Goal: Task Accomplishment & Management: Complete application form

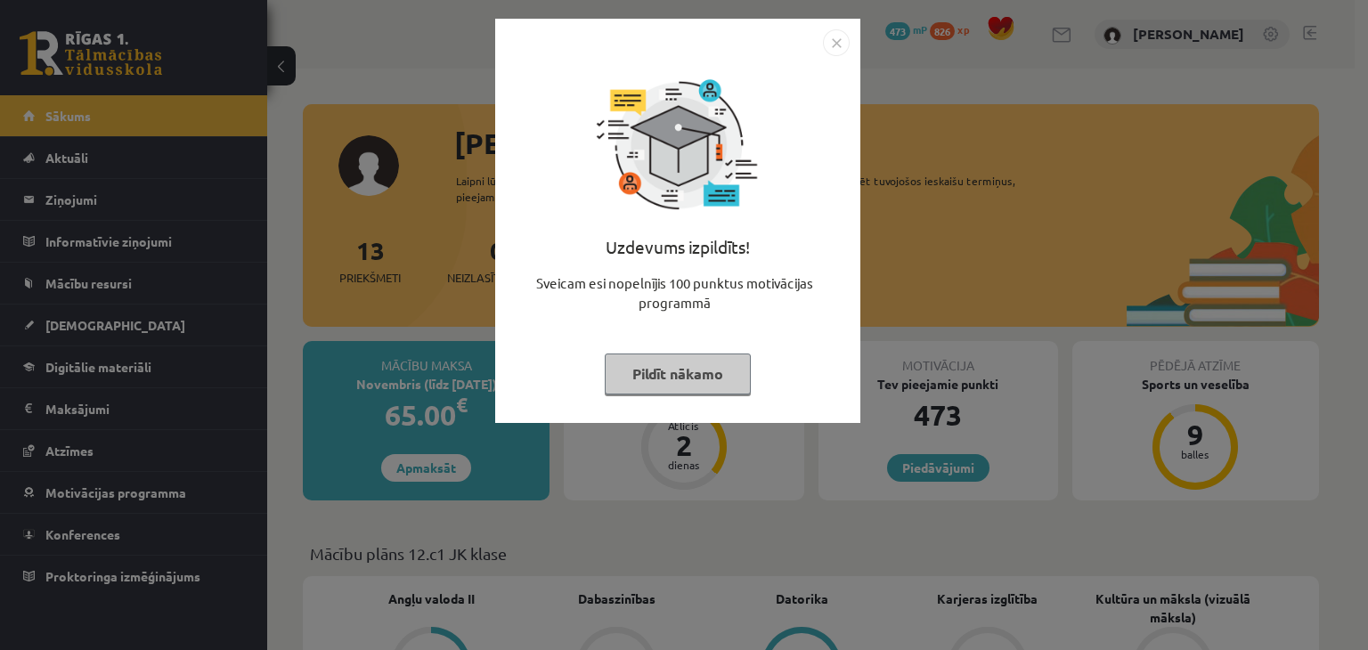
click at [702, 377] on button "Pildīt nākamo" at bounding box center [678, 373] width 146 height 41
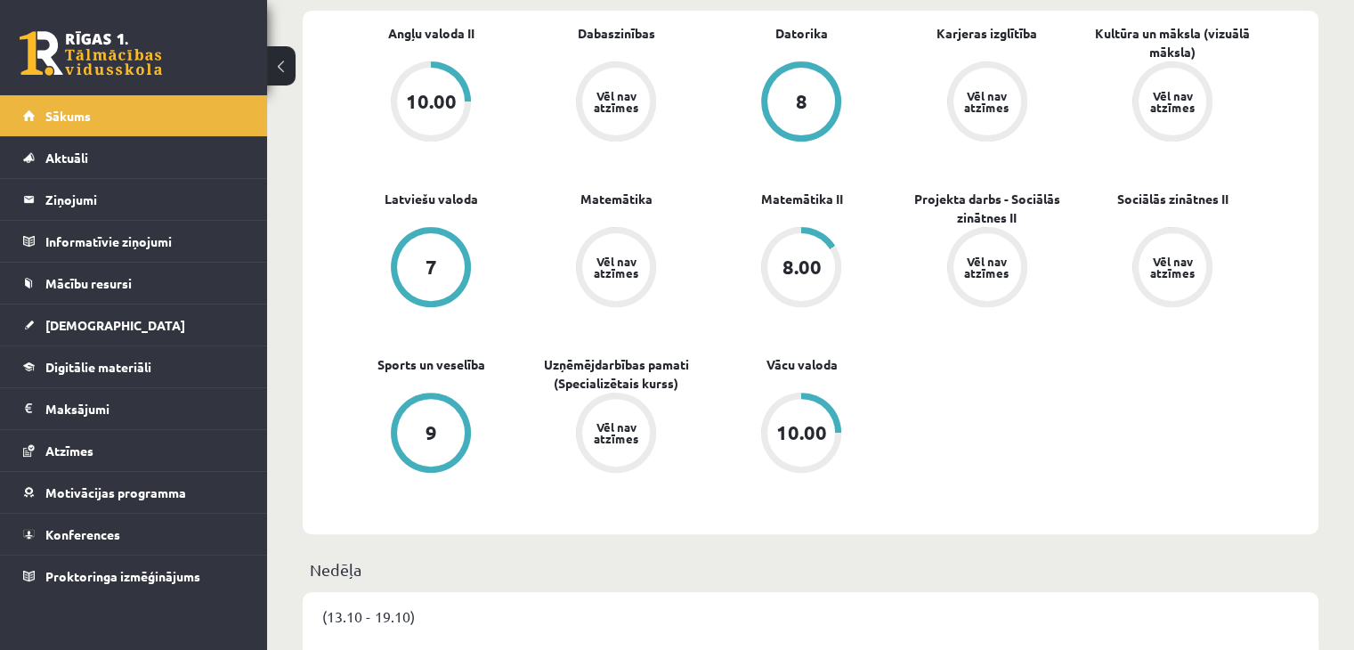
scroll to position [712, 0]
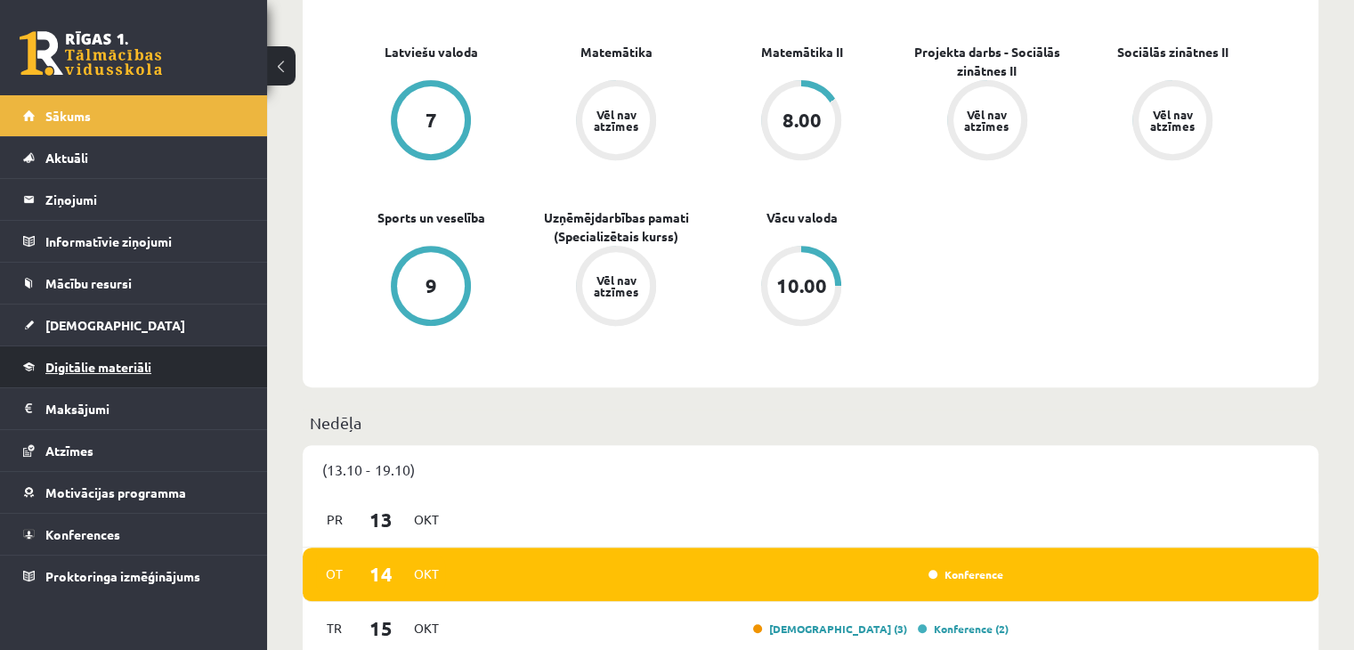
click at [164, 369] on link "Digitālie materiāli" at bounding box center [134, 366] width 222 height 41
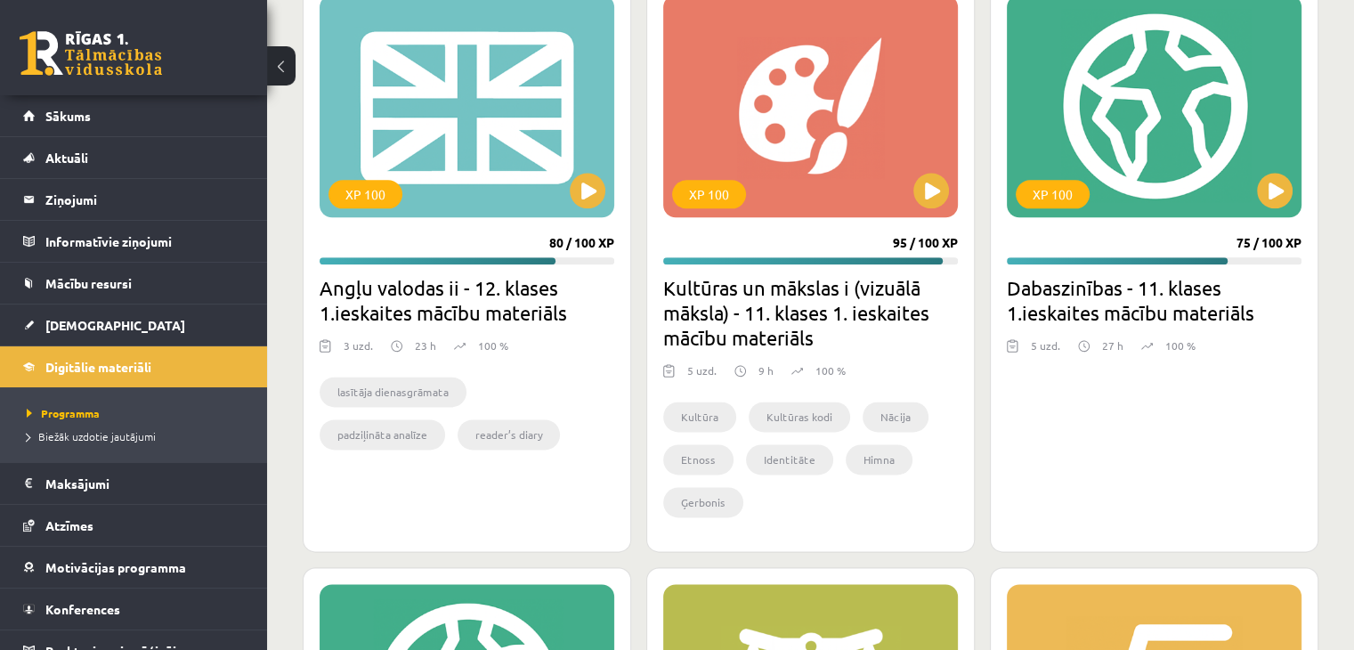
scroll to position [2130, 0]
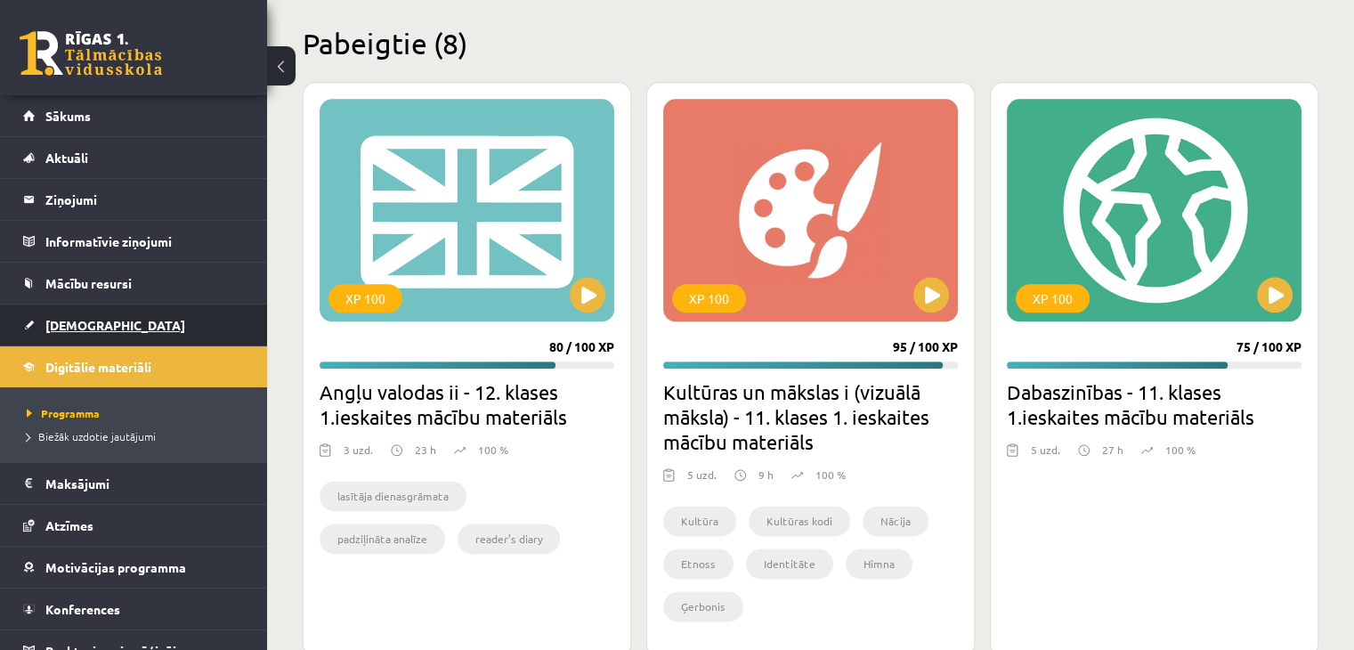
click at [125, 319] on link "[DEMOGRAPHIC_DATA]" at bounding box center [134, 324] width 222 height 41
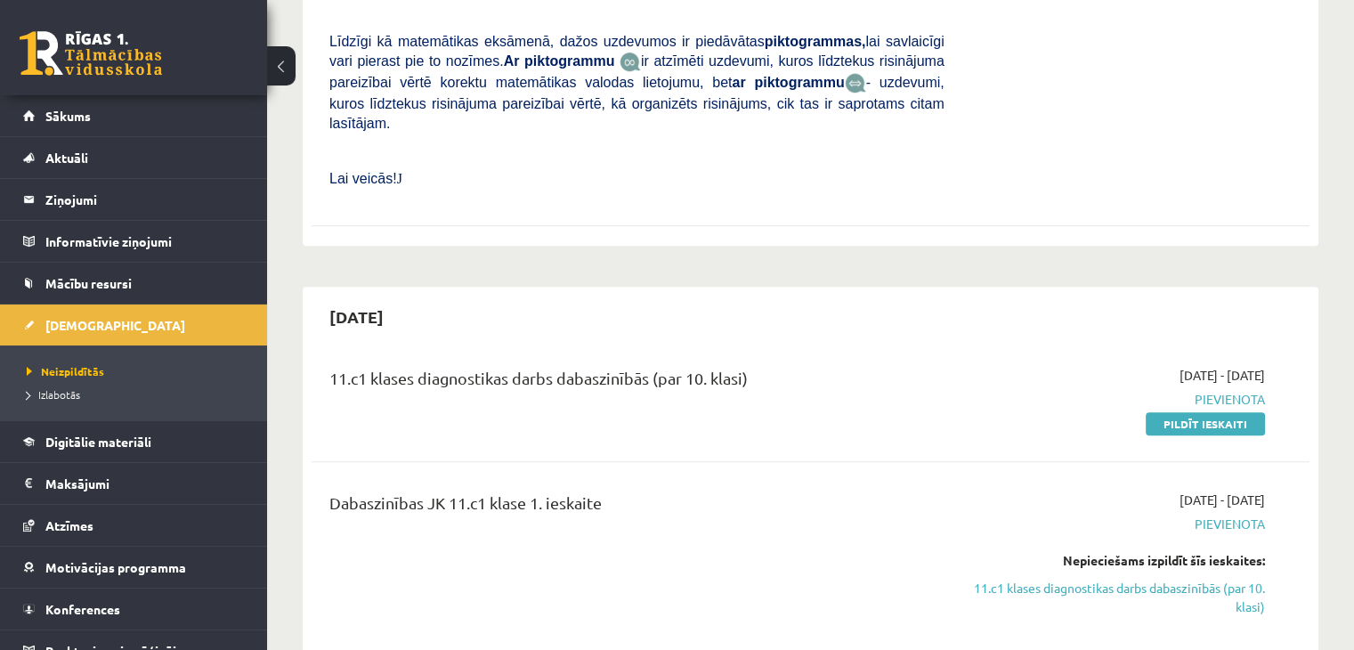
scroll to position [979, 0]
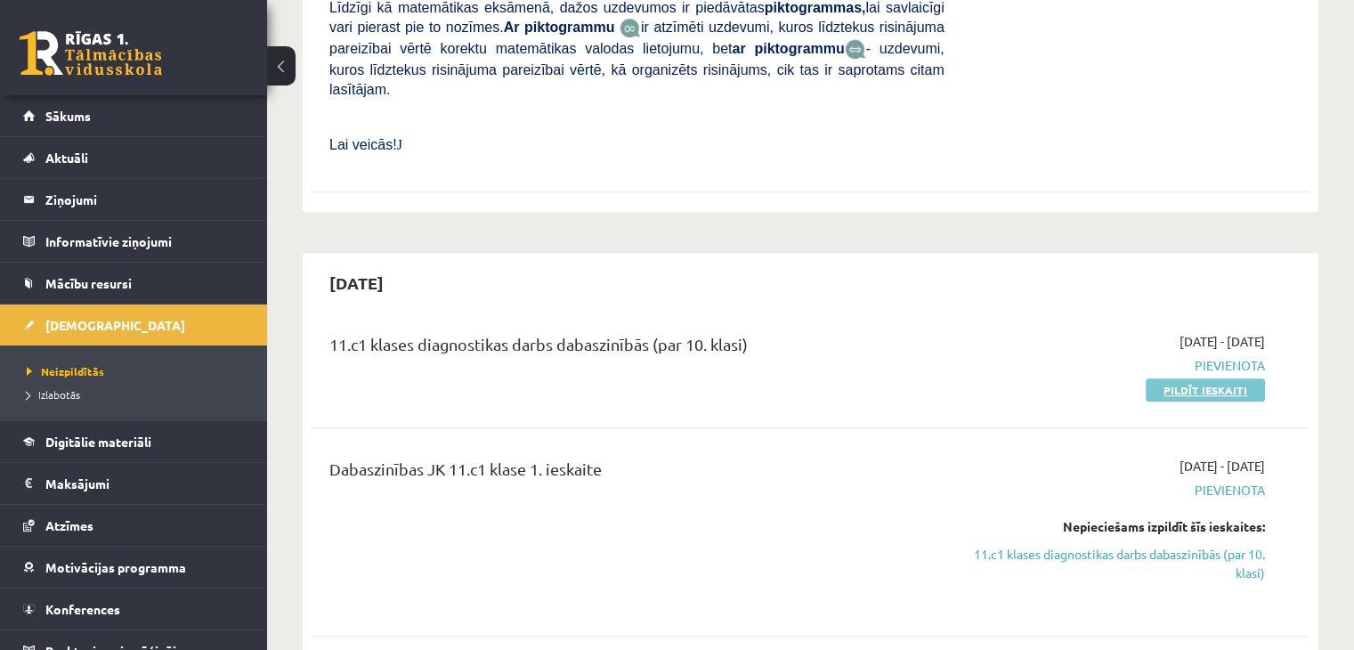
click at [1234, 378] on link "Pildīt ieskaiti" at bounding box center [1205, 389] width 119 height 23
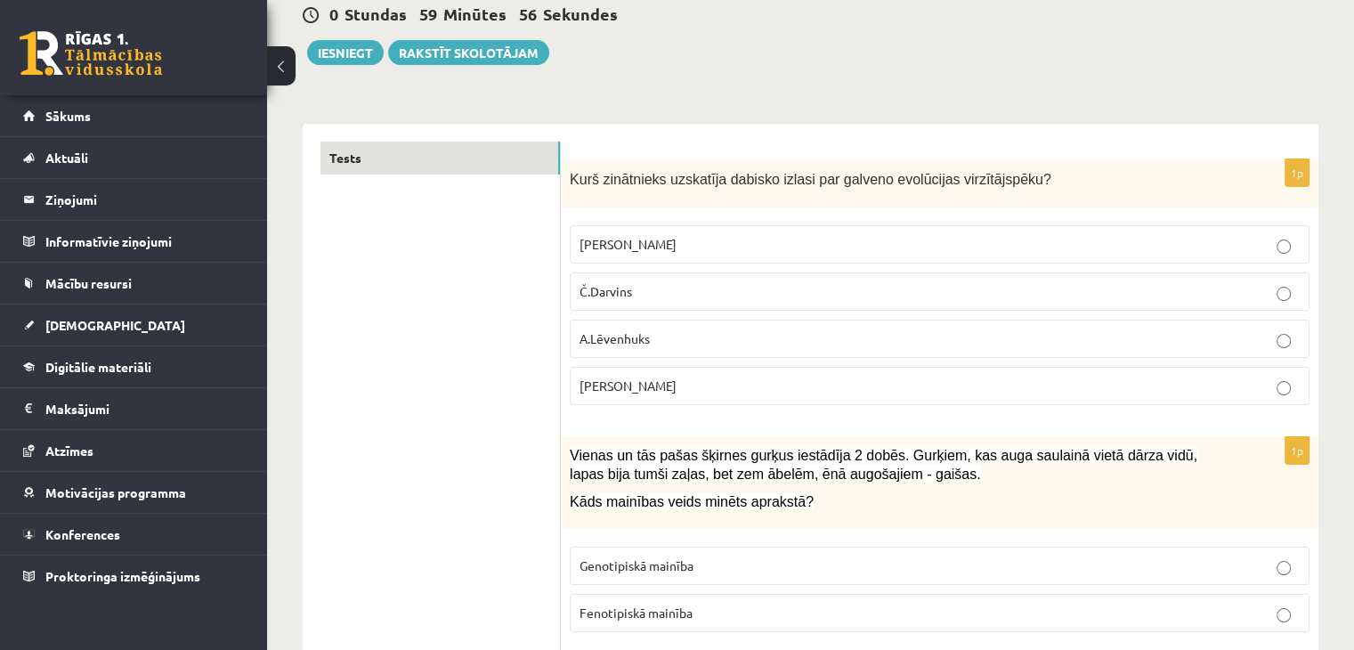
scroll to position [178, 0]
click at [776, 286] on p "Č.Darvins" at bounding box center [940, 291] width 720 height 19
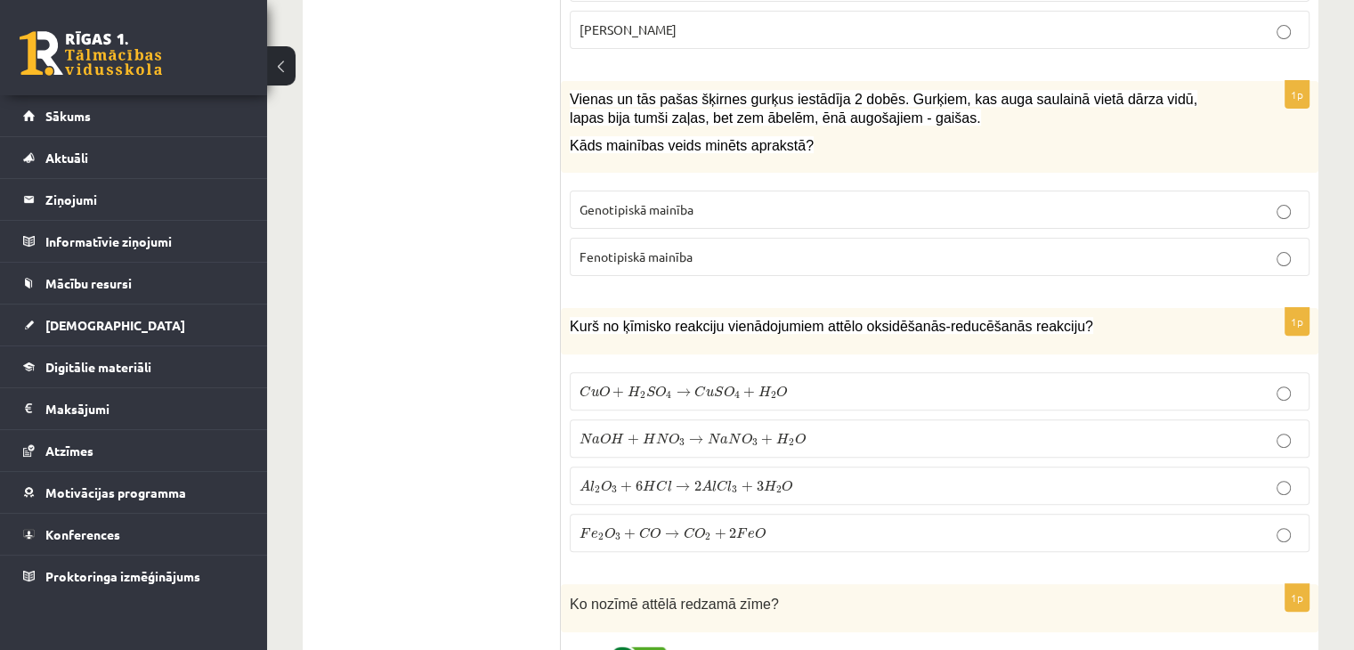
scroll to position [445, 0]
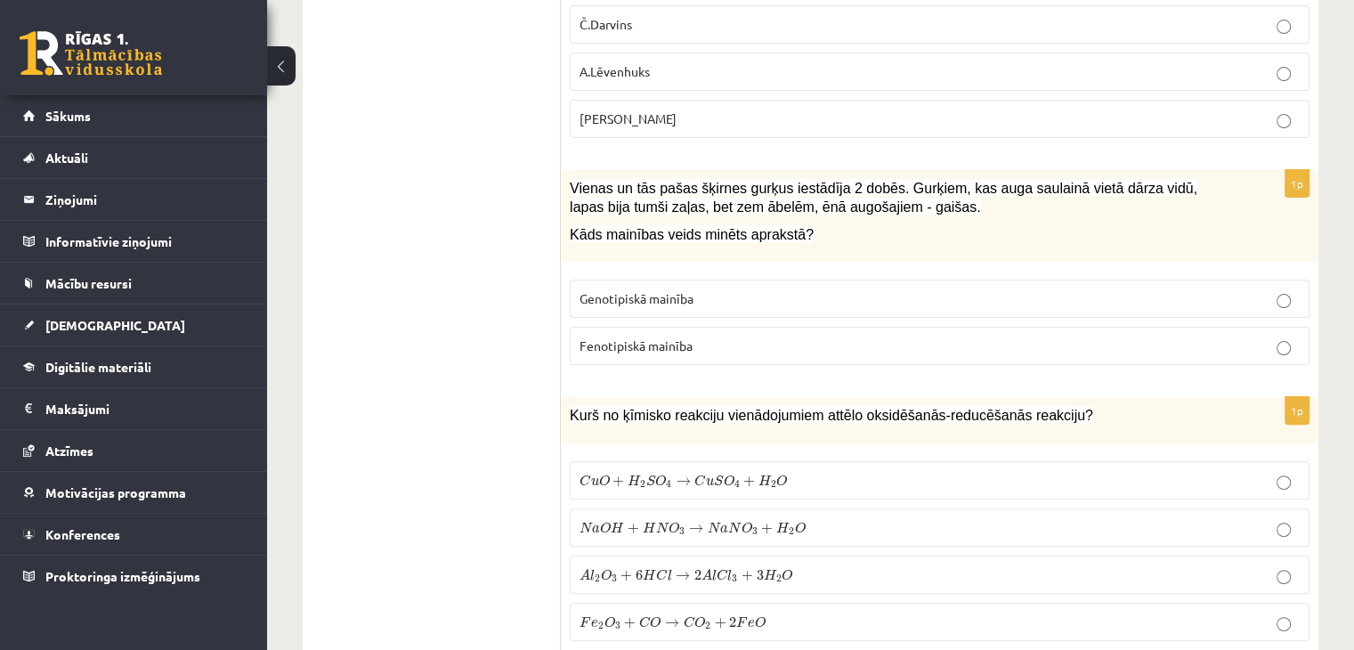
drag, startPoint x: 558, startPoint y: 177, endPoint x: 791, endPoint y: 293, distance: 260.4
click at [860, 236] on p "Kāds mainības veids minēts aprakstā?" at bounding box center [895, 234] width 651 height 19
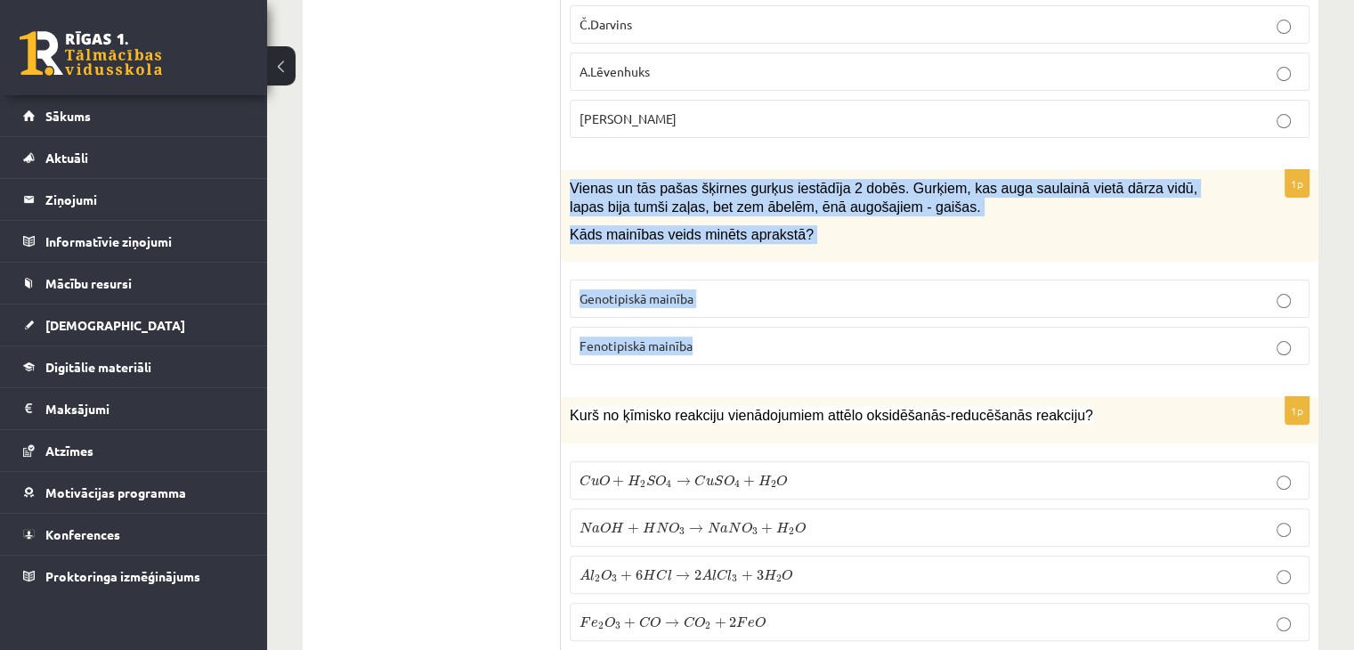
drag, startPoint x: 571, startPoint y: 191, endPoint x: 810, endPoint y: 325, distance: 274.6
click at [810, 325] on div "1p Vienas un tās pašas šķirnes gurķus iestādīja 2 dobēs. Gurķiem, kas auga saul…" at bounding box center [940, 274] width 758 height 209
copy div "Vienas un tās pašas šķirnes gurķus iestādīja 2 dobēs. Gurķiem, kas auga saulain…"
click at [780, 357] on label "Fenotipiskā mainība" at bounding box center [940, 346] width 740 height 38
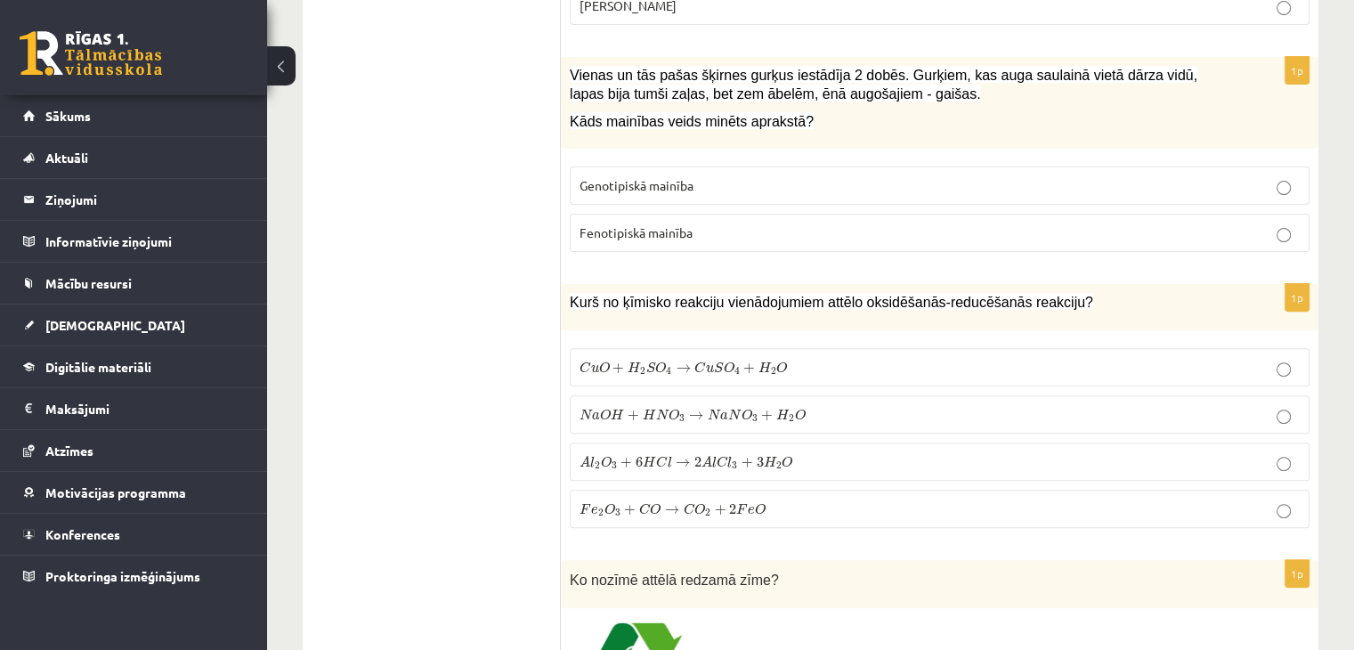
scroll to position [623, 0]
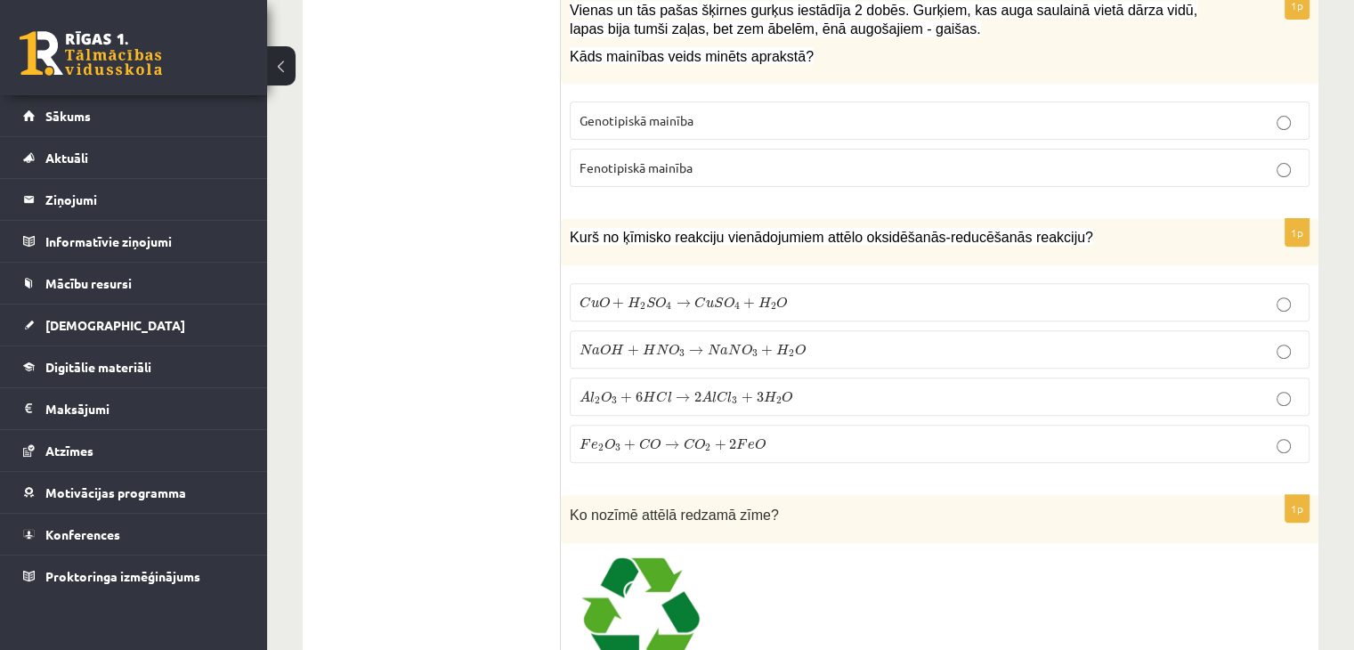
click at [892, 303] on p "C u O + H 2 S O 4 → C u S O 4 + H 2 O C u O + H 2 S O 4 → C u S O 4 + H 2 O" at bounding box center [940, 302] width 720 height 19
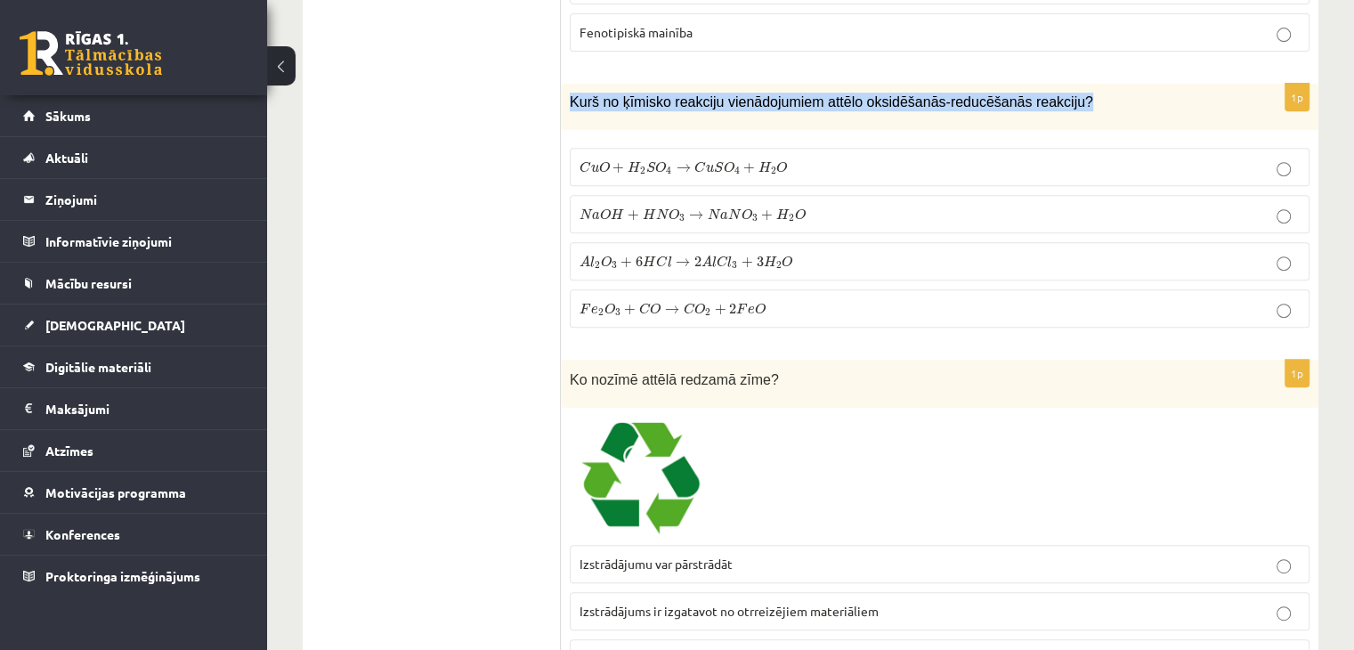
scroll to position [602, 0]
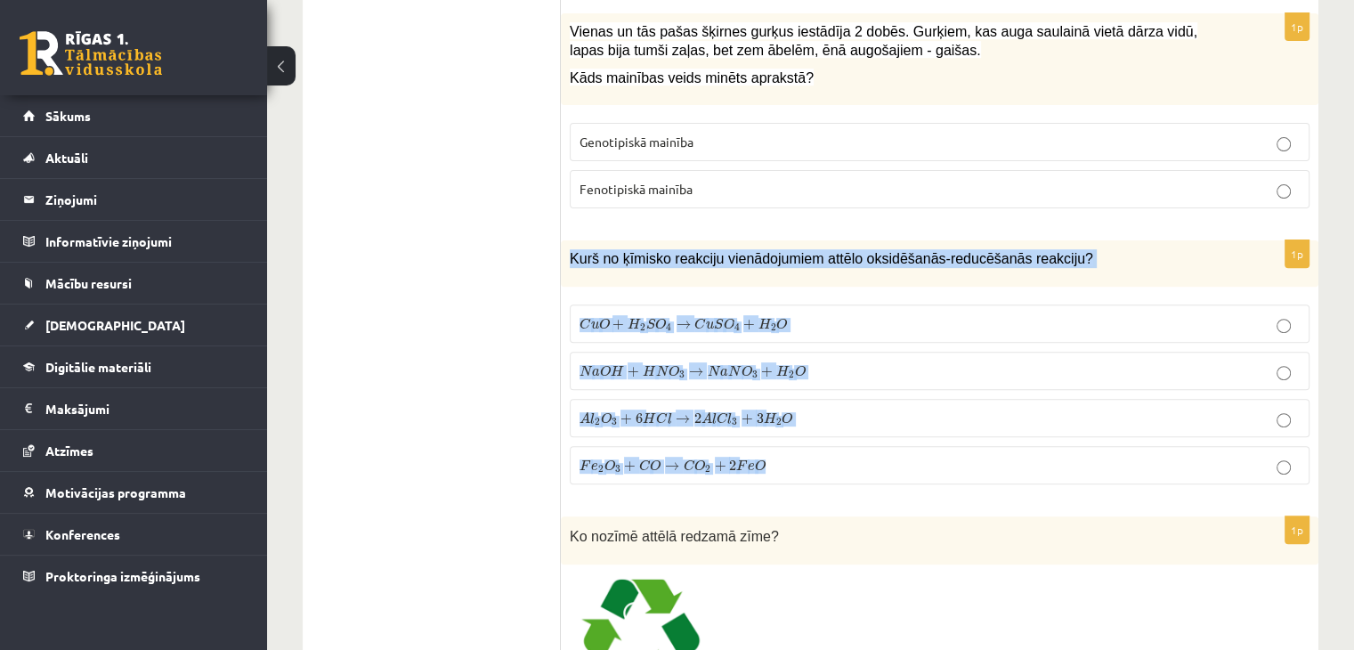
drag, startPoint x: 567, startPoint y: 229, endPoint x: 921, endPoint y: 476, distance: 432.2
click at [921, 476] on div "1p Kurš no ķīmisko reakciju vienādojumiem attēlo oksidēšanās-reducēšanās reakci…" at bounding box center [940, 368] width 758 height 257
copy div "Kurš no ķīmisko reakciju vienādojumiem attēlo oksidēšanās-reducēšanās reakciju?…"
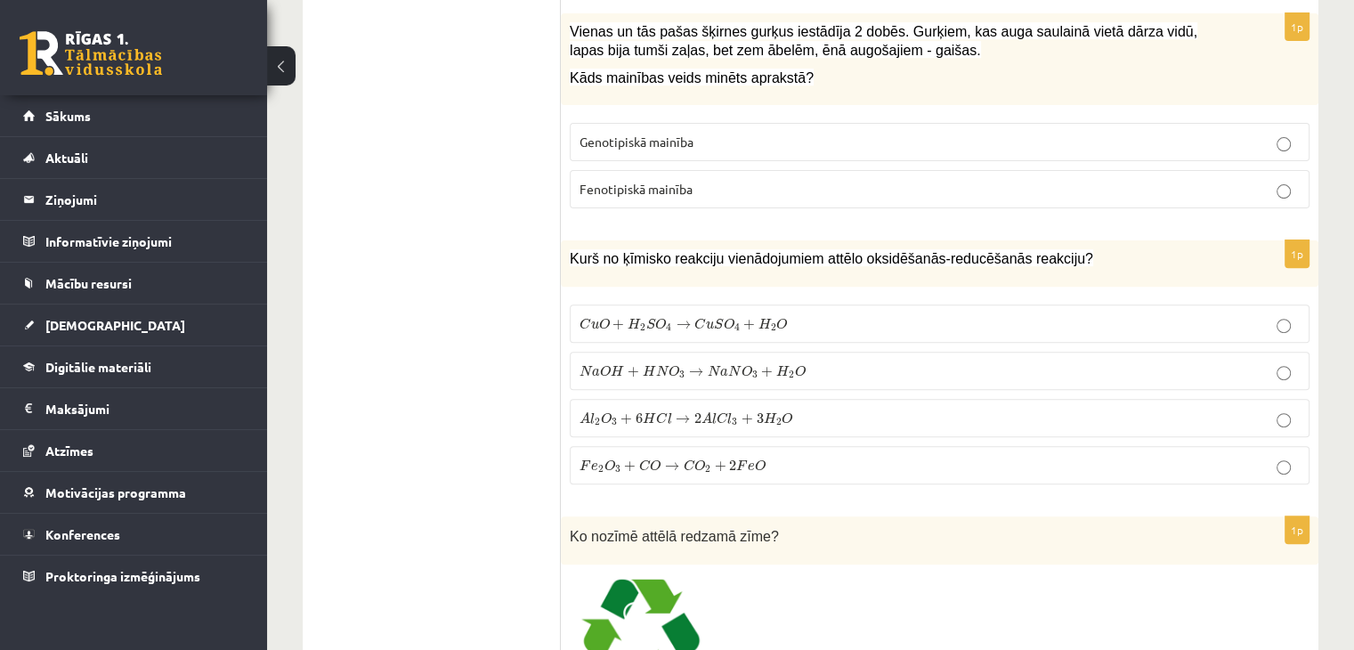
click at [849, 456] on p "F e 2 O 3 + C O → C O 2 + 2 F e O F e 2 O 3 + C O → C O 2 + 2 F e O" at bounding box center [940, 465] width 720 height 19
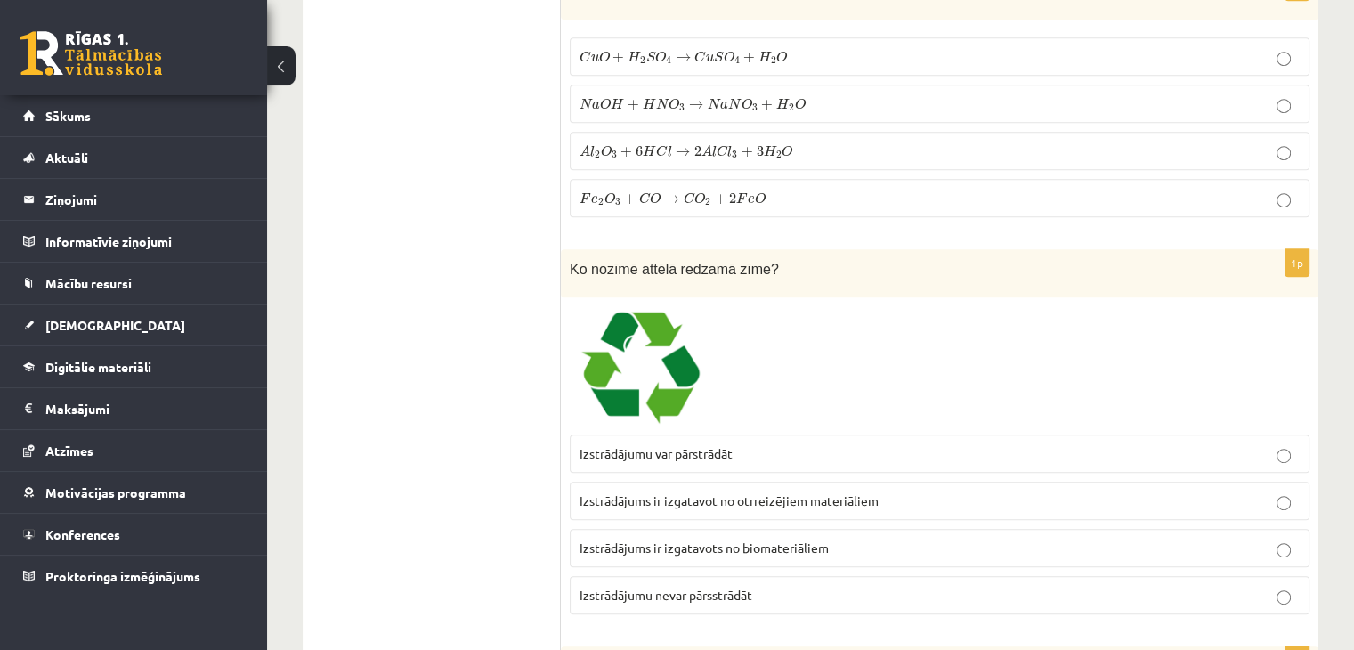
click at [860, 455] on p "Izstrādājumu var pārstrādāt" at bounding box center [940, 453] width 720 height 19
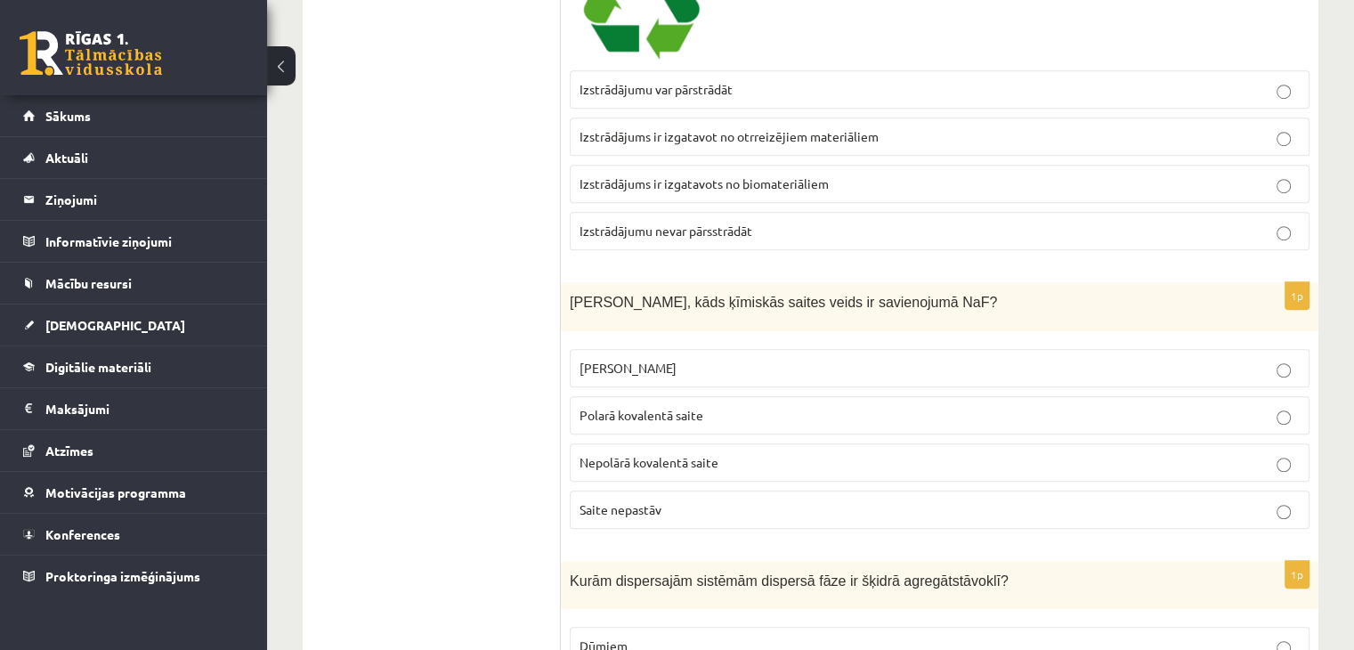
scroll to position [1314, 0]
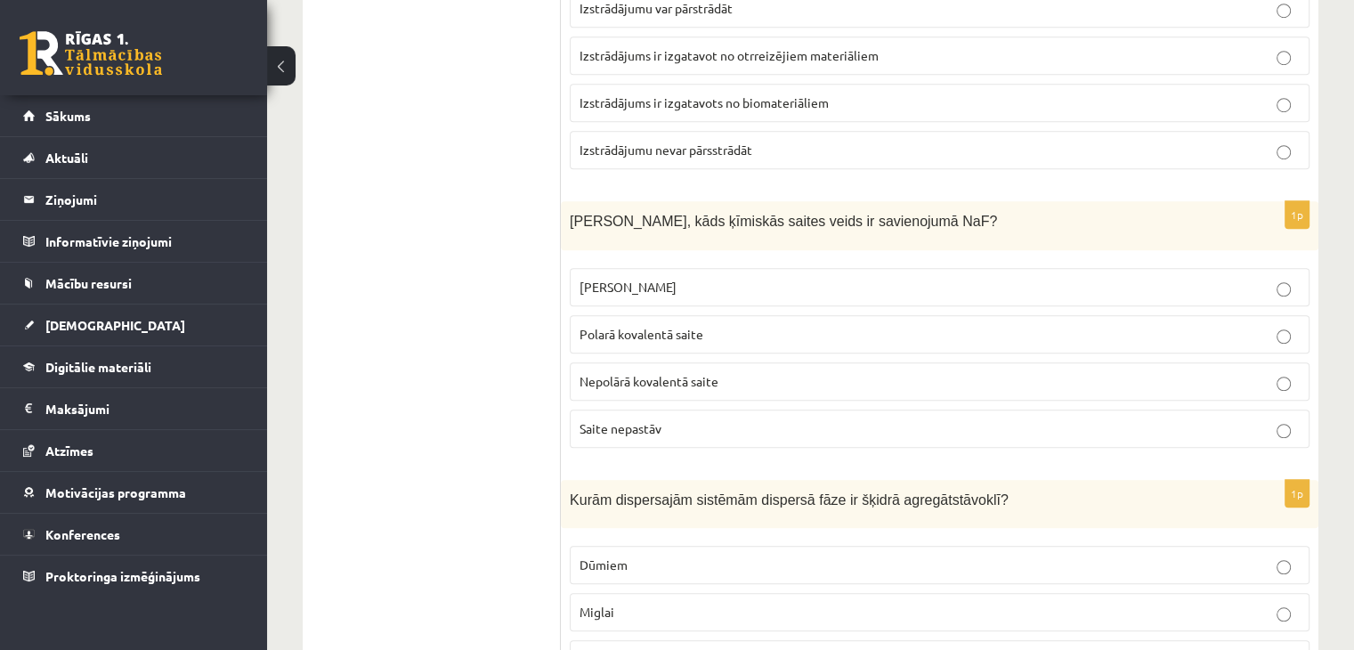
click at [816, 339] on label "Polarā kovalentā saite" at bounding box center [940, 334] width 740 height 38
drag, startPoint x: 547, startPoint y: 207, endPoint x: 918, endPoint y: 243, distance: 373.0
click at [918, 243] on div "Nosaki, kāds ķīmiskās saites veids ir savienojumā NaF?" at bounding box center [940, 225] width 758 height 49
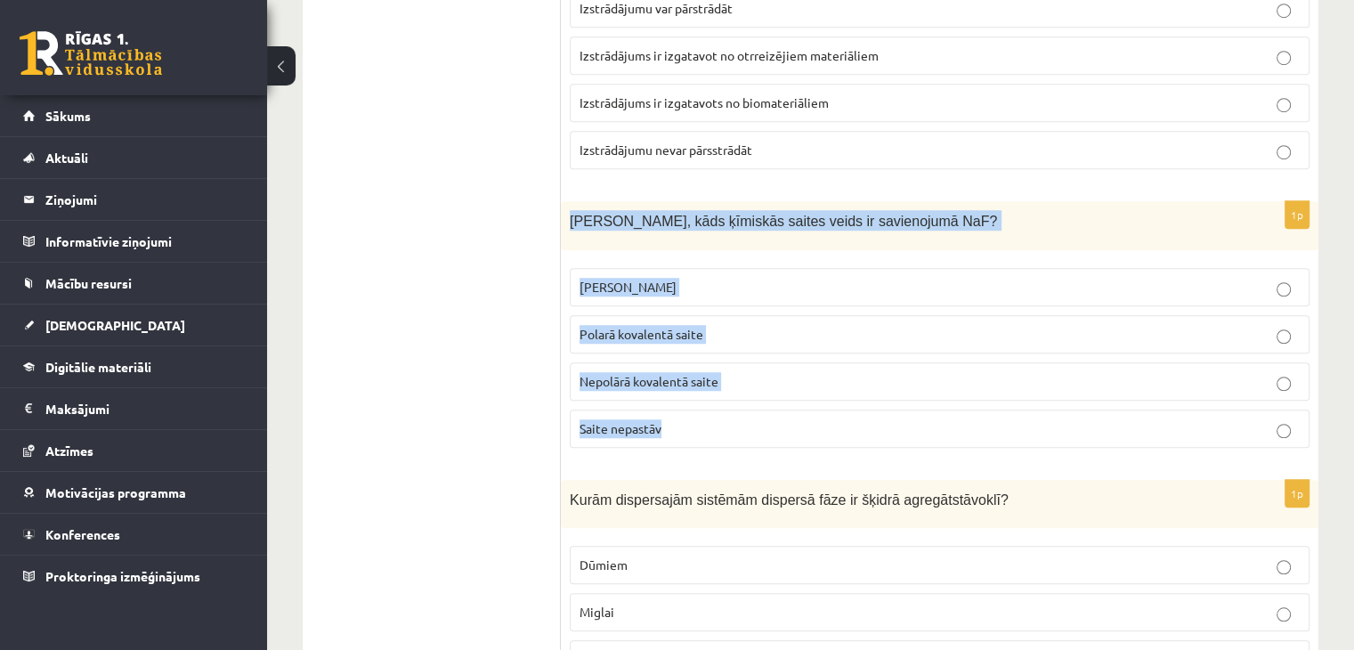
drag, startPoint x: 572, startPoint y: 207, endPoint x: 851, endPoint y: 418, distance: 350.3
click at [851, 418] on div "1p Nosaki, kāds ķīmiskās saites veids ir savienojumā NaF? Jonu saite Polarā kov…" at bounding box center [940, 331] width 758 height 261
copy div "Nosaki, kāds ķīmiskās saites veids ir savienojumā NaF? Jonu saite Polarā kovale…"
click at [824, 287] on p "Jonu saite" at bounding box center [940, 287] width 720 height 19
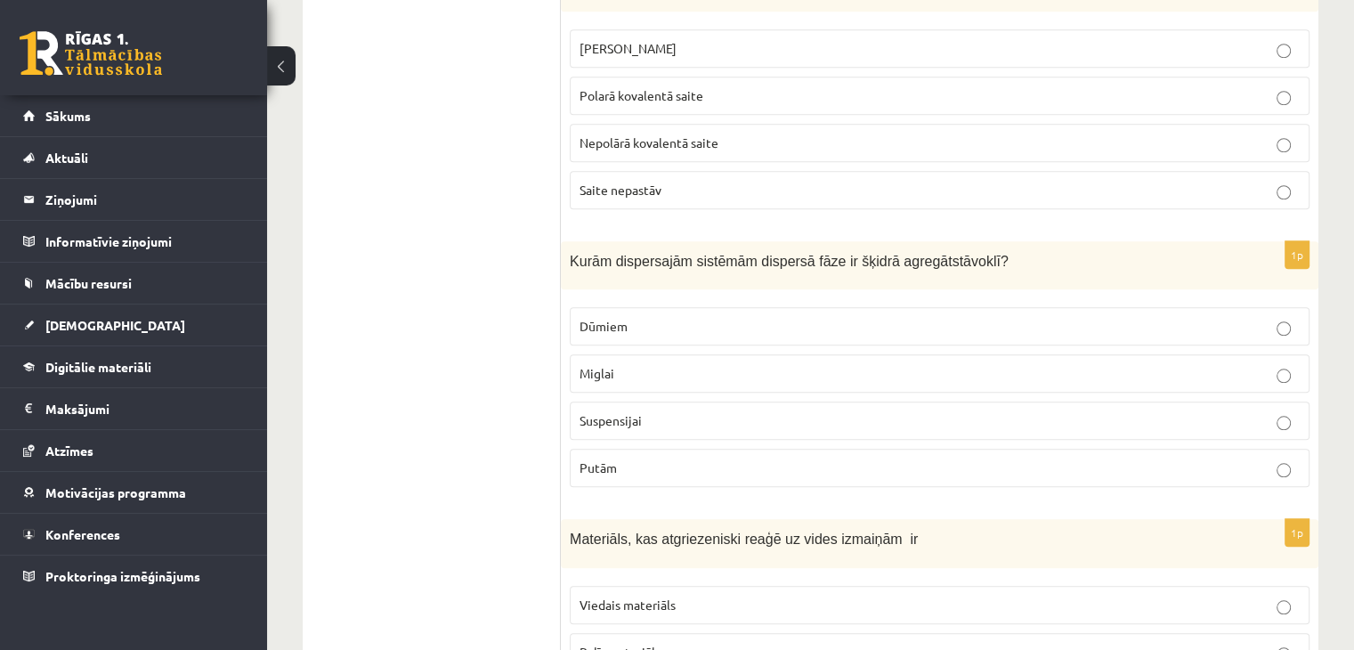
scroll to position [1581, 0]
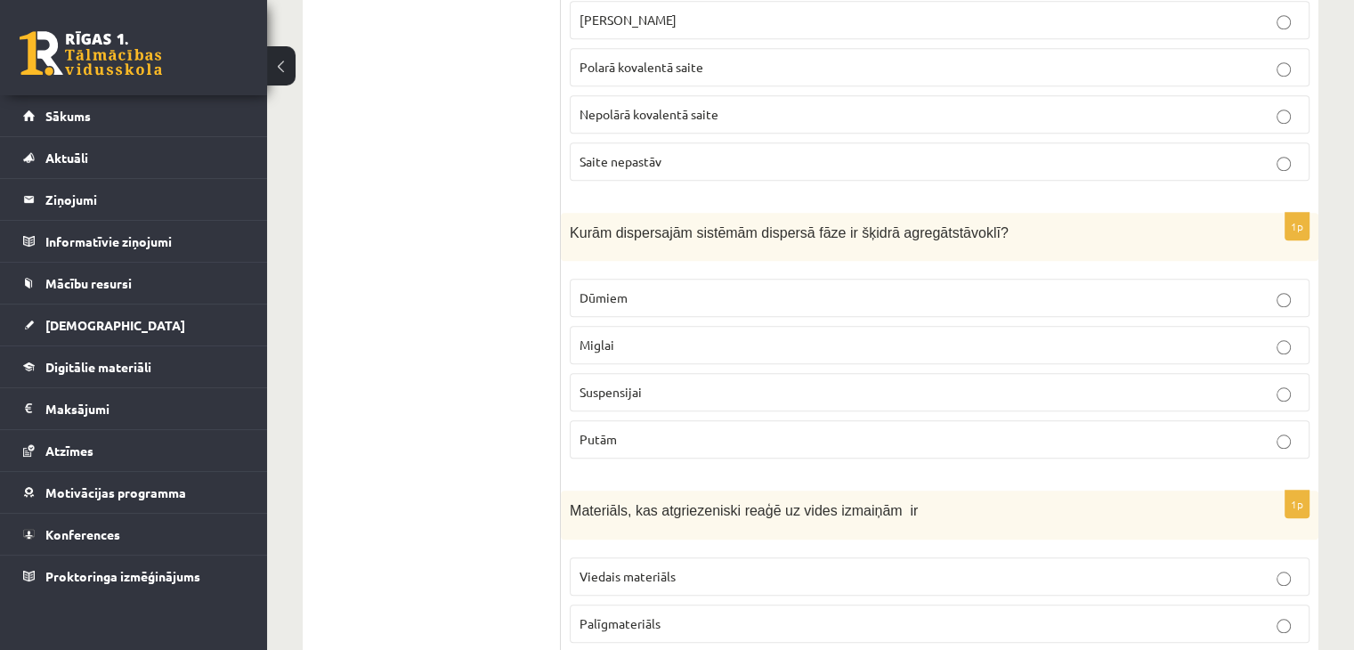
click at [743, 435] on p "Putām" at bounding box center [940, 439] width 720 height 19
drag, startPoint x: 550, startPoint y: 216, endPoint x: 935, endPoint y: 286, distance: 390.8
click at [1065, 222] on p "Kurām dispersajām sistēmām dispersā fāze ir šķidrā agregātstāvoklī?" at bounding box center [895, 232] width 651 height 20
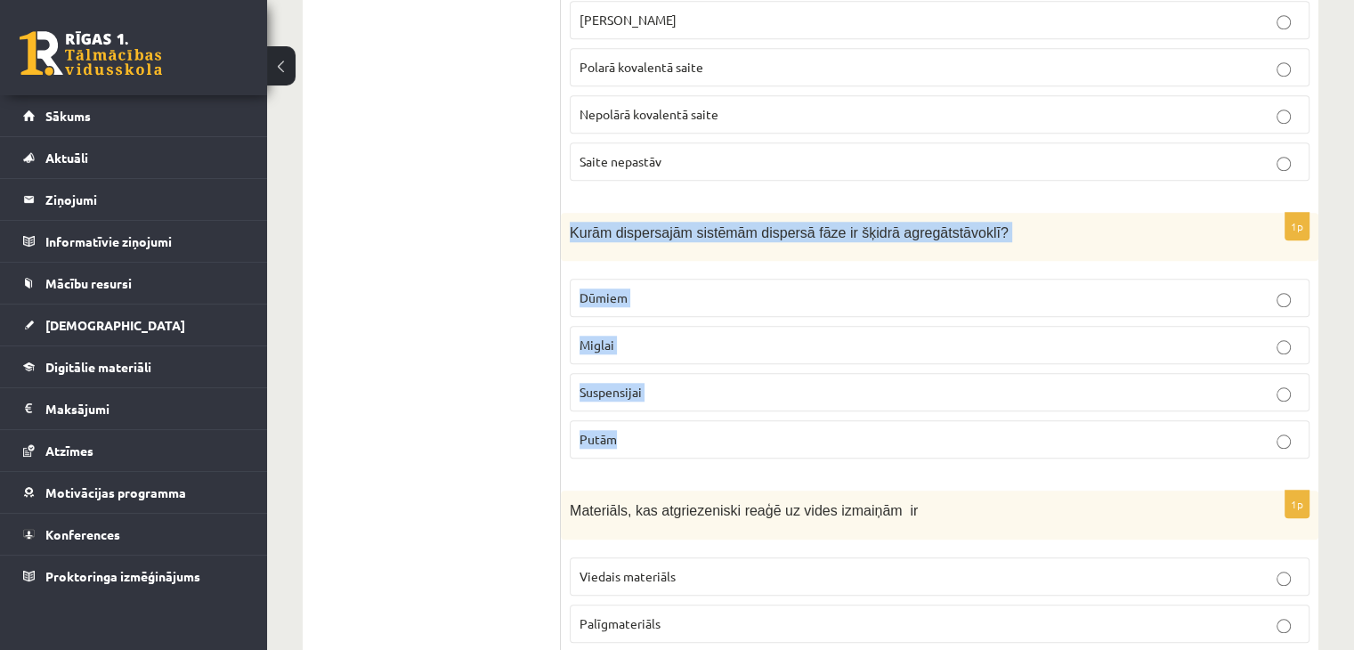
drag, startPoint x: 567, startPoint y: 222, endPoint x: 922, endPoint y: 404, distance: 399.4
click at [922, 404] on div "1p Kurām dispersajām sistēmām dispersā fāze ir šķidrā agregātstāvoklī? Dūmiem M…" at bounding box center [940, 343] width 758 height 261
copy div "Kurām dispersajām sistēmām dispersā fāze ir šķidrā agregātstāvoklī? Dūmiem Migl…"
click at [787, 336] on p "Miglai" at bounding box center [940, 345] width 720 height 19
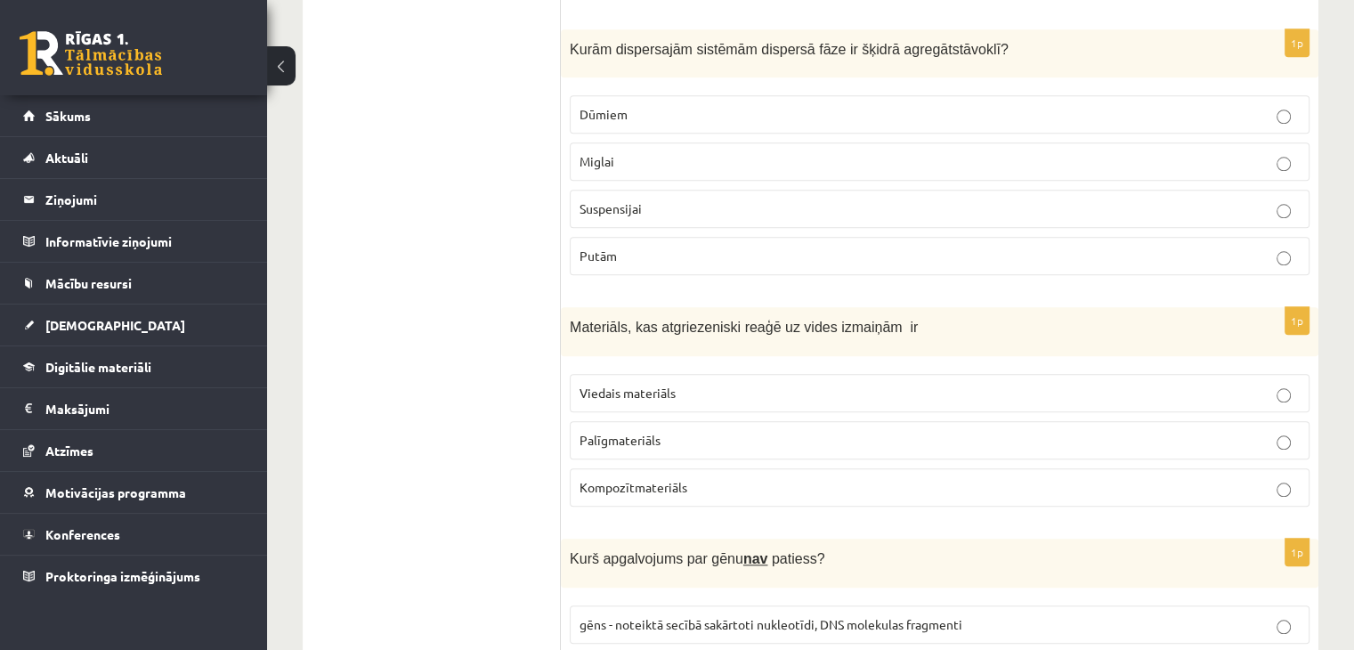
scroll to position [1848, 0]
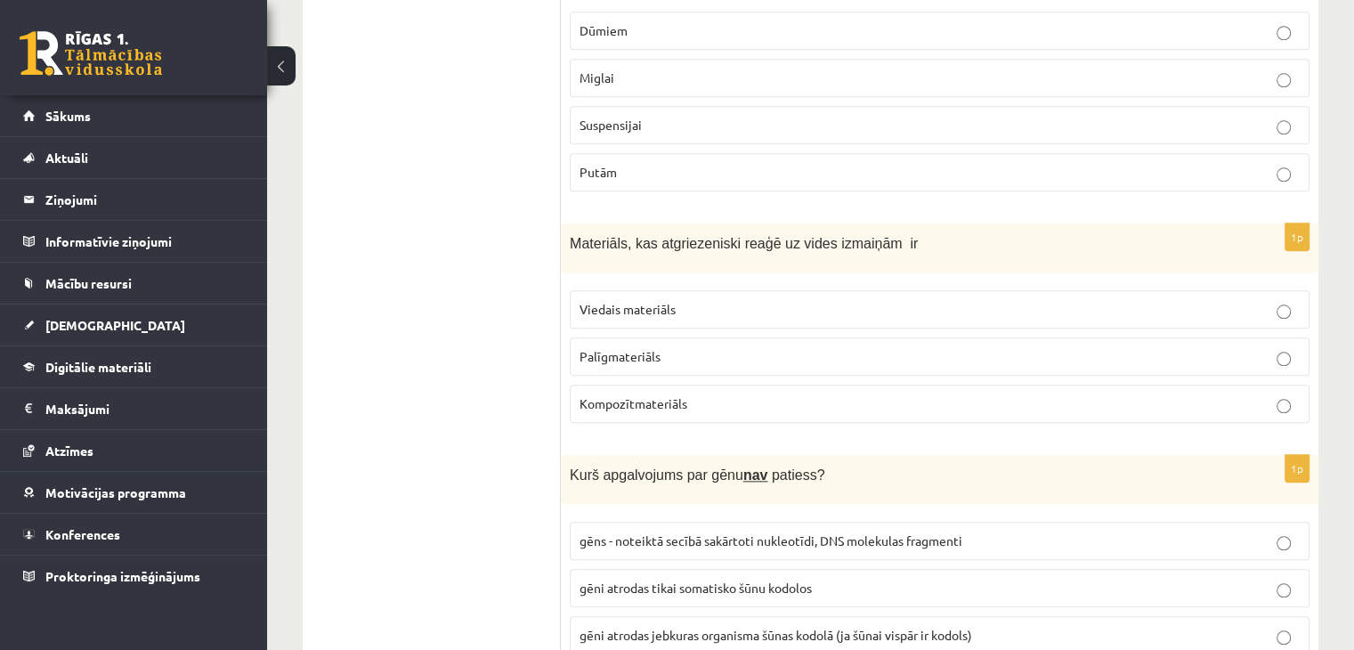
click at [838, 407] on label "Kompozītmateriāls" at bounding box center [940, 404] width 740 height 38
drag, startPoint x: 505, startPoint y: 200, endPoint x: 751, endPoint y: 240, distance: 249.9
click at [751, 240] on span "Materiāls, kas atgriezeniski reaģē uz vides izmaiņām ir" at bounding box center [744, 243] width 348 height 15
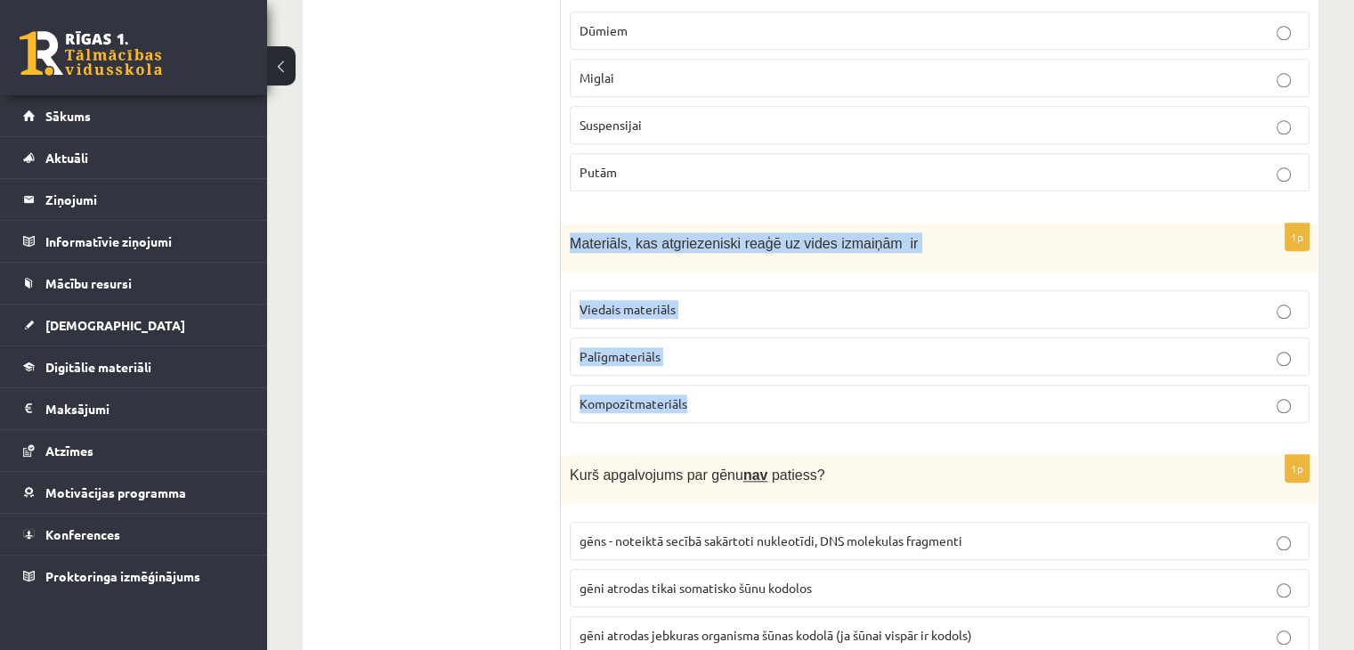
drag, startPoint x: 563, startPoint y: 231, endPoint x: 813, endPoint y: 406, distance: 305.0
click at [813, 406] on div "1p Materiāls, kas atgriezeniski reaģē uz vides izmaiņām ir Viedais materiāls Pa…" at bounding box center [940, 330] width 758 height 214
copy div "Materiāls, kas atgriezeniski reaģē uz vides izmaiņām ir Viedais materiāls Palīg…"
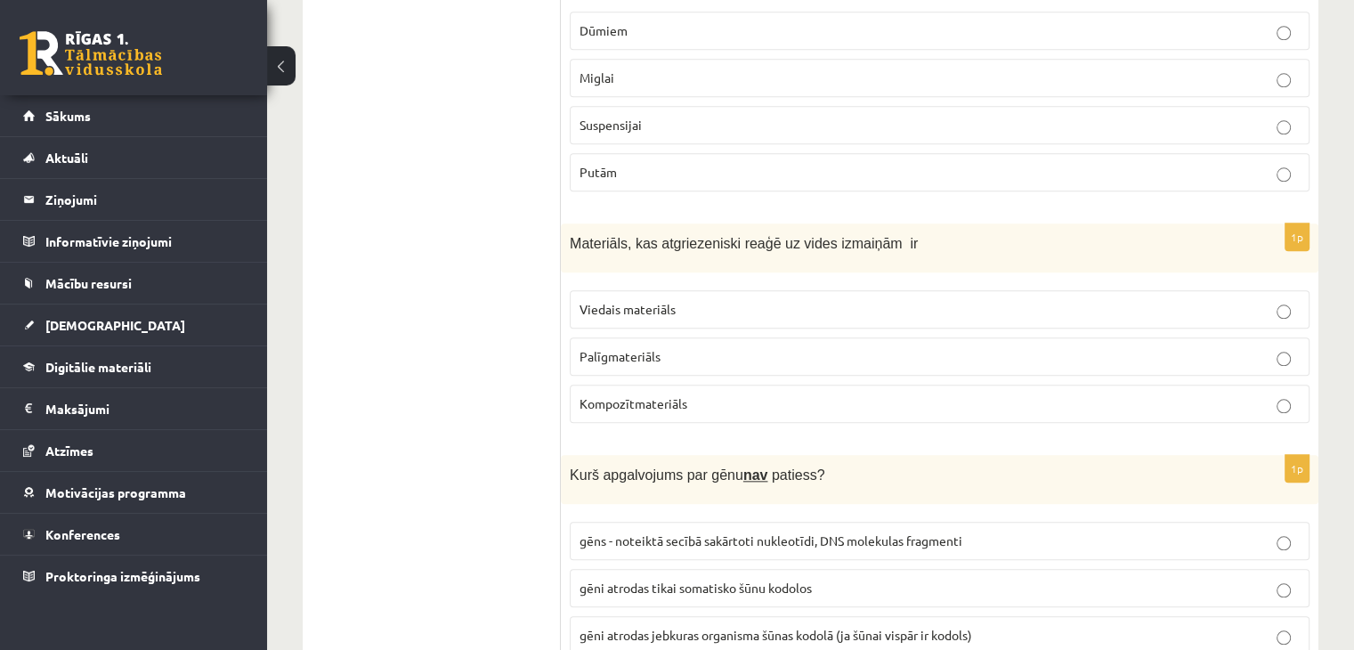
click at [1036, 316] on label "Viedais materiāls" at bounding box center [940, 309] width 740 height 38
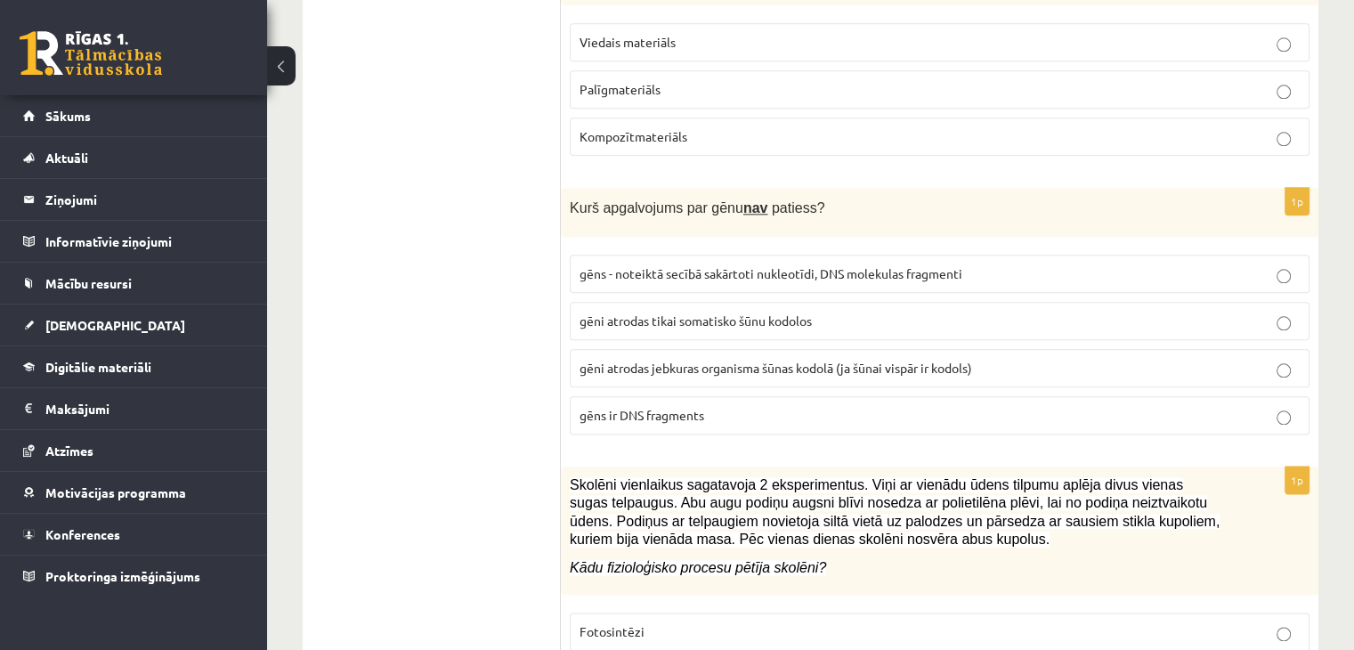
click at [907, 330] on fieldset "gēns - noteiktā secībā sakārtoti nukleotīdi, DNS molekulas fragmenti gēni atrod…" at bounding box center [940, 343] width 740 height 194
click at [892, 321] on label "gēni atrodas tikai somatisko šūnu kodolos" at bounding box center [940, 321] width 740 height 38
drag, startPoint x: 565, startPoint y: 192, endPoint x: 798, endPoint y: 305, distance: 258.4
click at [798, 313] on span "gēni atrodas tikai somatisko šūnu kodolos" at bounding box center [696, 321] width 232 height 16
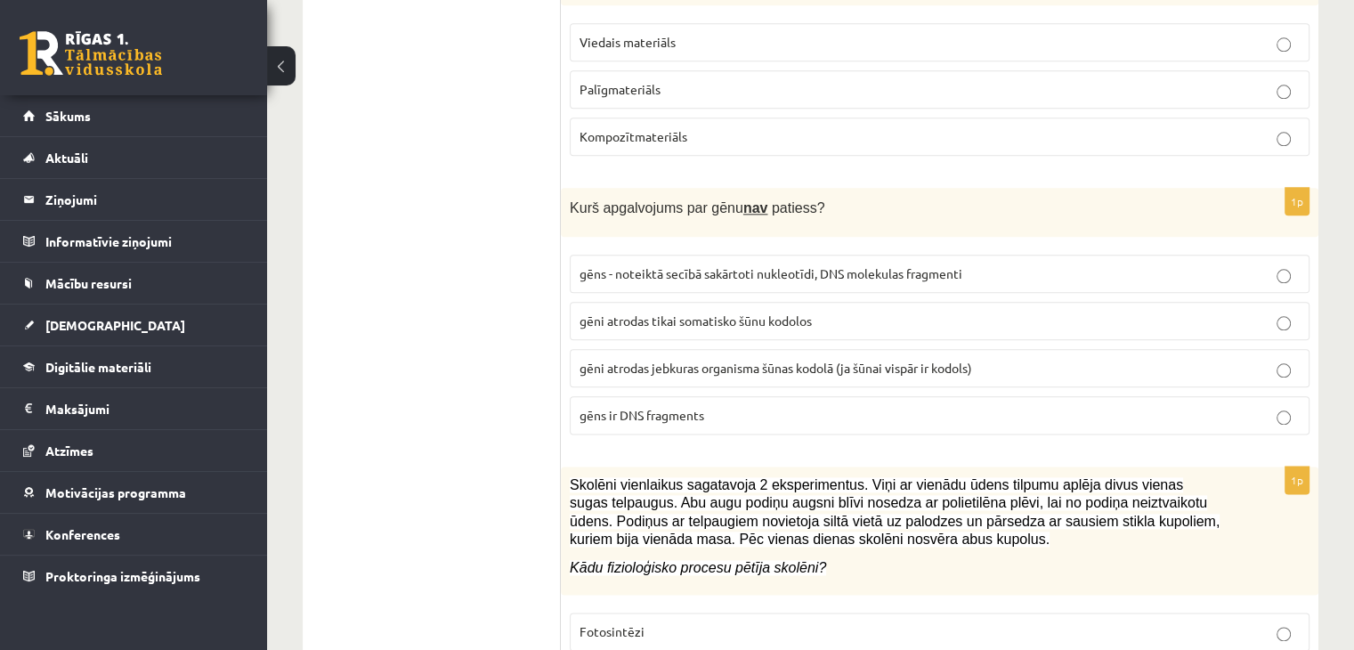
click at [841, 360] on span "gēni atrodas jebkuras organisma šūnas kodolā (ja šūnai vispār ir kodols)" at bounding box center [776, 368] width 393 height 16
click at [790, 324] on label "gēni atrodas tikai somatisko šūnu kodolos" at bounding box center [940, 321] width 740 height 38
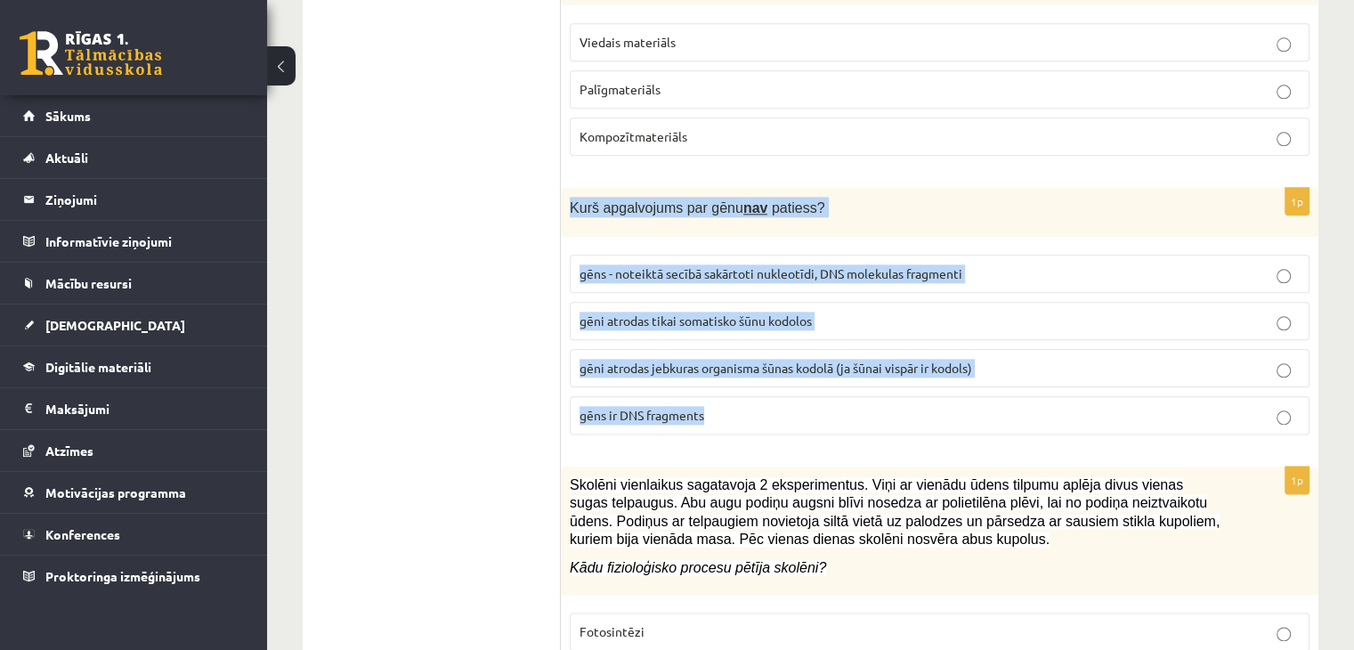
drag, startPoint x: 562, startPoint y: 195, endPoint x: 734, endPoint y: 400, distance: 267.3
click at [734, 400] on div "1p Kurš apgalvojums par gēnu nav patiess? gēns - noteiktā secībā sakārtoti nukl…" at bounding box center [940, 318] width 758 height 261
copy div "Kurš apgalvojums par gēnu nav patiess? gēns - noteiktā secībā sakārtoti nukleot…"
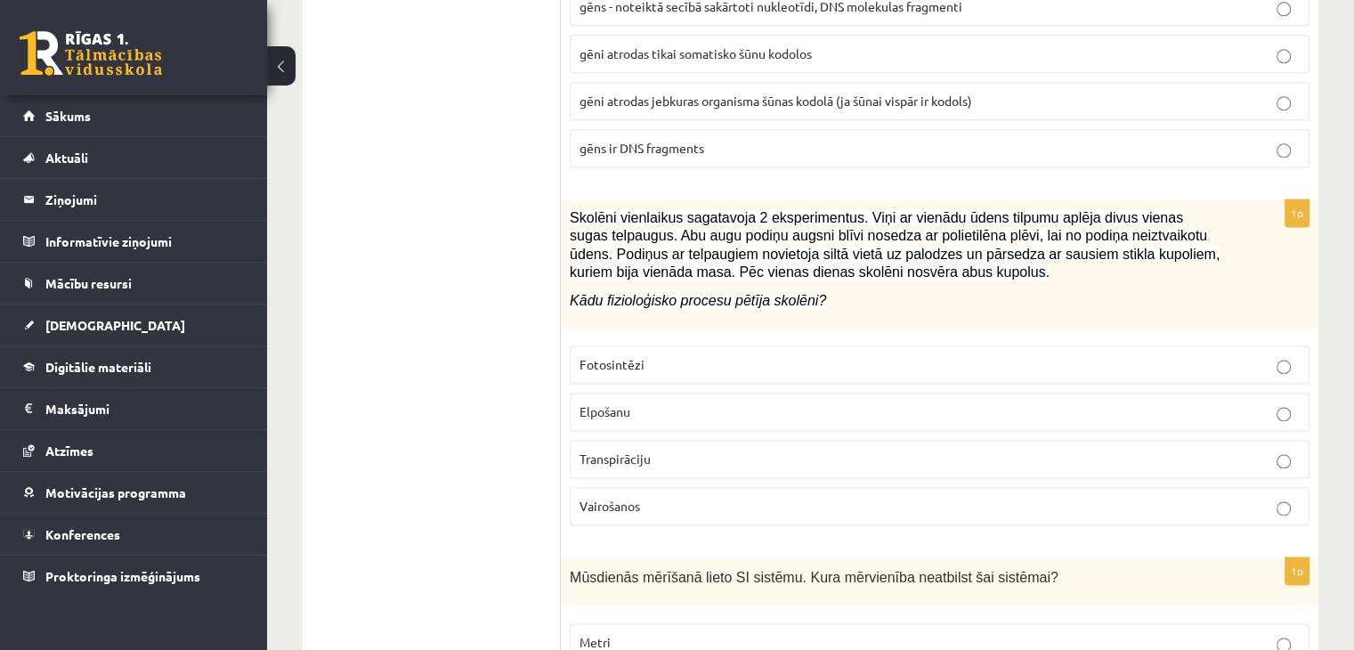
click at [741, 450] on p "Transpirāciju" at bounding box center [940, 459] width 720 height 19
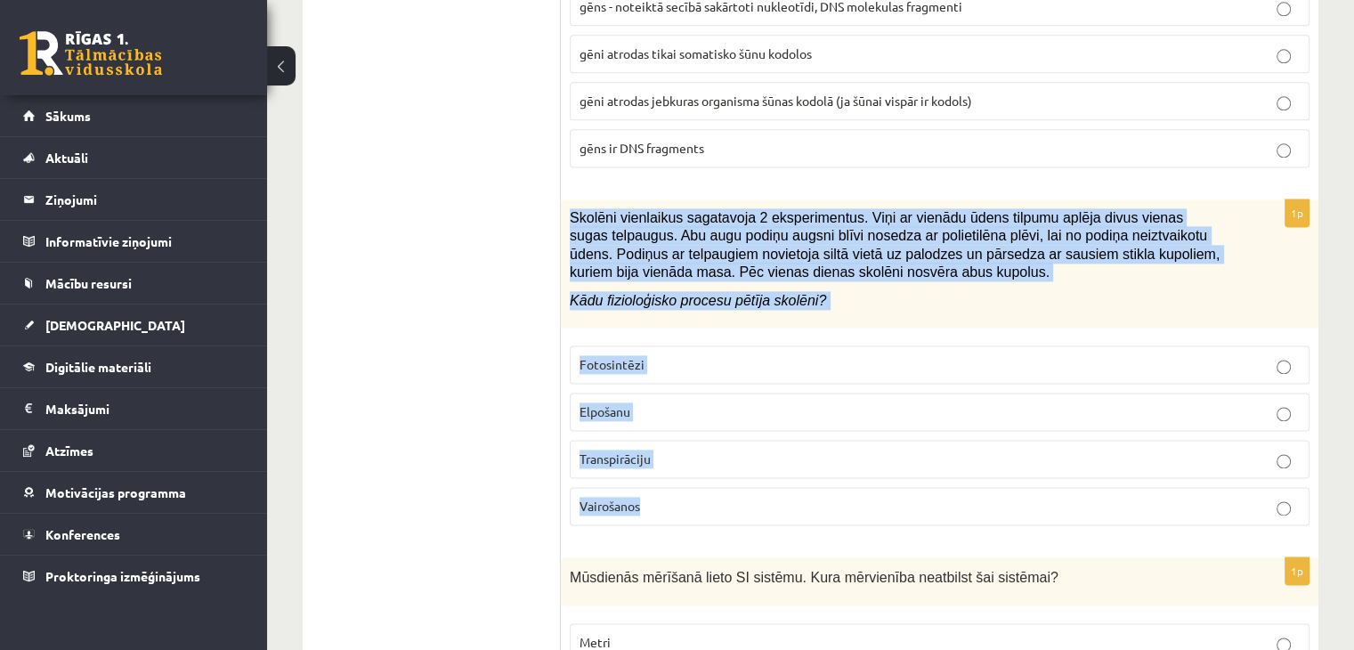
drag, startPoint x: 570, startPoint y: 201, endPoint x: 698, endPoint y: 480, distance: 306.7
click at [698, 480] on div "1p Skolēni vienlaikus sagatavoja 2 eksperimentus. Viņi ar vienādu ūdens tilpumu…" at bounding box center [940, 369] width 758 height 340
copy div "Skolēni vienlaikus sagatavoja 2 eksperimentus. Viņi ar vienādu ūdens tilpumu ap…"
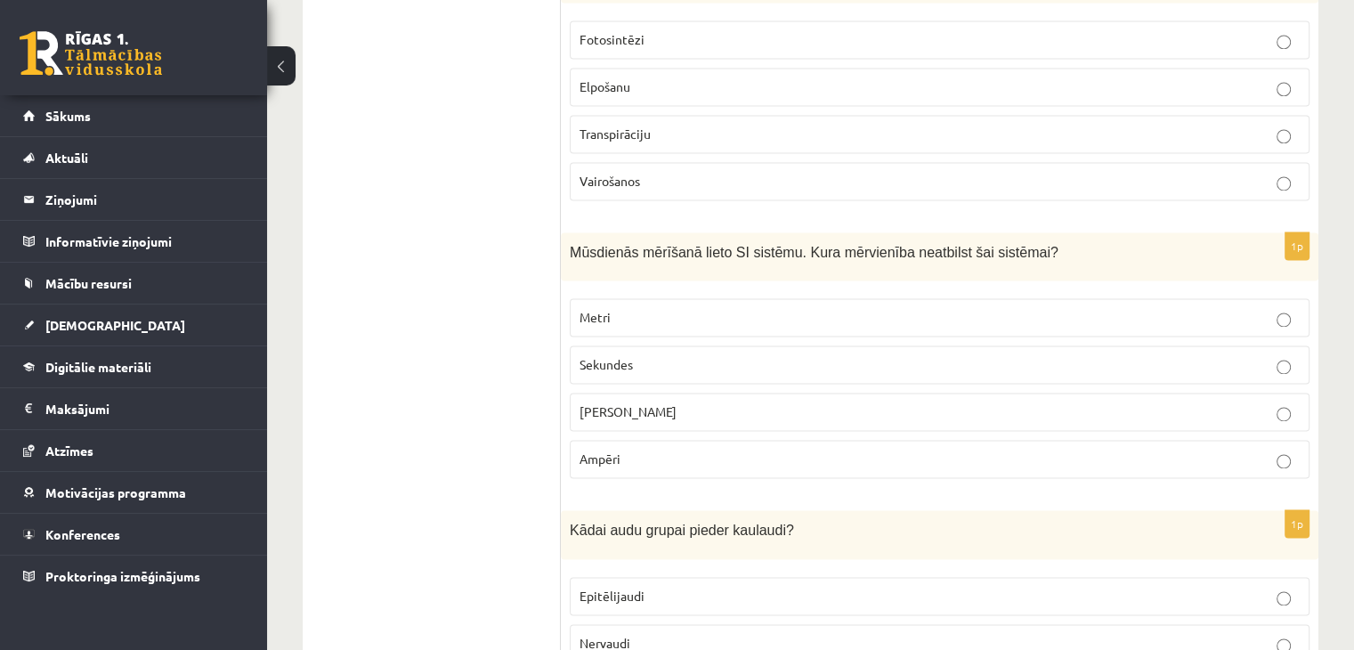
scroll to position [2739, 0]
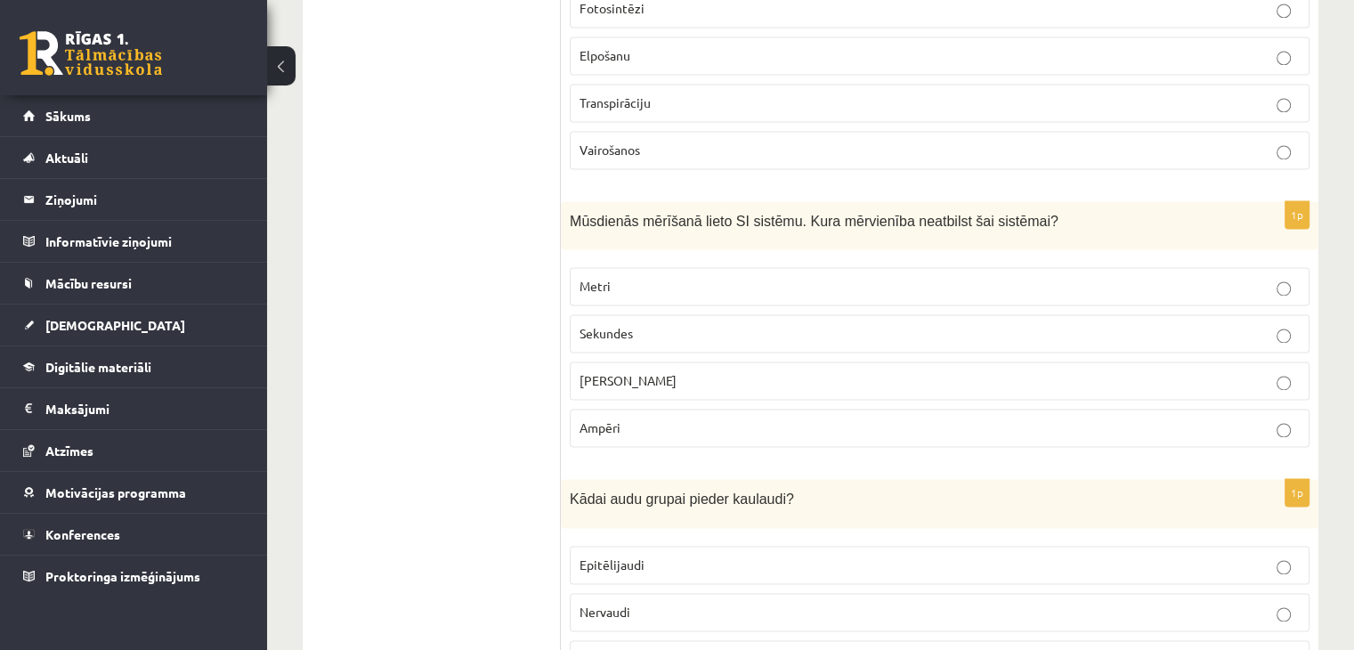
click at [698, 374] on p "Celsija grādi" at bounding box center [940, 380] width 720 height 19
drag, startPoint x: 556, startPoint y: 204, endPoint x: 691, endPoint y: 417, distance: 251.7
click at [659, 229] on div "Mūsdienās mērīšanā lieto SI sistēmu. Kura mērvienība neatbilst šai sistēmai?" at bounding box center [940, 225] width 758 height 49
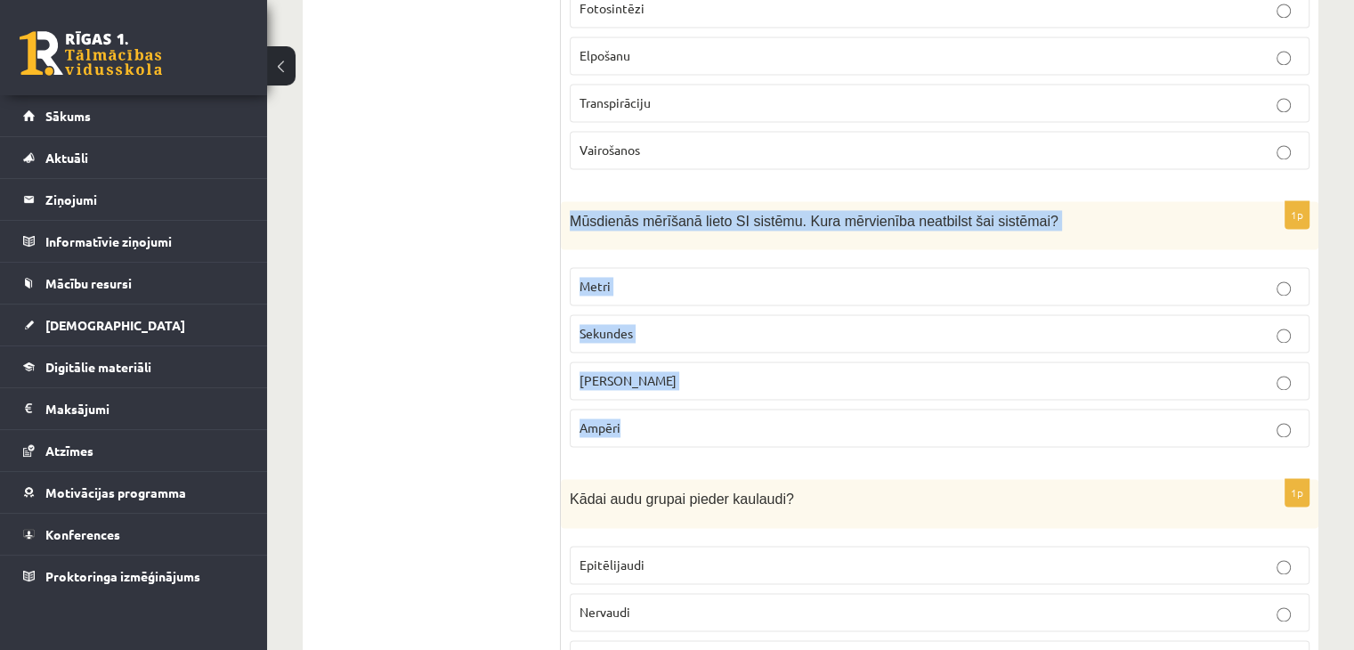
drag, startPoint x: 572, startPoint y: 201, endPoint x: 646, endPoint y: 419, distance: 230.3
click at [646, 419] on div "1p Mūsdienās mērīšanā lieto SI sistēmu. Kura mērvienība neatbilst šai sistēmai?…" at bounding box center [940, 331] width 758 height 261
copy div "Mūsdienās mērīšanā lieto SI sistēmu. Kura mērvienība neatbilst šai sistēmai? Me…"
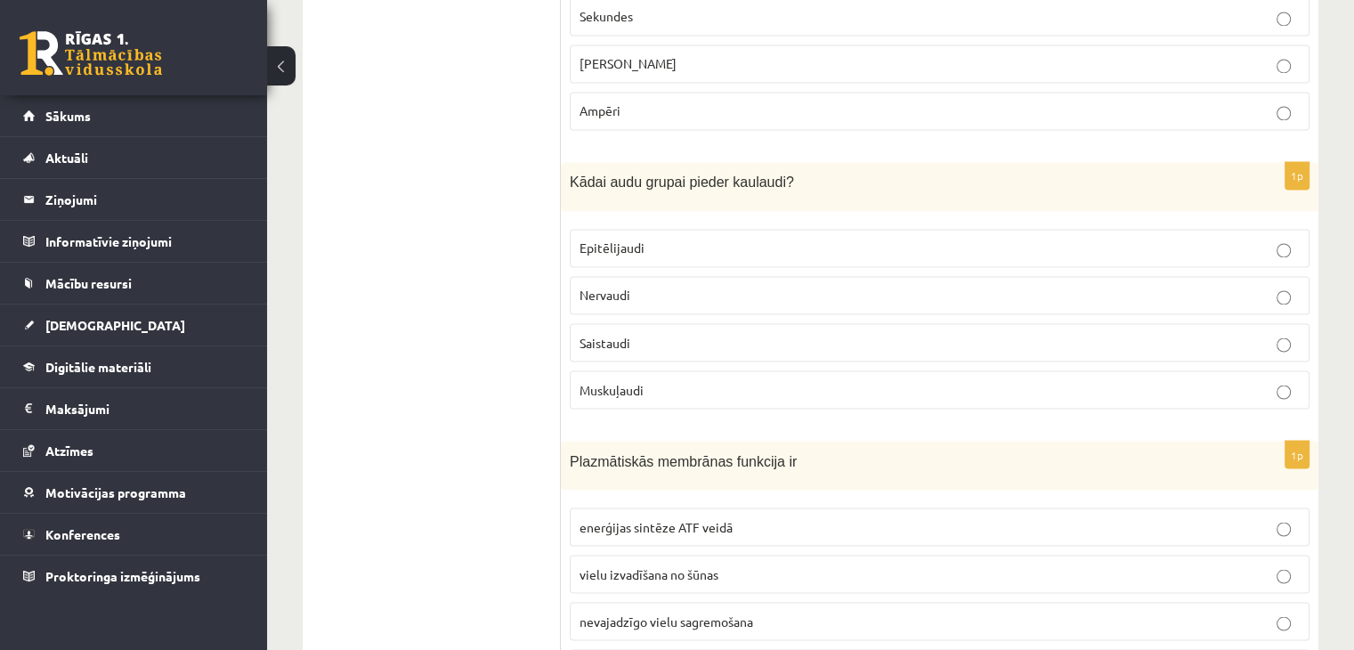
scroll to position [3095, 0]
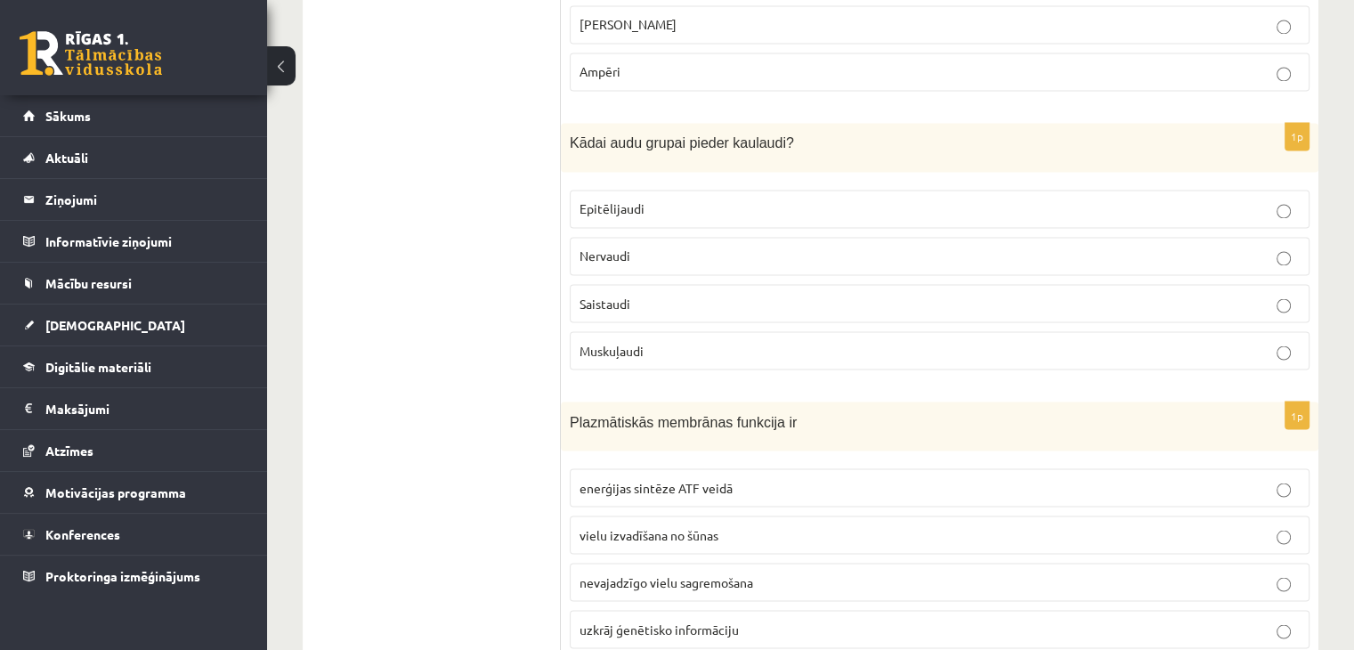
click at [719, 253] on label "Nervaudi" at bounding box center [940, 256] width 740 height 38
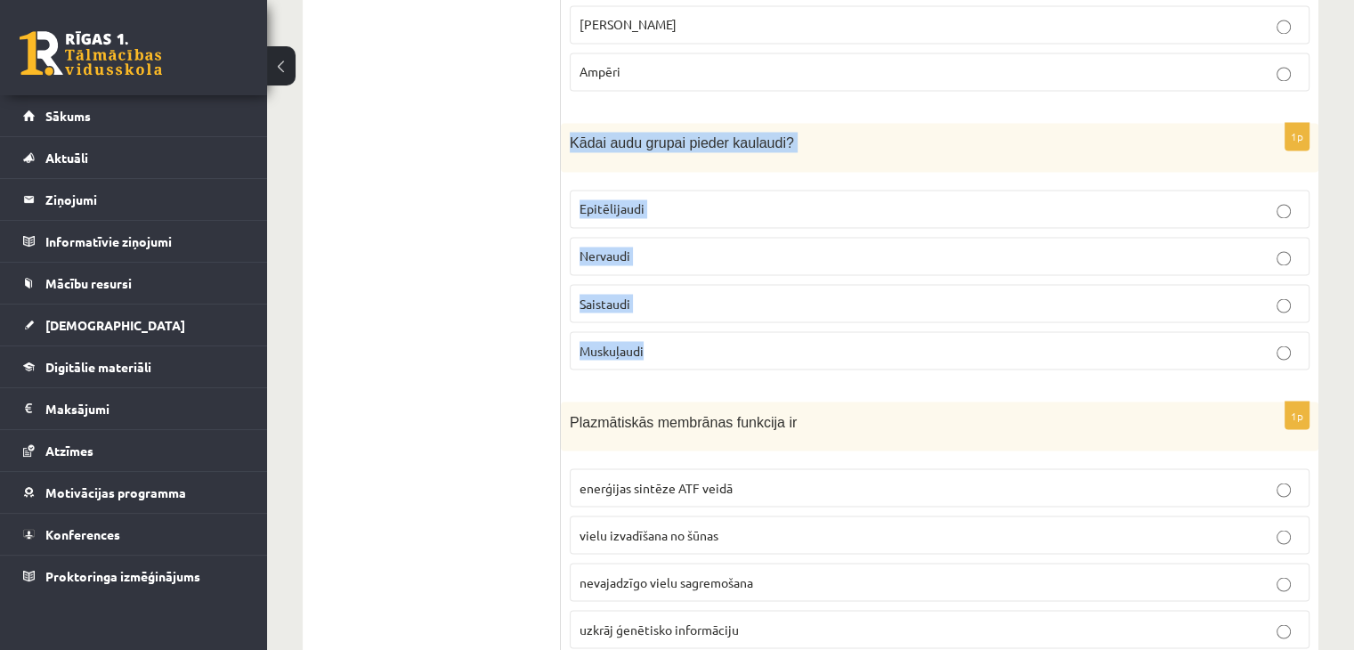
drag, startPoint x: 567, startPoint y: 113, endPoint x: 656, endPoint y: 332, distance: 236.4
click at [656, 332] on div "1p Kādai audu grupai pieder kaulaudi? Epitēlijaudi Nervaudi Saistaudi Muskuļaudi" at bounding box center [940, 253] width 758 height 261
copy div "Kādai audu grupai pieder kaulaudi? Epitēlijaudi Nervaudi Saistaudi Muskuļaudi"
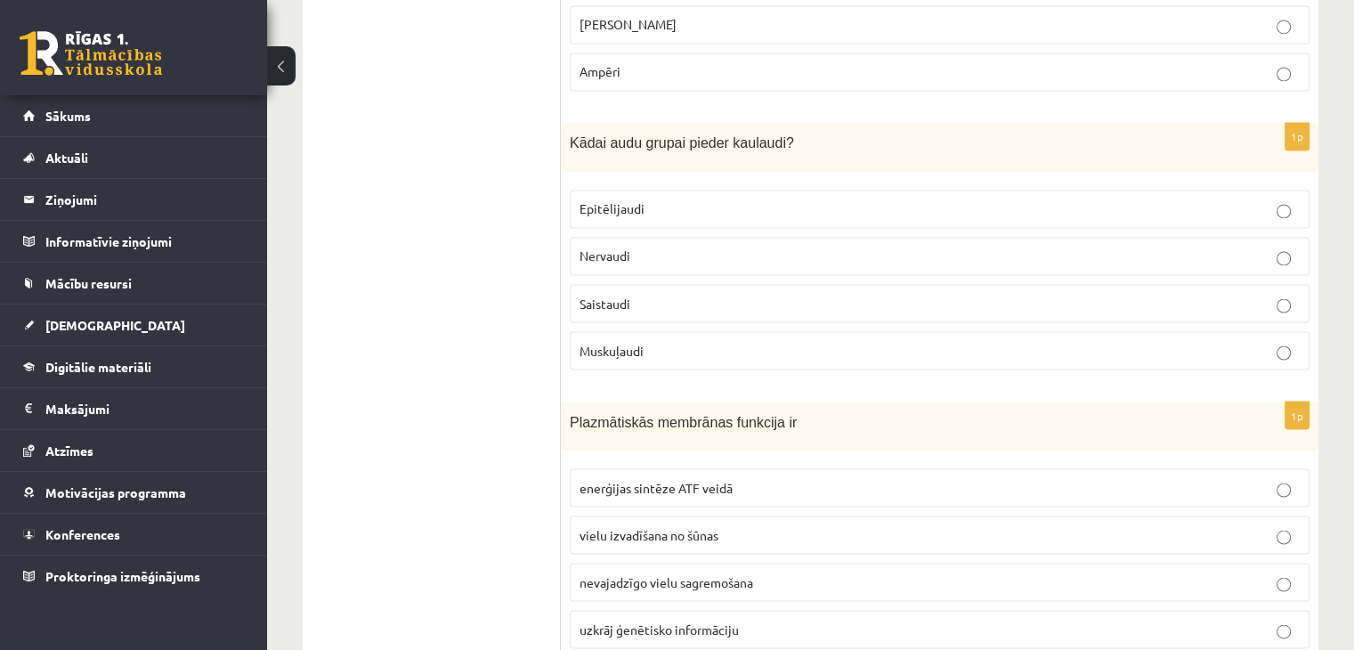
click at [608, 296] on label "Saistaudi" at bounding box center [940, 303] width 740 height 38
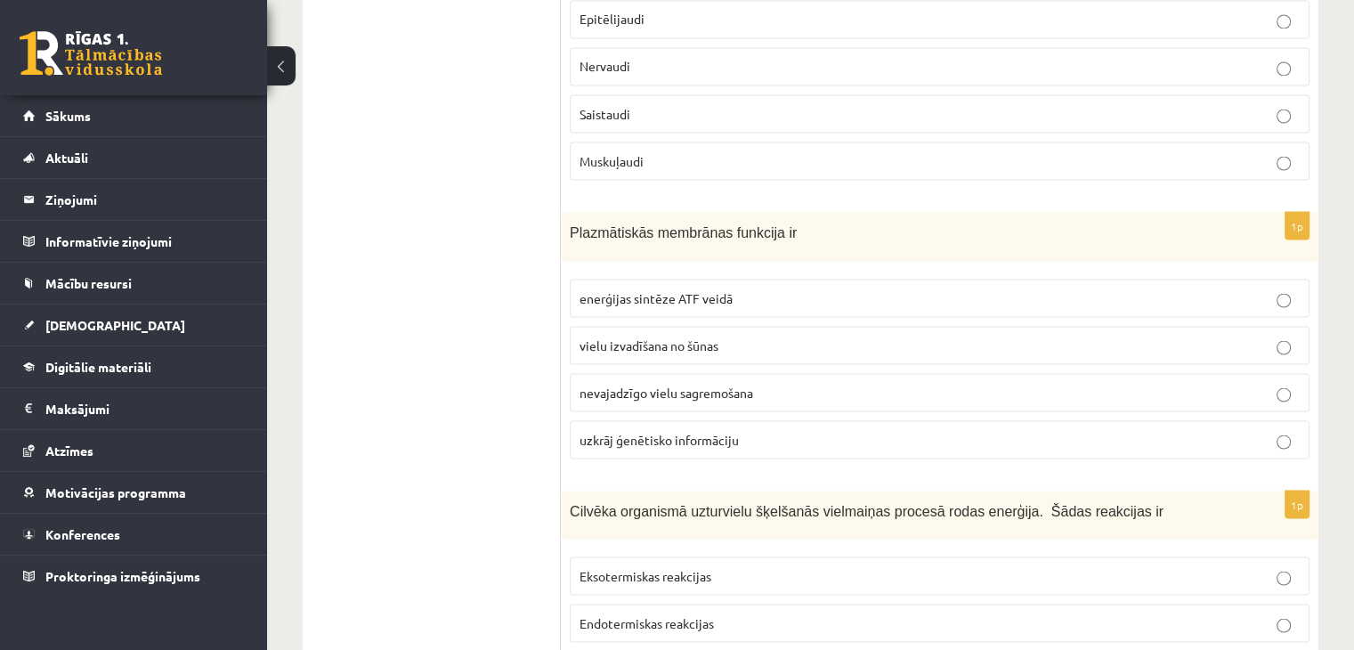
scroll to position [3362, 0]
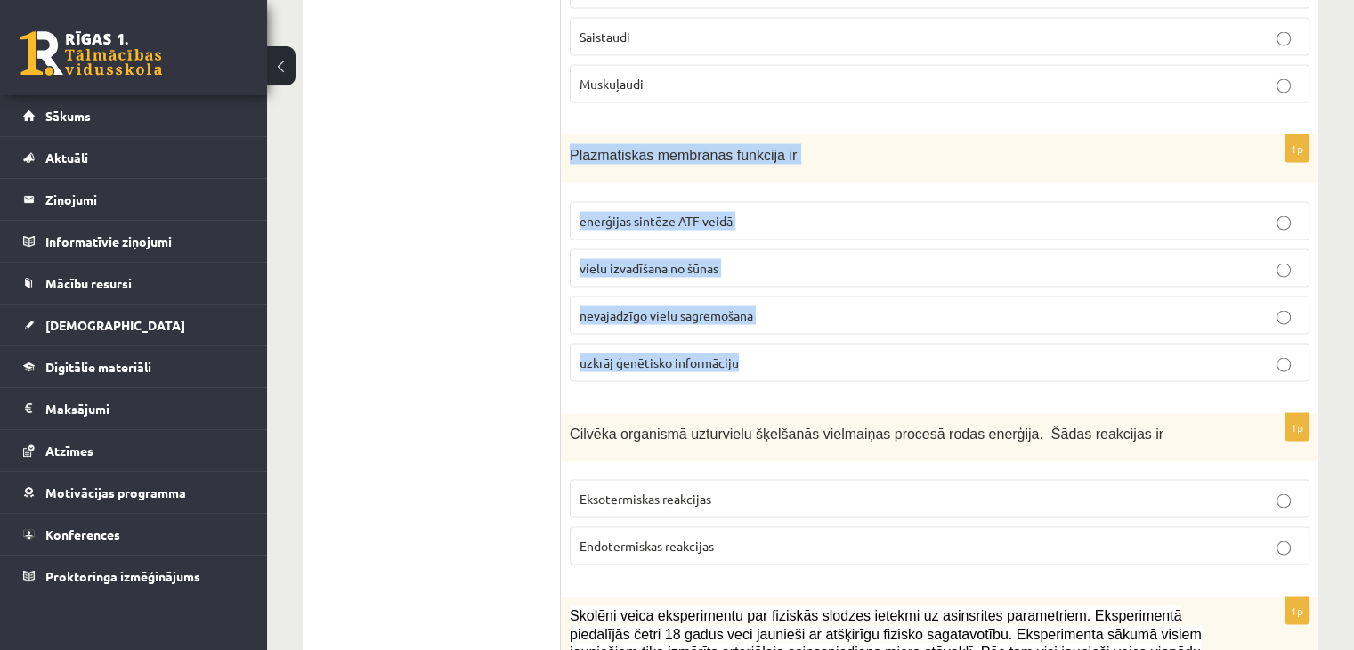
drag, startPoint x: 561, startPoint y: 134, endPoint x: 766, endPoint y: 352, distance: 299.2
click at [766, 352] on div "1p Plazmātiskās membrānas funkcija ir enerģijas sintēze ATF veidā vielu izvadīš…" at bounding box center [940, 264] width 758 height 261
copy div "Plazmātiskās membrānas funkcija ir enerģijas sintēze ATF veidā vielu izvadīšana…"
click at [832, 258] on p "vielu izvadīšana no šūnas" at bounding box center [940, 267] width 720 height 19
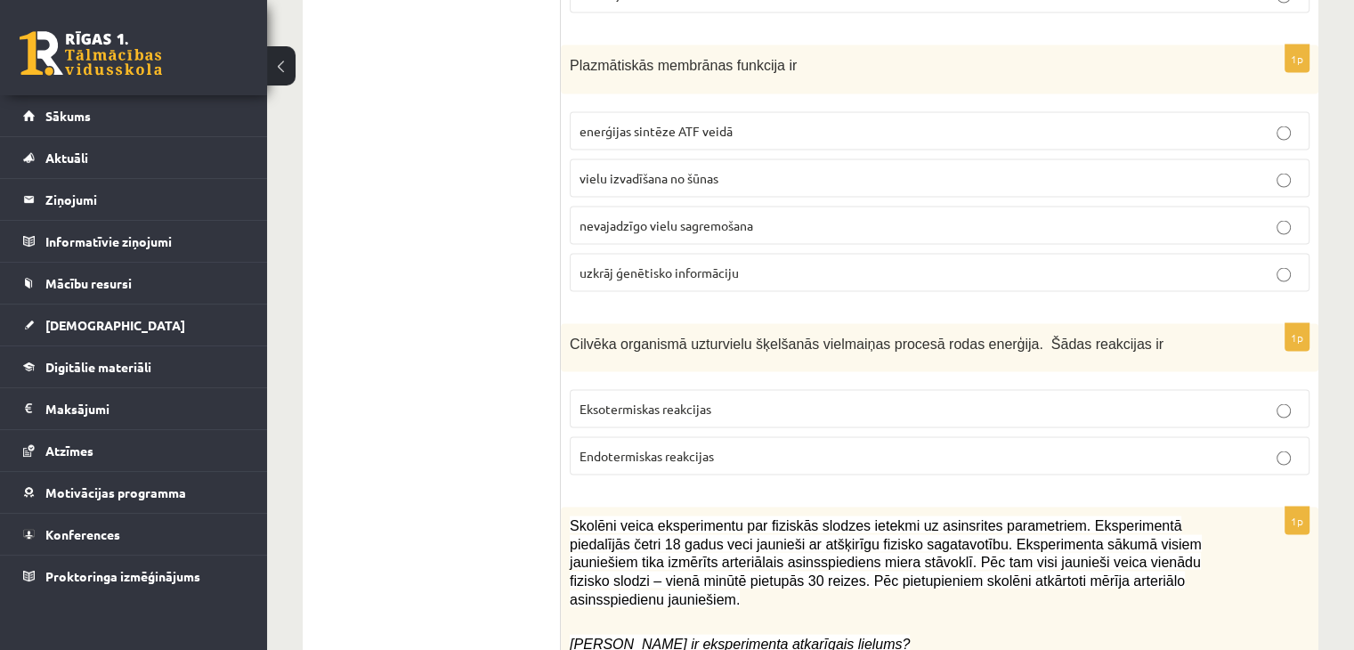
scroll to position [3540, 0]
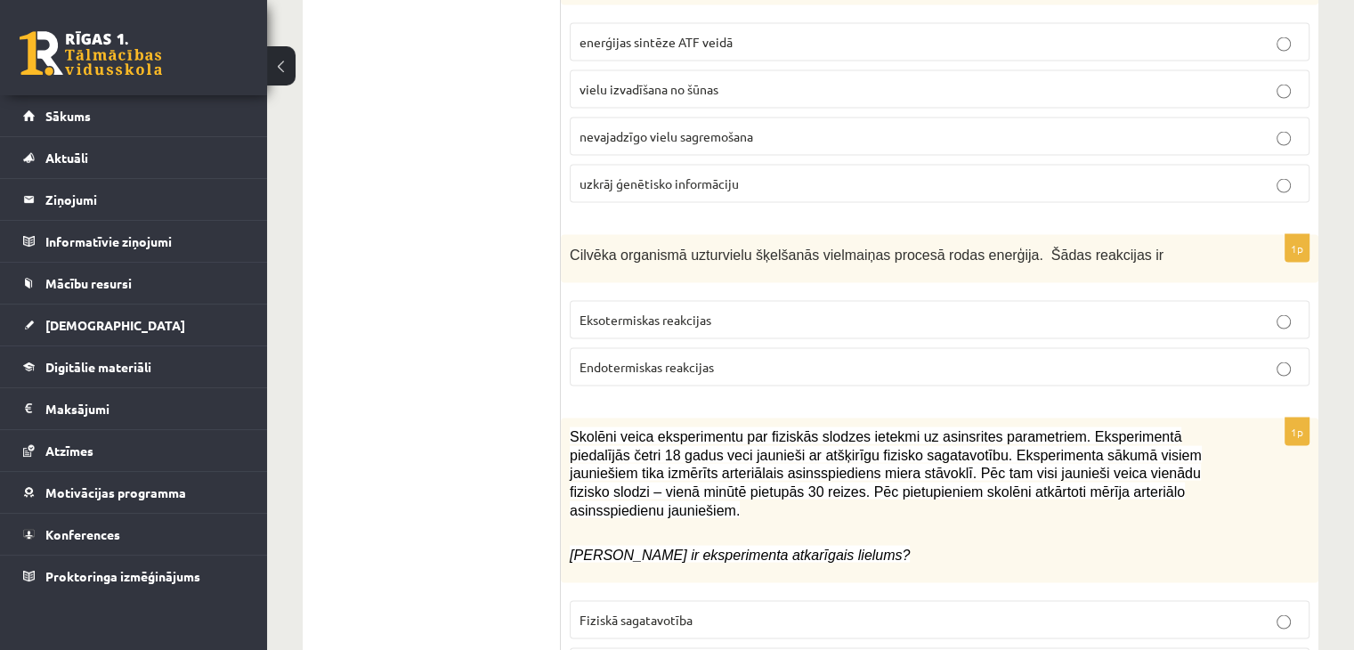
click at [754, 311] on p "Eksotermiskas reakcijas" at bounding box center [940, 320] width 720 height 19
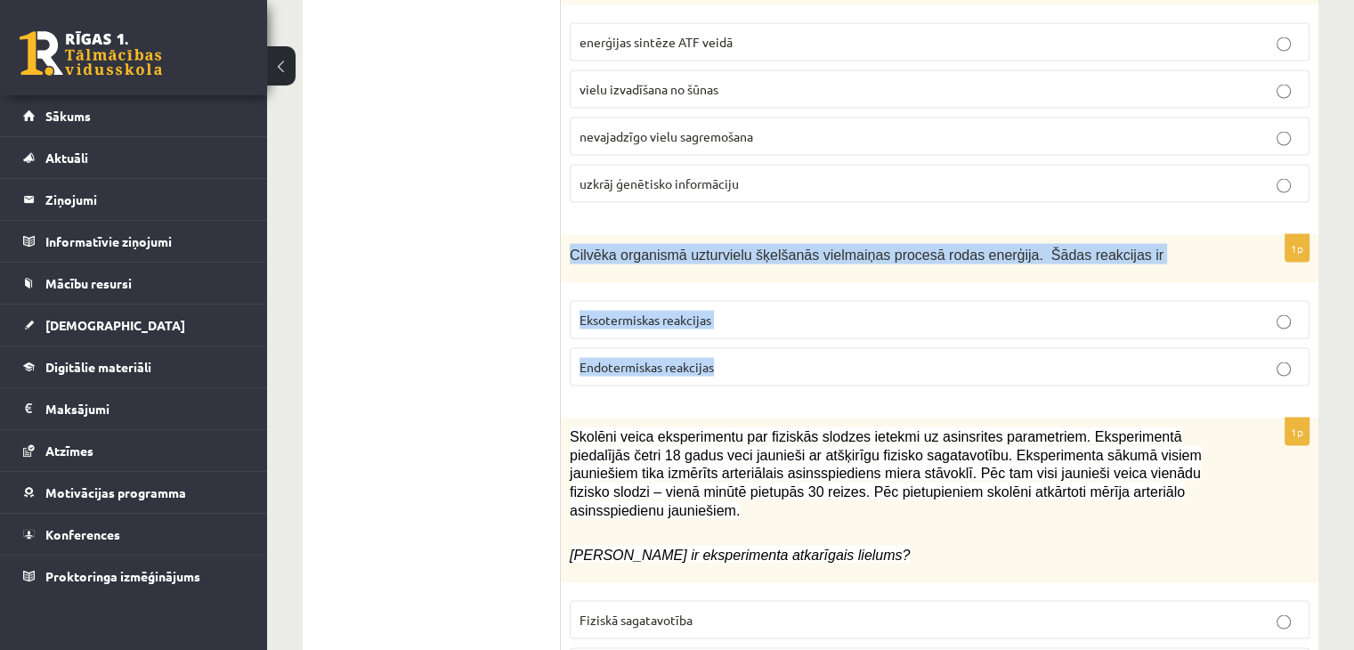
drag, startPoint x: 563, startPoint y: 229, endPoint x: 748, endPoint y: 367, distance: 230.9
click at [748, 367] on div "1p Cilvēka organismā uzturvielu šķelšanās vielmaiņas procesā rodas enerģija. Šā…" at bounding box center [940, 318] width 758 height 166
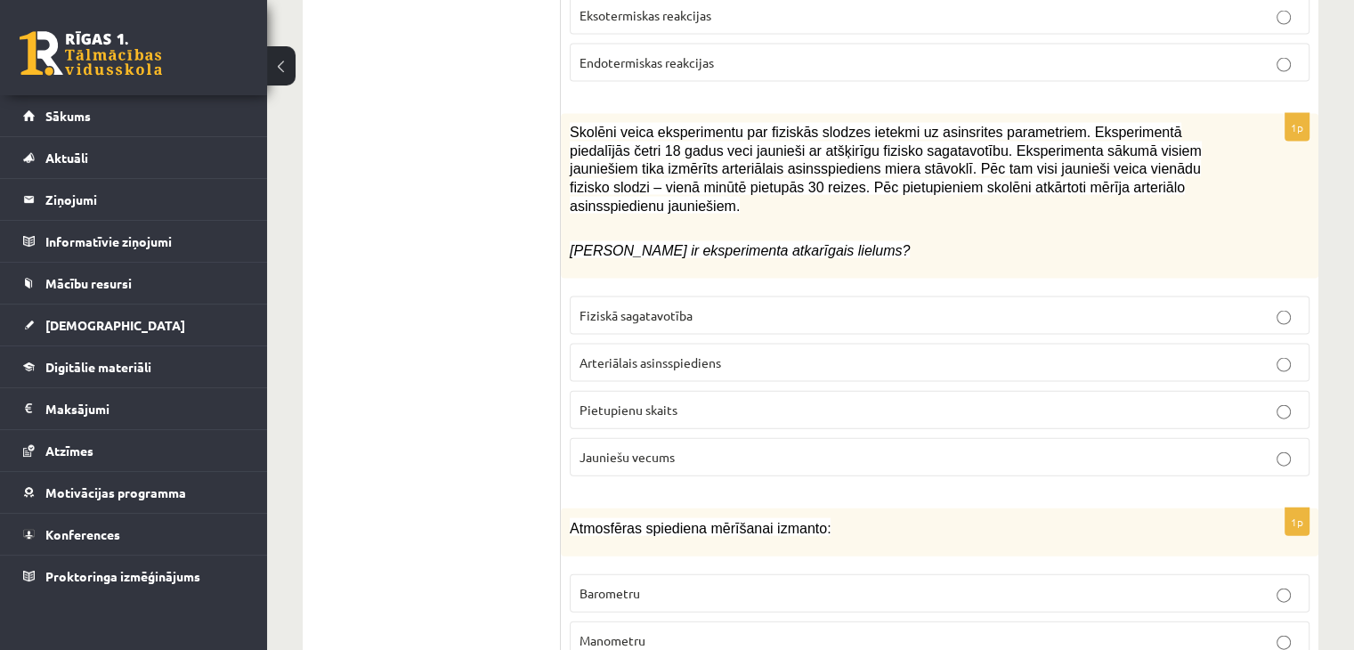
scroll to position [3803, 0]
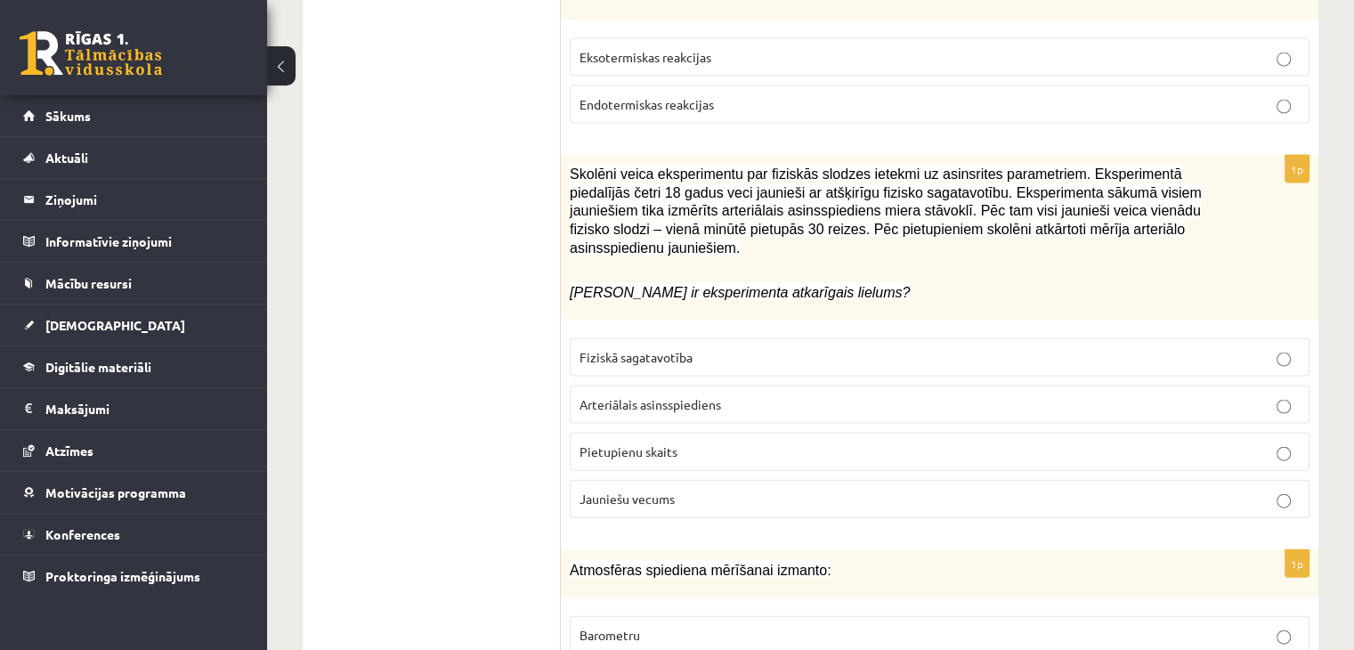
click at [835, 395] on p "Arteriālais asinsspiediens" at bounding box center [940, 404] width 720 height 19
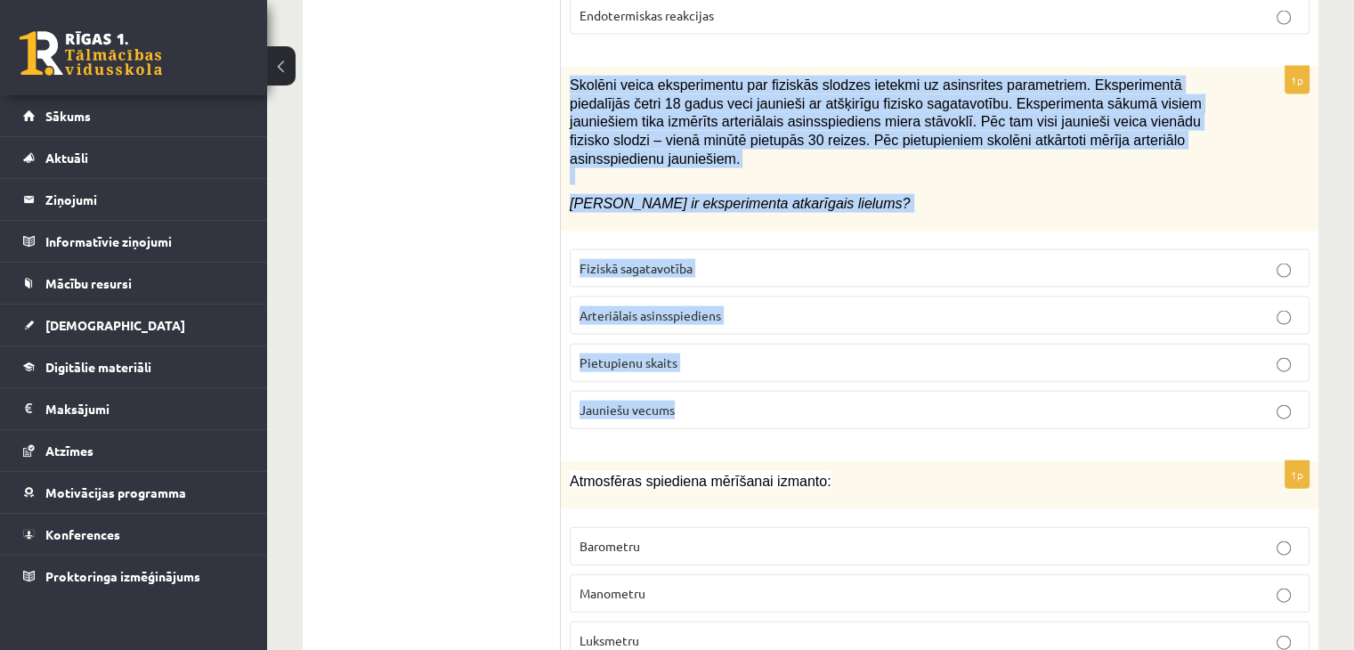
drag, startPoint x: 565, startPoint y: 60, endPoint x: 757, endPoint y: 368, distance: 362.7
click at [757, 368] on div "1p Skolēni veica eksperimentu par fiziskās slodzes ietekmi uz asinsrites parame…" at bounding box center [940, 255] width 758 height 376
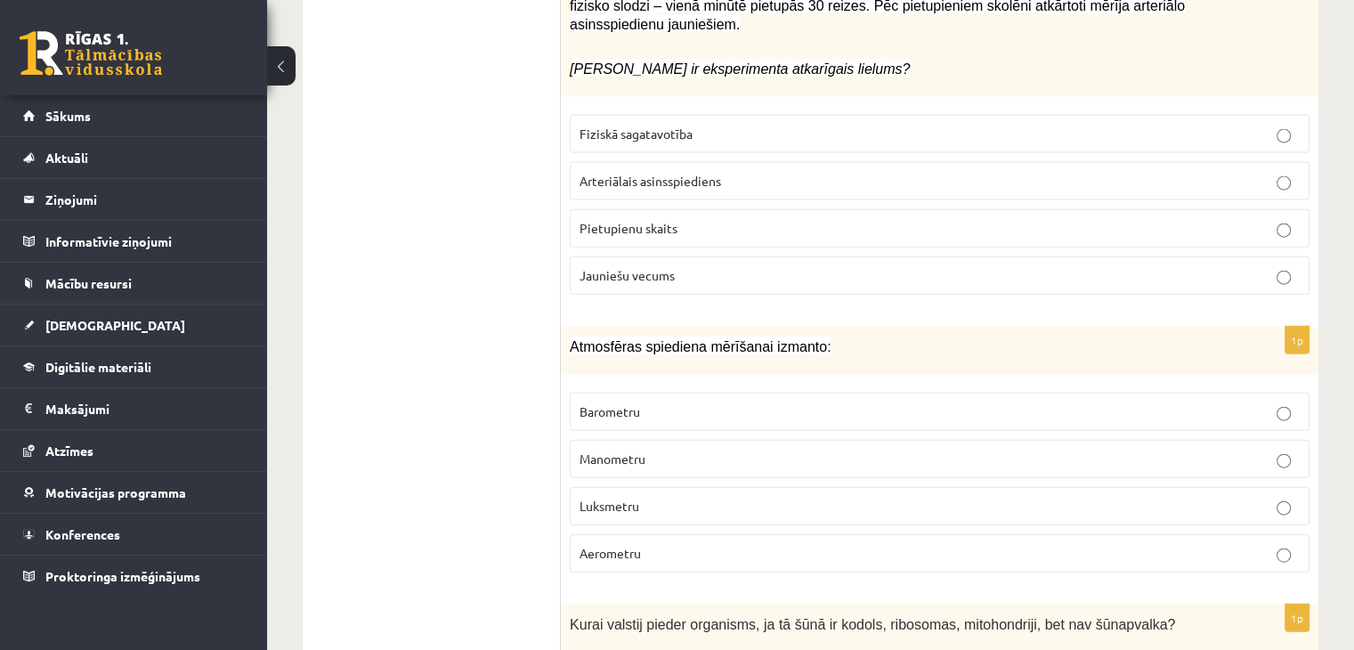
scroll to position [4070, 0]
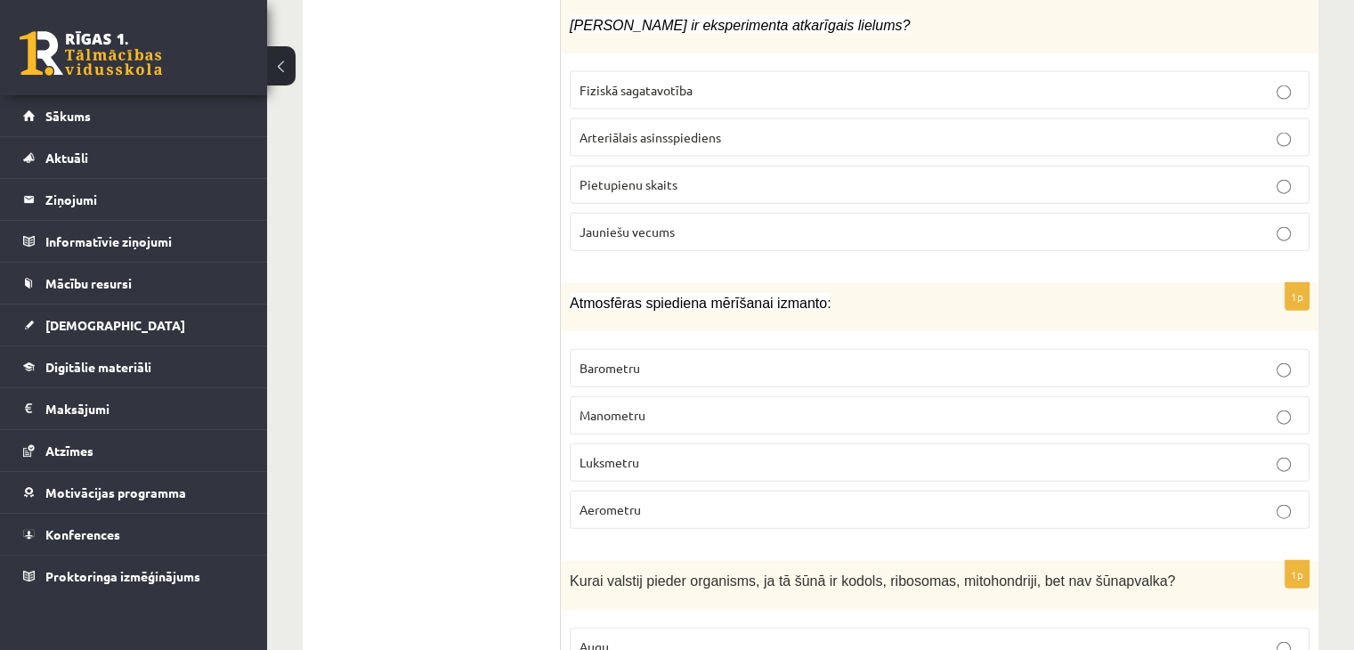
click at [691, 500] on p "Aerometru" at bounding box center [940, 509] width 720 height 19
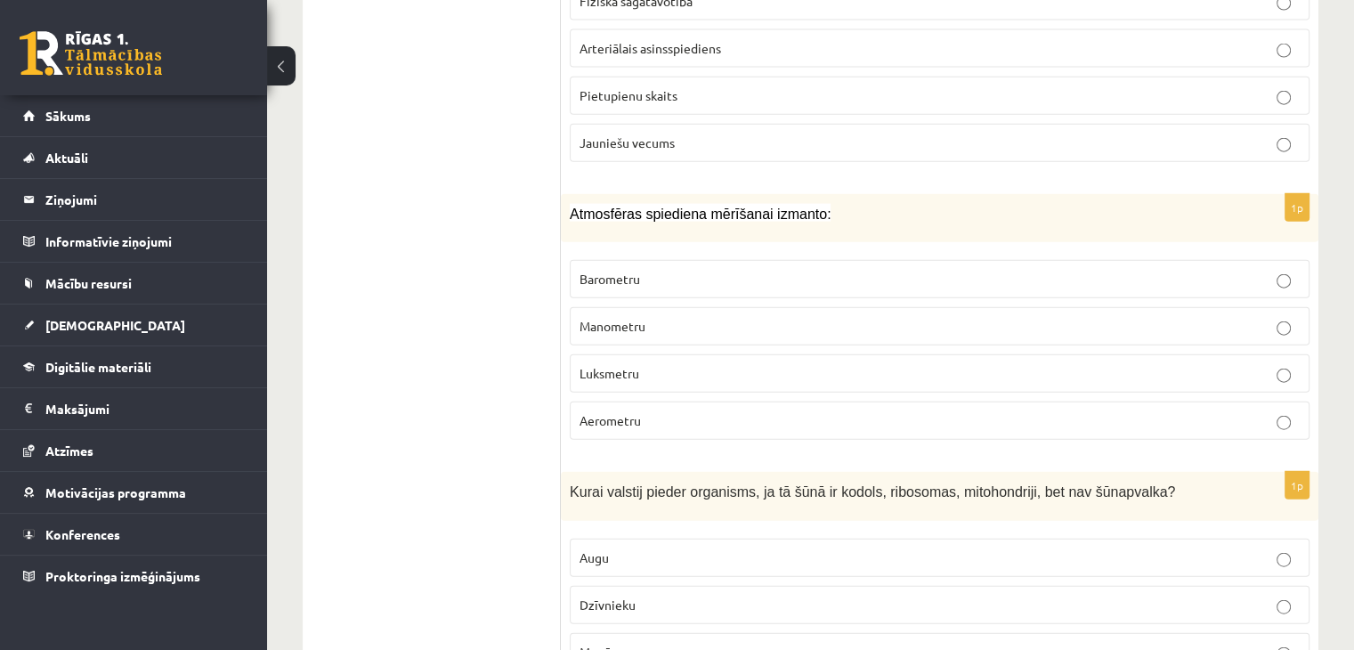
click at [963, 270] on p "Barometru" at bounding box center [940, 279] width 720 height 19
click at [1011, 317] on p "Manometru" at bounding box center [940, 326] width 720 height 19
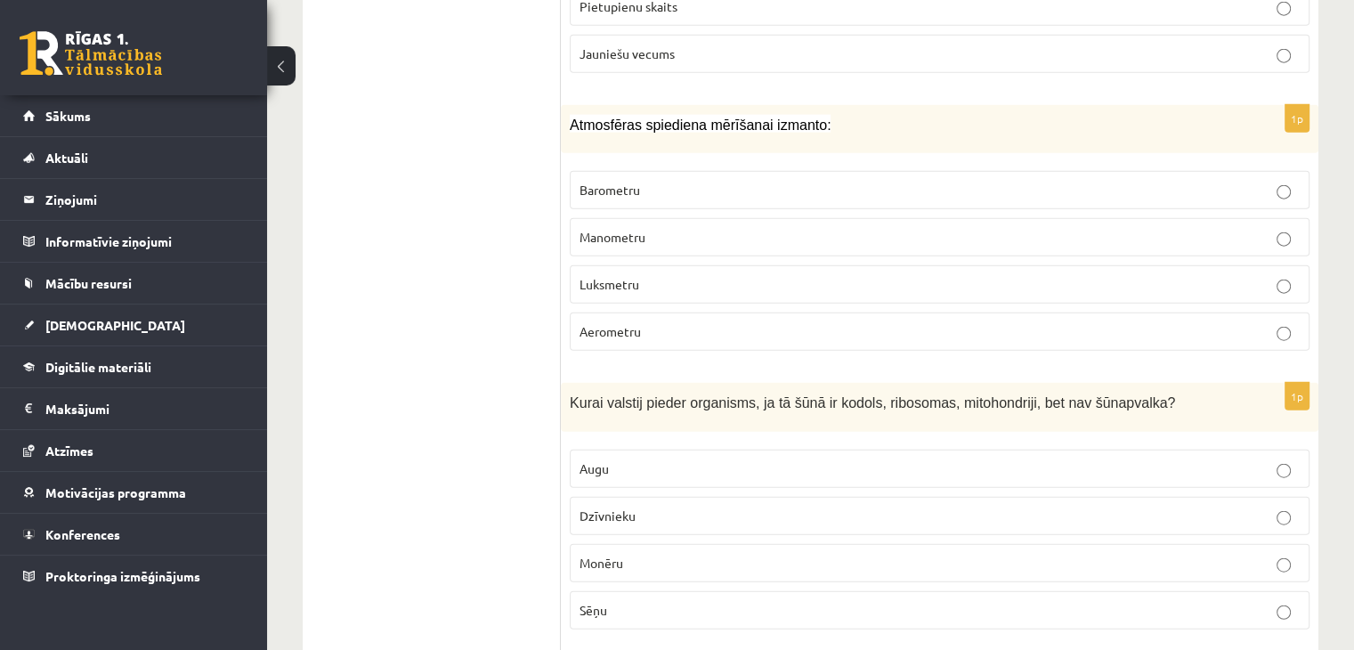
click at [751, 459] on p "Augu" at bounding box center [940, 468] width 720 height 19
drag, startPoint x: 570, startPoint y: 84, endPoint x: 807, endPoint y: 89, distance: 236.9
click at [807, 118] on span "Atmosfēras spiediena mērīšanai izmanto:" at bounding box center [700, 125] width 261 height 15
click at [349, 295] on ul "Tests" at bounding box center [441, 380] width 240 height 8616
click at [797, 181] on p "Barometru" at bounding box center [940, 190] width 720 height 19
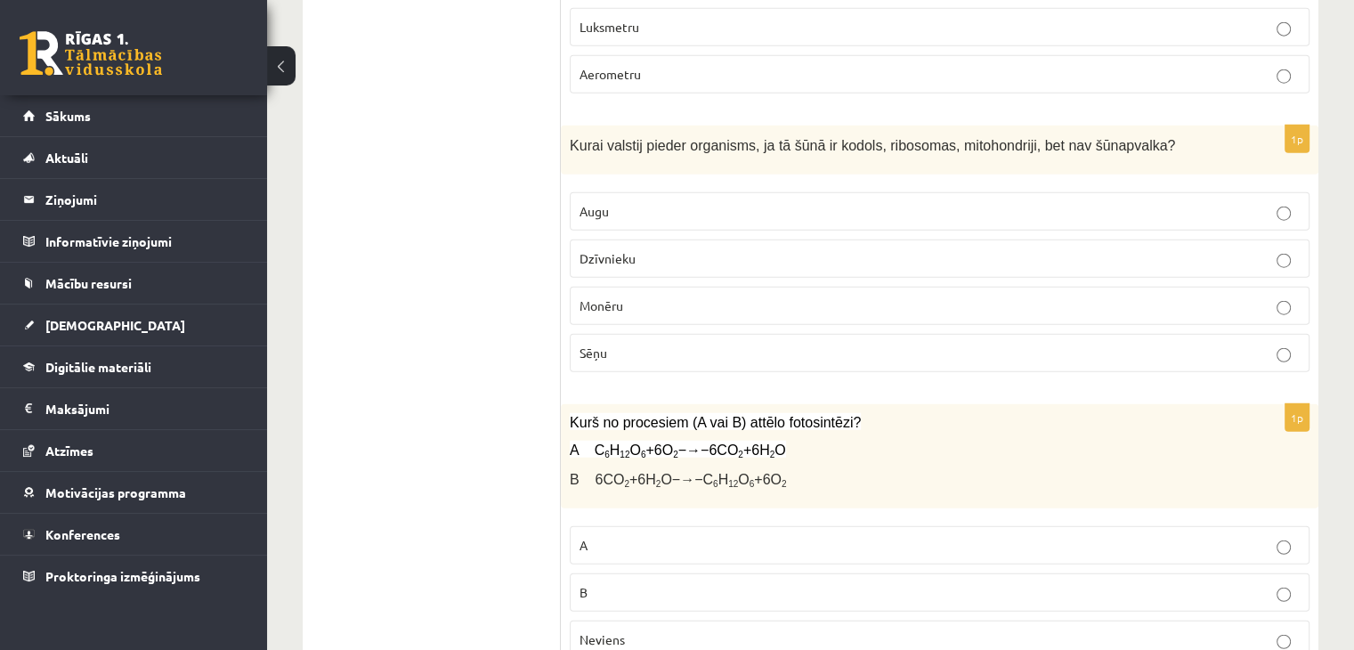
scroll to position [4604, 0]
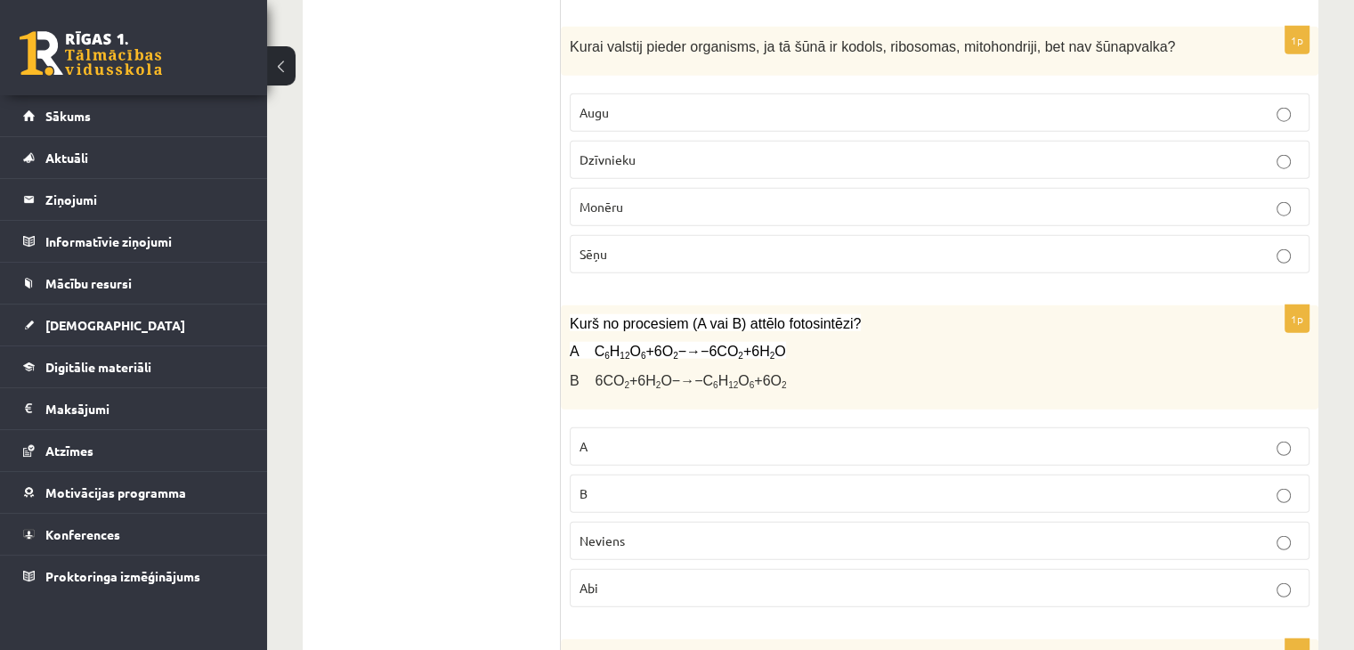
click at [856, 437] on p "A" at bounding box center [940, 446] width 720 height 19
click at [651, 569] on label "Abi" at bounding box center [940, 588] width 740 height 38
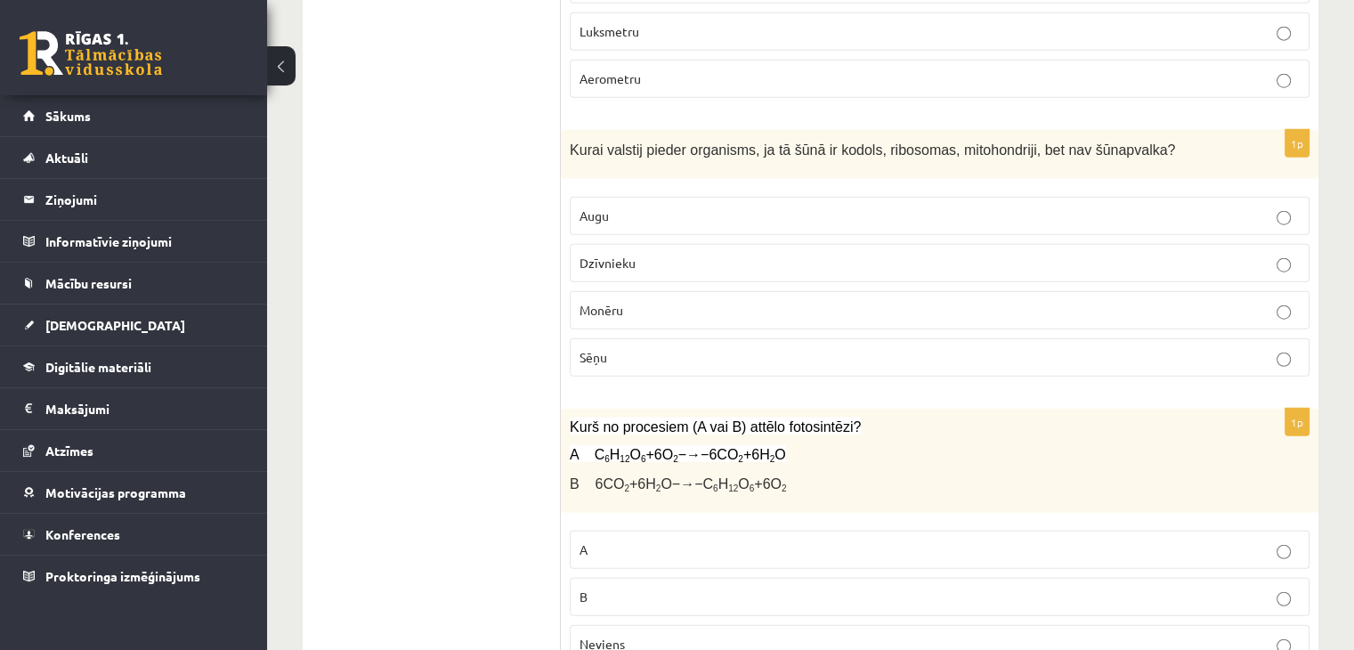
scroll to position [4426, 0]
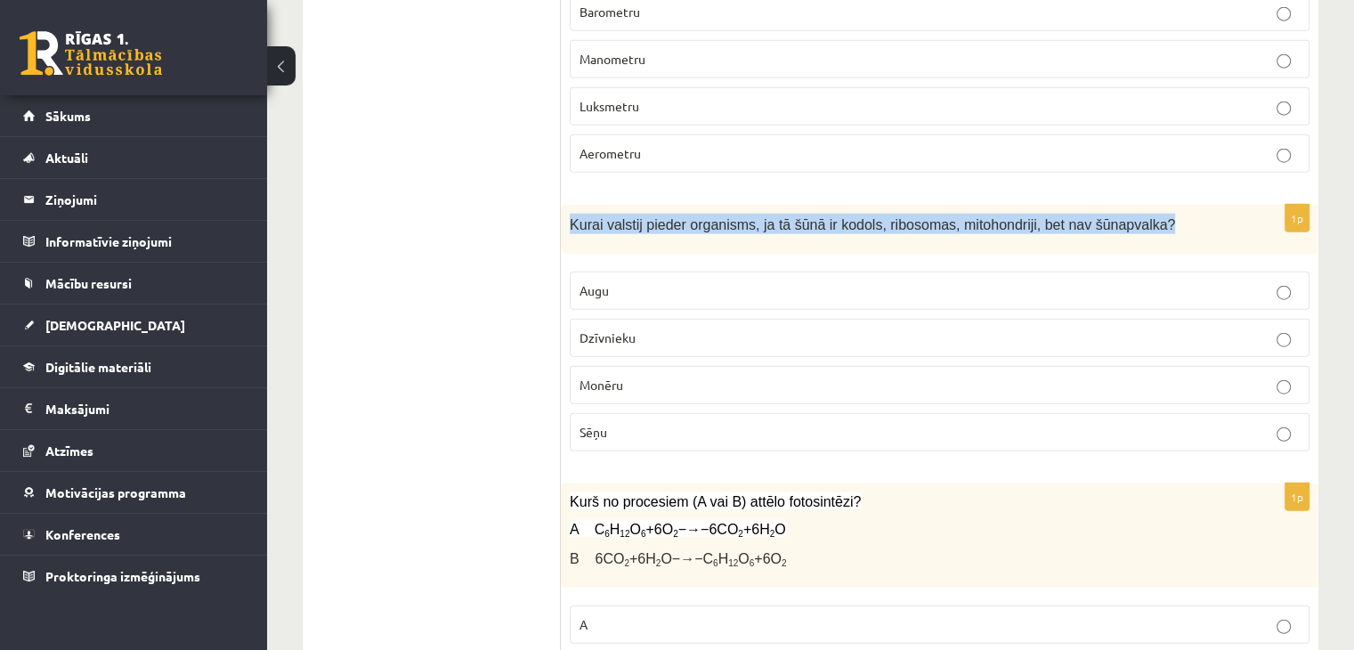
drag, startPoint x: 570, startPoint y: 187, endPoint x: 1149, endPoint y: 187, distance: 578.7
click at [1149, 214] on p "Kurai valstij pieder organisms, ja tā šūnā ir kodols, ribosomas, mitohondriji, …" at bounding box center [895, 224] width 651 height 20
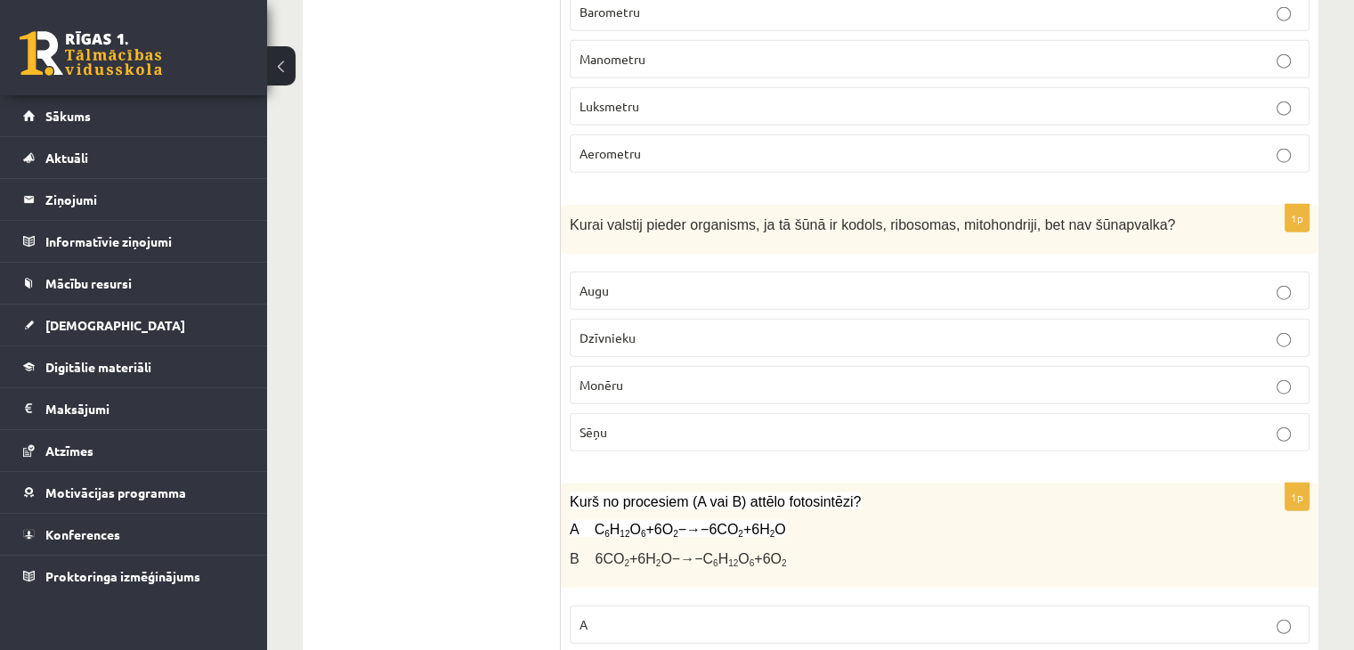
click at [762, 329] on p "Dzīvnieku" at bounding box center [940, 338] width 720 height 19
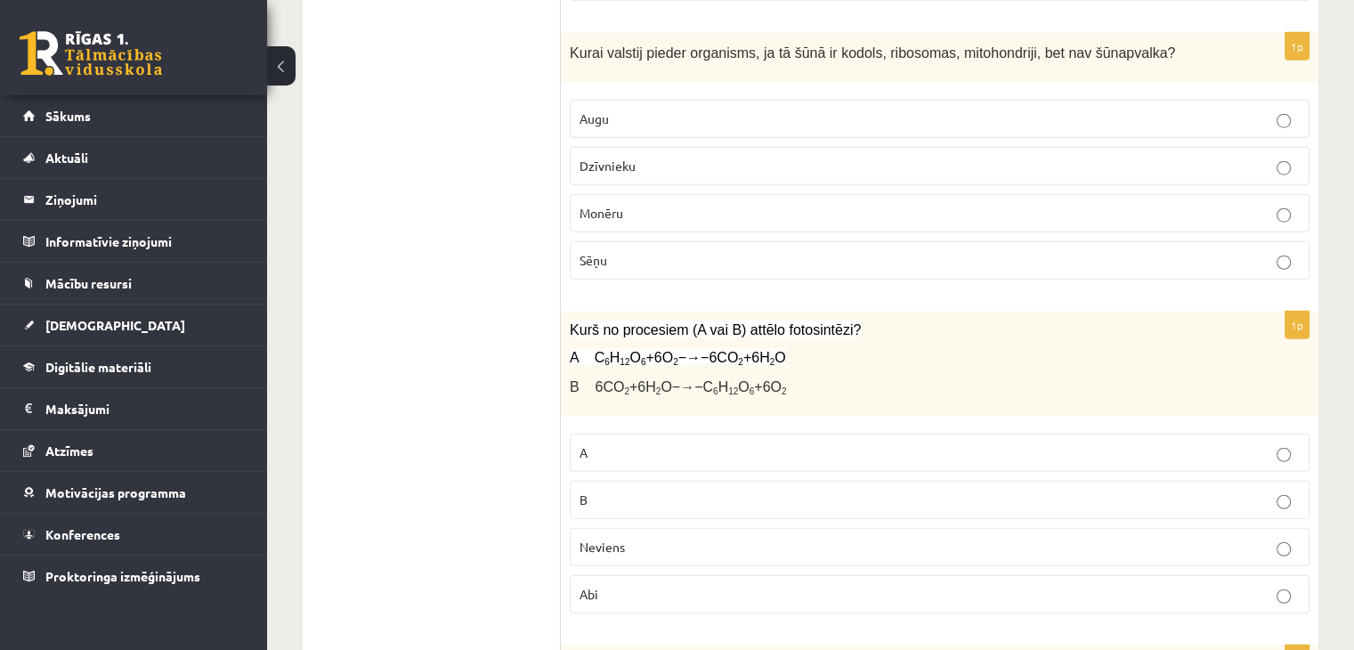
scroll to position [4604, 0]
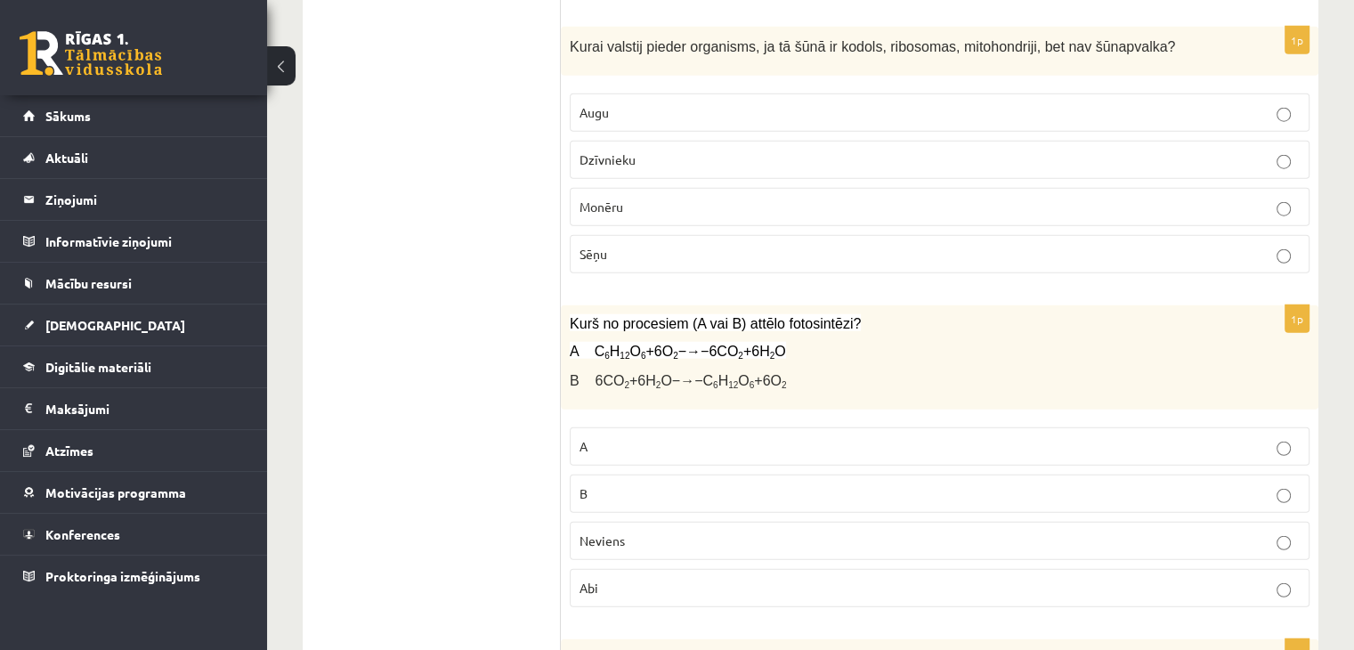
drag, startPoint x: 552, startPoint y: 272, endPoint x: 704, endPoint y: 334, distance: 164.2
click at [704, 334] on div "***** Tests 1p Kurš zinātnieks uzskatīja dabisko izlasi par galveno evolūcijas …" at bounding box center [811, 23] width 1016 height 8651
click at [828, 369] on p "B 6CO 2 +6H 2 O−→−C 6 H 12 O 6 +6O 2" at bounding box center [895, 379] width 651 height 20
drag, startPoint x: 805, startPoint y: 337, endPoint x: 662, endPoint y: 223, distance: 183.0
click at [662, 223] on form "1p Kurš zinātnieks uzskatīja dabisko izlasi par galveno evolūcijas virzītājspēk…" at bounding box center [940, 24] width 722 height 8616
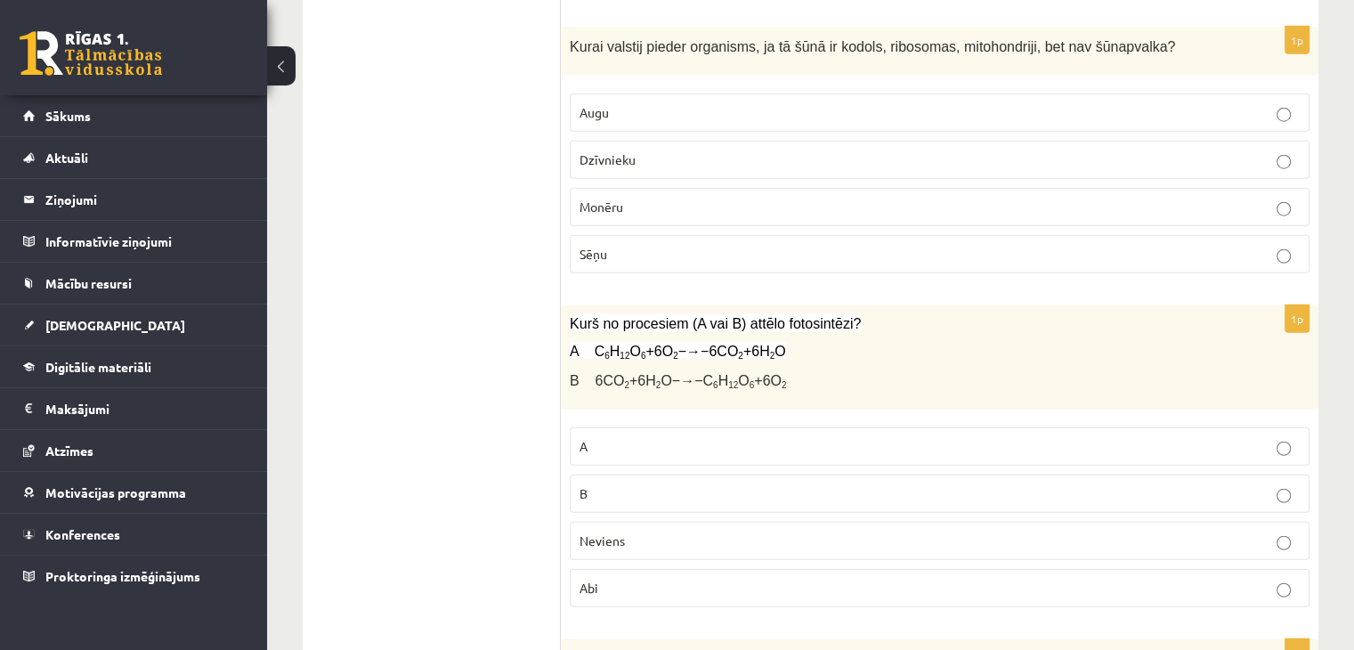
click at [1084, 342] on p "A C 6 H 12 O 6 +6O 2 −→−6CO 2 +6H 2 O" at bounding box center [895, 351] width 651 height 19
drag, startPoint x: 580, startPoint y: 273, endPoint x: 647, endPoint y: 301, distance: 72.3
click at [647, 305] on div "Kurš no procesiem (A vai B) attēlo fotosintēzi? A C 6 H 12 O 6 +6O 2 −→−6CO 2 +…" at bounding box center [940, 357] width 758 height 104
click at [762, 342] on p "A C 6 H 12 O 6 +6O 2 −→−6CO 2 +6H 2 O" at bounding box center [895, 351] width 651 height 19
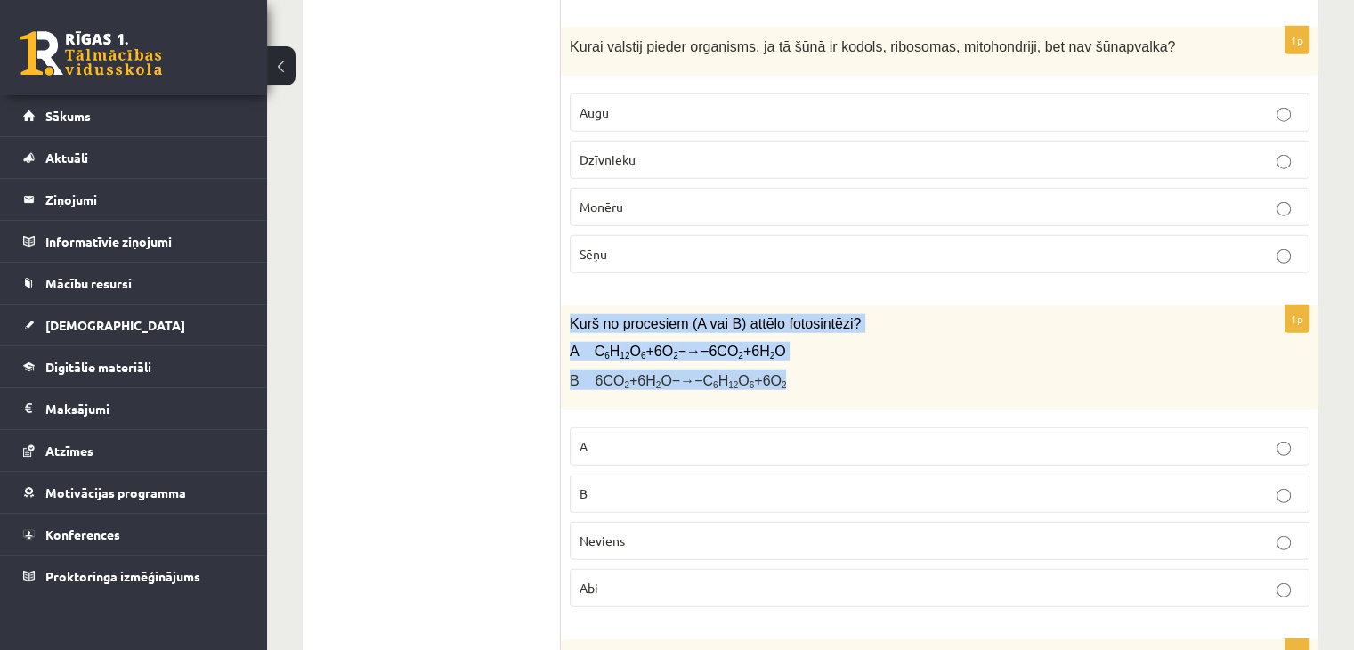
drag, startPoint x: 564, startPoint y: 278, endPoint x: 774, endPoint y: 350, distance: 221.3
click at [774, 350] on div "Kurš no procesiem (A vai B) attēlo fotosintēzi? A C 6 H 12 O 6 +6O 2 −→−6CO 2 +…" at bounding box center [940, 357] width 758 height 104
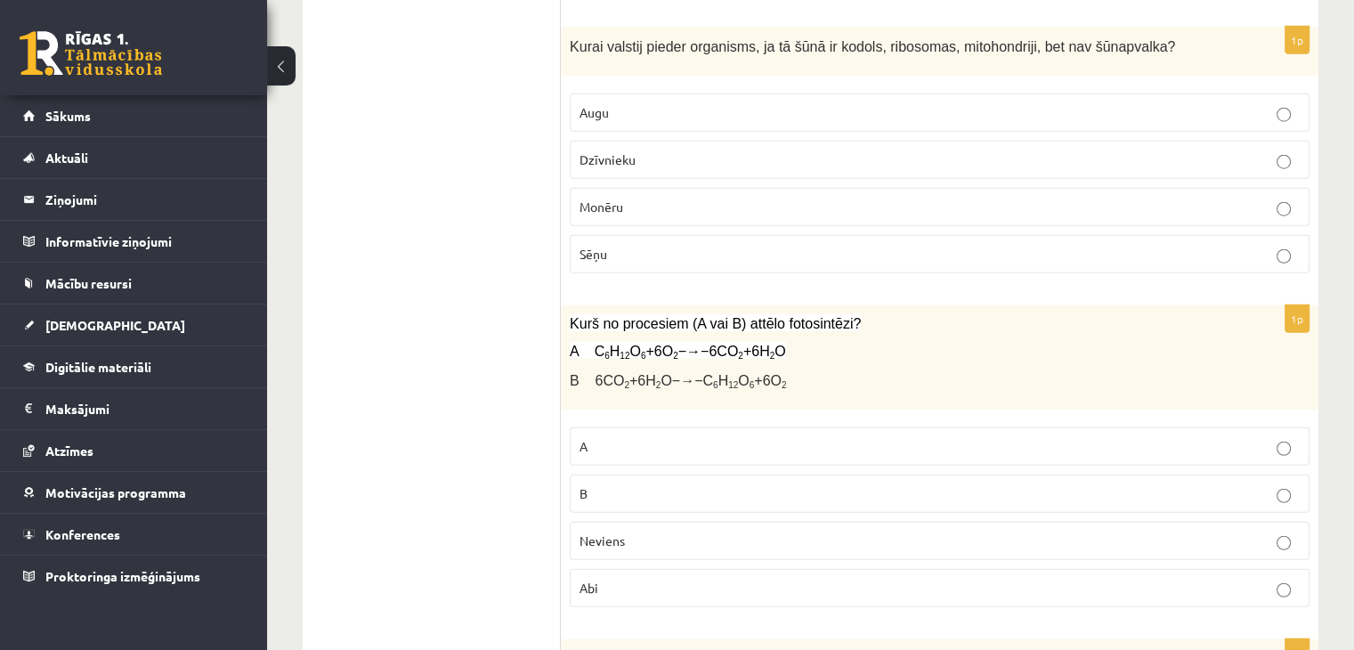
click at [641, 484] on p "B" at bounding box center [940, 493] width 720 height 19
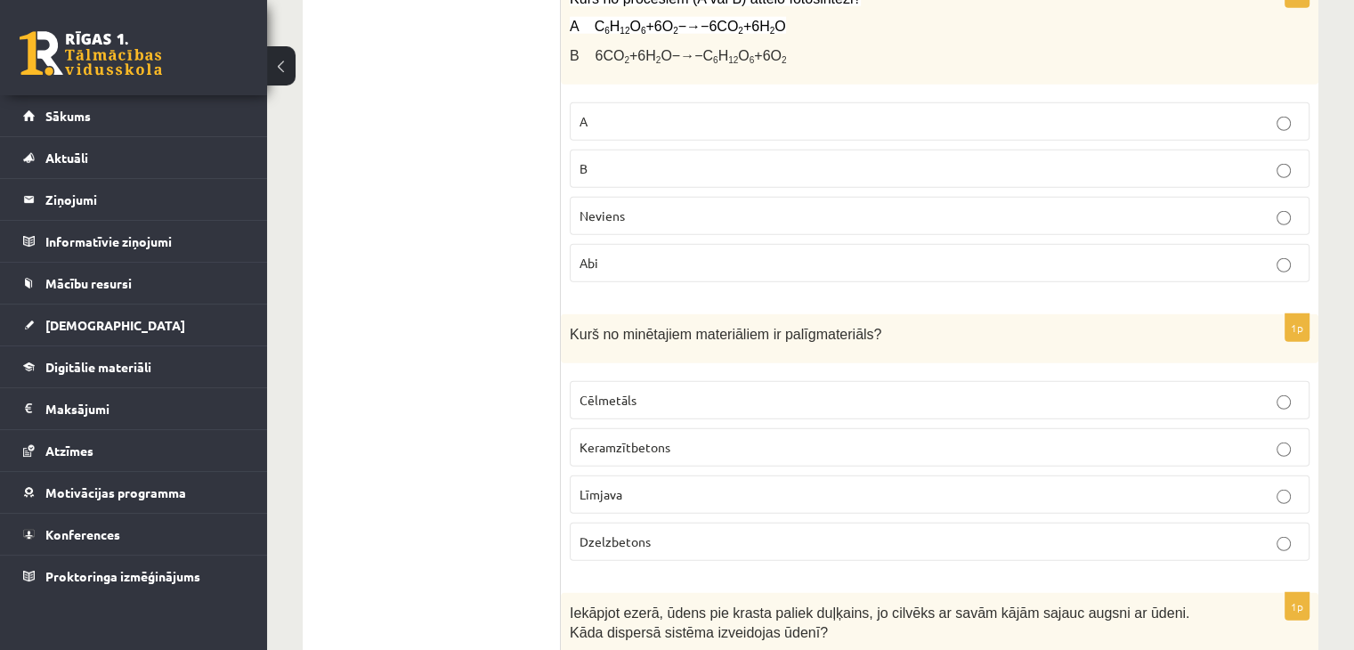
scroll to position [4960, 0]
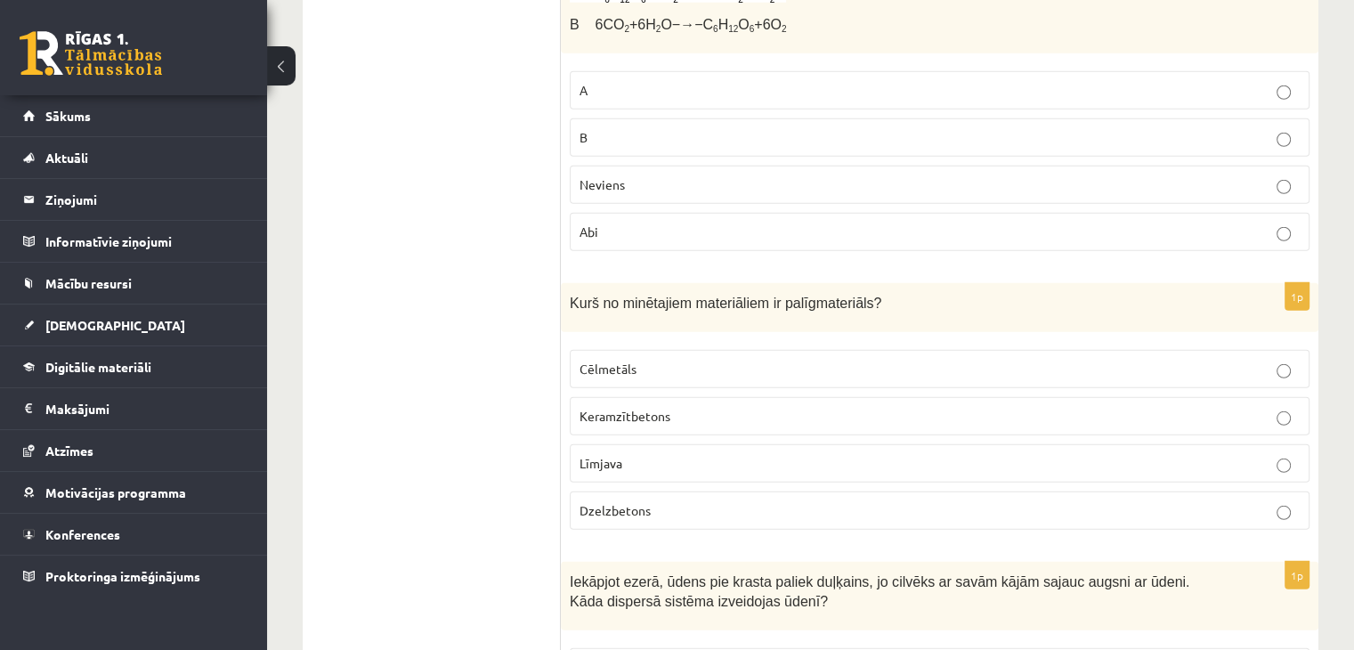
click at [657, 501] on p "Dzelzbetons" at bounding box center [940, 510] width 720 height 19
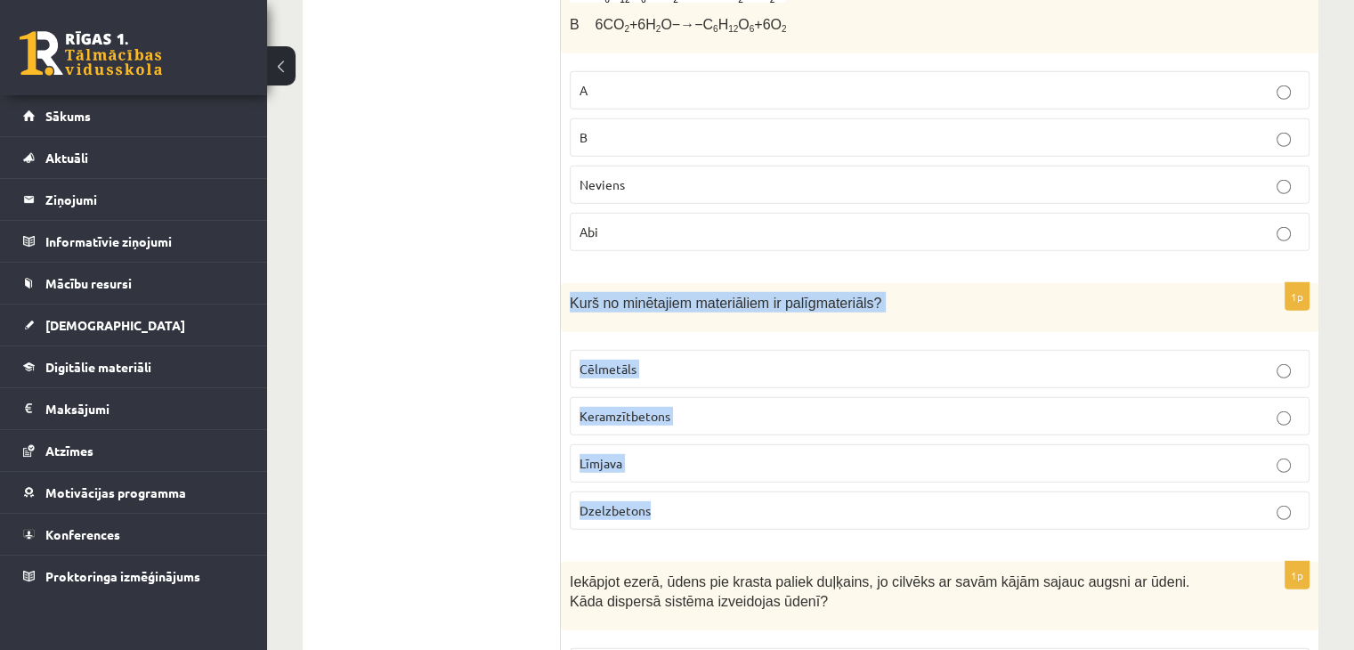
drag, startPoint x: 569, startPoint y: 237, endPoint x: 718, endPoint y: 475, distance: 281.6
click at [664, 454] on p "Līmjava" at bounding box center [940, 463] width 720 height 19
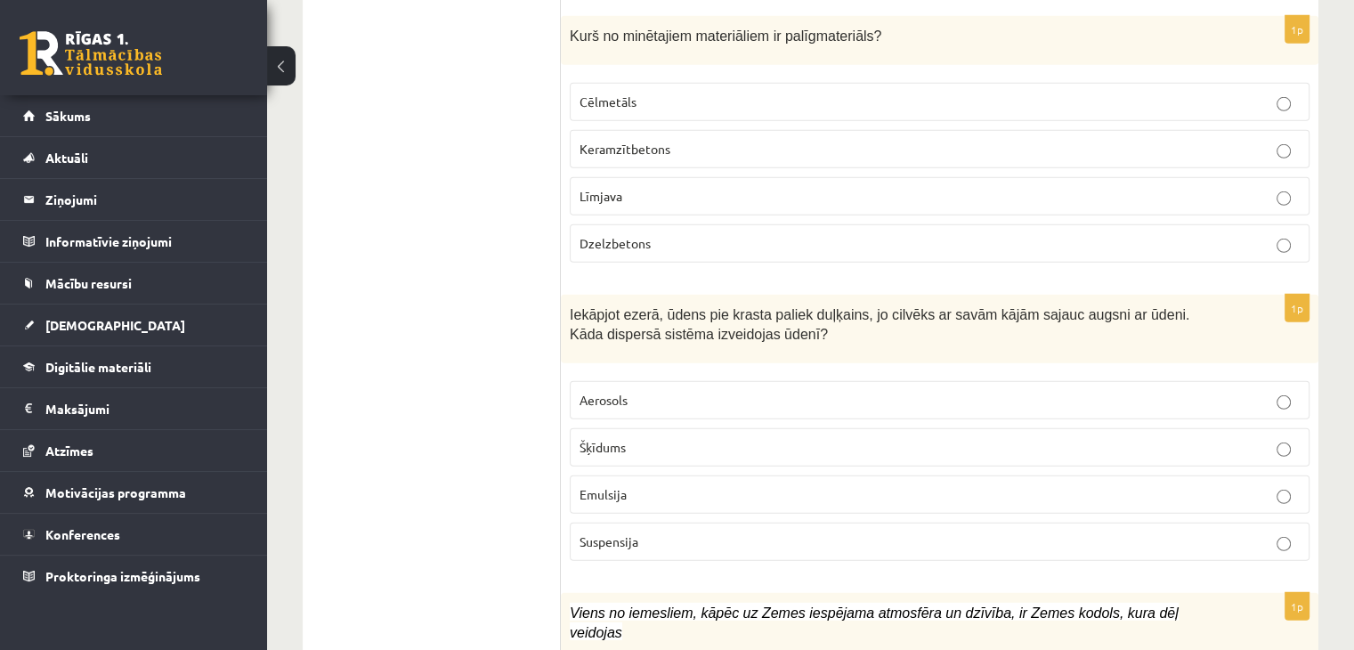
scroll to position [5316, 0]
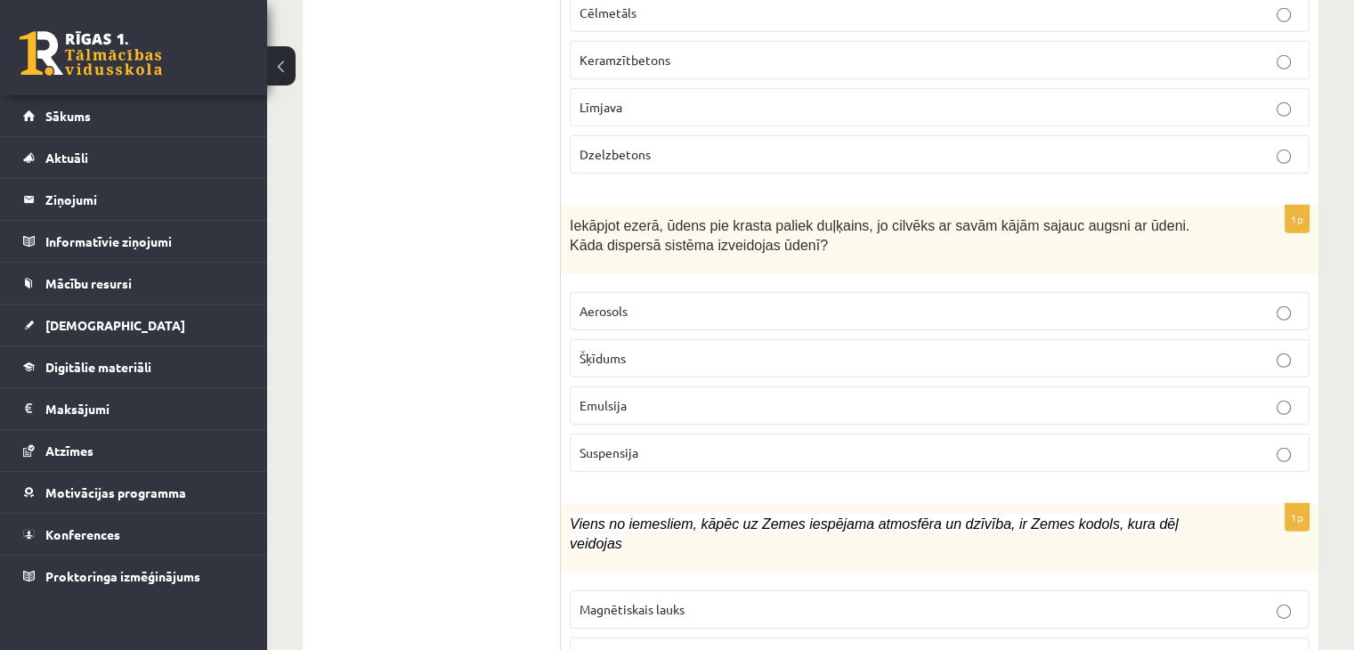
click at [741, 396] on p "Emulsija" at bounding box center [940, 405] width 720 height 19
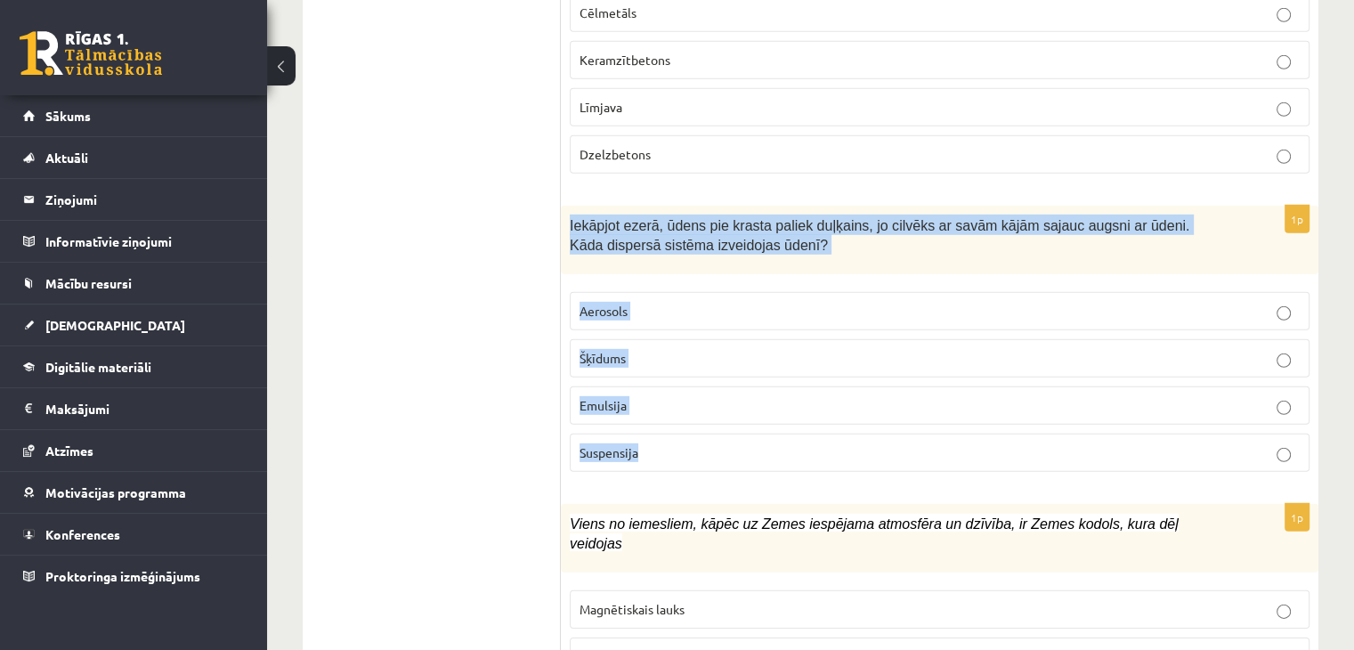
drag, startPoint x: 570, startPoint y: 170, endPoint x: 647, endPoint y: 406, distance: 248.3
click at [647, 405] on div "1p Iekāpjot ezerā, ūdens pie krasta paliek duļķains, jo cilvēks ar savām kājām …" at bounding box center [940, 346] width 758 height 280
click at [889, 434] on label "Suspensija" at bounding box center [940, 453] width 740 height 38
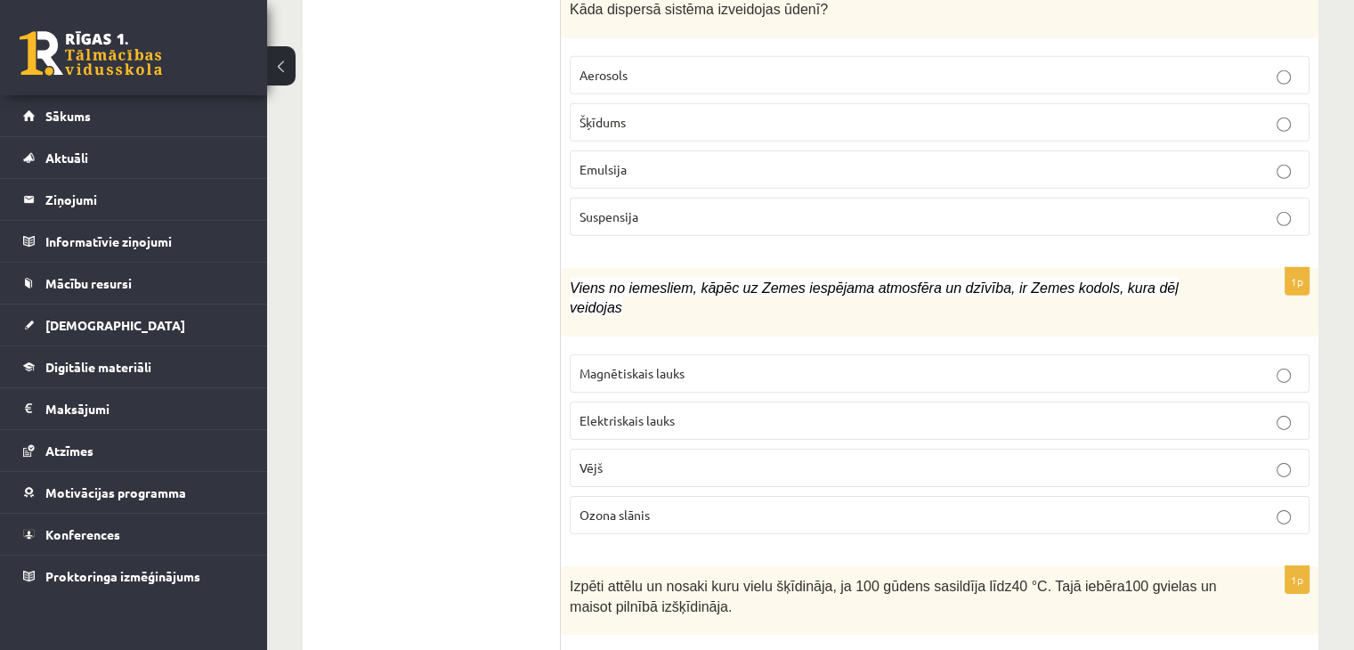
scroll to position [5583, 0]
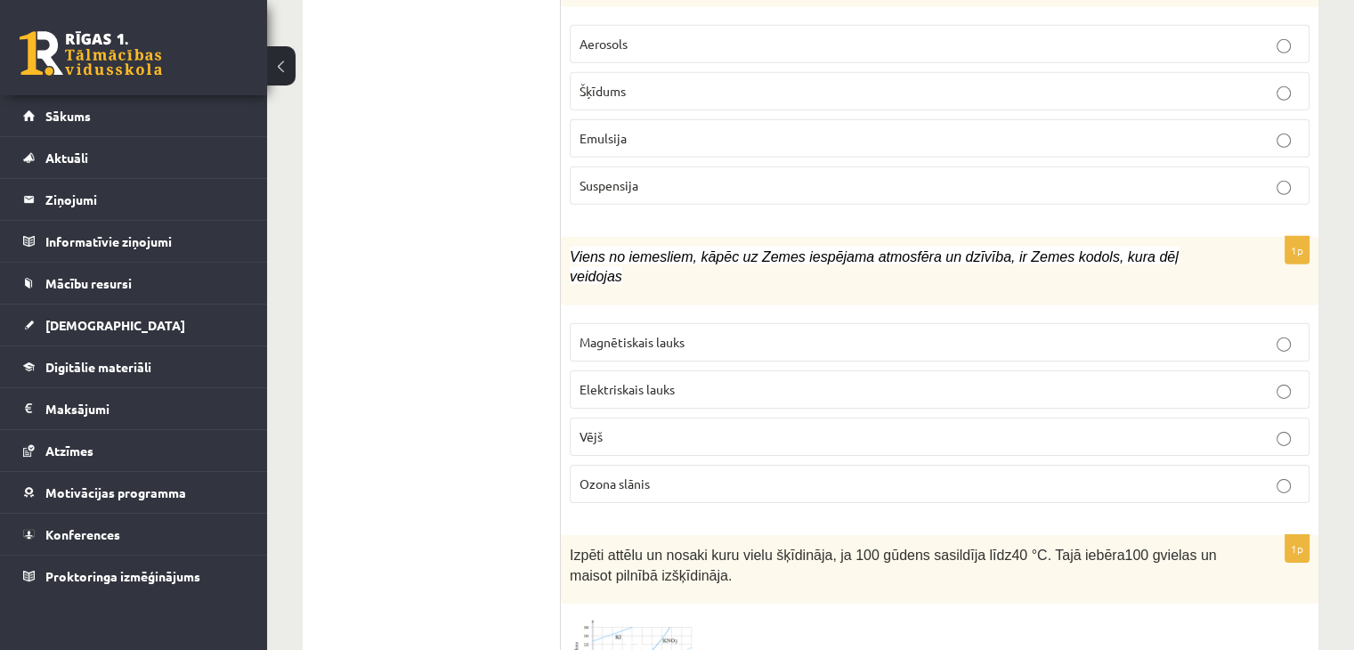
click at [831, 333] on p "Magnētiskais lauks" at bounding box center [940, 342] width 720 height 19
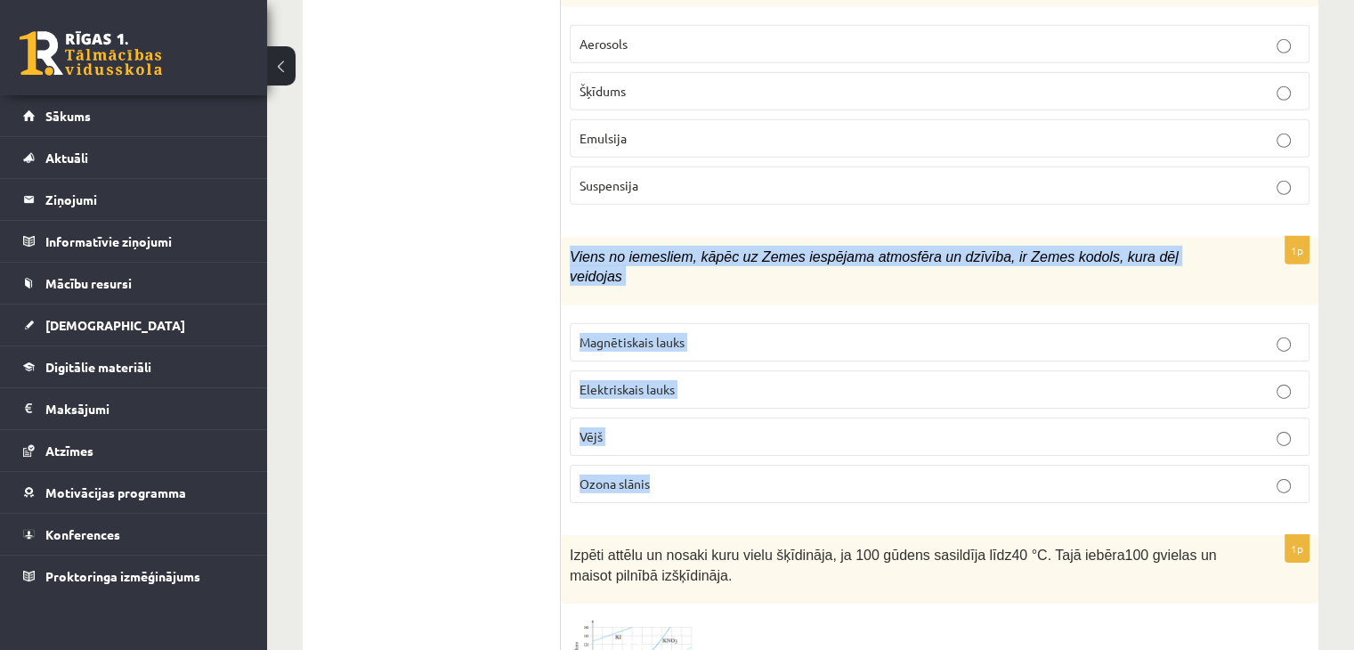
drag, startPoint x: 569, startPoint y: 200, endPoint x: 674, endPoint y: 446, distance: 267.2
click at [674, 446] on div "1p Viens no iemesliem, kāpēc uz Zemes iespējama atmosfēra un dzīvība, ir Zemes …" at bounding box center [940, 377] width 758 height 280
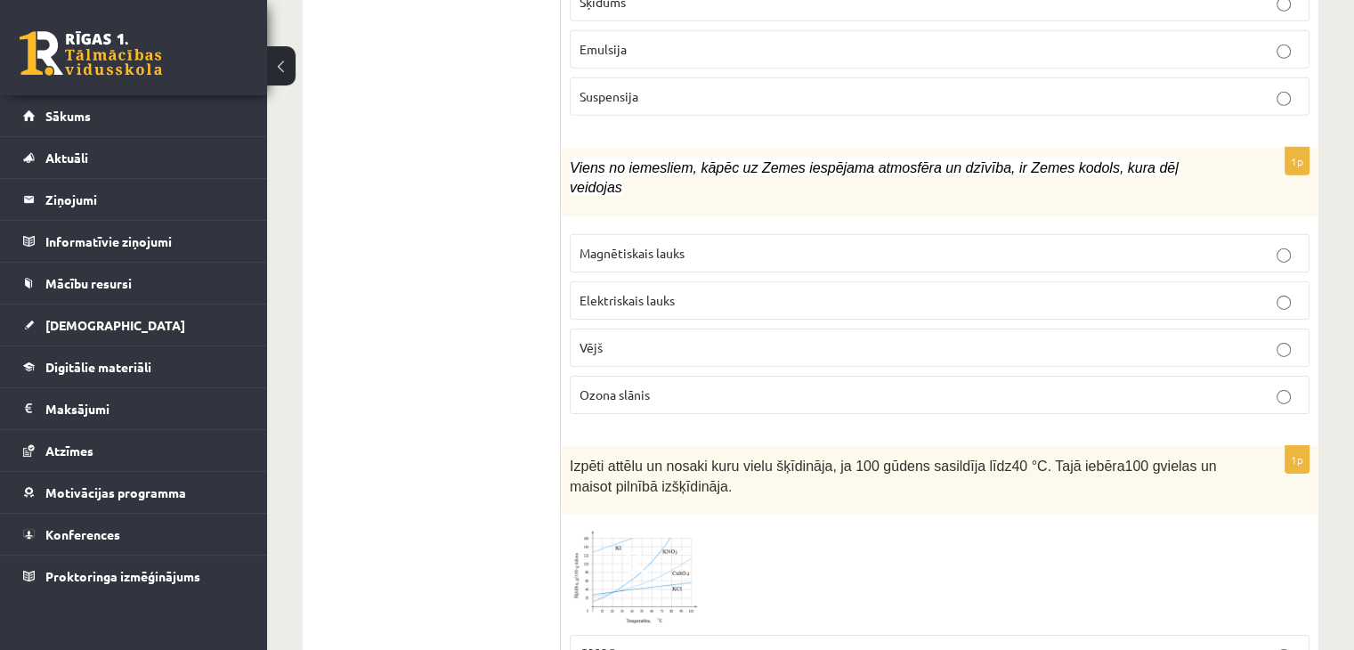
drag, startPoint x: 497, startPoint y: 231, endPoint x: 516, endPoint y: 220, distance: 22.8
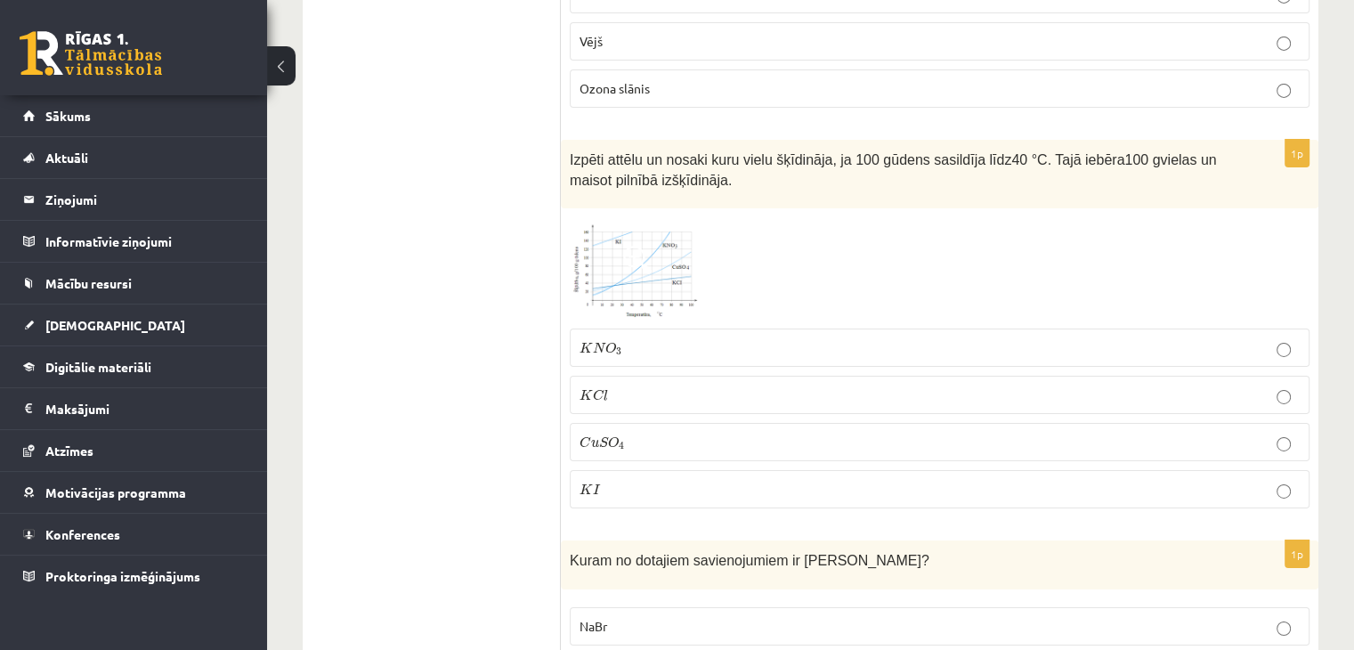
scroll to position [5939, 0]
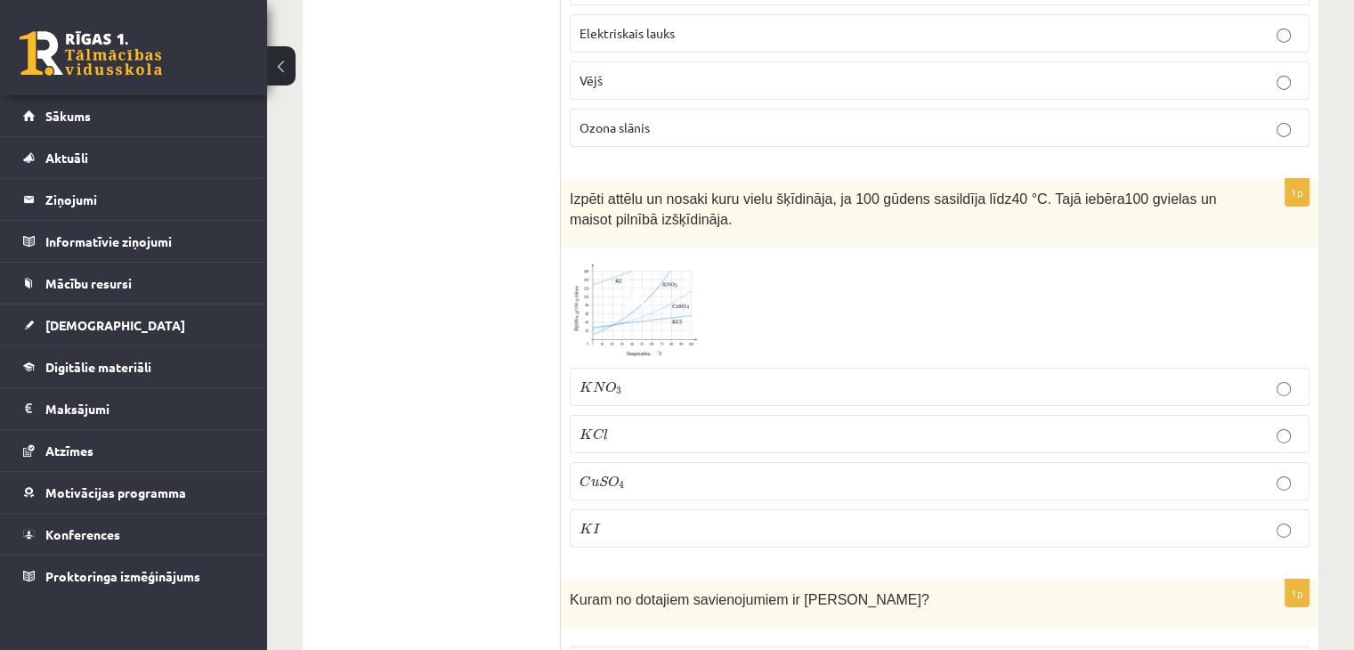
click at [643, 285] on span at bounding box center [637, 299] width 28 height 28
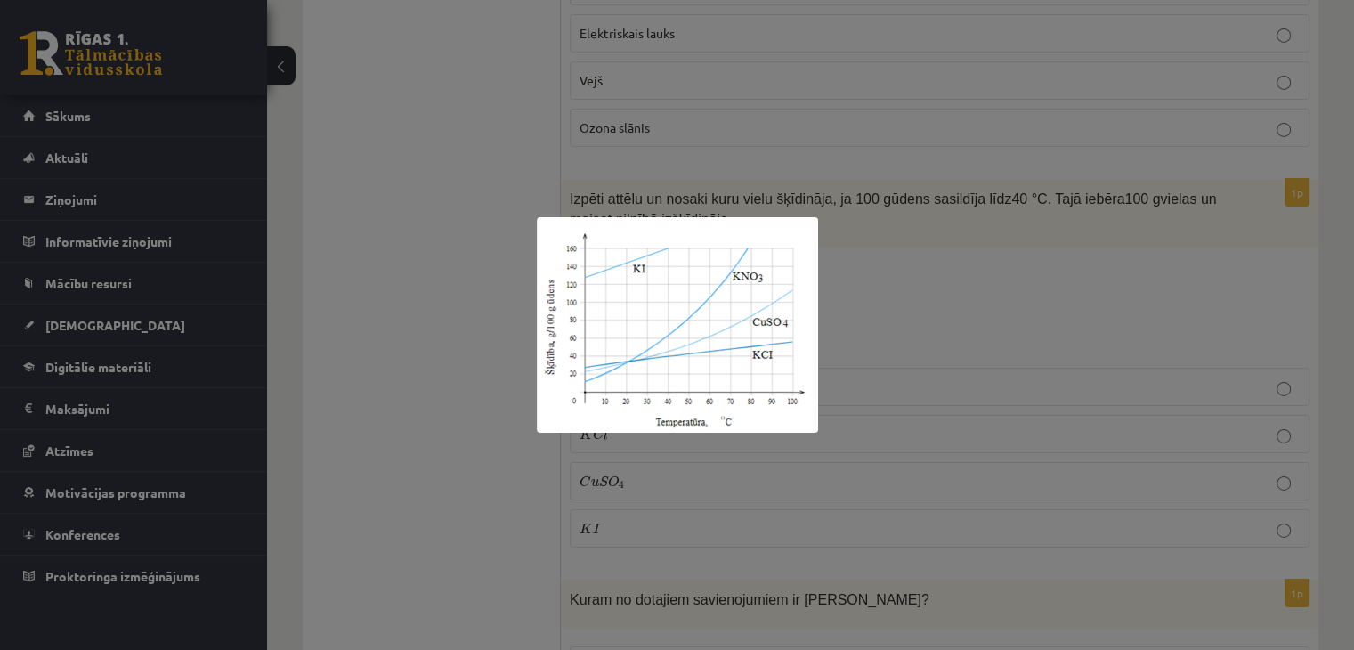
click at [936, 108] on div at bounding box center [677, 325] width 1354 height 650
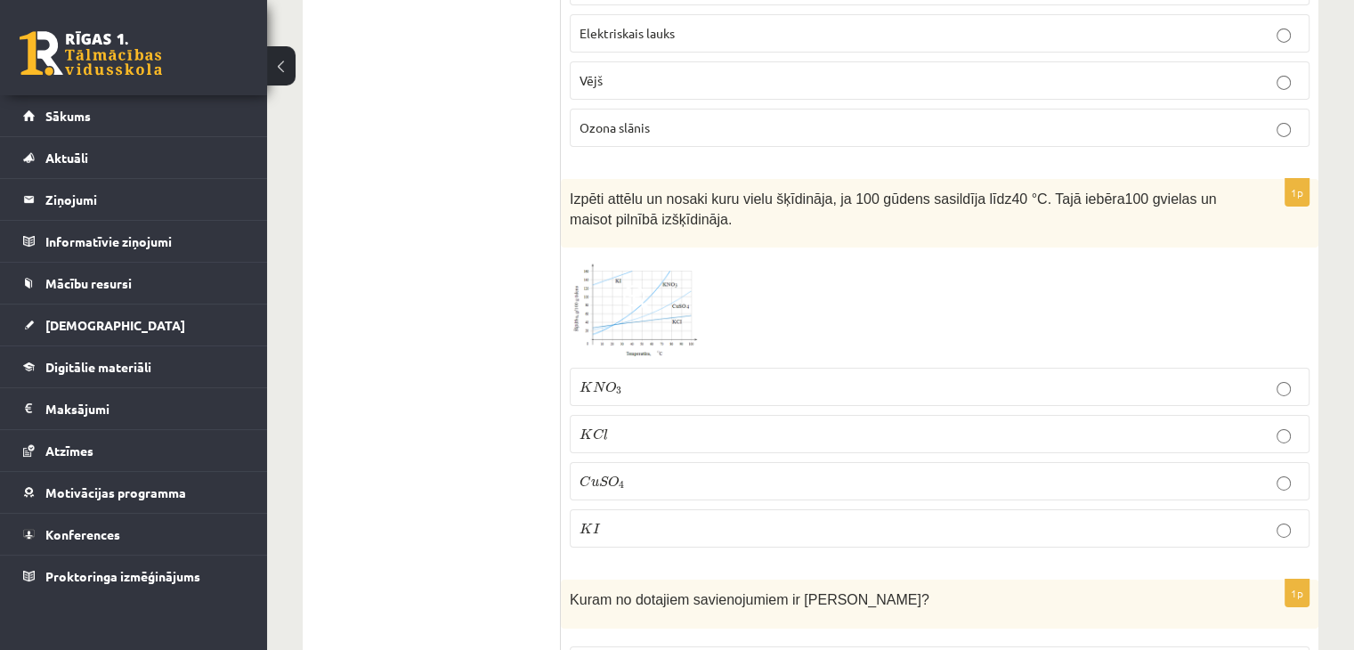
click at [623, 285] on span at bounding box center [637, 299] width 28 height 28
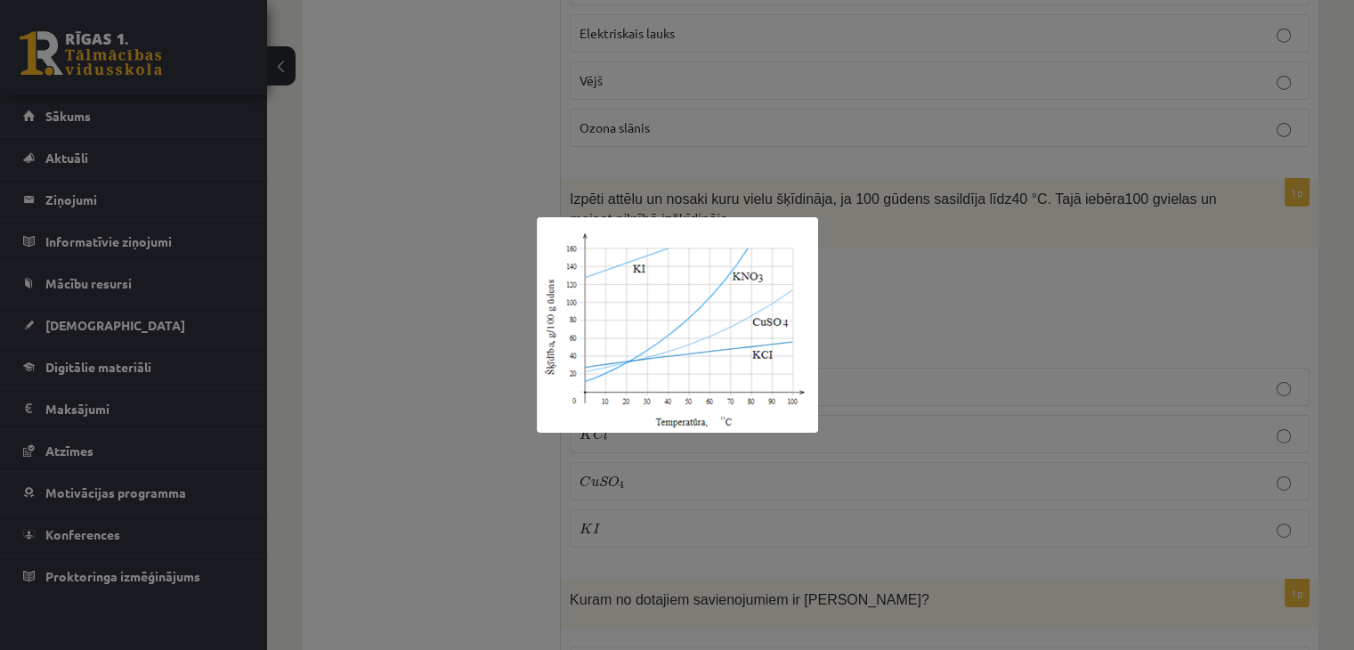
click at [1132, 294] on div at bounding box center [677, 325] width 1354 height 650
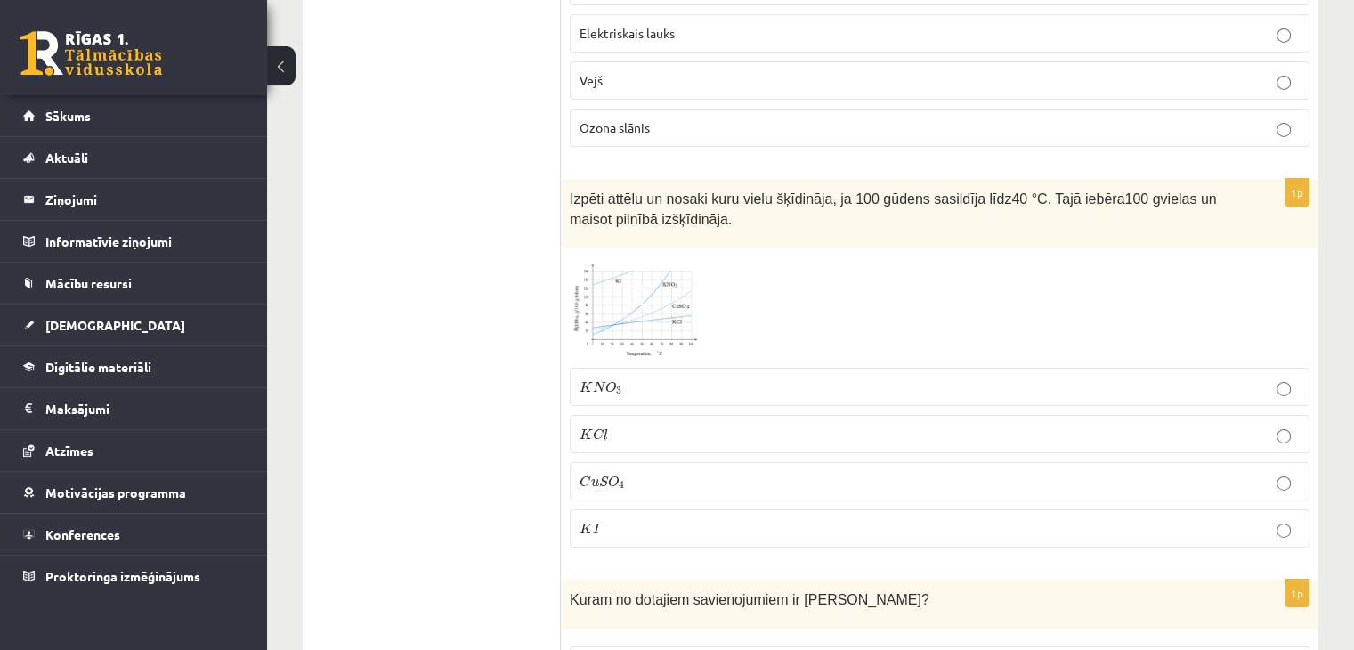
click at [835, 415] on label "K C l K C l" at bounding box center [940, 434] width 740 height 38
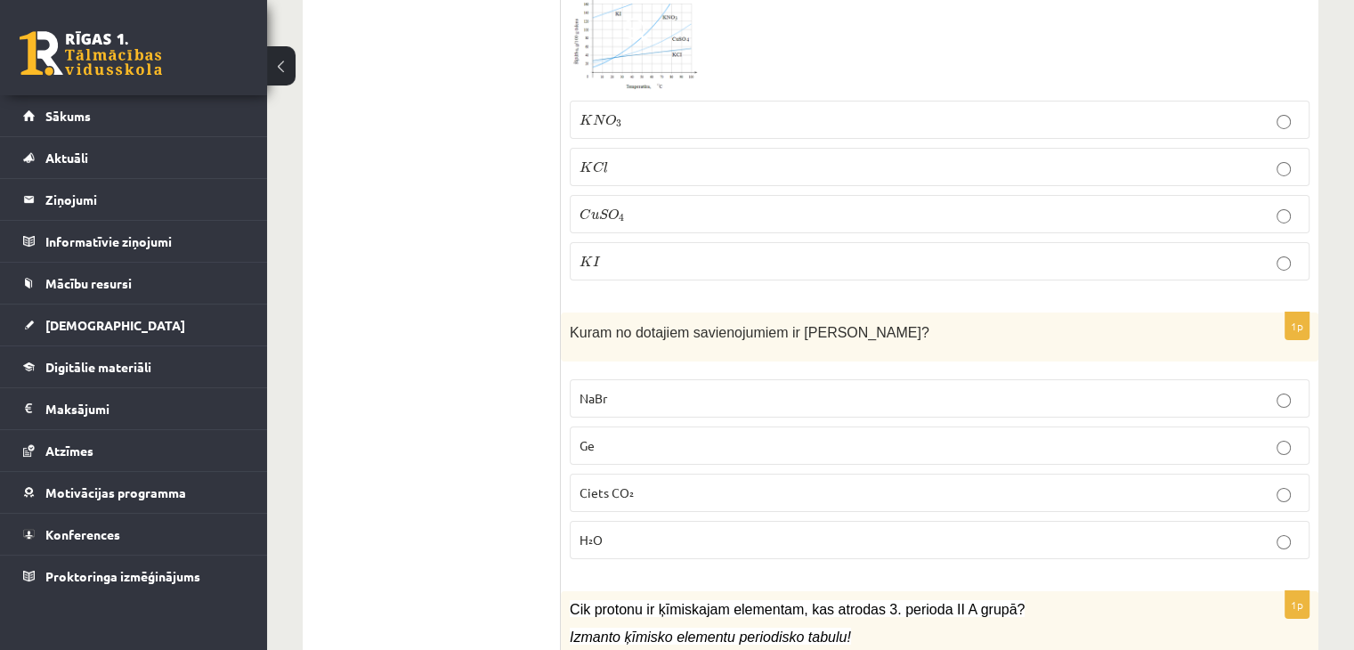
scroll to position [6295, 0]
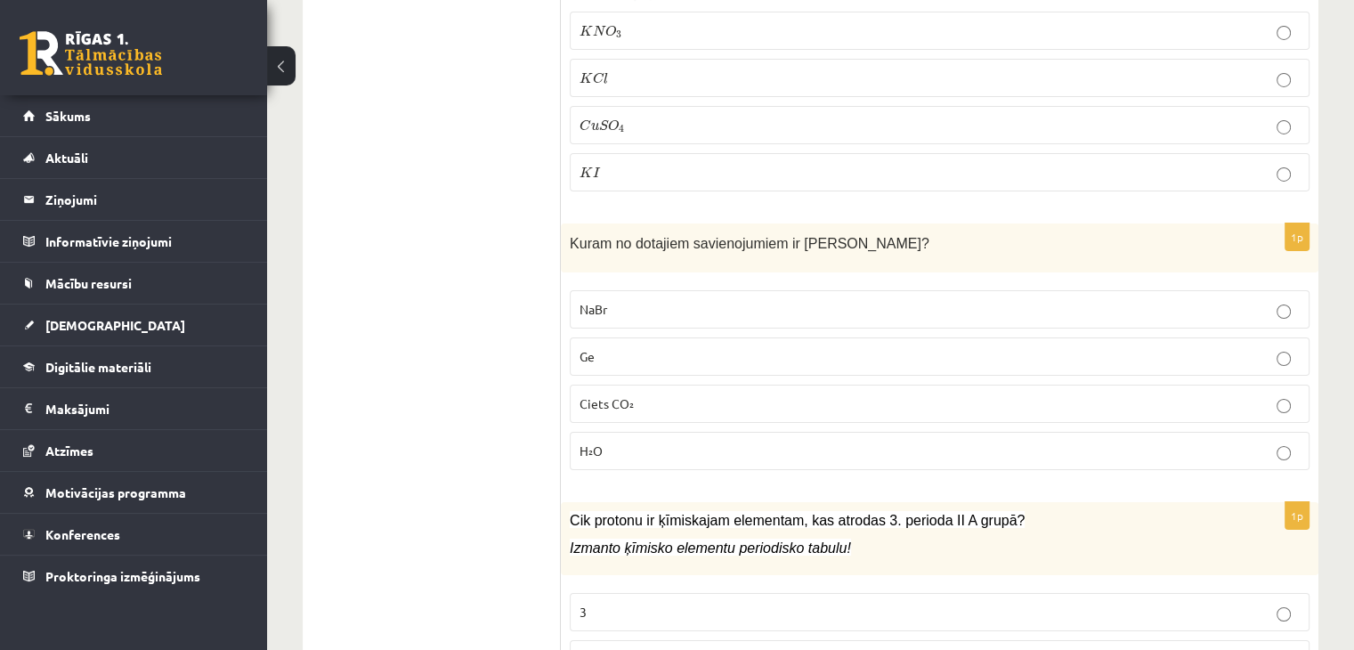
click at [788, 290] on label "NaBr" at bounding box center [940, 309] width 740 height 38
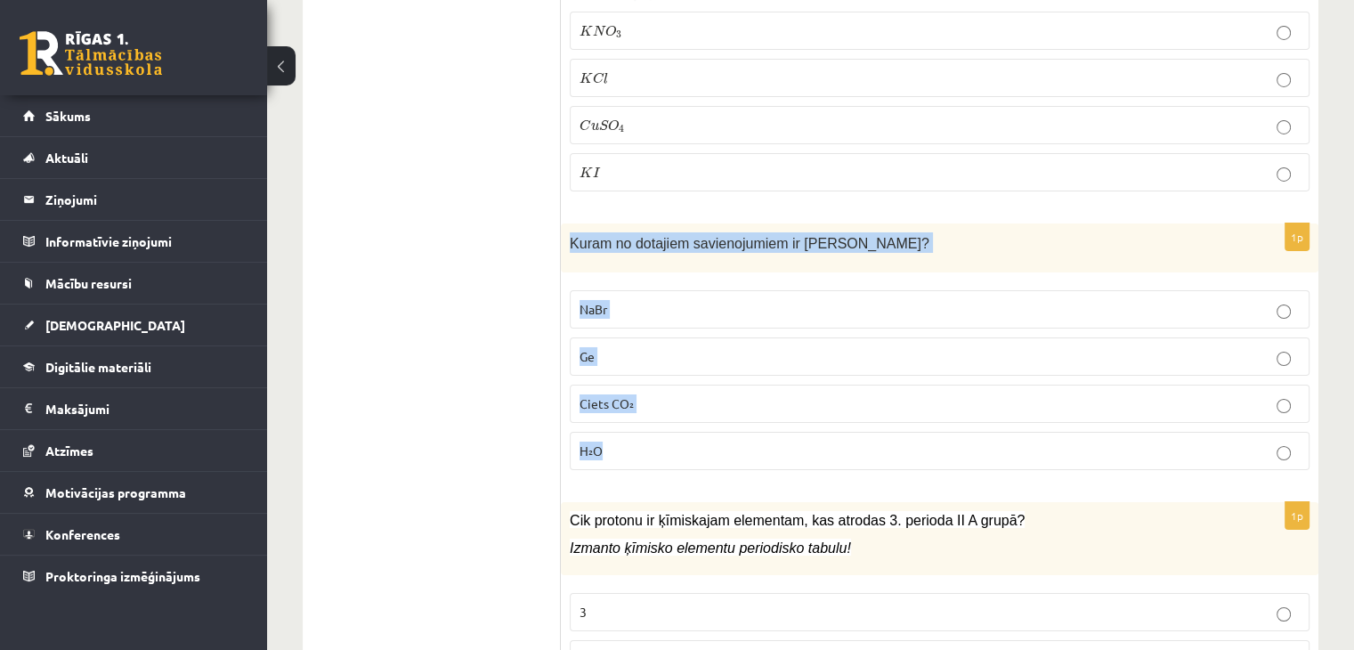
drag, startPoint x: 571, startPoint y: 172, endPoint x: 730, endPoint y: 359, distance: 245.7
click at [730, 359] on div "1p Kuram no dotajiem savienojumiem ir jonu kristālrežģis? NaBr Ge Ciets CO₂ H₂O" at bounding box center [940, 353] width 758 height 261
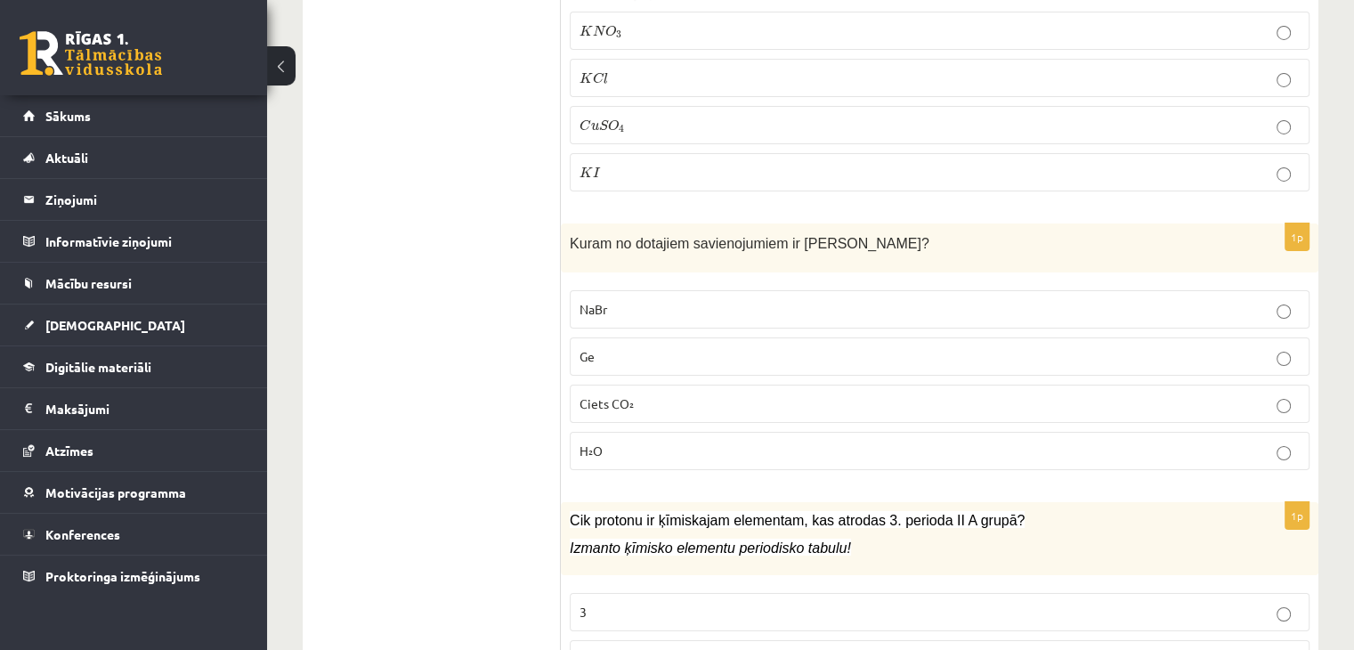
drag, startPoint x: 447, startPoint y: 300, endPoint x: 463, endPoint y: 283, distance: 23.3
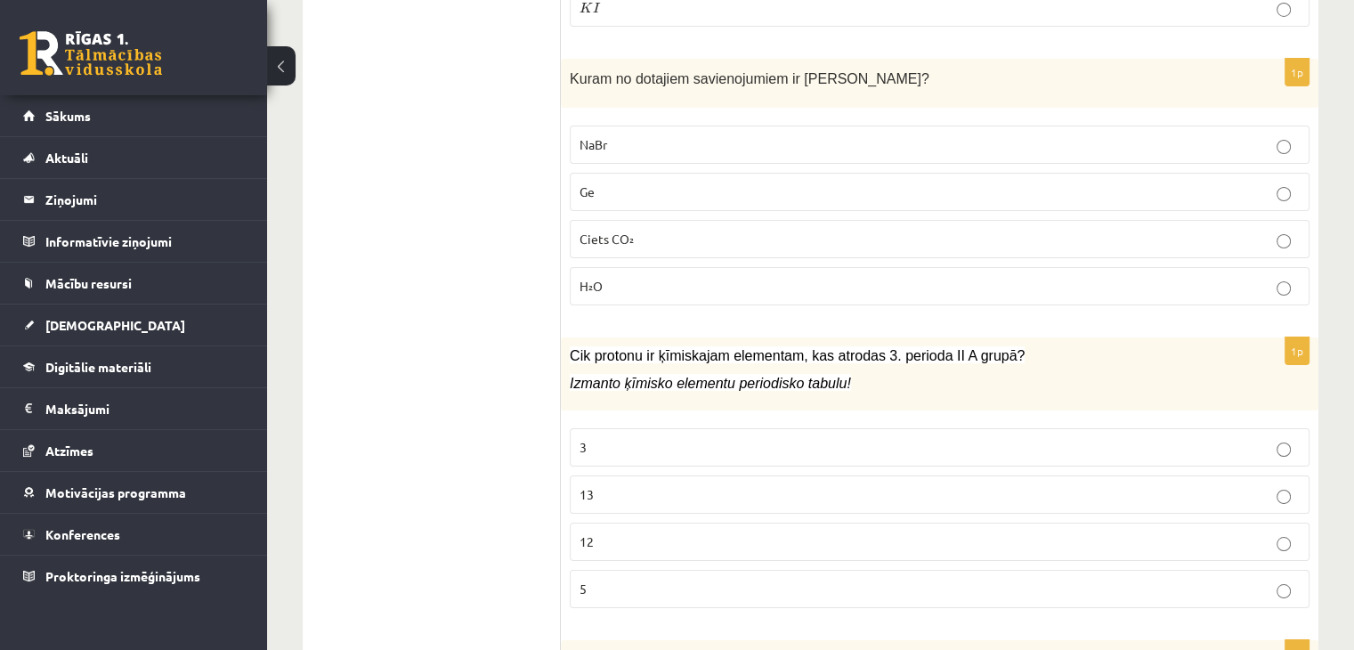
scroll to position [6563, 0]
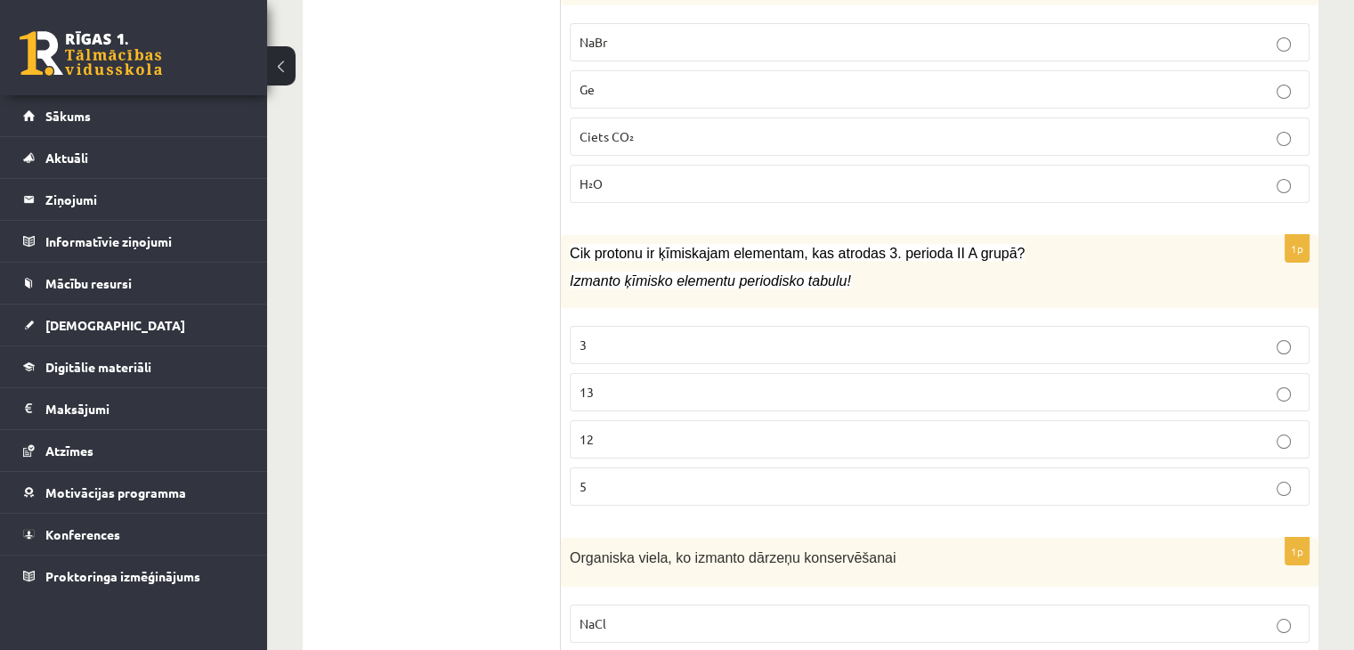
click at [668, 420] on label "12" at bounding box center [940, 439] width 740 height 38
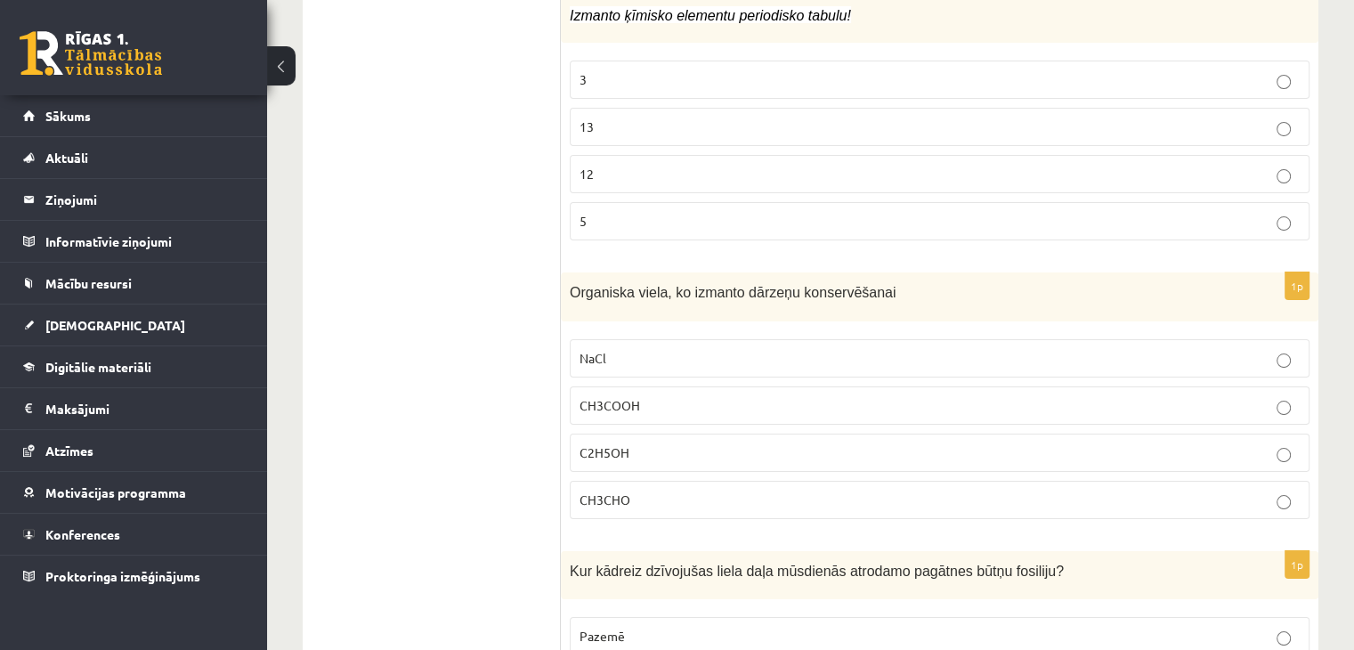
scroll to position [6830, 0]
click at [622, 395] on span "CH3COOH" at bounding box center [610, 403] width 61 height 16
click at [603, 490] on span "CH3CHO" at bounding box center [605, 498] width 51 height 16
click at [620, 432] on label "C2H5OH" at bounding box center [940, 451] width 740 height 38
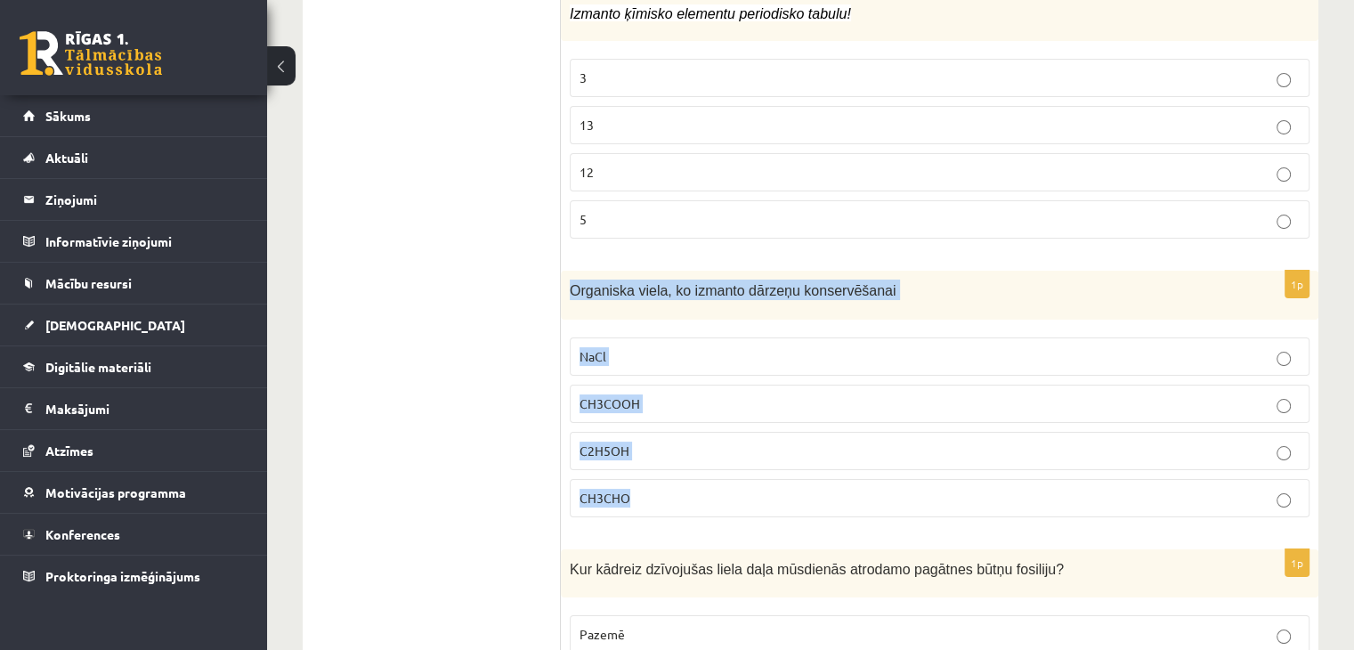
drag, startPoint x: 565, startPoint y: 207, endPoint x: 677, endPoint y: 431, distance: 249.6
click at [677, 431] on div "1p Organiska viela, ko izmanto dārzeņu konservēšanai NaCl CH3COOH C2H5OH CH3CHO" at bounding box center [940, 401] width 758 height 261
click at [710, 394] on p "CH3COOH" at bounding box center [940, 403] width 720 height 19
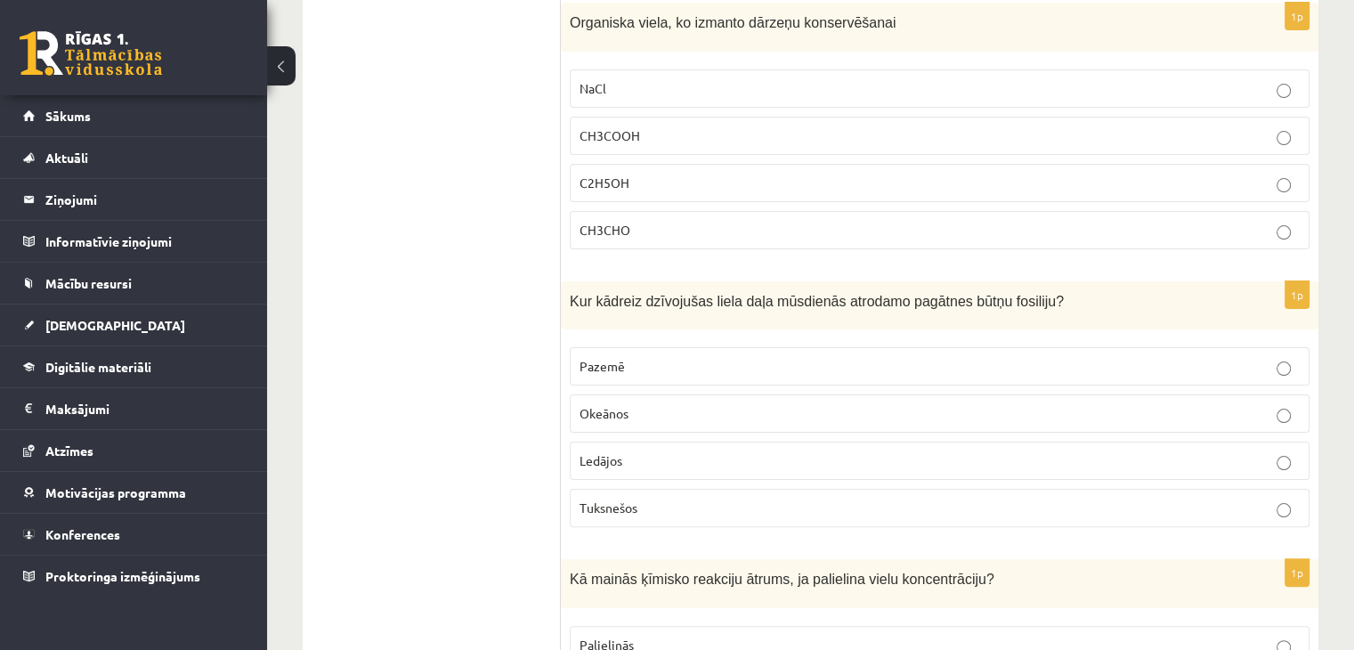
scroll to position [7097, 0]
click at [694, 452] on p "Ledājos" at bounding box center [940, 461] width 720 height 19
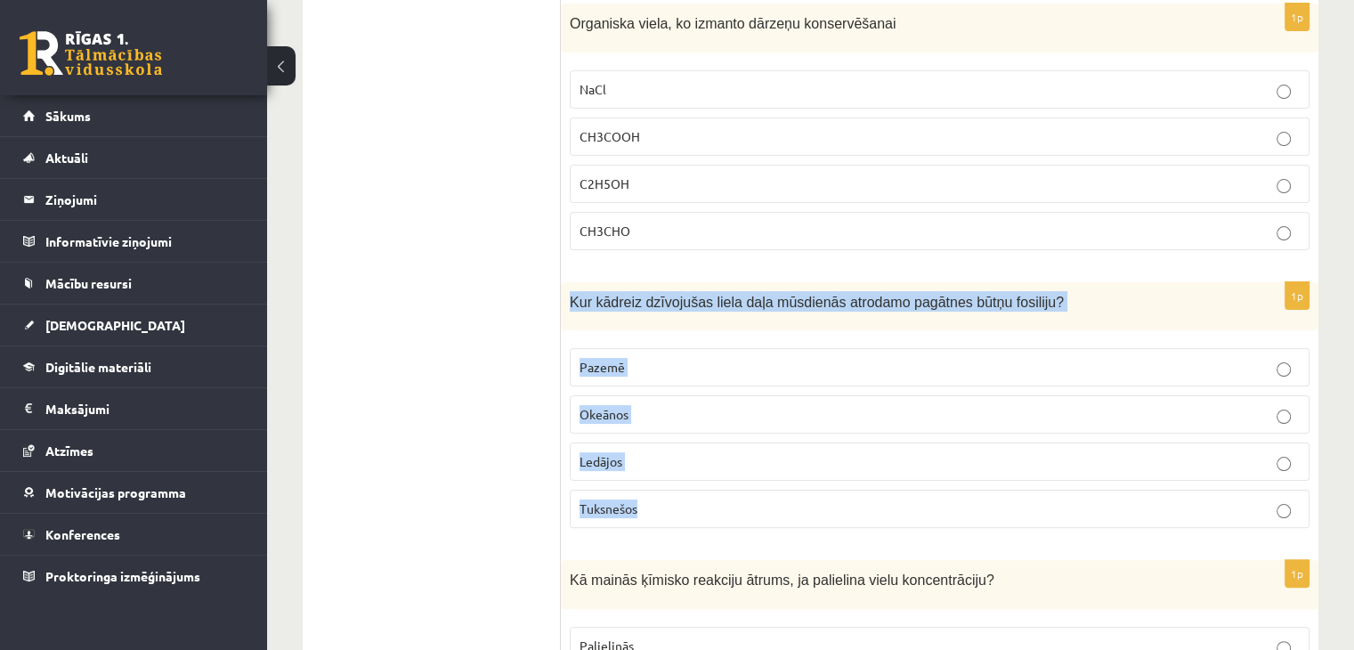
drag, startPoint x: 573, startPoint y: 218, endPoint x: 709, endPoint y: 426, distance: 248.4
click at [709, 426] on div "1p Kur kādreiz dzīvojušas liela daļa mūsdienās atrodamo pagātnes būtņu fosiliju…" at bounding box center [940, 412] width 758 height 261
click at [655, 405] on p "Okeānos" at bounding box center [940, 414] width 720 height 19
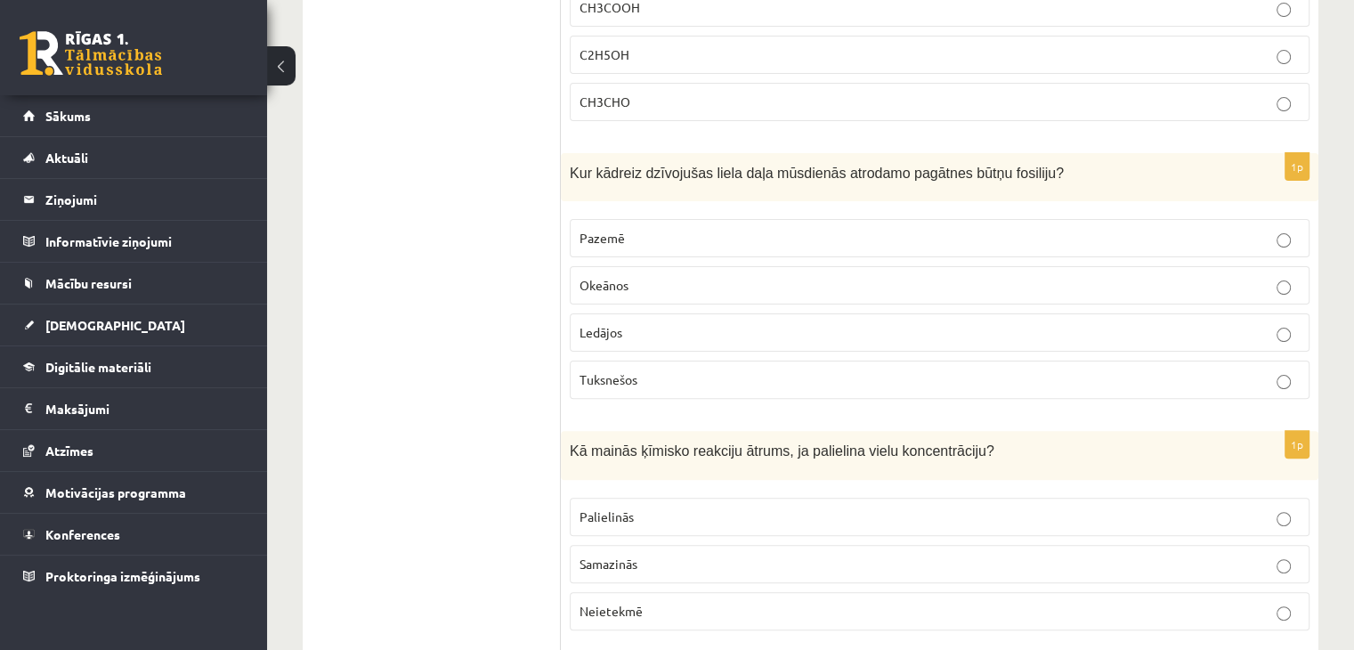
scroll to position [7364, 0]
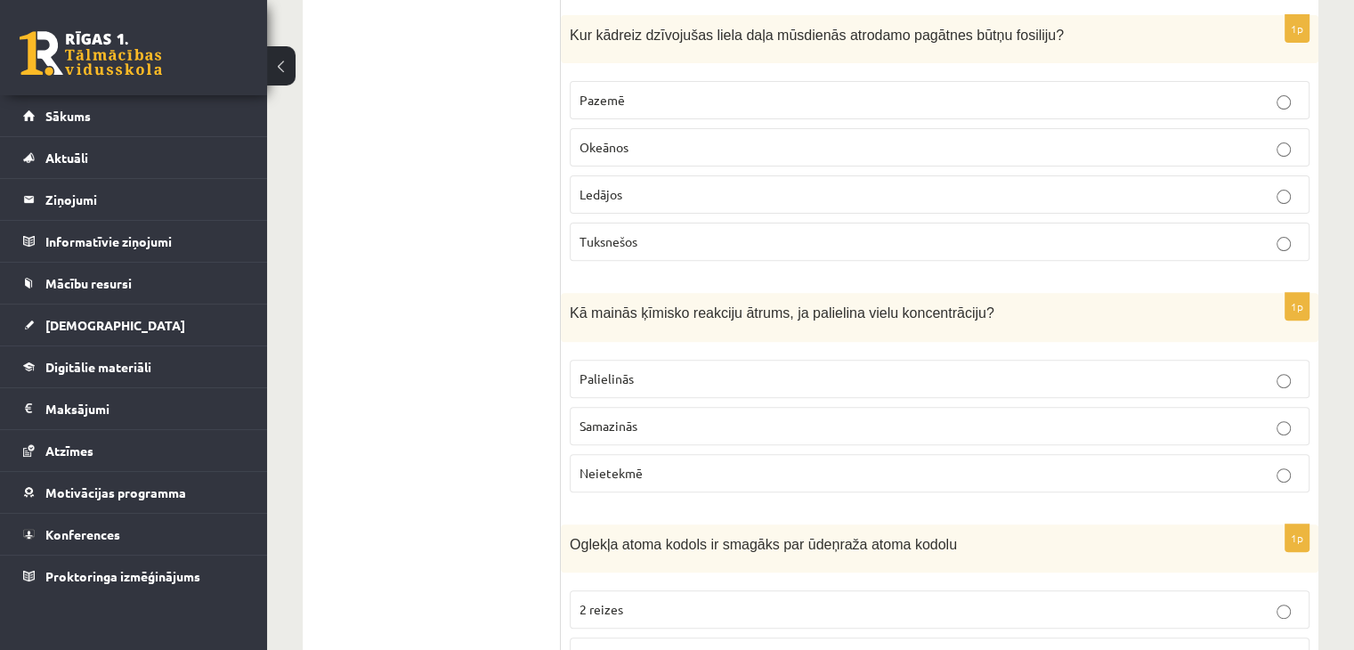
click at [723, 369] on p "Palielinās" at bounding box center [940, 378] width 720 height 19
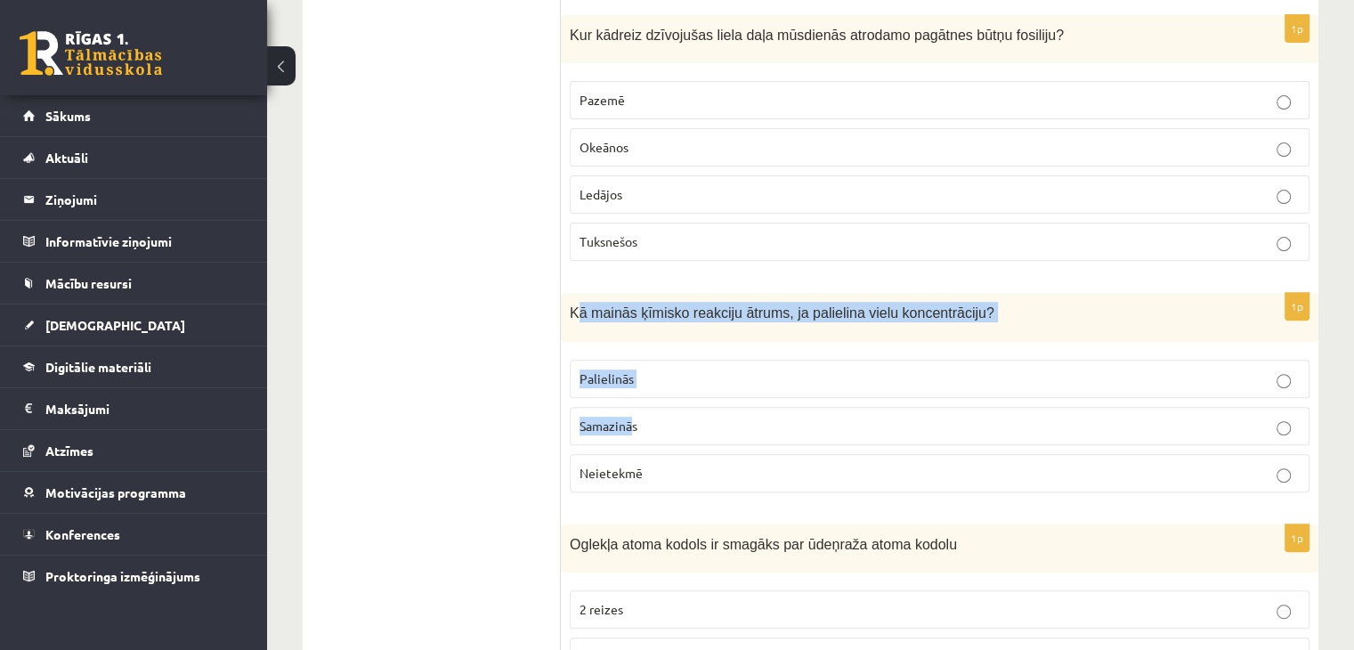
drag, startPoint x: 573, startPoint y: 228, endPoint x: 633, endPoint y: 337, distance: 123.9
click at [633, 337] on div "1p Kā mainās ķīmisko reakciju ātrums, ja palielina vielu koncentrāciju? Palieli…" at bounding box center [940, 400] width 758 height 214
click at [665, 302] on p "Kā mainās ķīmisko reakciju ātrums, ja palielina vielu koncentrāciju?" at bounding box center [895, 312] width 651 height 20
drag, startPoint x: 569, startPoint y: 224, endPoint x: 687, endPoint y: 390, distance: 203.6
click at [687, 390] on div "1p Kā mainās ķīmisko reakciju ātrums, ja palielina vielu koncentrāciju? Palieli…" at bounding box center [940, 400] width 758 height 214
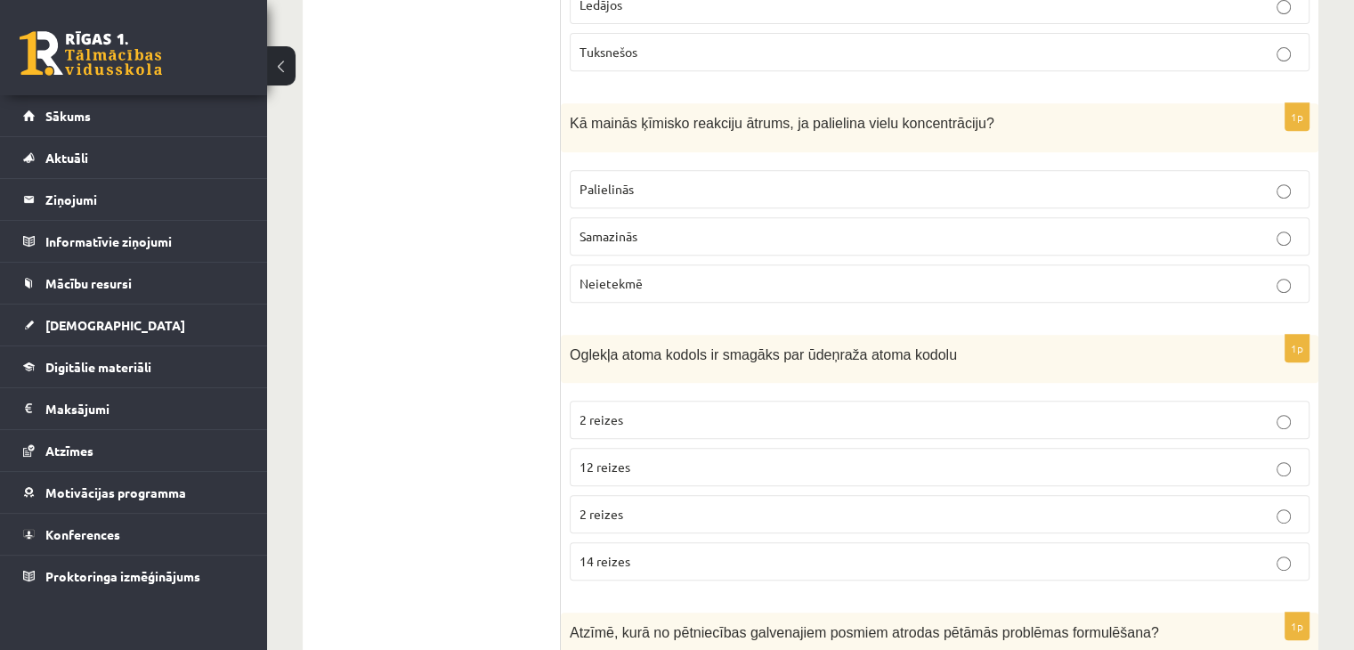
scroll to position [7631, 0]
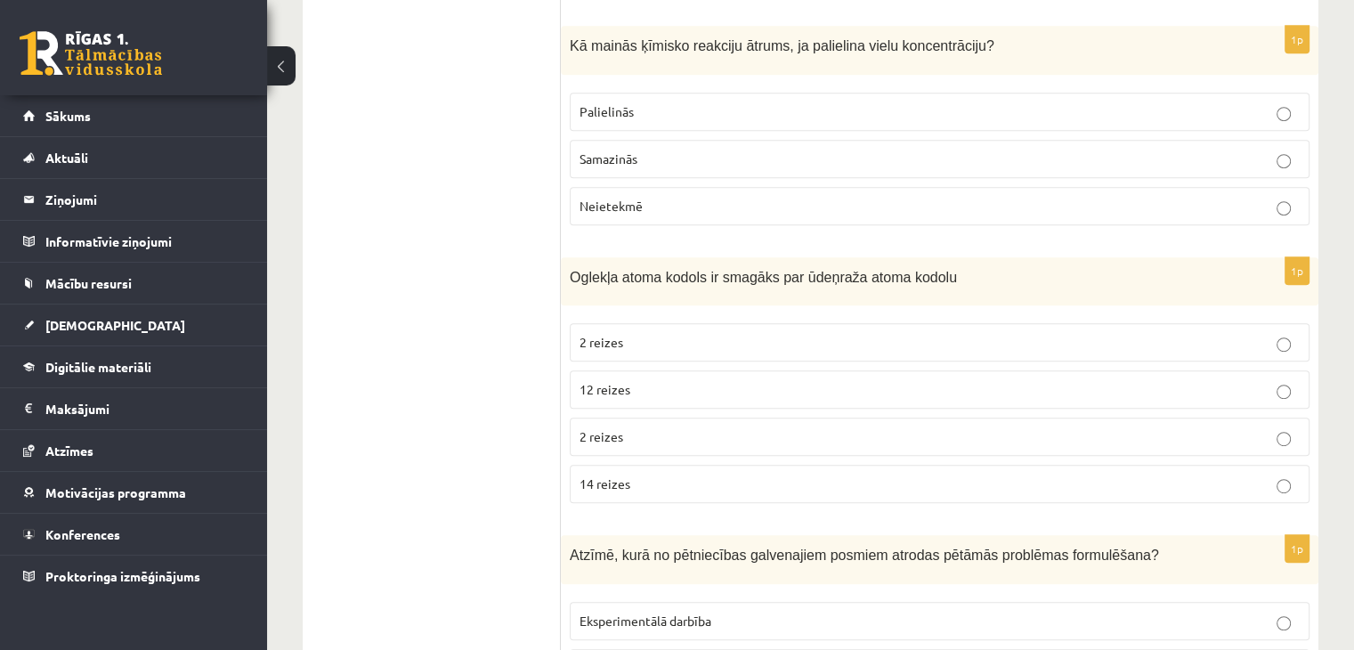
click at [854, 370] on label "12 reizes" at bounding box center [940, 389] width 740 height 38
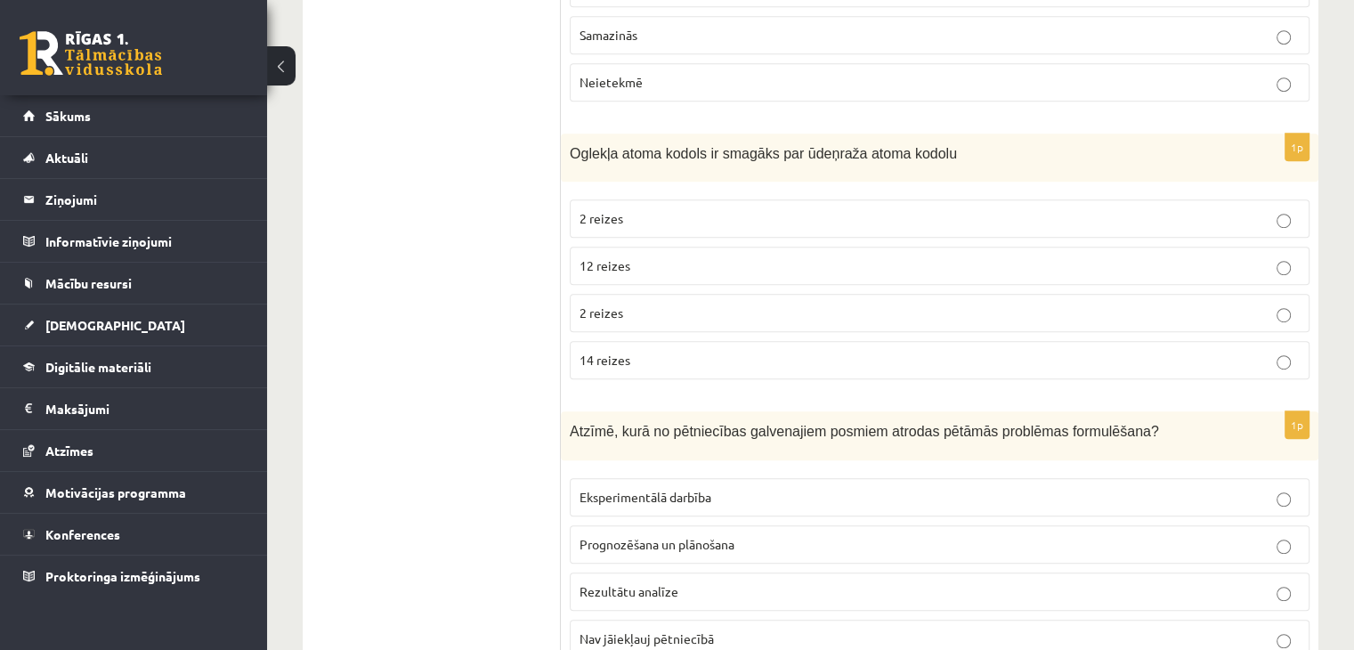
scroll to position [7898, 0]
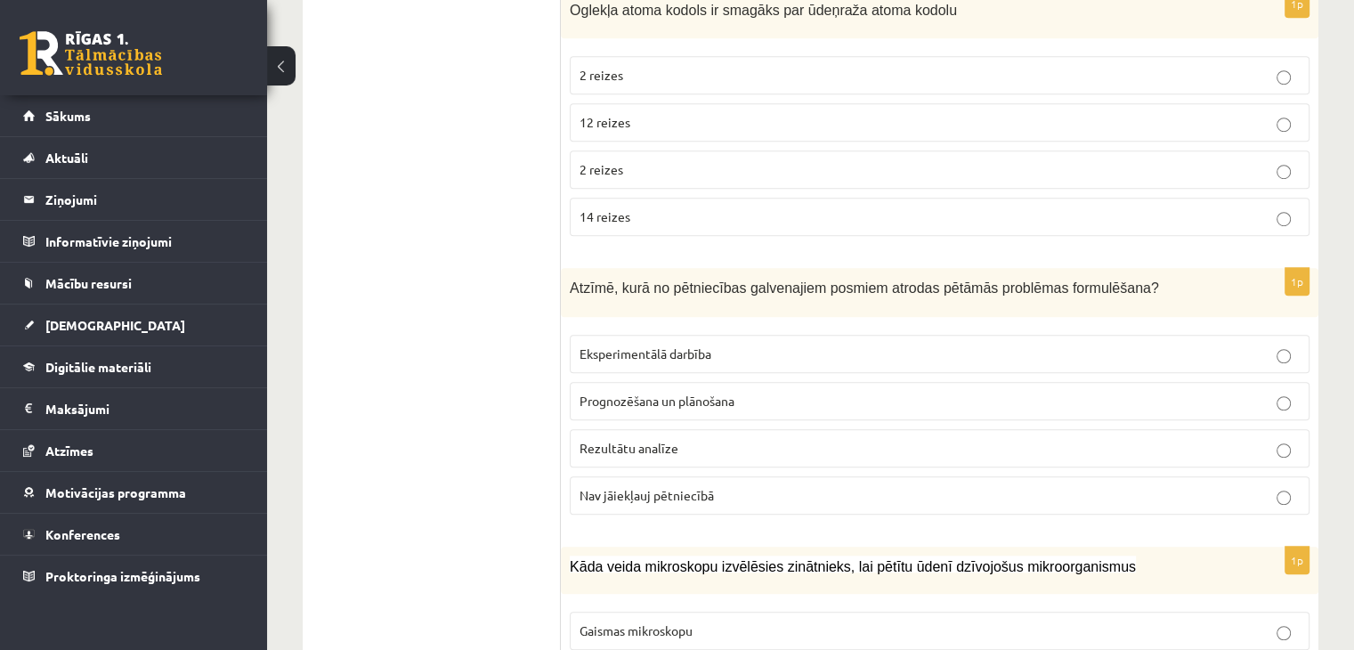
click at [791, 392] on p "Prognozēšana un plānošana" at bounding box center [940, 401] width 720 height 19
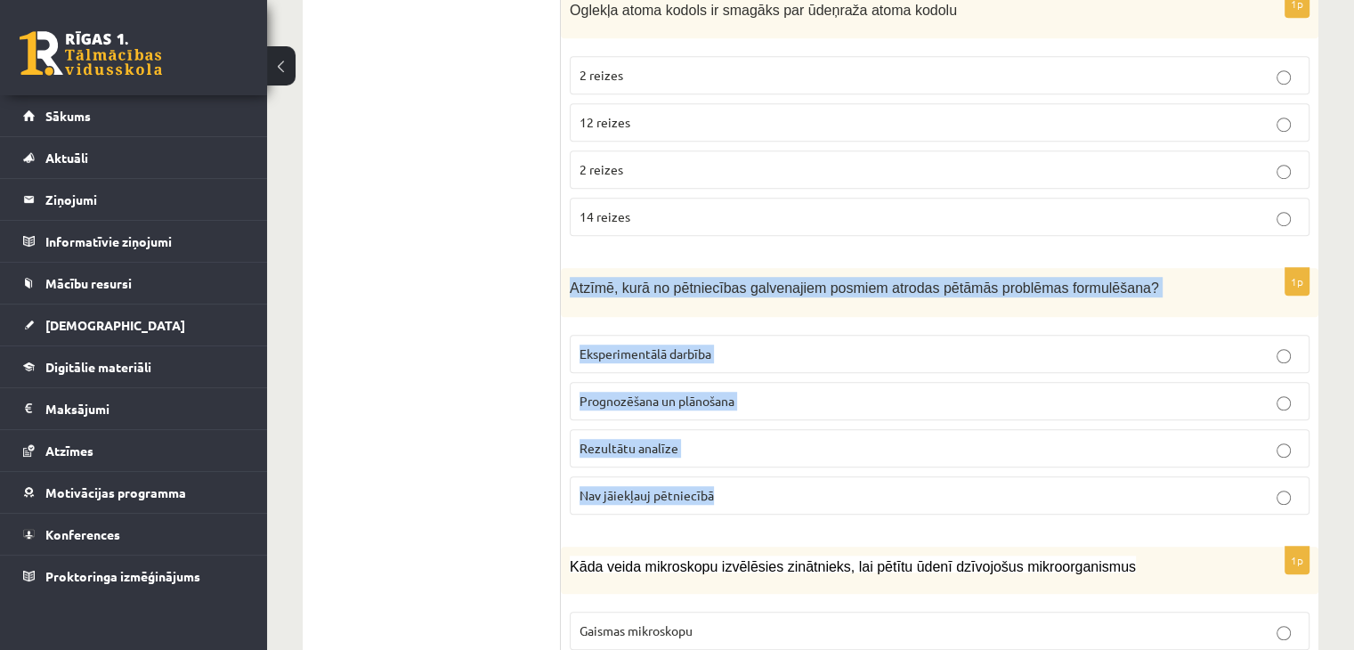
drag, startPoint x: 567, startPoint y: 199, endPoint x: 837, endPoint y: 414, distance: 345.2
click at [837, 414] on div "1p Atzīmē, kurā no pētniecības galvenajiem posmiem atrodas pētāmās problēmas fo…" at bounding box center [940, 398] width 758 height 261
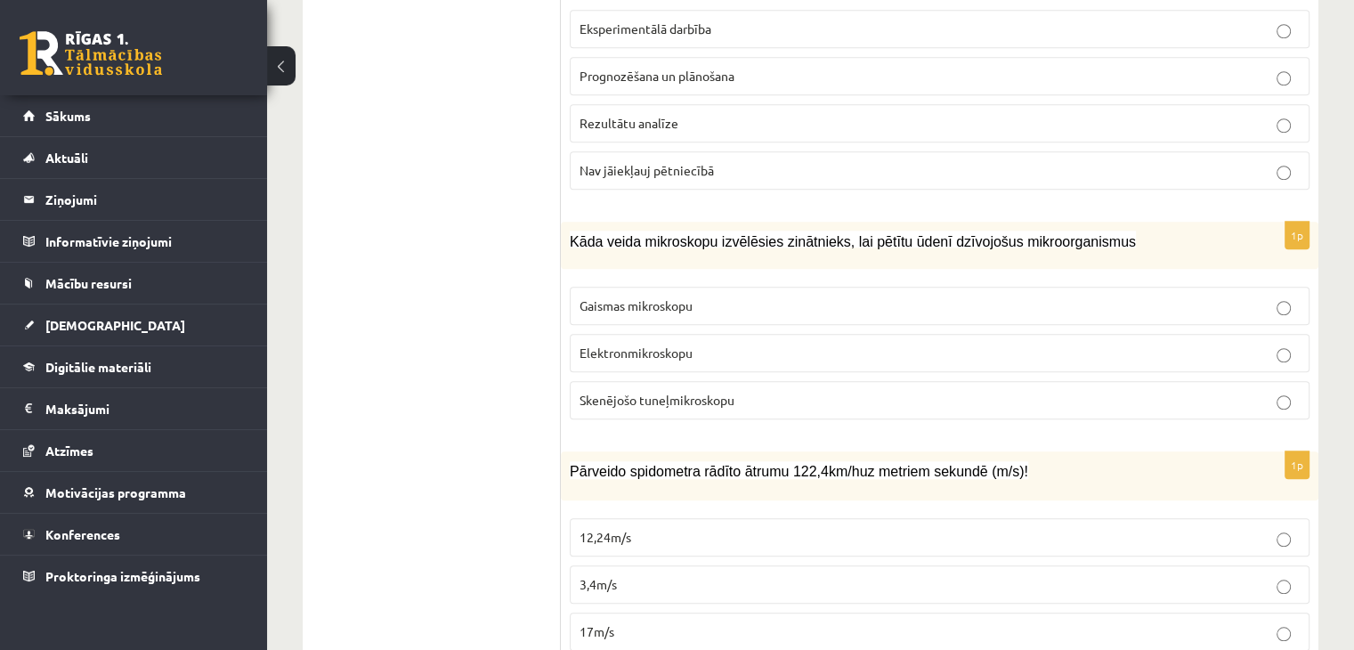
scroll to position [8254, 0]
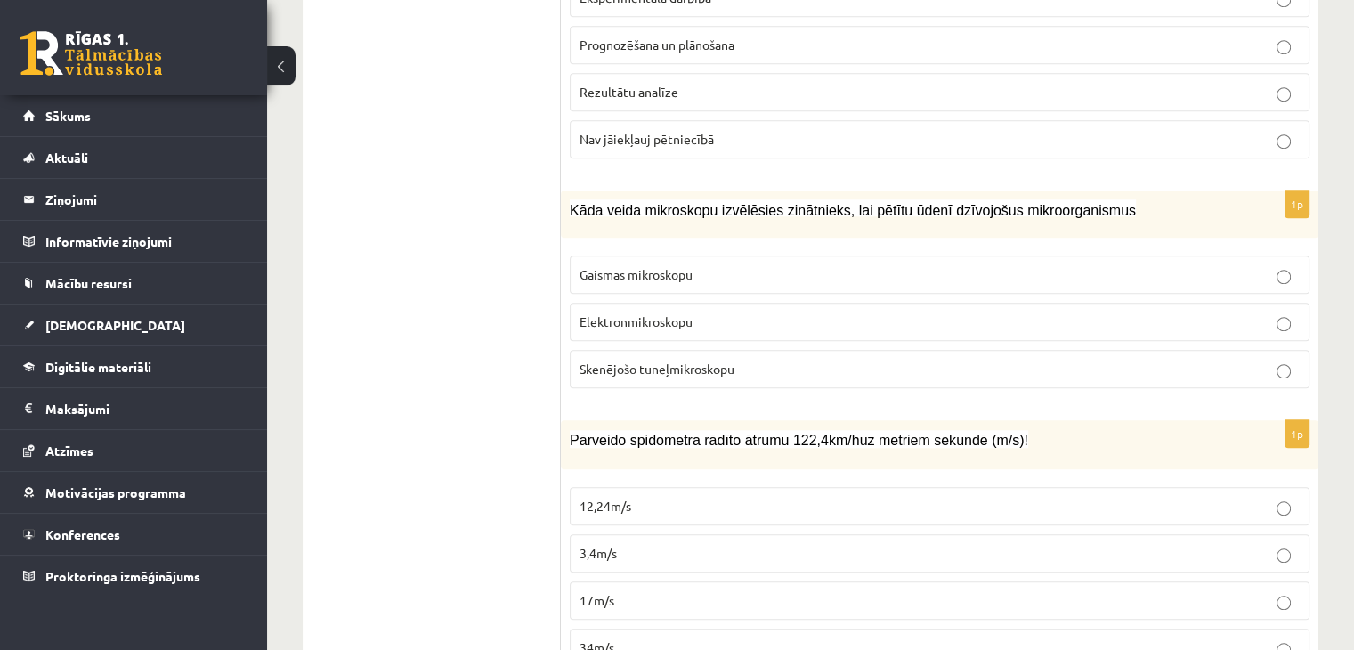
click at [672, 361] on span "Skenējošo tuneļmikroskopu" at bounding box center [657, 369] width 155 height 16
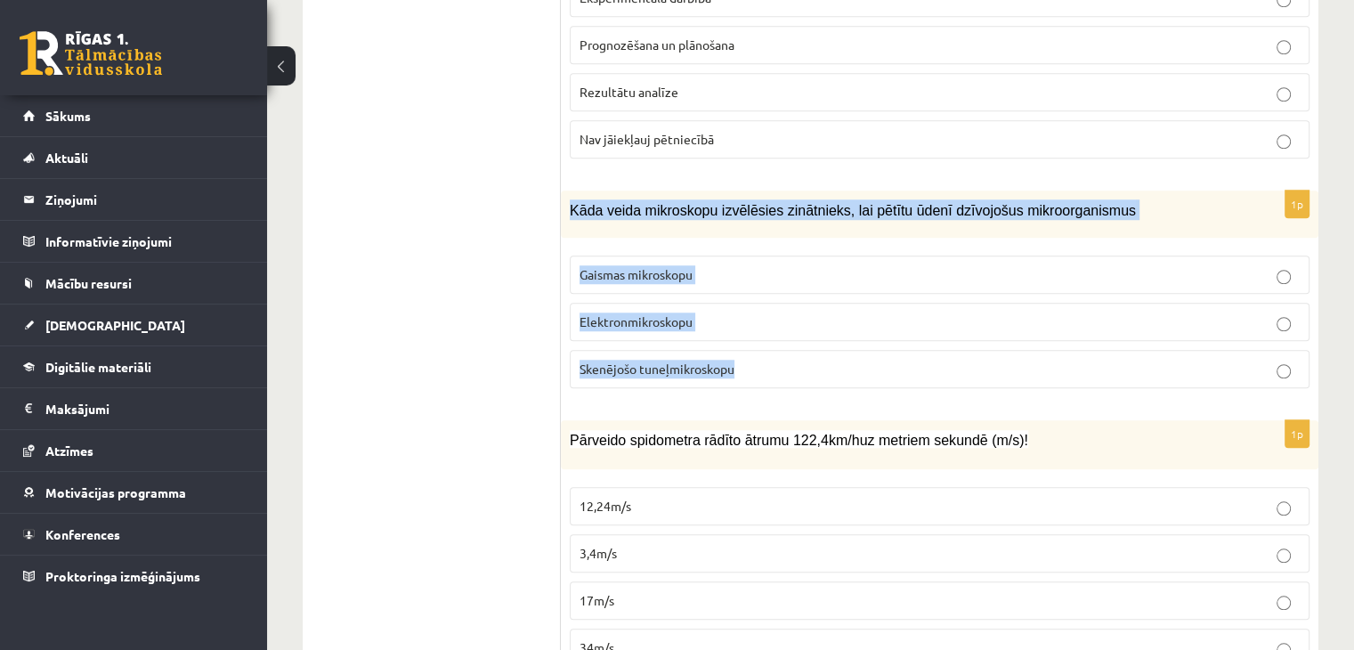
drag, startPoint x: 570, startPoint y: 123, endPoint x: 846, endPoint y: 287, distance: 321.0
click at [846, 287] on div "1p Kāda veida mikroskopu izvēlēsies zinātnieks, lai pētītu ūdenī dzīvojošus mik…" at bounding box center [940, 297] width 758 height 212
click at [710, 265] on p "Gaismas mikroskopu" at bounding box center [940, 274] width 720 height 19
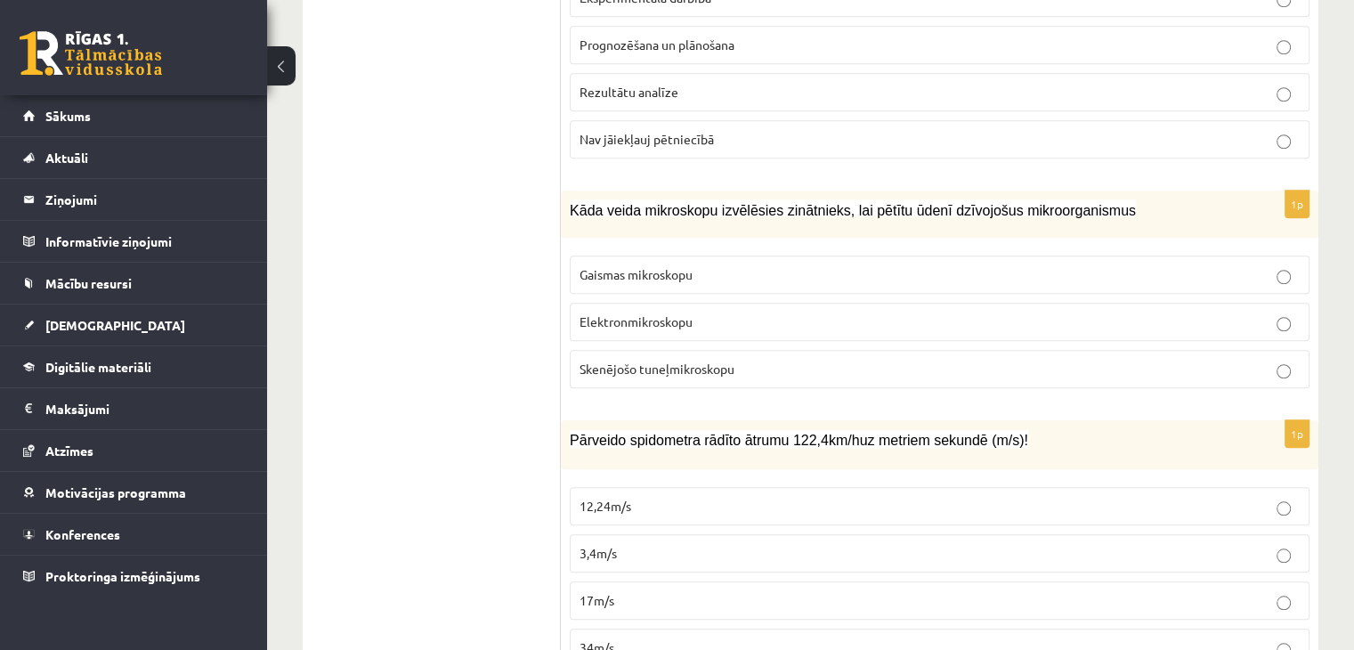
click at [677, 638] on p "34m/s" at bounding box center [940, 647] width 720 height 19
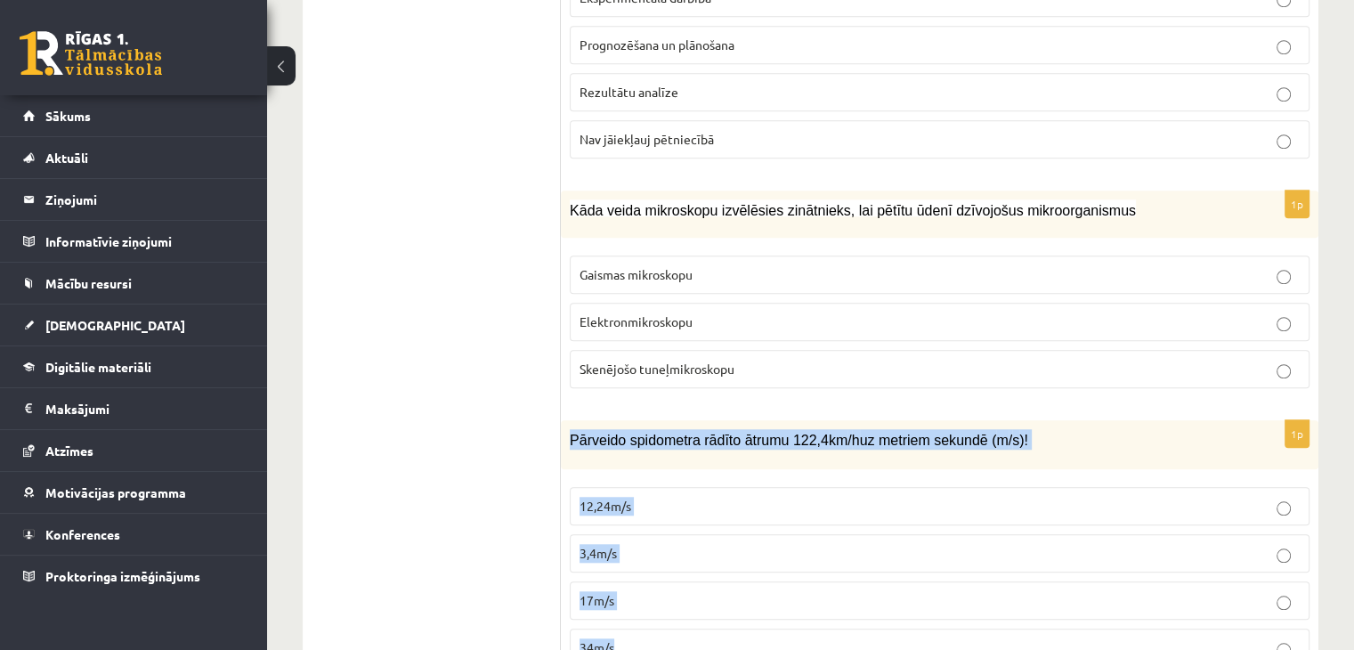
drag, startPoint x: 567, startPoint y: 352, endPoint x: 843, endPoint y: 597, distance: 369.5
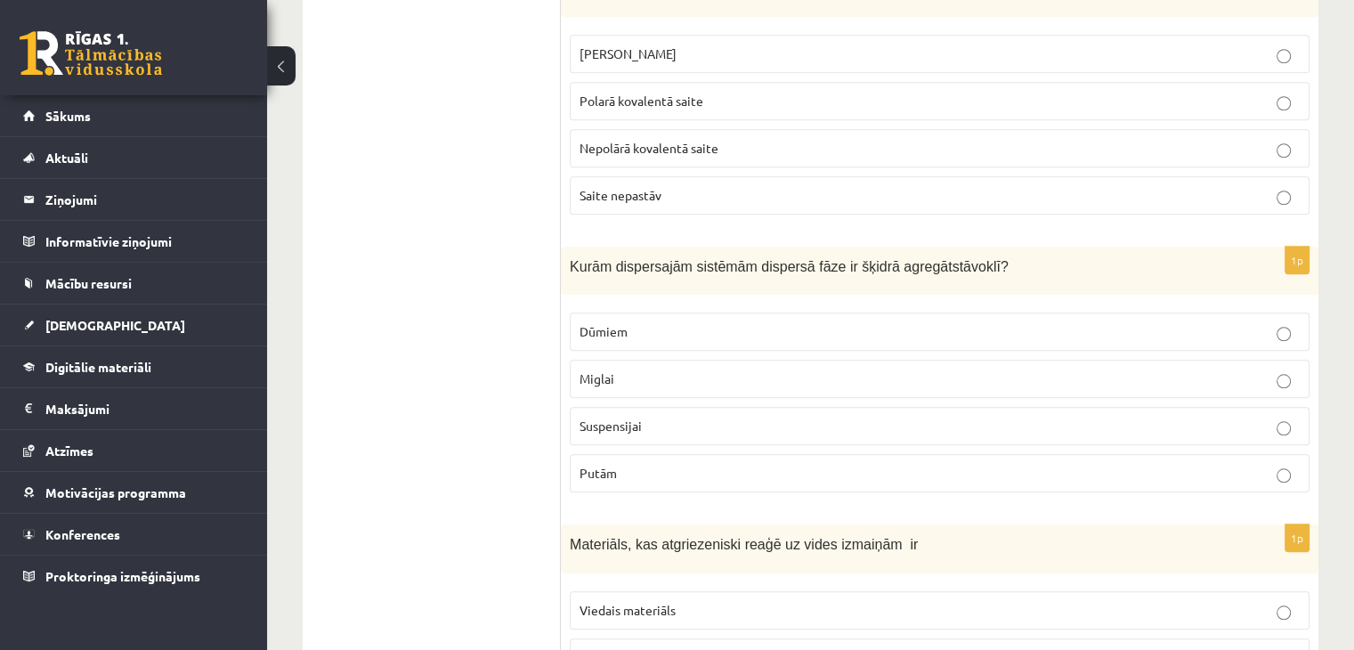
scroll to position [0, 0]
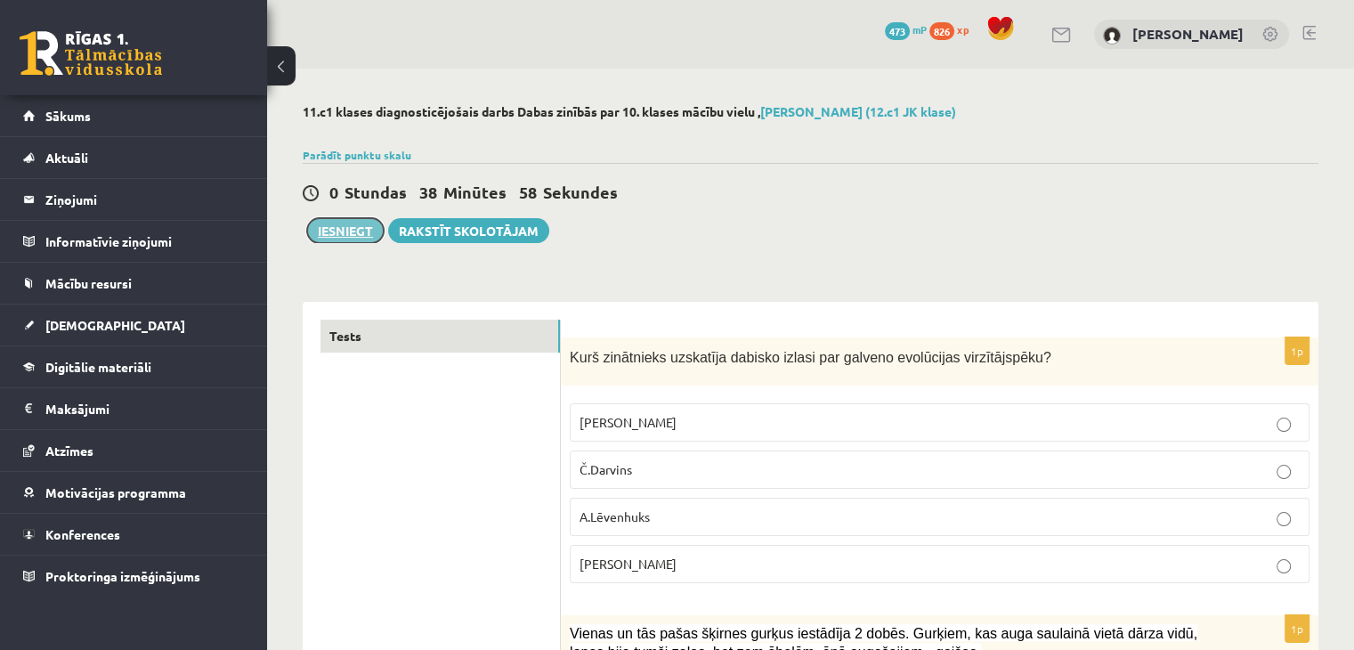
click at [346, 229] on button "Iesniegt" at bounding box center [345, 230] width 77 height 25
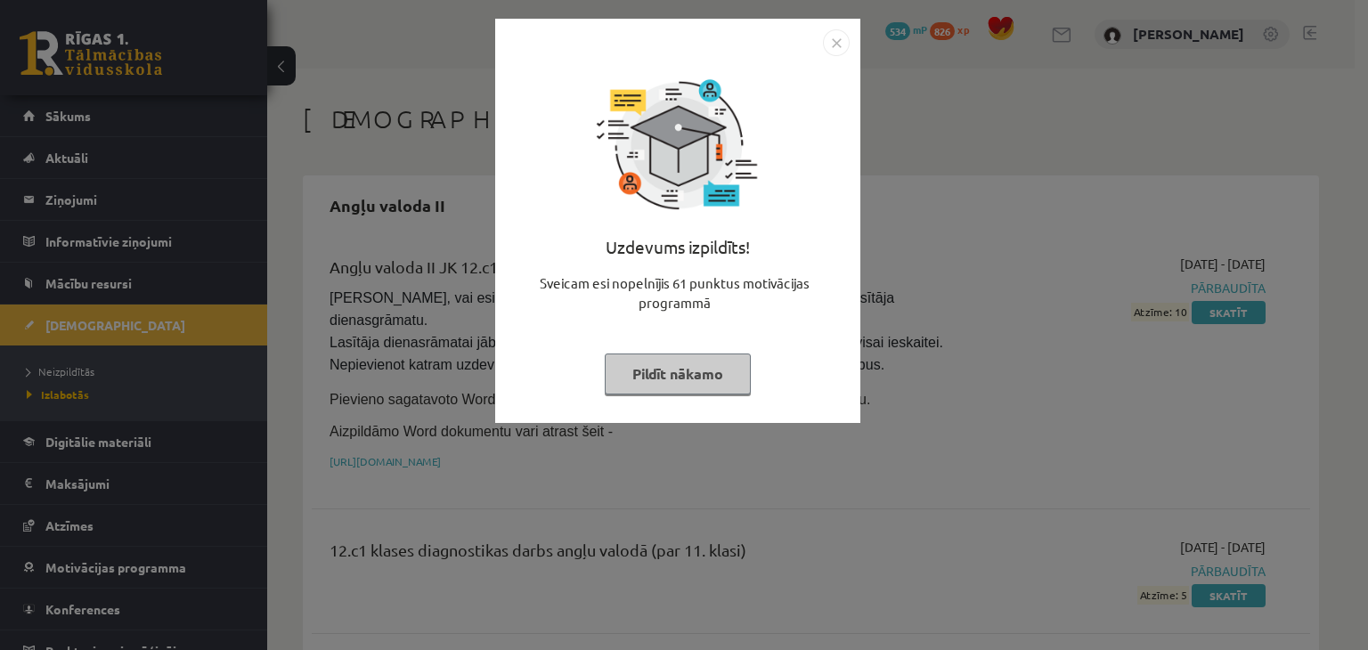
click at [688, 386] on button "Pildīt nākamo" at bounding box center [678, 373] width 146 height 41
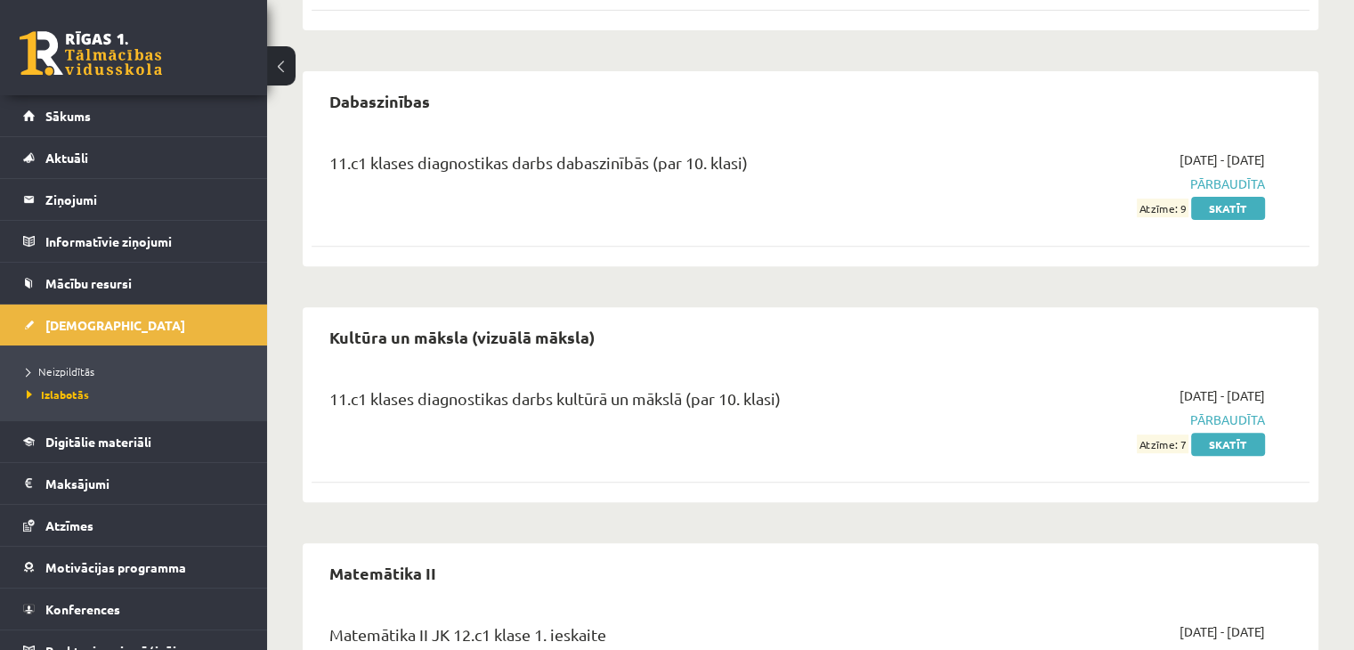
scroll to position [464, 0]
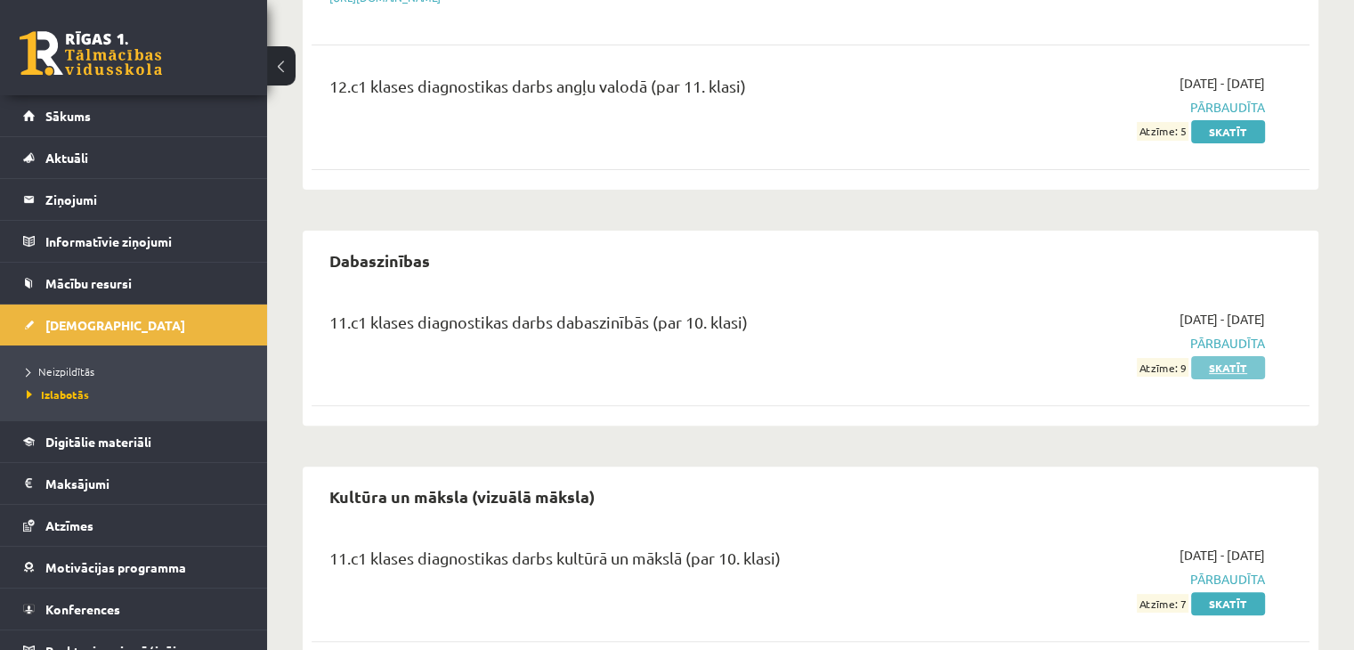
click at [1218, 356] on link "Skatīt" at bounding box center [1228, 367] width 74 height 23
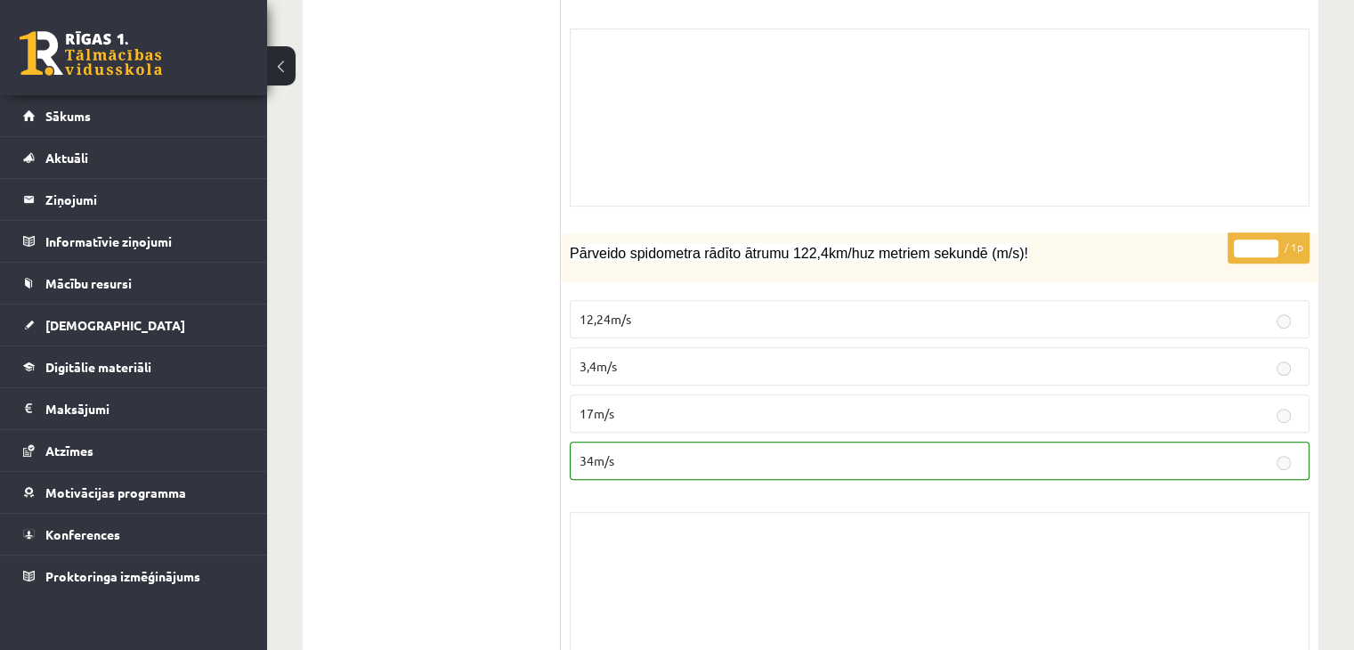
scroll to position [14363, 0]
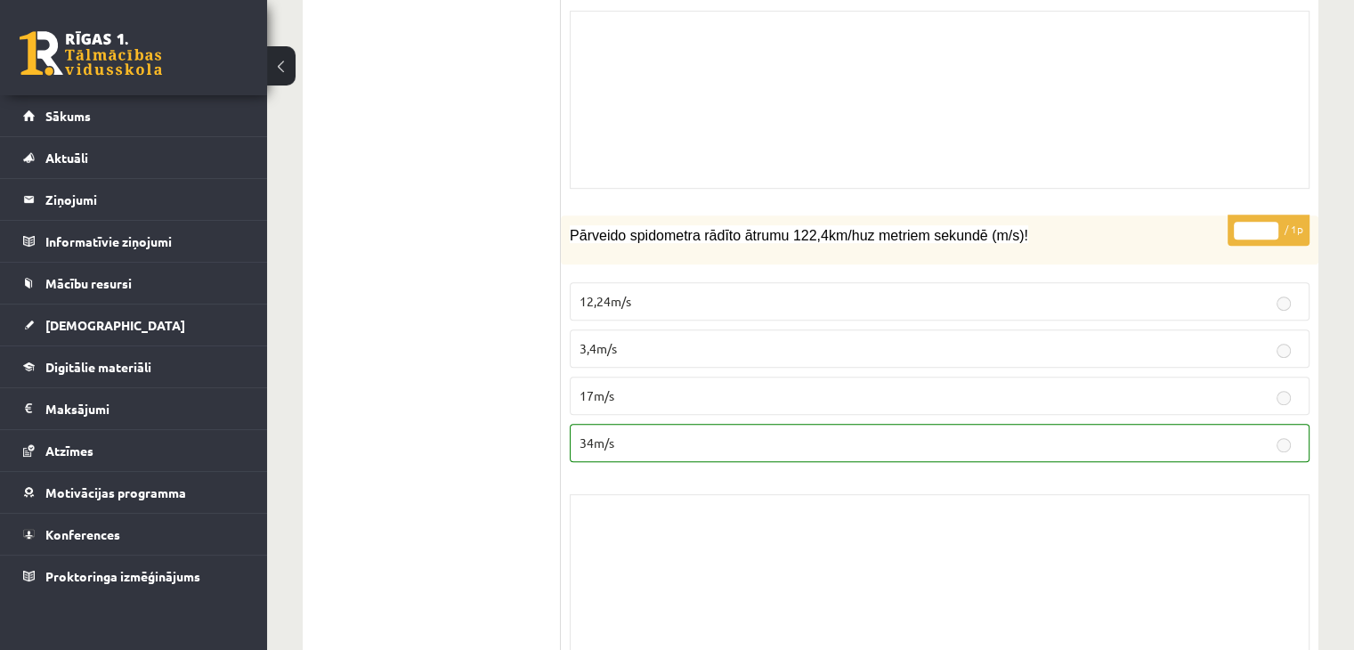
click at [272, 60] on button at bounding box center [281, 65] width 28 height 39
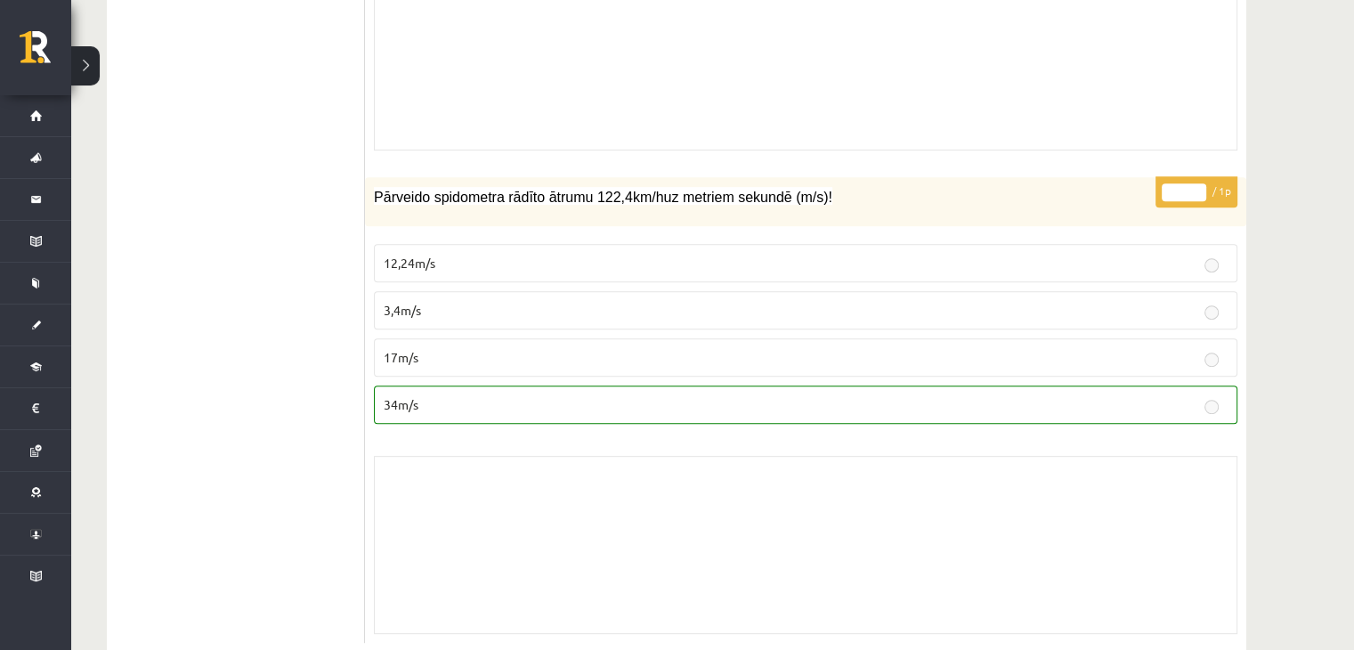
scroll to position [14323, 0]
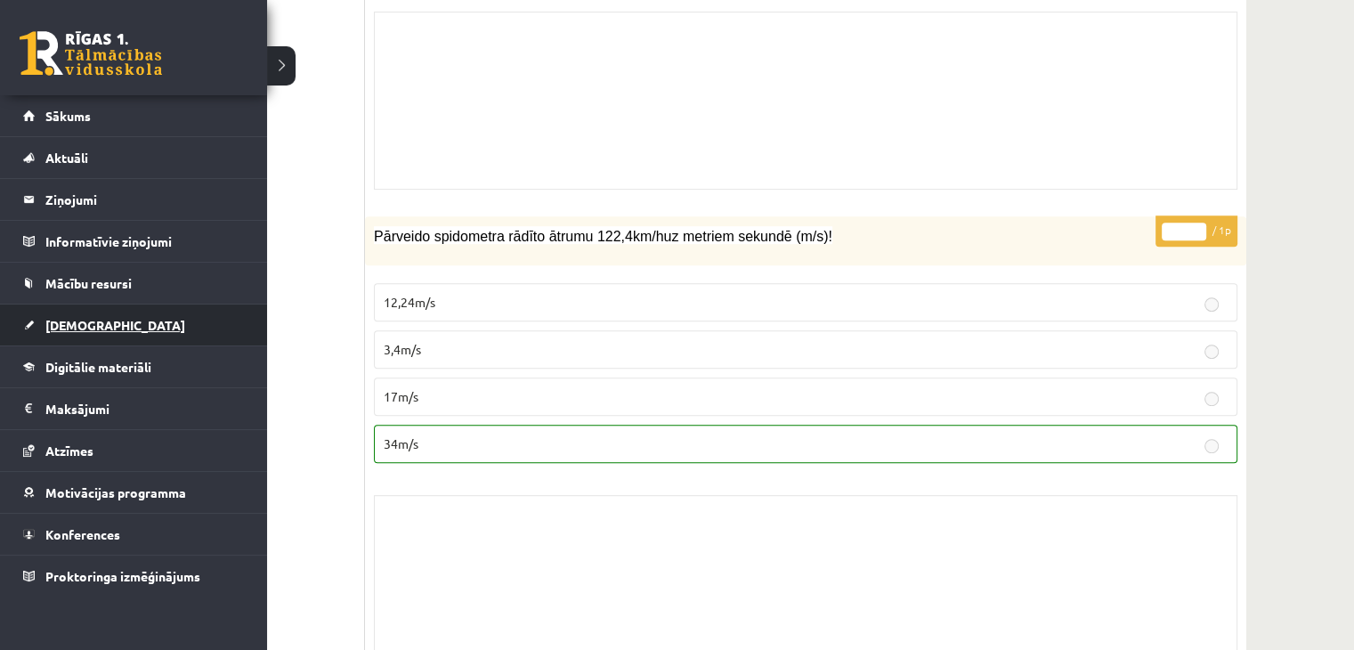
click at [161, 327] on link "[DEMOGRAPHIC_DATA]" at bounding box center [134, 324] width 222 height 41
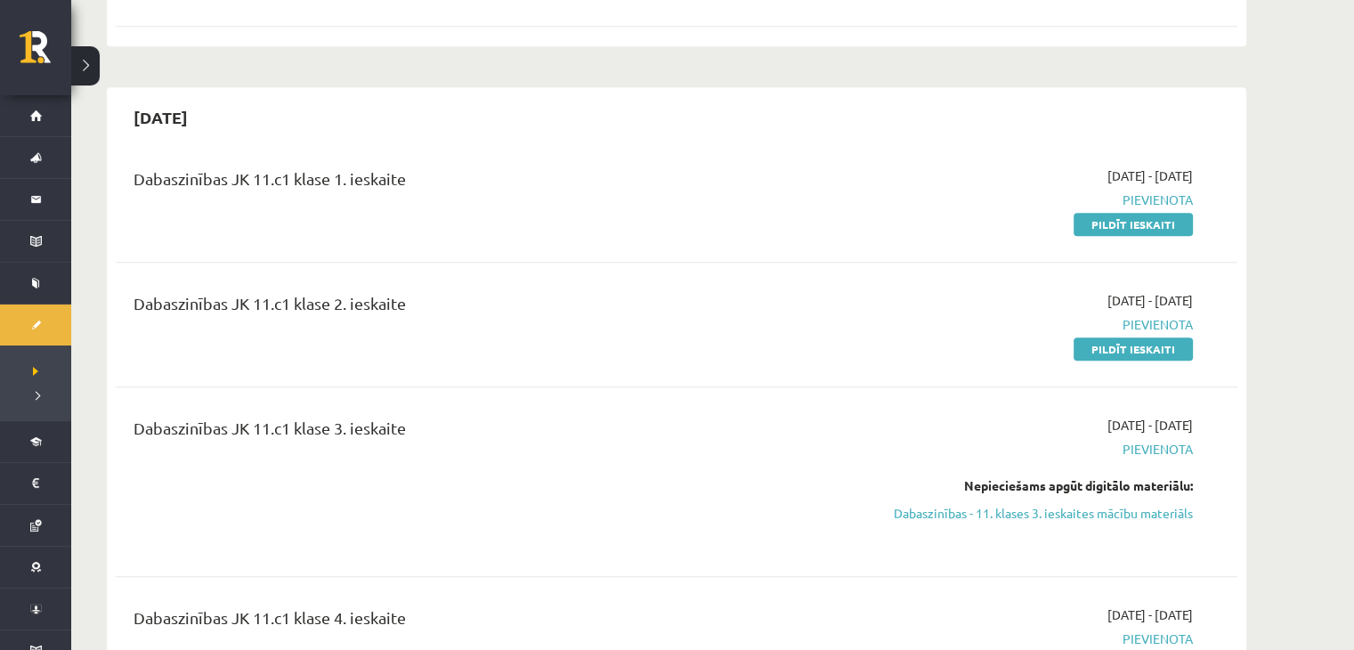
scroll to position [1068, 0]
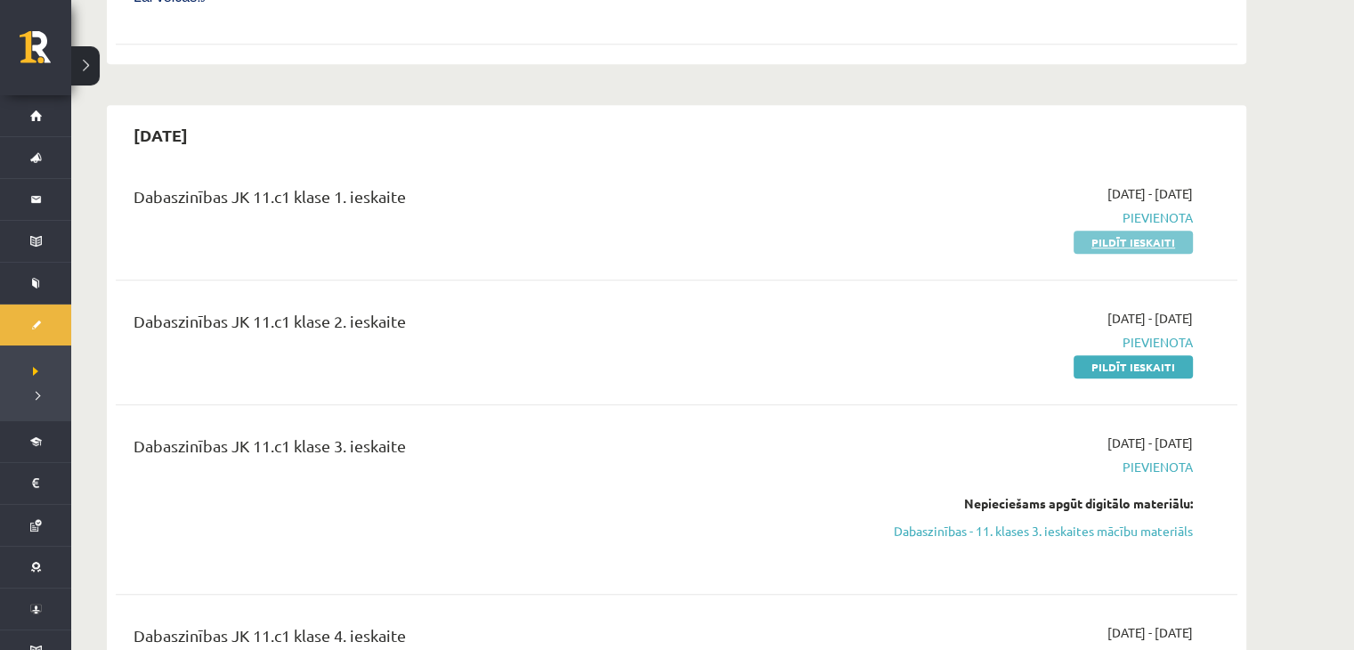
click at [1116, 231] on link "Pildīt ieskaiti" at bounding box center [1133, 242] width 119 height 23
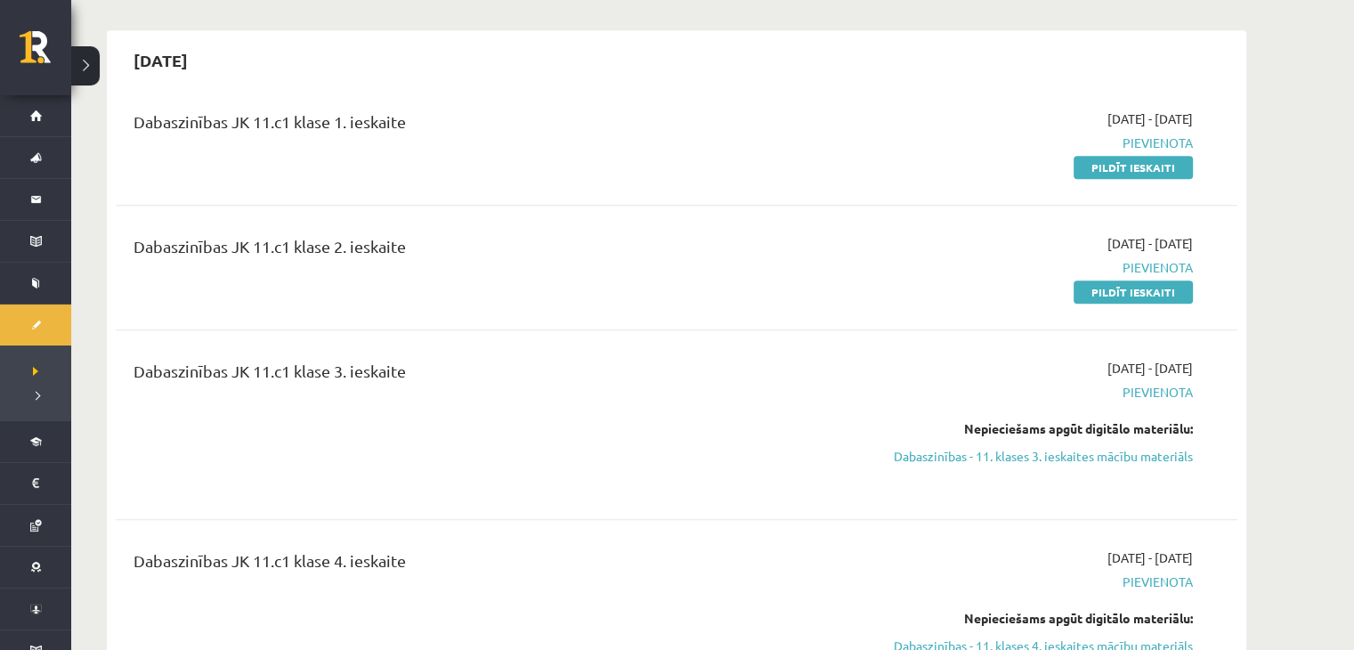
scroll to position [1246, 0]
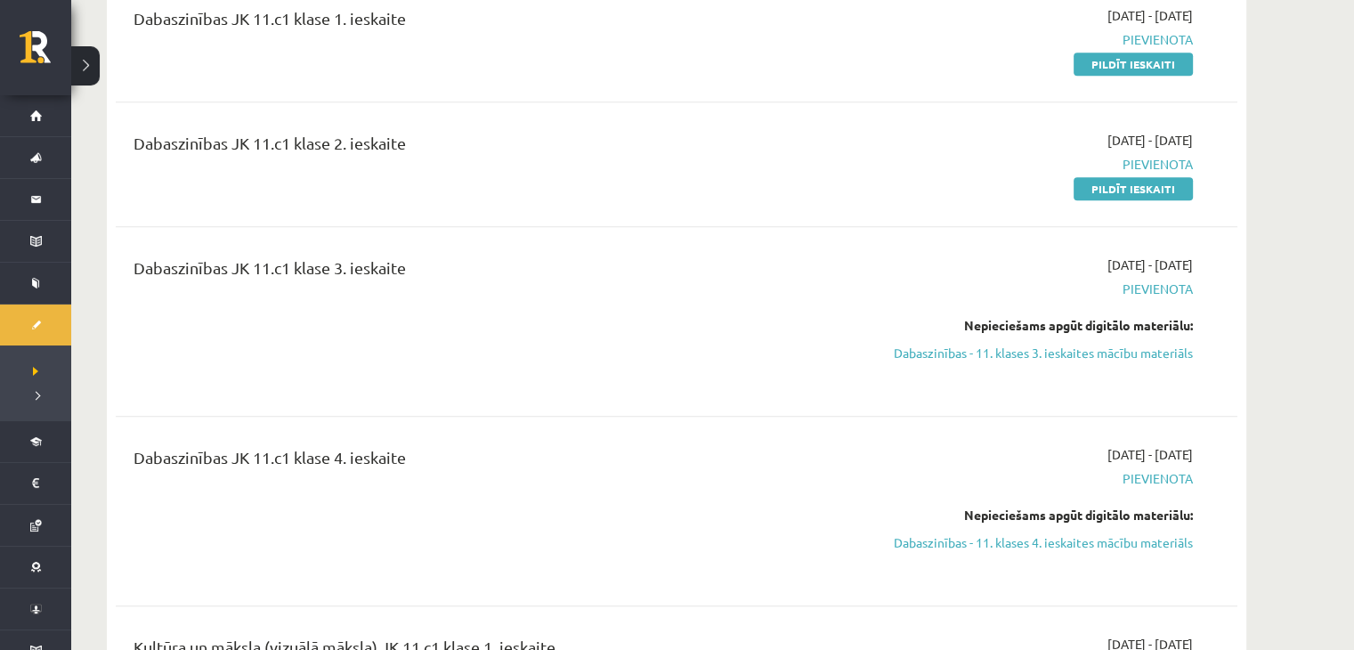
drag, startPoint x: 1157, startPoint y: 136, endPoint x: 831, endPoint y: 79, distance: 331.7
click at [1157, 177] on link "Pildīt ieskaiti" at bounding box center [1133, 188] width 119 height 23
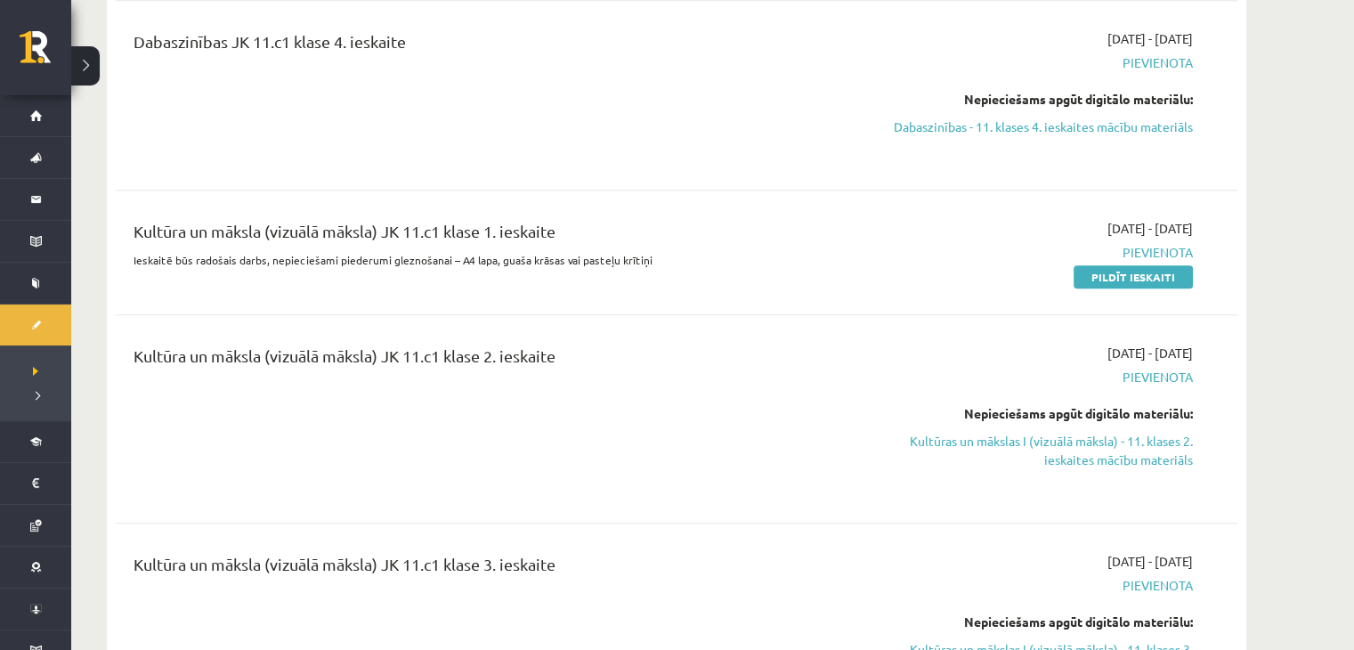
scroll to position [1692, 0]
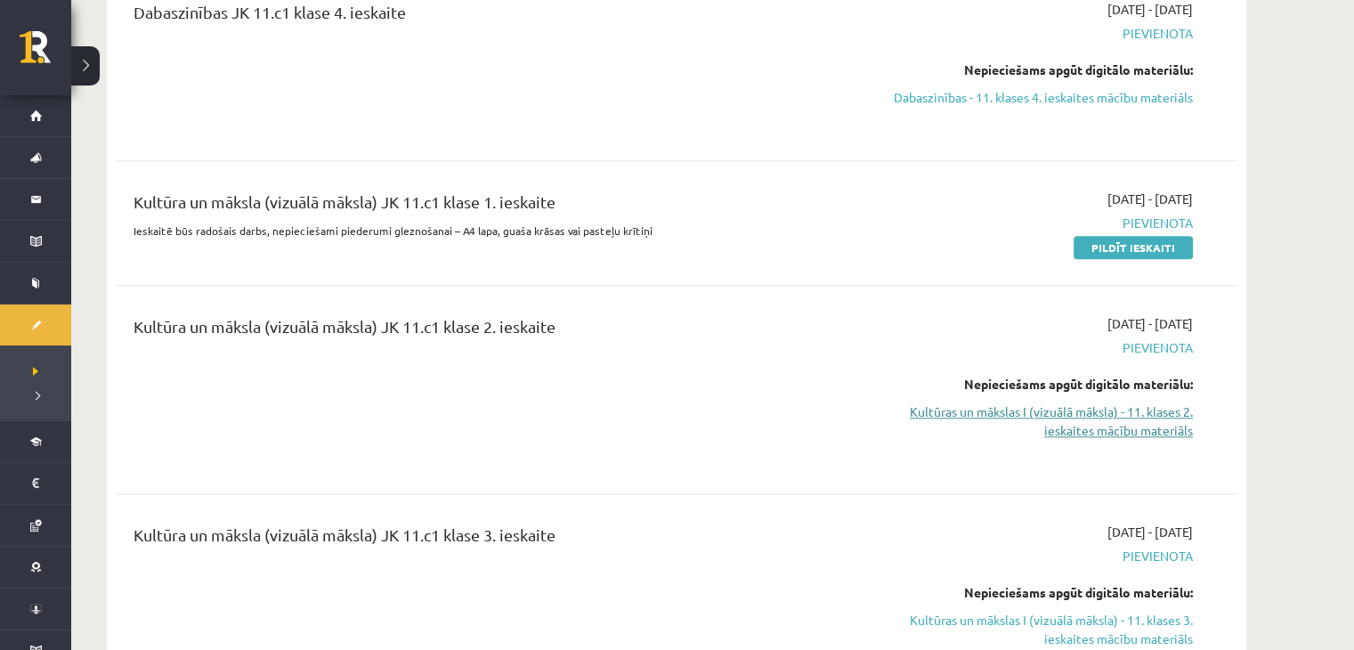
click at [1167, 402] on link "Kultūras un mākslas I (vizuālā māksla) - 11. klases 2. ieskaites mācību materiā…" at bounding box center [1025, 420] width 336 height 37
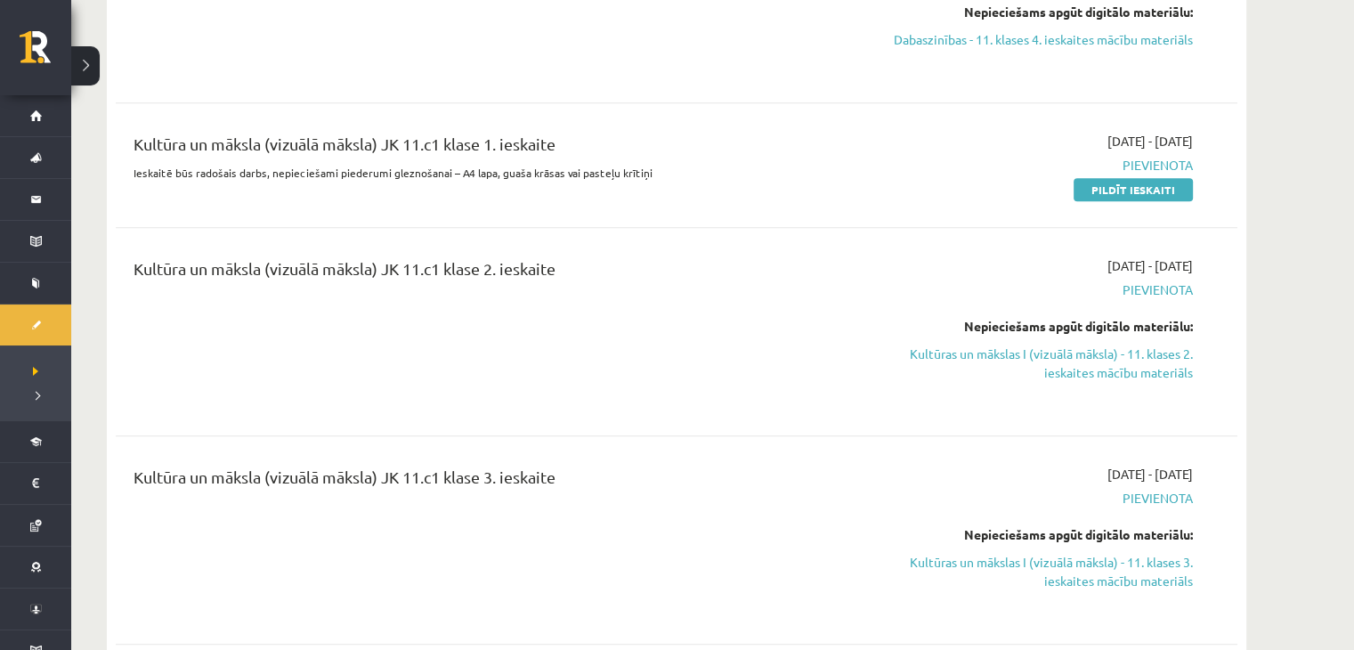
scroll to position [1781, 0]
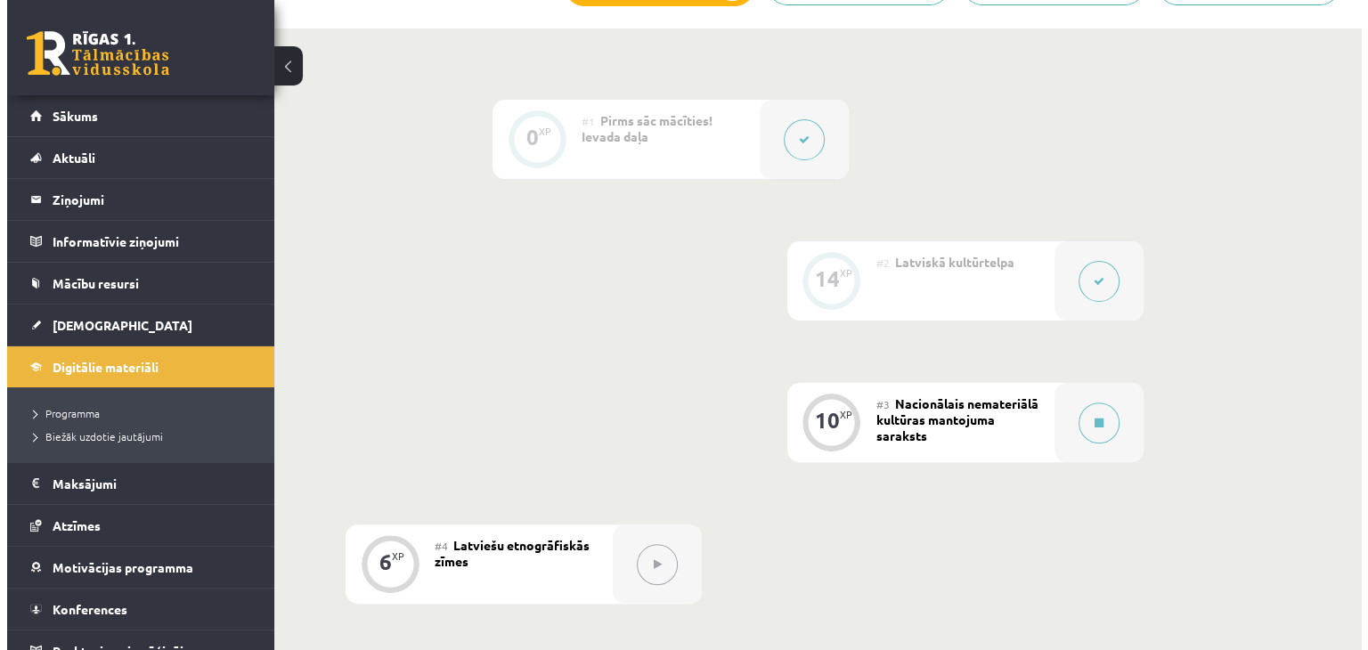
scroll to position [712, 0]
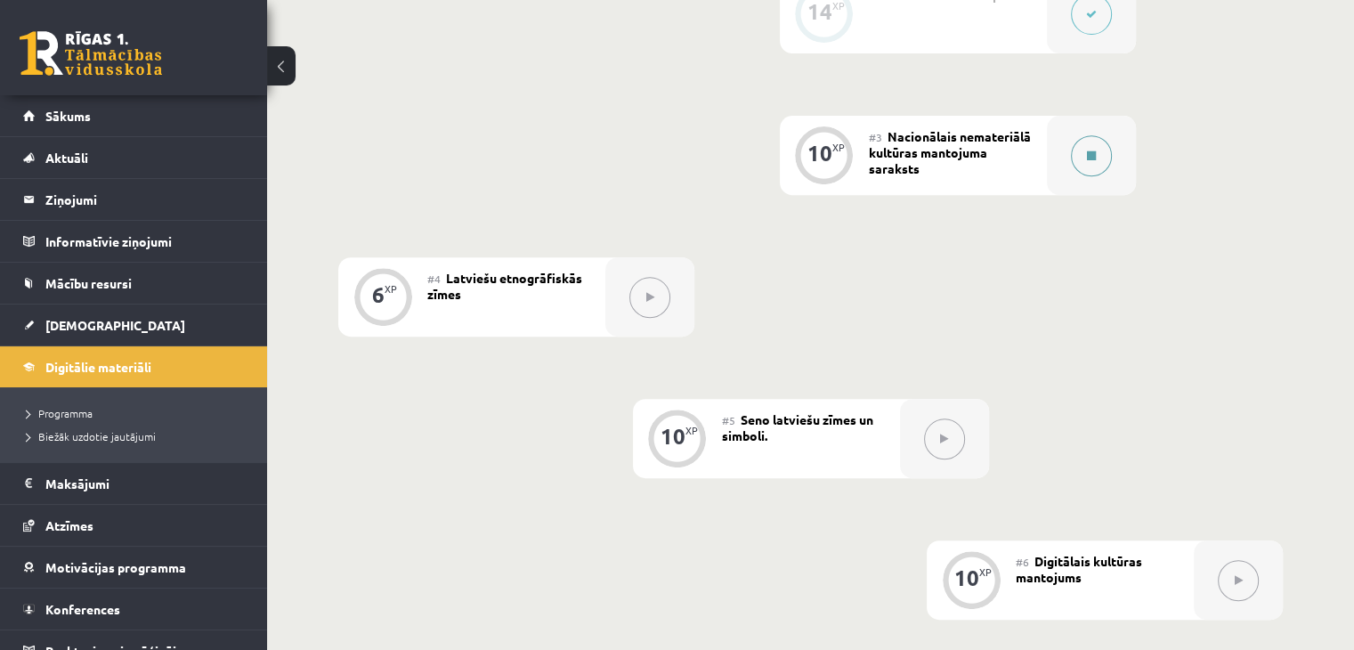
click at [1090, 161] on icon at bounding box center [1091, 155] width 9 height 11
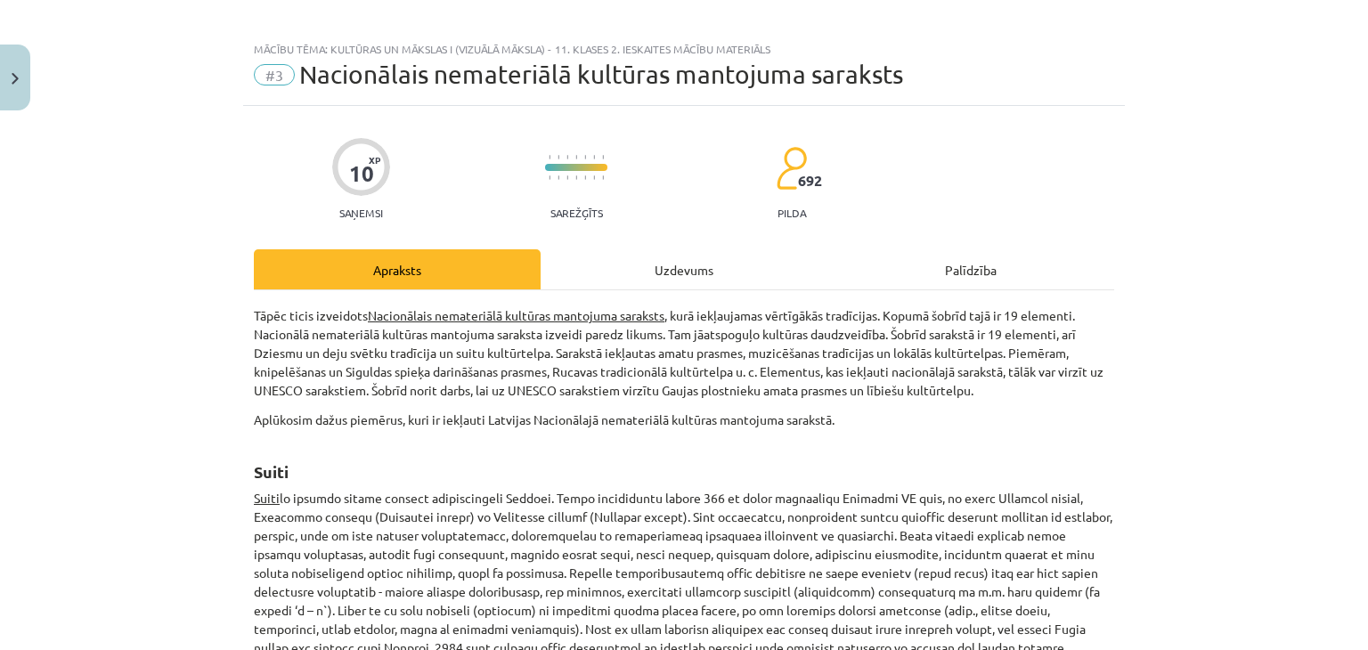
scroll to position [0, 0]
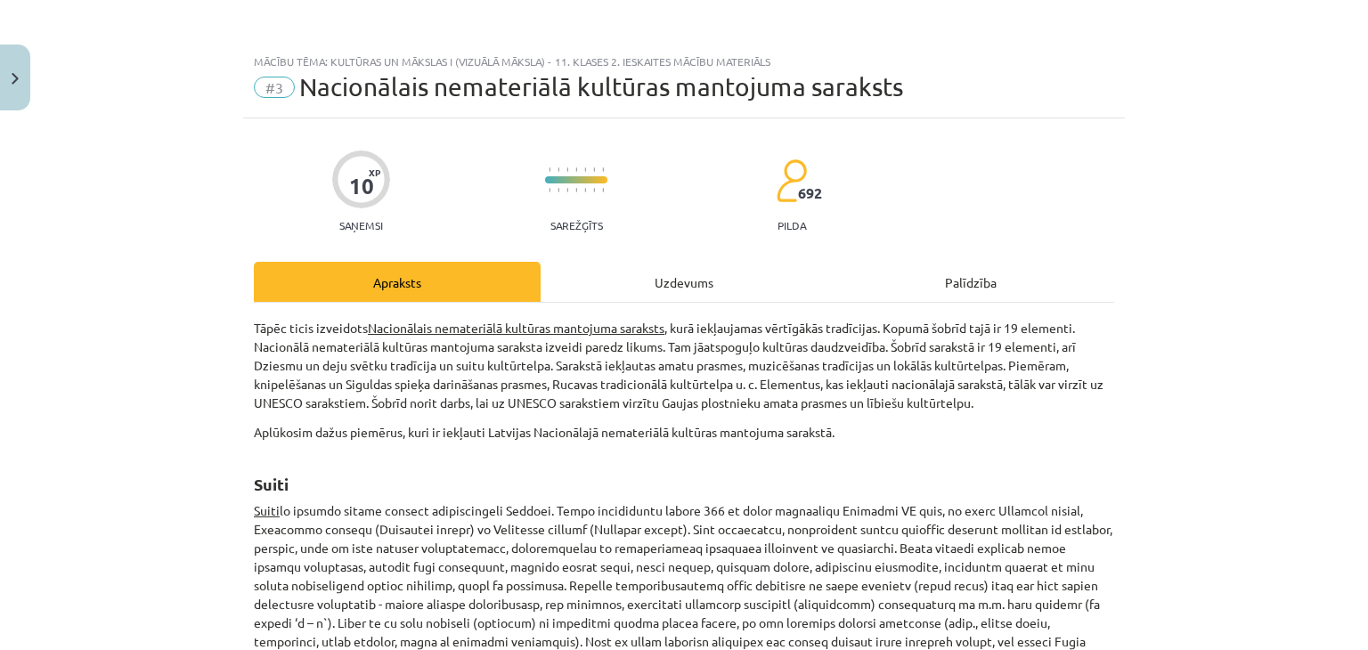
click at [680, 271] on div "Uzdevums" at bounding box center [683, 282] width 287 height 40
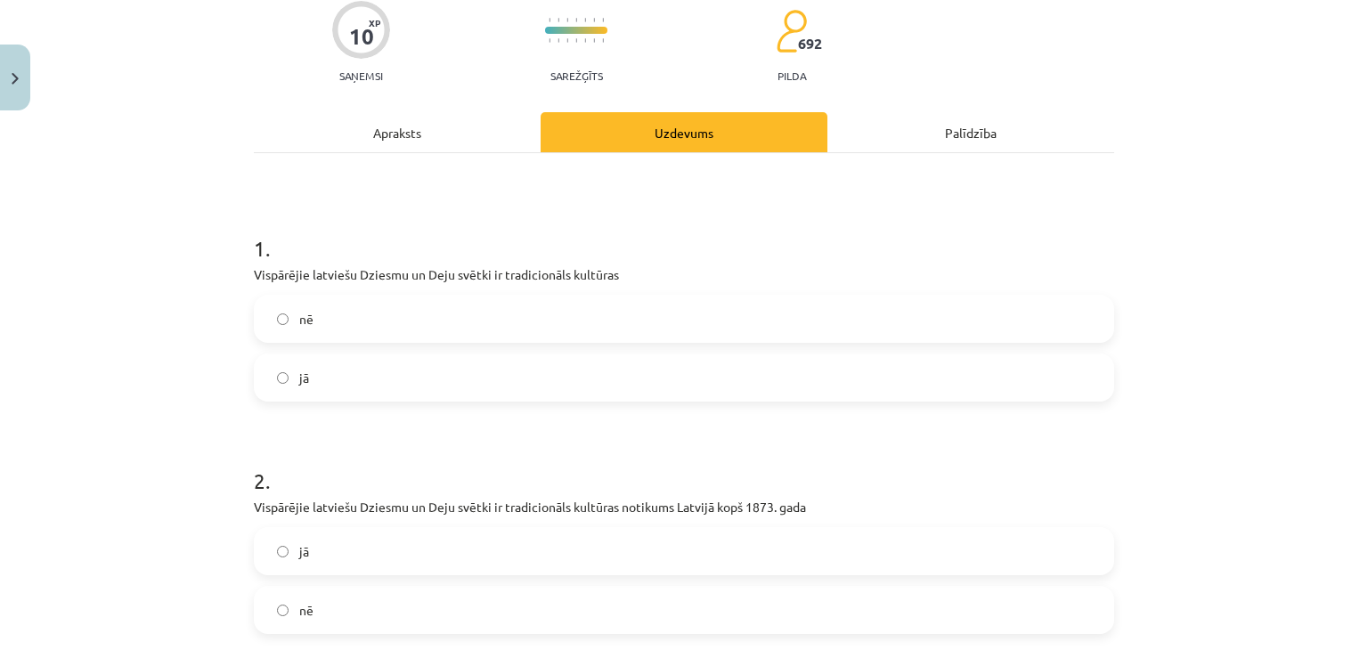
scroll to position [223, 0]
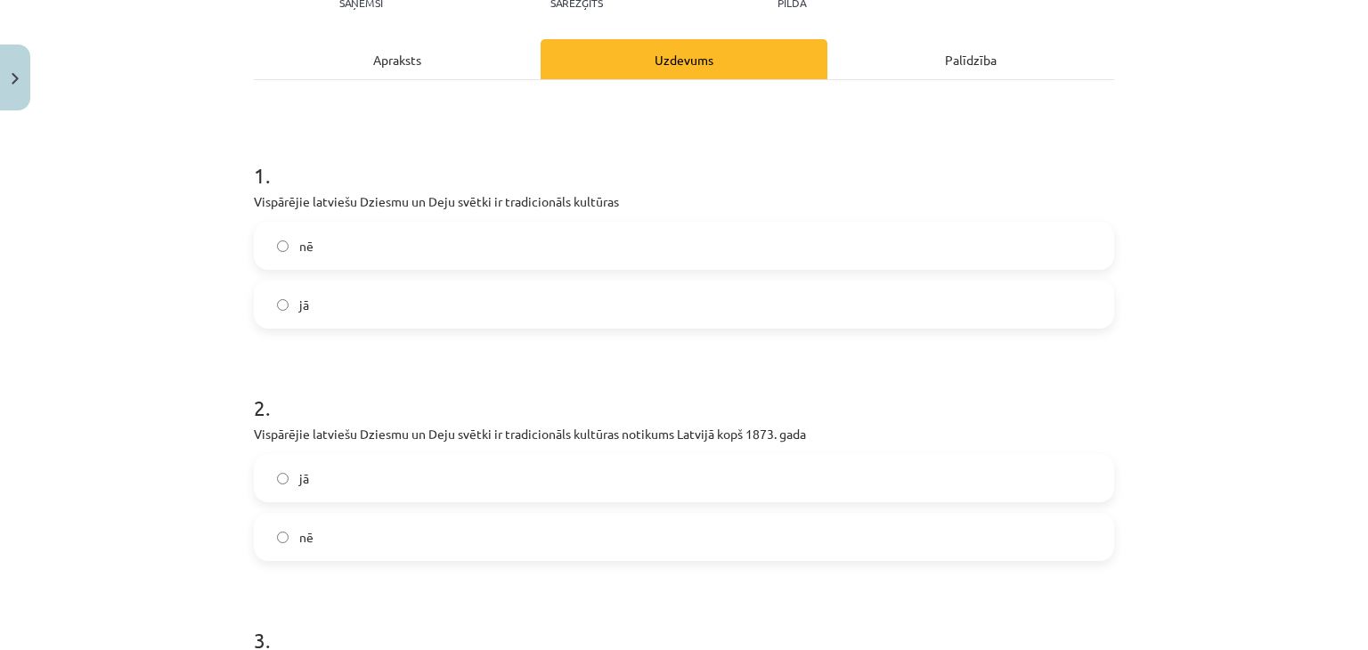
click at [316, 293] on label "jā" at bounding box center [684, 304] width 856 height 45
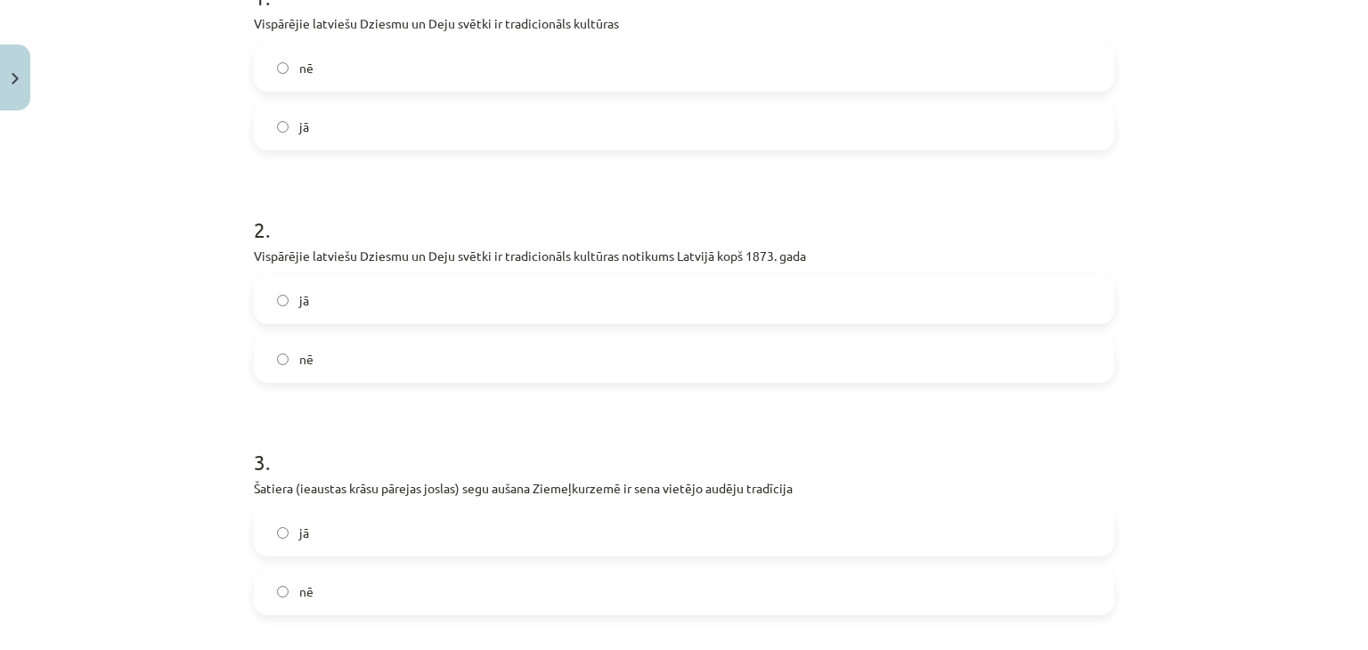
scroll to position [490, 0]
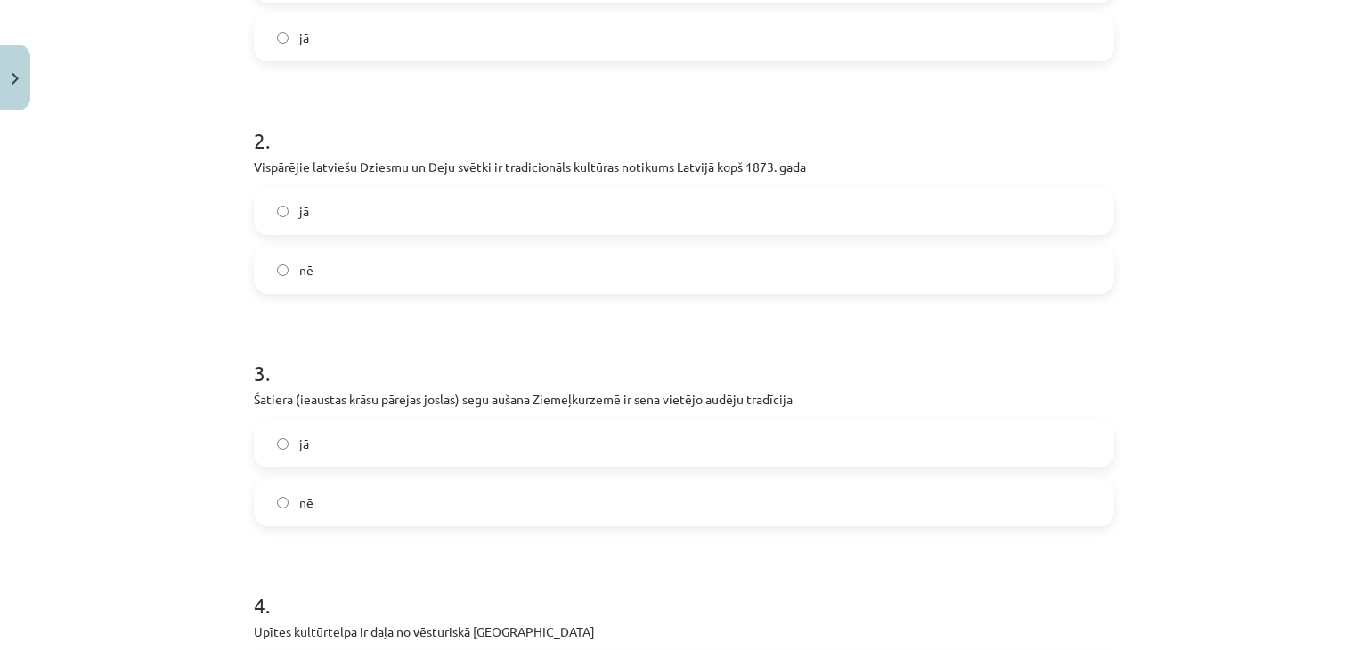
click at [470, 205] on label "jā" at bounding box center [684, 211] width 856 height 45
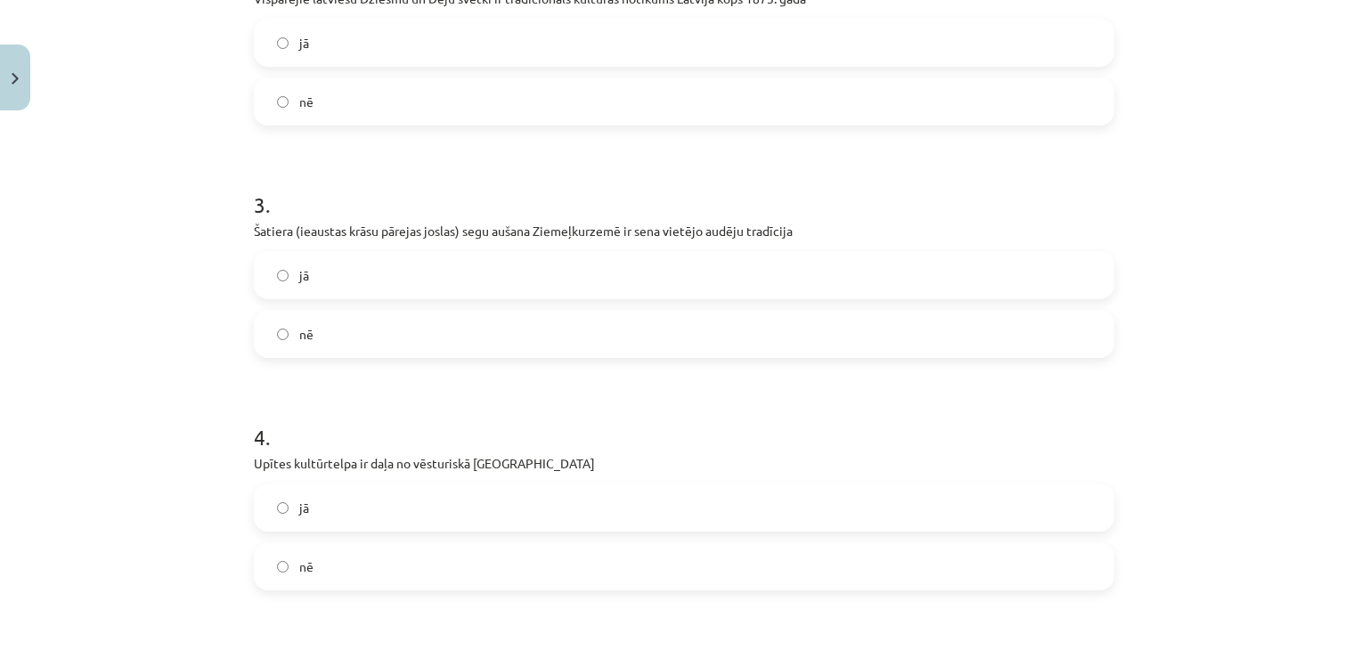
scroll to position [668, 0]
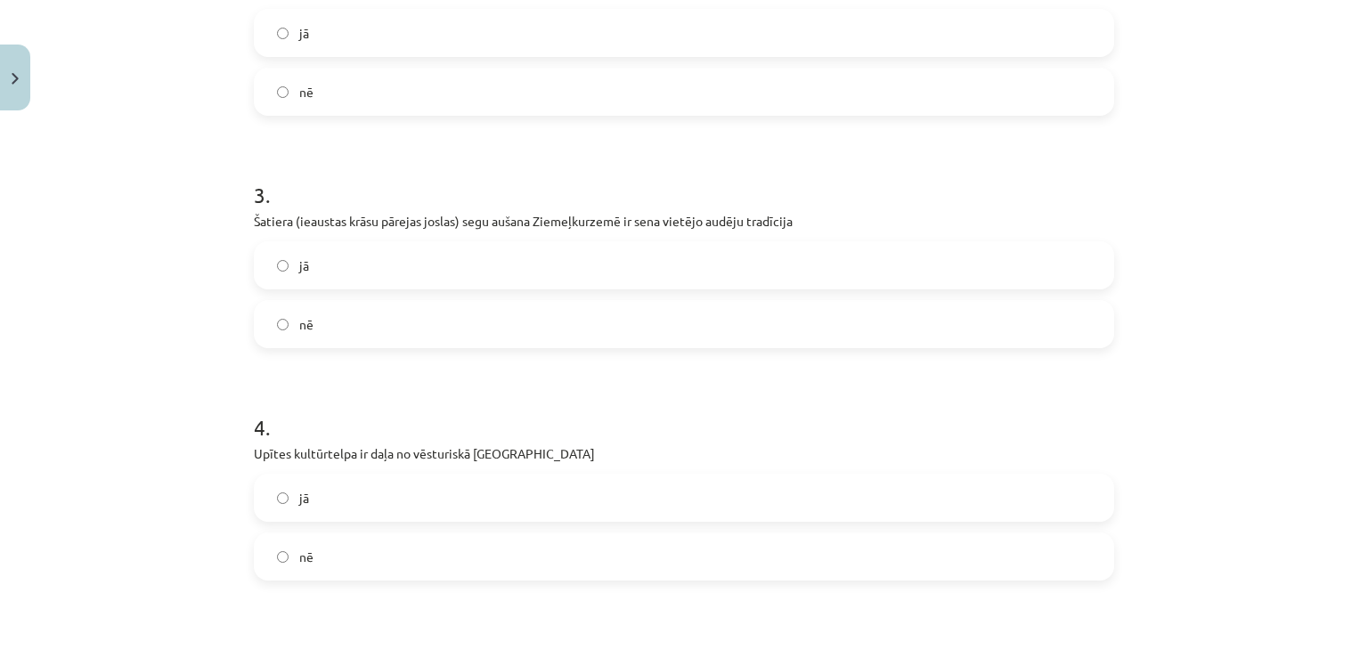
click at [469, 321] on label "nē" at bounding box center [684, 324] width 856 height 45
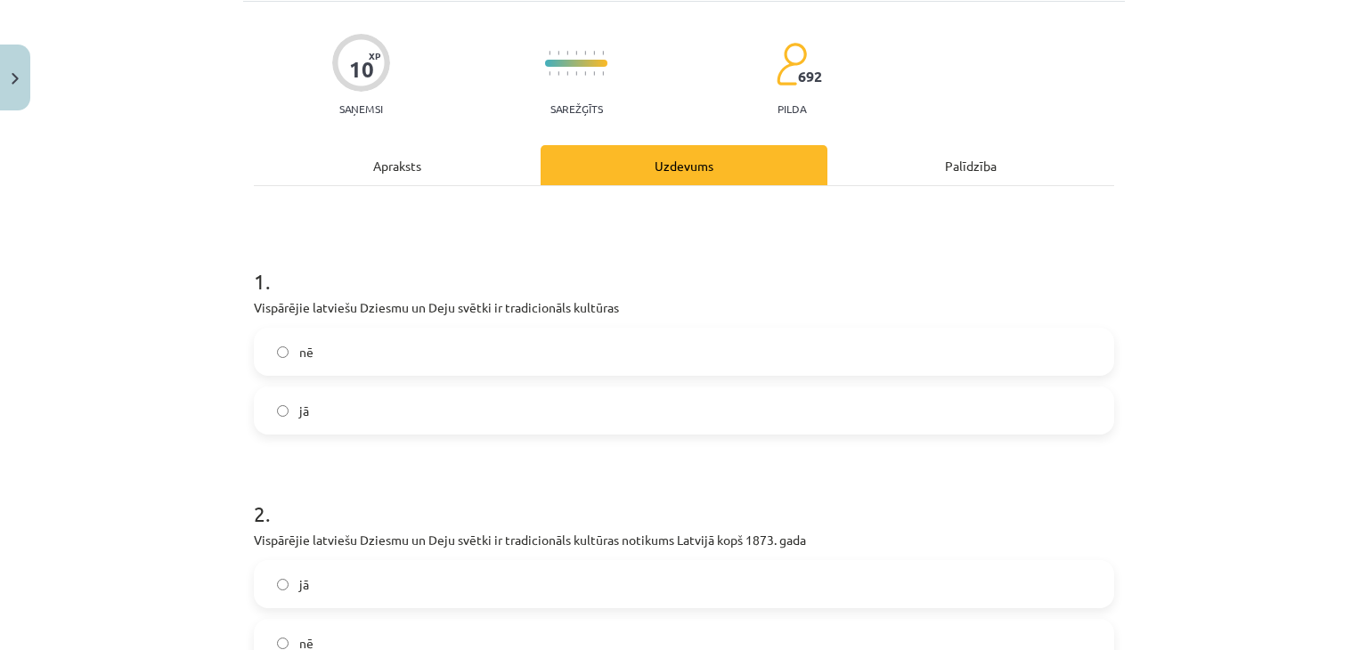
scroll to position [178, 0]
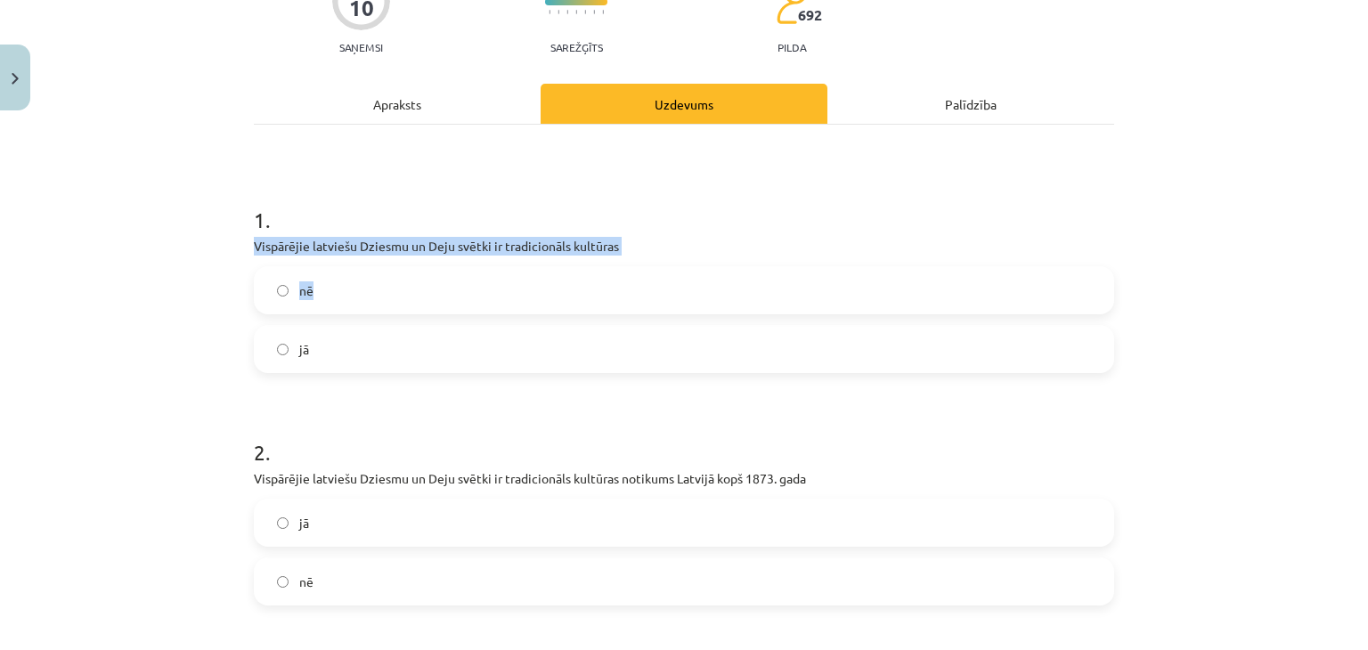
drag, startPoint x: 214, startPoint y: 233, endPoint x: 552, endPoint y: 303, distance: 345.4
click at [552, 303] on div "Mācību tēma: Kultūras un mākslas i (vizuālā māksla) - 11. klases 2. ieskaites m…" at bounding box center [684, 325] width 1368 height 650
click at [552, 303] on label "nē" at bounding box center [684, 290] width 856 height 45
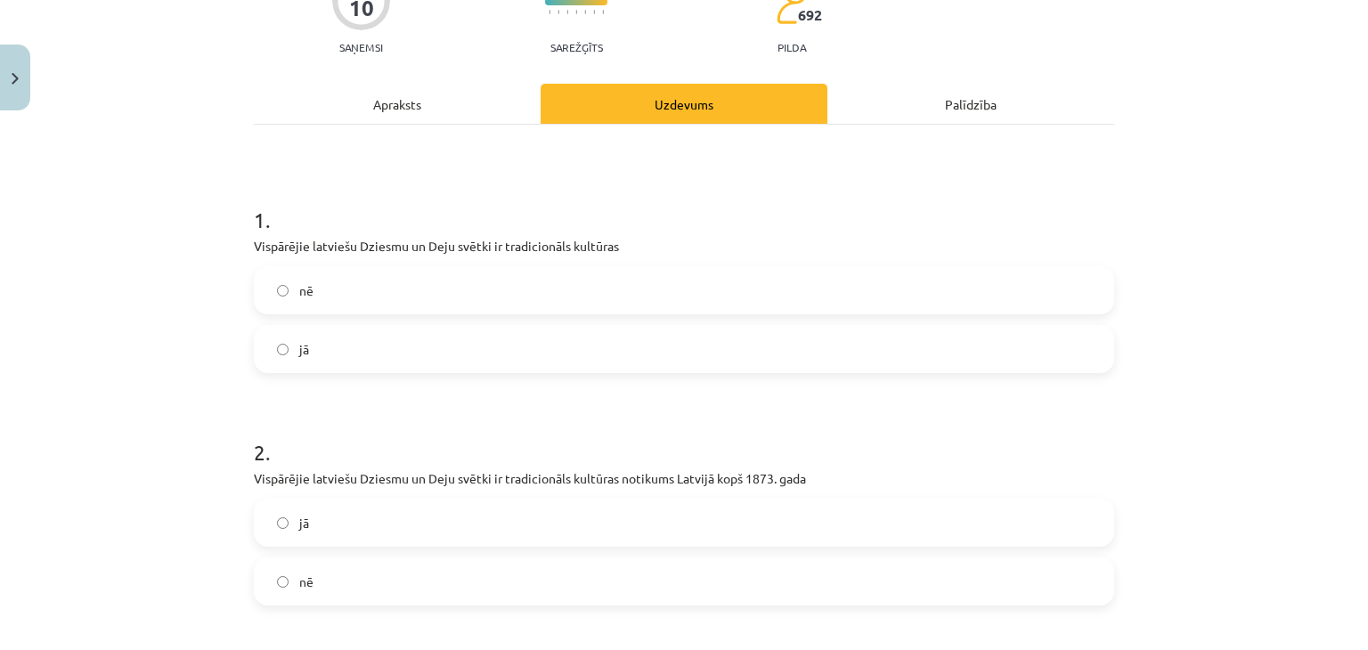
drag, startPoint x: 225, startPoint y: 239, endPoint x: 243, endPoint y: 239, distance: 17.8
click at [243, 239] on div "Mācību tēma: Kultūras un mākslas i (vizuālā māksla) - 11. klases 2. ieskaites m…" at bounding box center [684, 325] width 1368 height 650
click at [321, 332] on label "jā" at bounding box center [684, 349] width 856 height 45
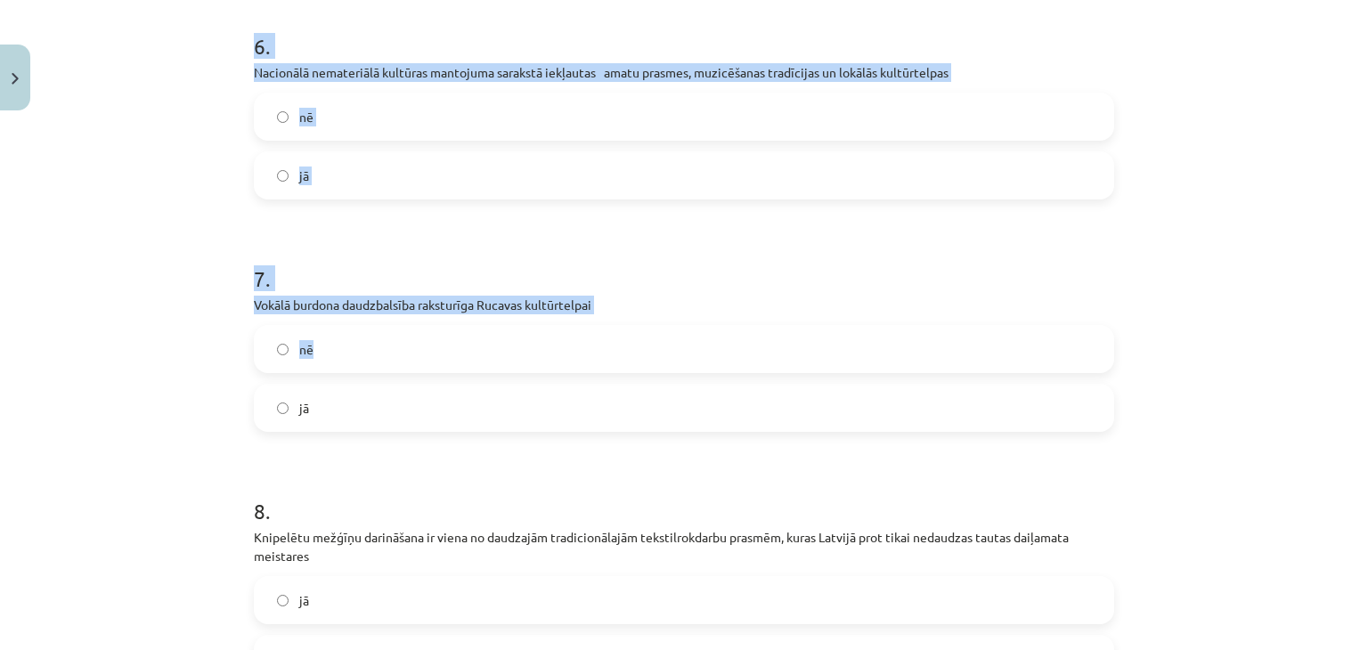
scroll to position [2236, 0]
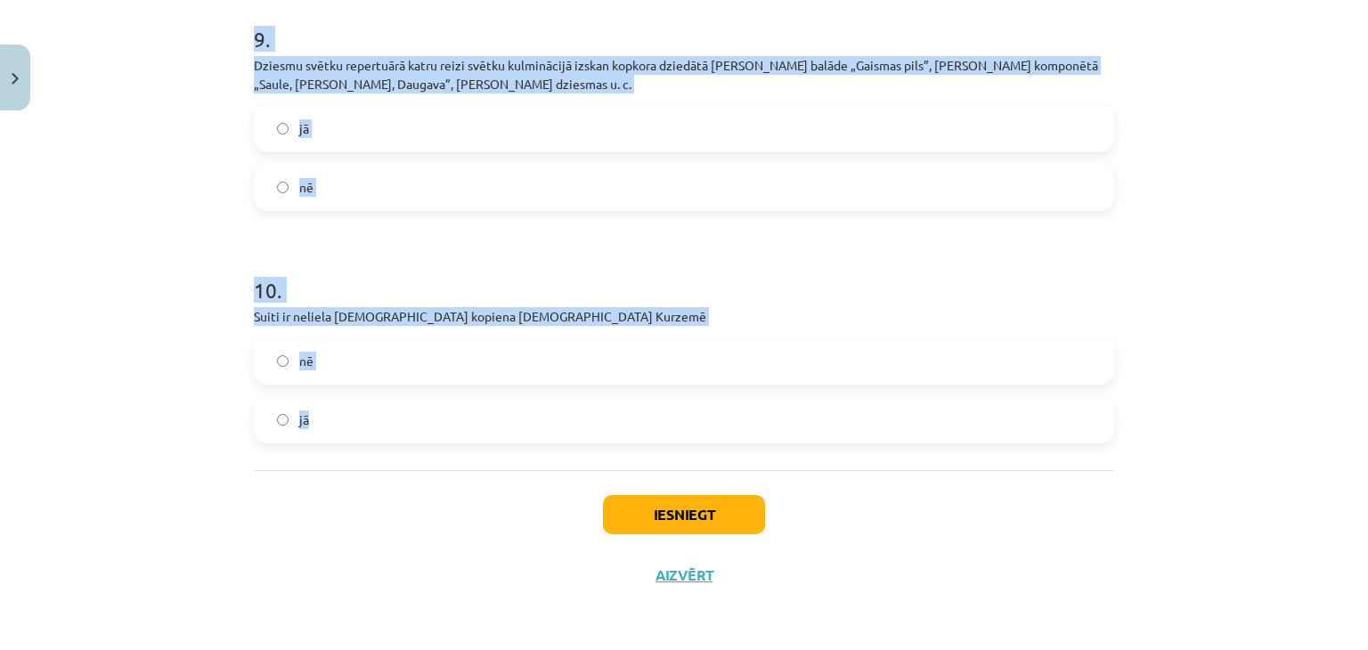
drag, startPoint x: 200, startPoint y: 243, endPoint x: 687, endPoint y: 414, distance: 516.1
click at [687, 414] on div "Mācību tēma: Kultūras un mākslas i (vizuālā māksla) - 11. klases 2. ieskaites m…" at bounding box center [684, 325] width 1368 height 650
copy form "Vispārējie latviešu Dziesmu un Deju svētki ir tradicionāls kultūras nē jā 2 . V…"
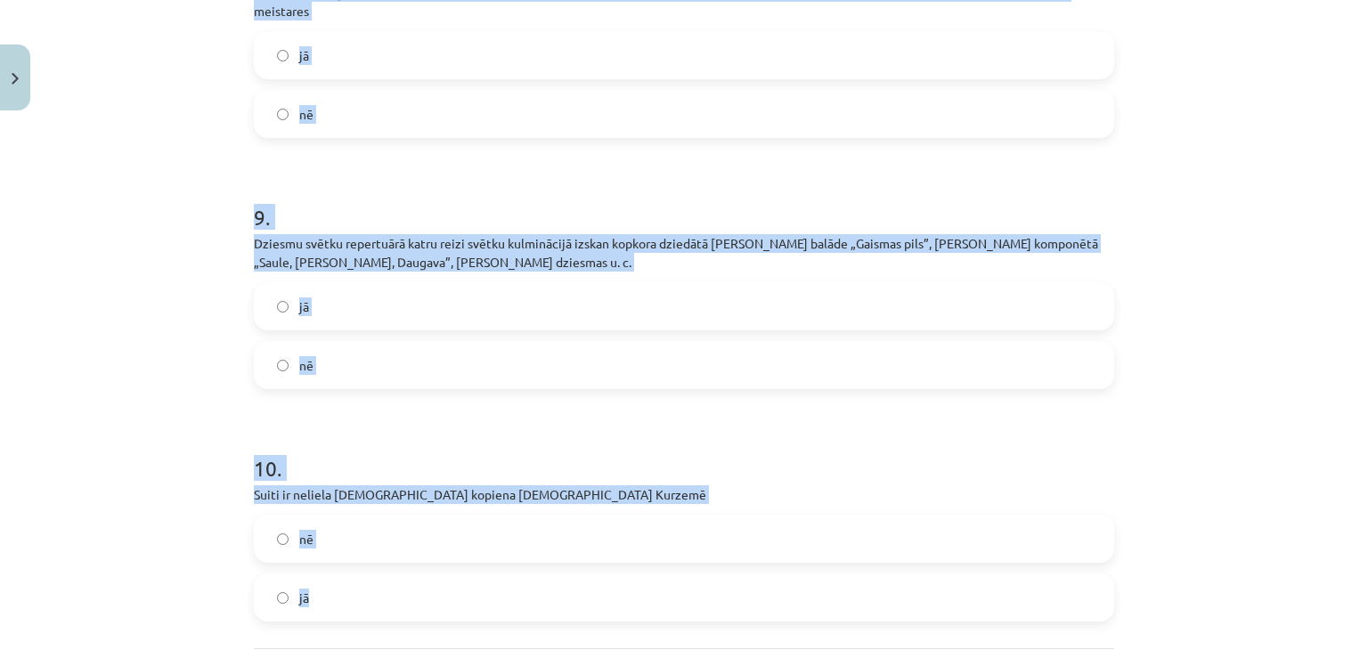
scroll to position [1880, 0]
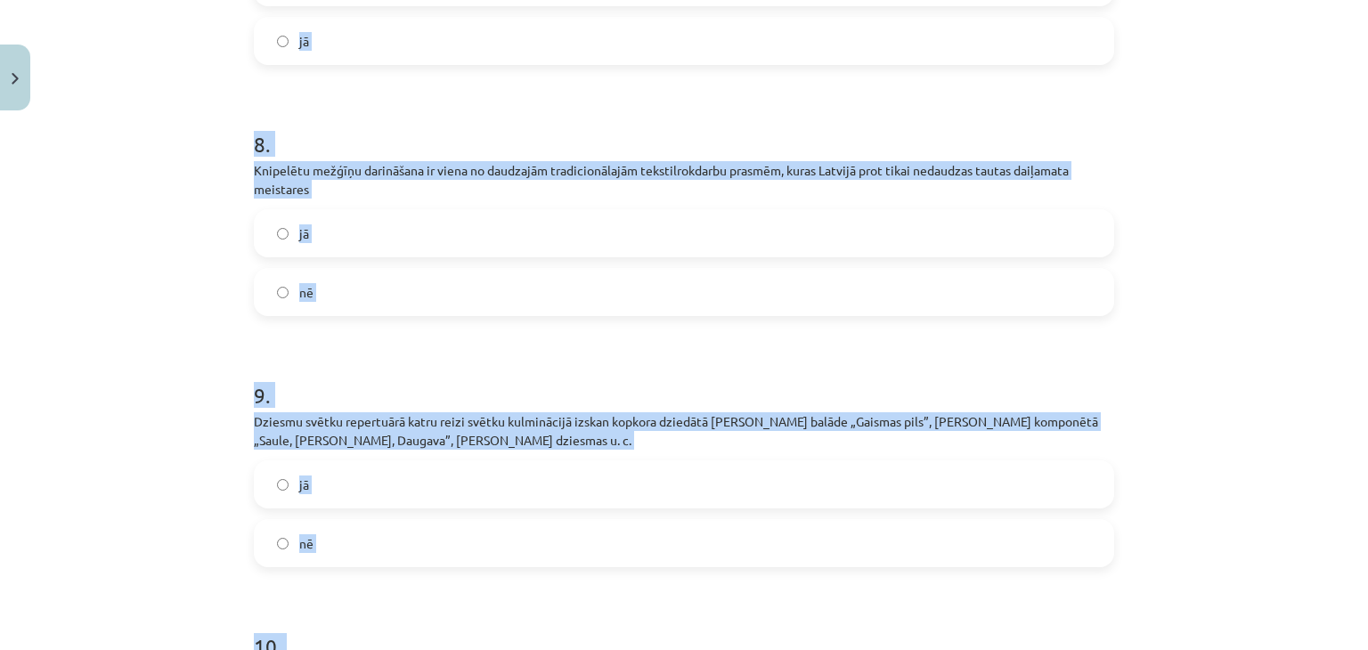
click at [181, 218] on div "Mācību tēma: Kultūras un mākslas i (vizuālā māksla) - 11. klases 2. ieskaites m…" at bounding box center [684, 325] width 1368 height 650
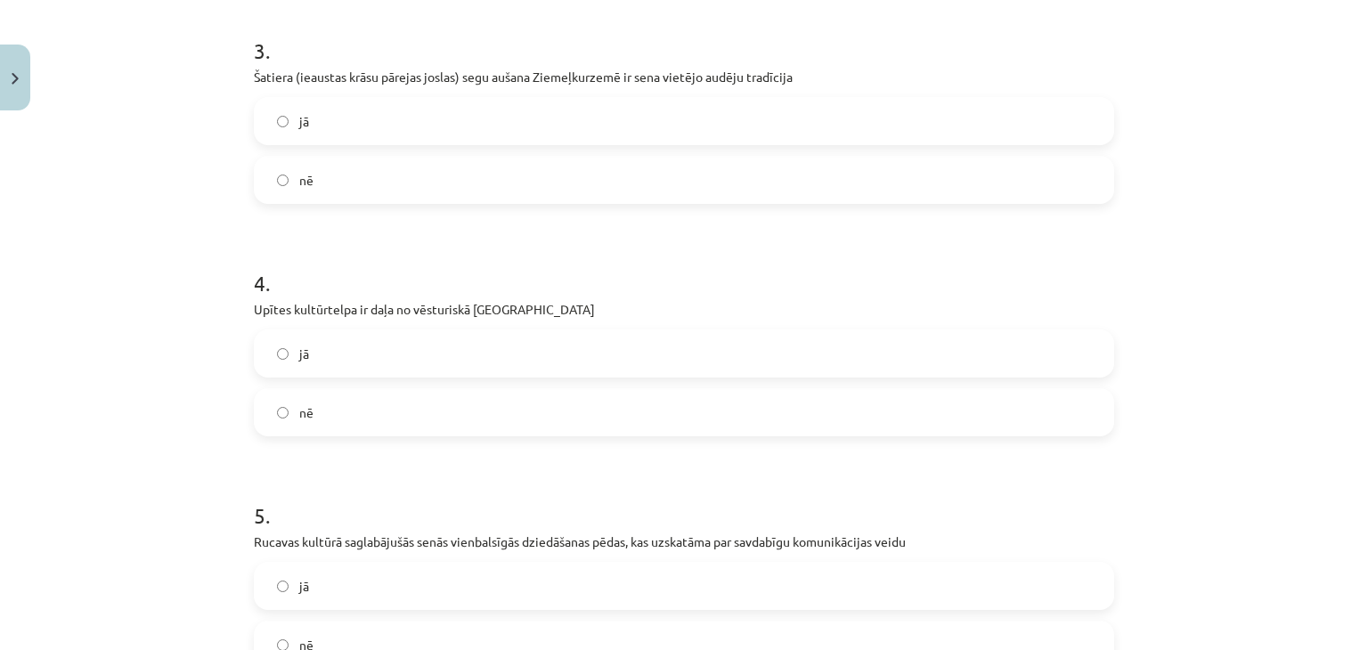
scroll to position [723, 0]
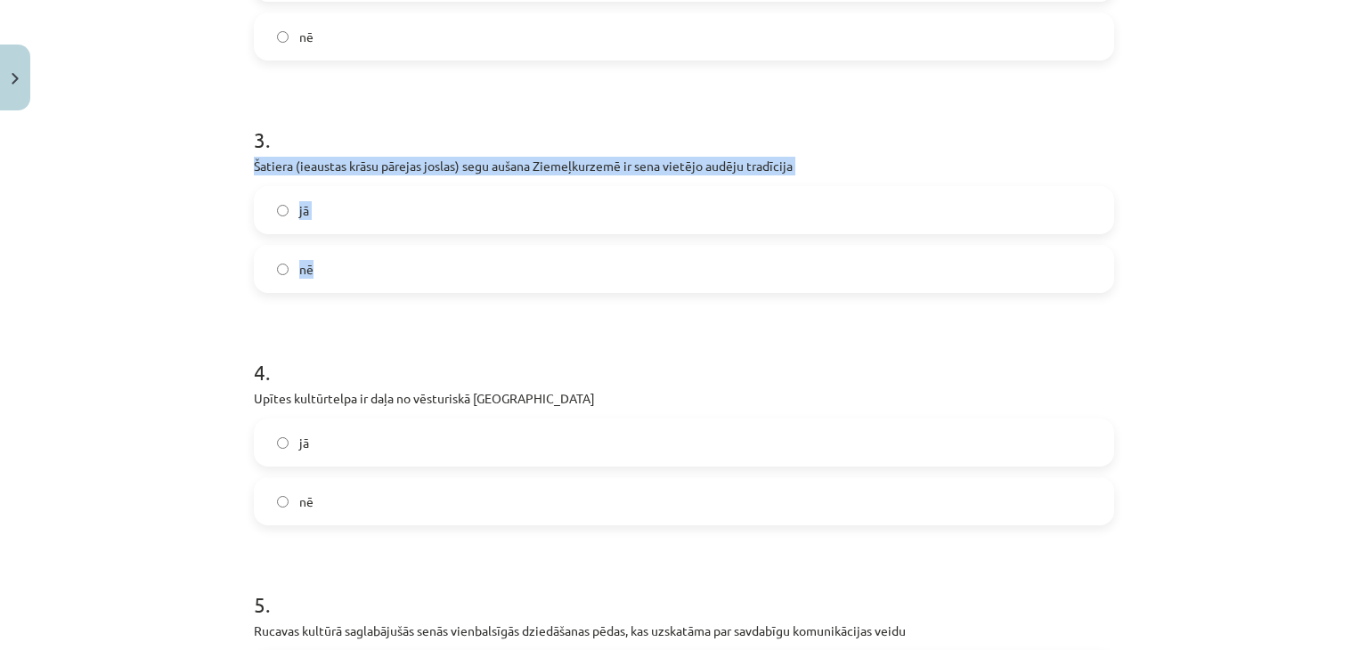
drag, startPoint x: 179, startPoint y: 164, endPoint x: 566, endPoint y: 239, distance: 394.6
click at [566, 239] on div "Mācību tēma: Kultūras un mākslas i (vizuālā māksla) - 11. klases 2. ieskaites m…" at bounding box center [684, 325] width 1368 height 650
copy div "Šatiera (ieaustas krāsu pārejas joslas) segu aušana Ziemeļkurzemē ir sena vietē…"
click at [374, 215] on label "jā" at bounding box center [684, 210] width 856 height 45
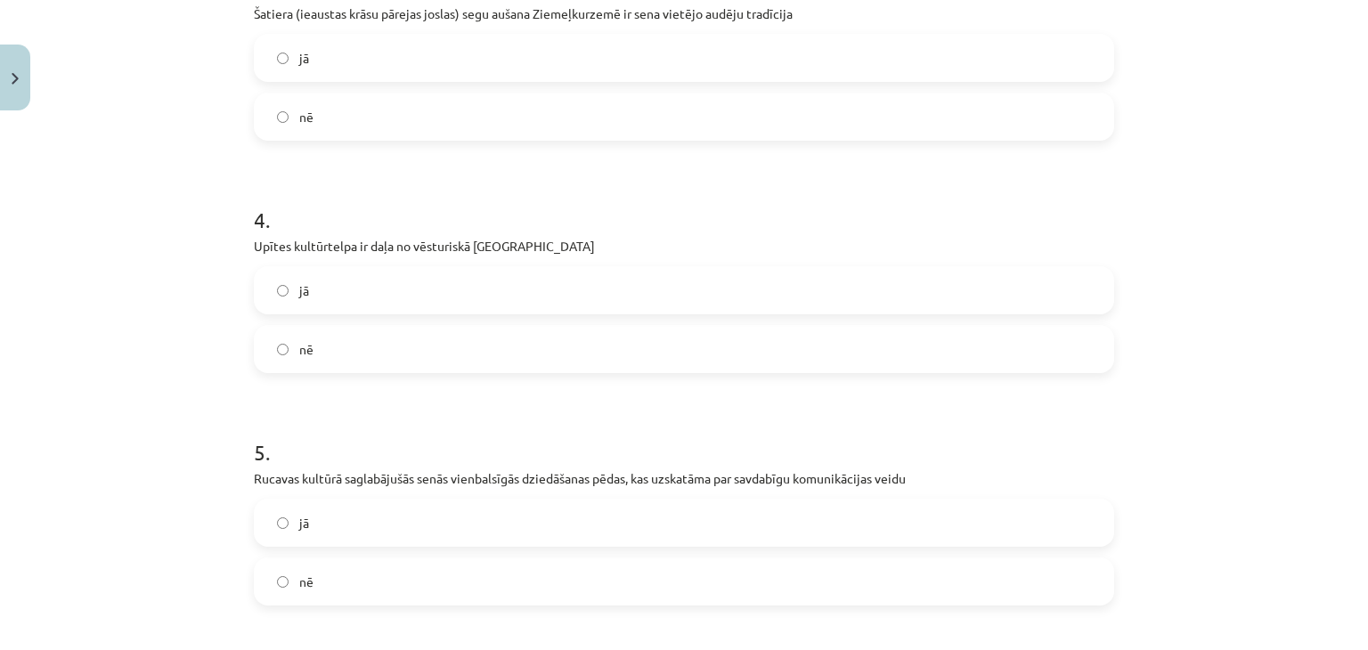
scroll to position [901, 0]
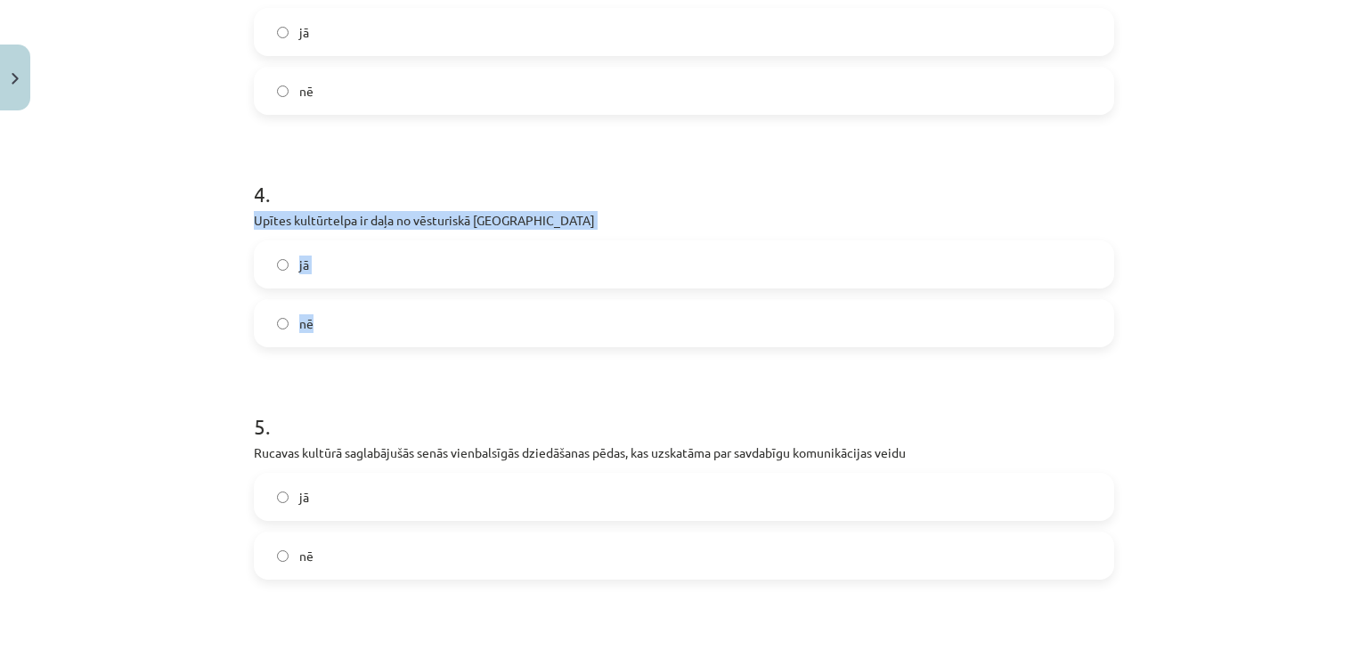
drag, startPoint x: 302, startPoint y: 236, endPoint x: 580, endPoint y: 313, distance: 288.1
click at [580, 313] on div "Mācību tēma: Kultūras un mākslas i (vizuālā māksla) - 11. klases 2. ieskaites m…" at bounding box center [684, 325] width 1368 height 650
copy div "Upītes kultūrtelpa ir daļa no vēsturiskā Ludzas apriņķa jā nē"
click at [367, 277] on label "jā" at bounding box center [684, 264] width 856 height 45
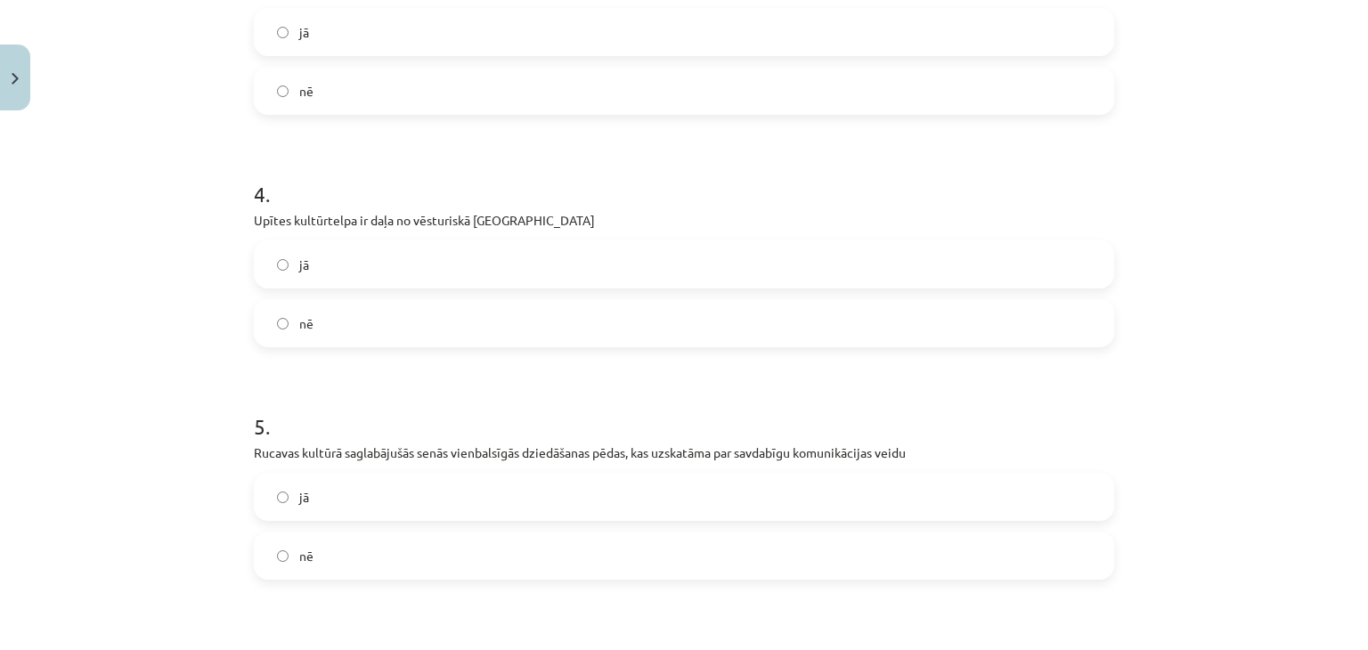
scroll to position [1079, 0]
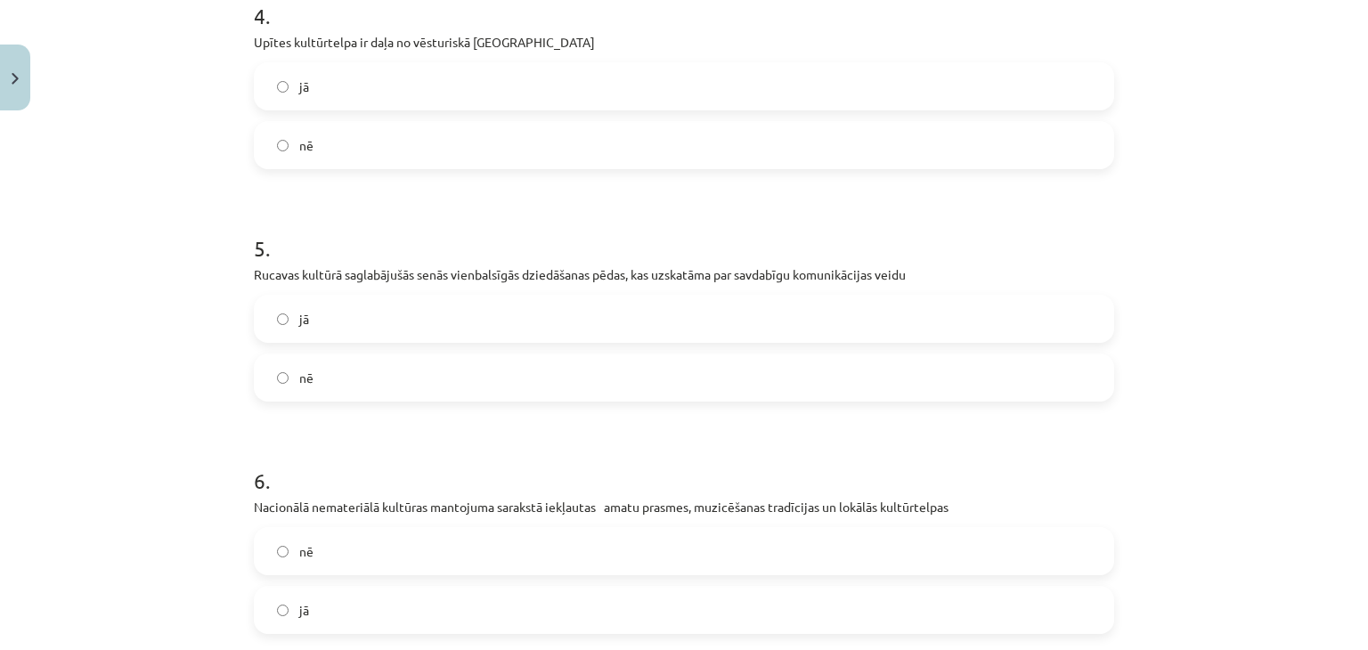
click at [554, 364] on label "nē" at bounding box center [684, 377] width 856 height 45
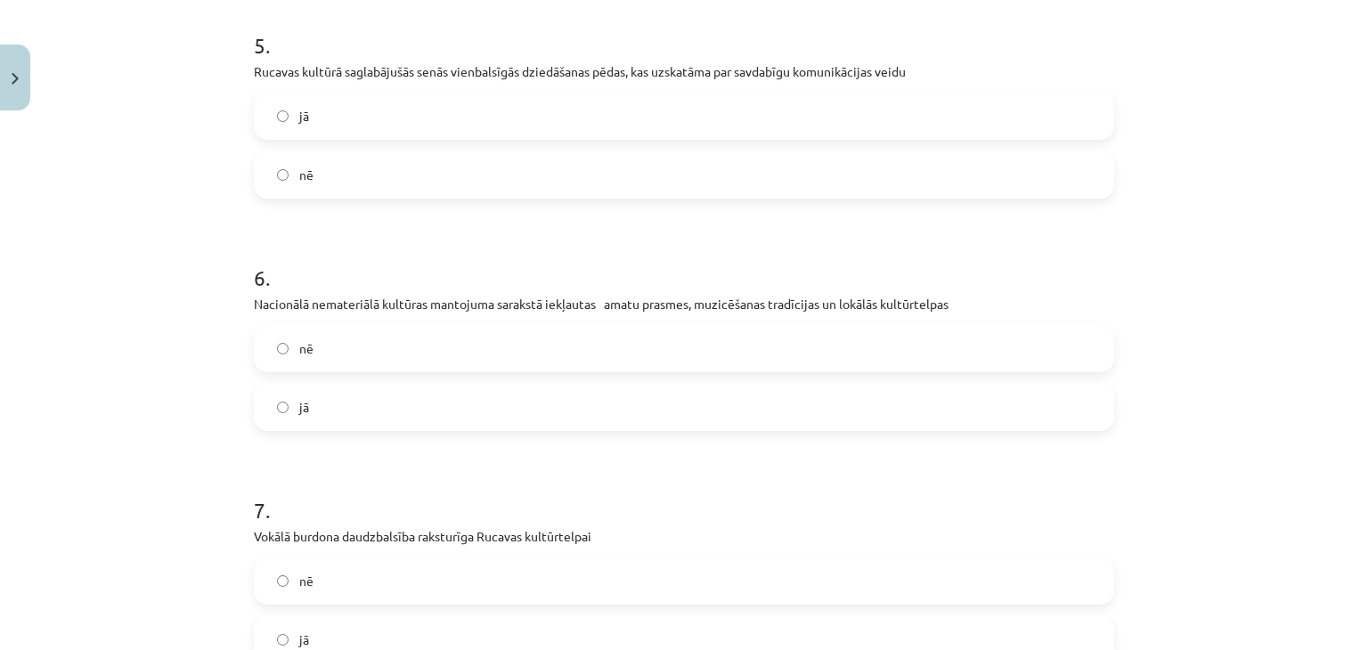
scroll to position [1282, 0]
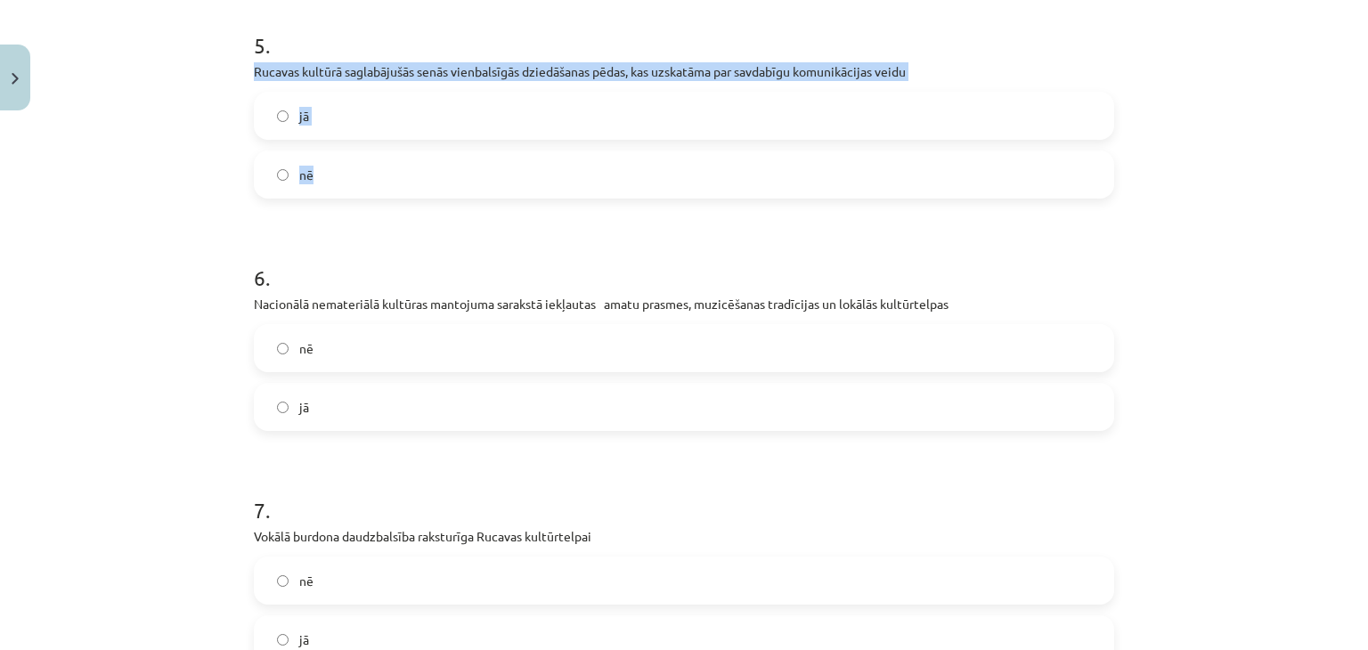
drag, startPoint x: 235, startPoint y: 60, endPoint x: 349, endPoint y: 163, distance: 153.8
click at [349, 163] on div "Mācību tēma: Kultūras un mākslas i (vizuālā māksla) - 11. klases 2. ieskaites m…" at bounding box center [684, 325] width 1368 height 650
copy div "Rucavas kultūrā saglabājušās senās vienbalsīgās dziedāšanas pēdas, kas uzskatām…"
click at [402, 99] on label "jā" at bounding box center [684, 115] width 856 height 45
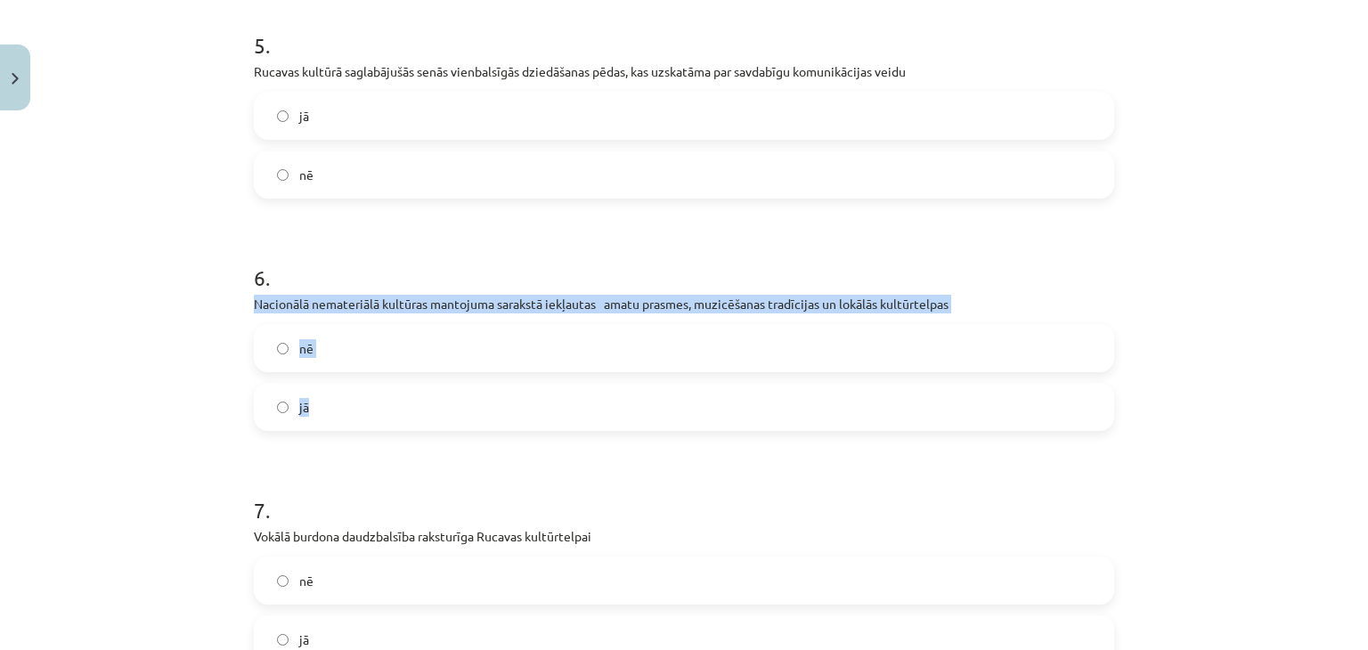
drag, startPoint x: 236, startPoint y: 297, endPoint x: 388, endPoint y: 395, distance: 181.0
click at [388, 395] on div "10 XP Saņemsi Sarežģīts 692 pilda Apraksts Uzdevums Palīdzība 1 . Vispārējie la…" at bounding box center [683, 197] width 881 height 2723
copy div "Nacionālā nemateriālā kultūras mantojuma sarakstā iekļautas amatu prasmes, muzi…"
click at [368, 402] on label "jā" at bounding box center [684, 407] width 856 height 45
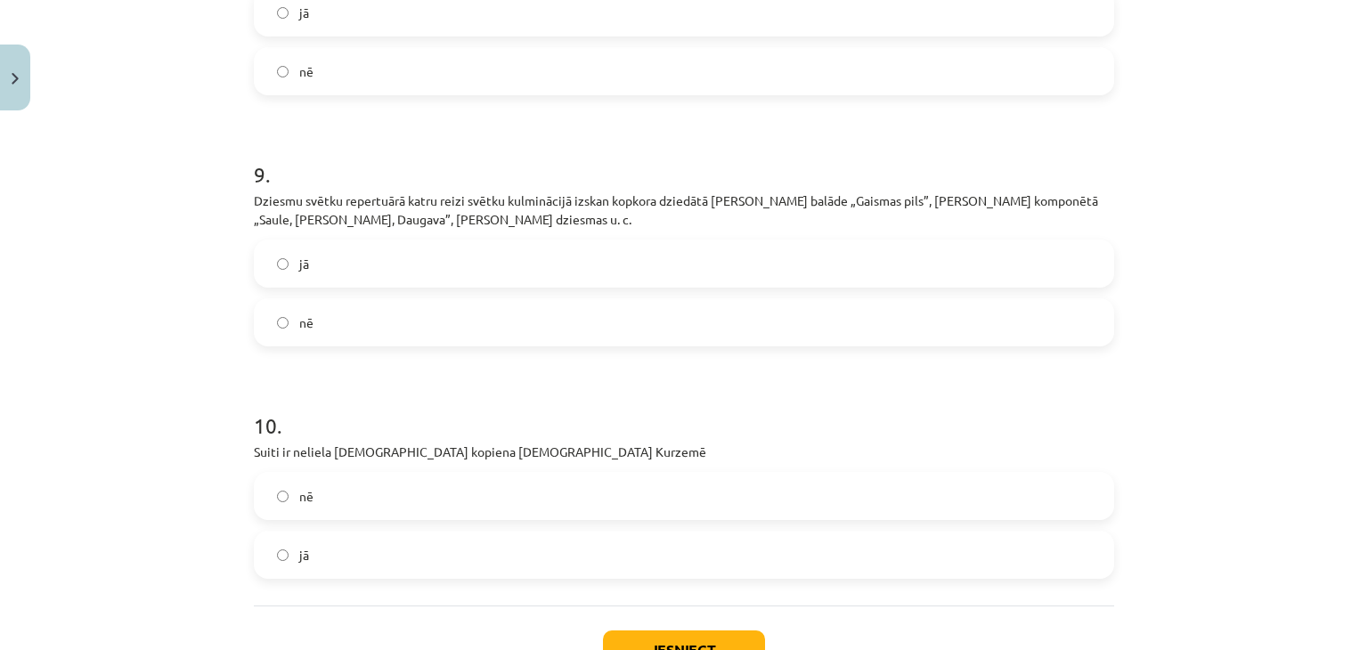
scroll to position [2236, 0]
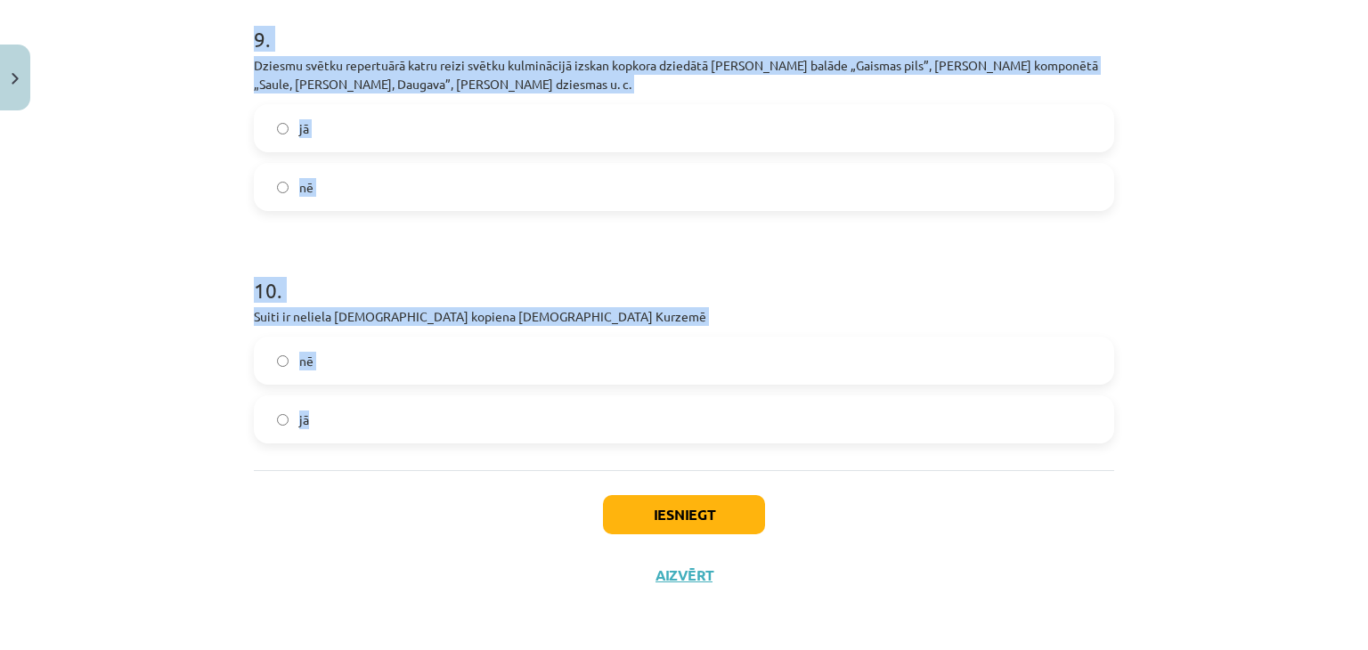
drag, startPoint x: 246, startPoint y: 237, endPoint x: 534, endPoint y: 421, distance: 342.3
copy form "Vokālā burdona daudzbalsība raksturīga Rucavas kultūrtelpai nē jā 8 . Knipelētu…"
click at [115, 287] on div "Mācību tēma: Kultūras un mākslas i (vizuālā māksla) - 11. klases 2. ieskaites m…" at bounding box center [684, 325] width 1368 height 650
drag, startPoint x: 241, startPoint y: 142, endPoint x: 768, endPoint y: 437, distance: 603.9
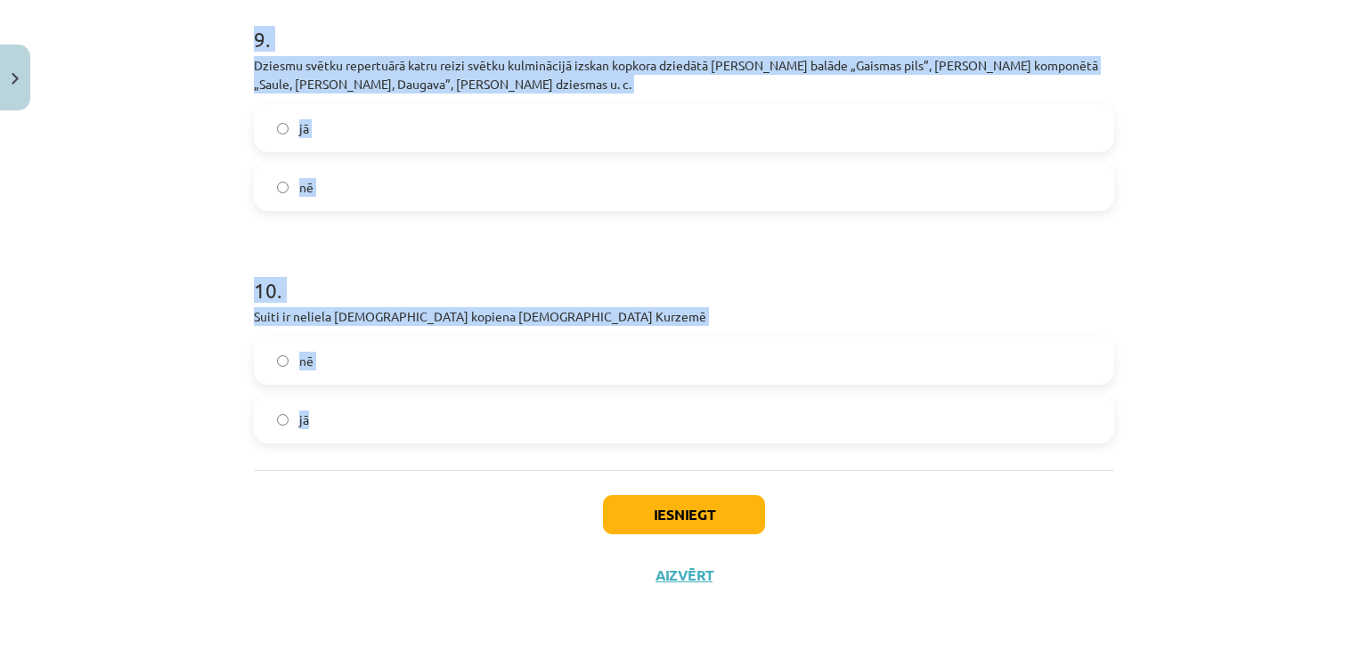
copy form "Vispārējie latviešu Dziesmu un Deju svētki ir tradicionāls kultūras nē jā 2 . V…"
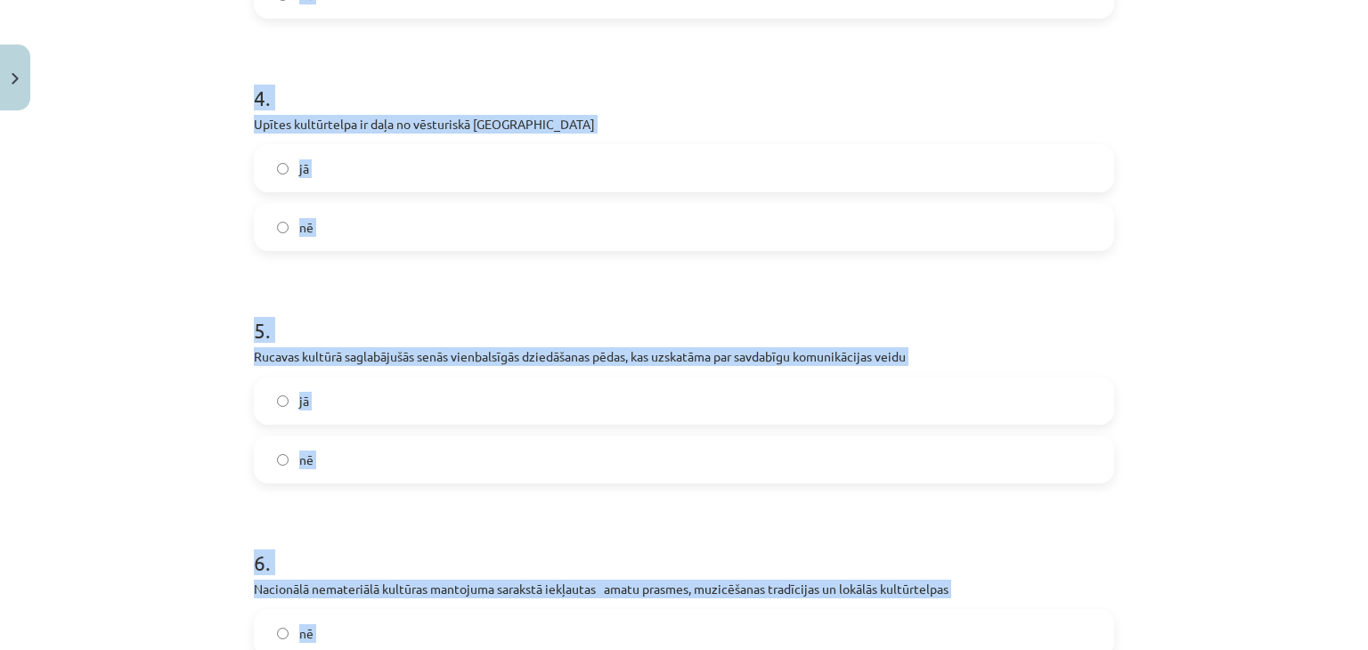
scroll to position [812, 0]
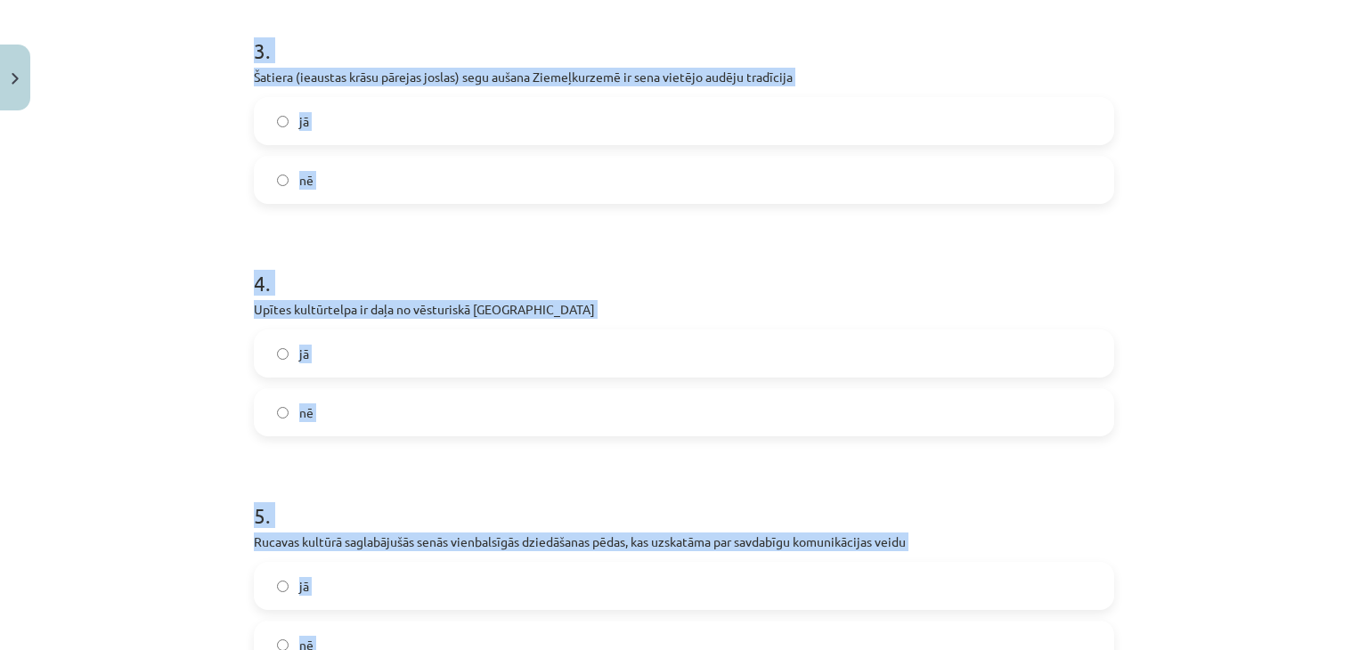
click at [142, 253] on div "Mācību tēma: Kultūras un mākslas i (vizuālā māksla) - 11. klases 2. ieskaites m…" at bounding box center [684, 325] width 1368 height 650
click at [350, 416] on label "nē" at bounding box center [684, 412] width 856 height 45
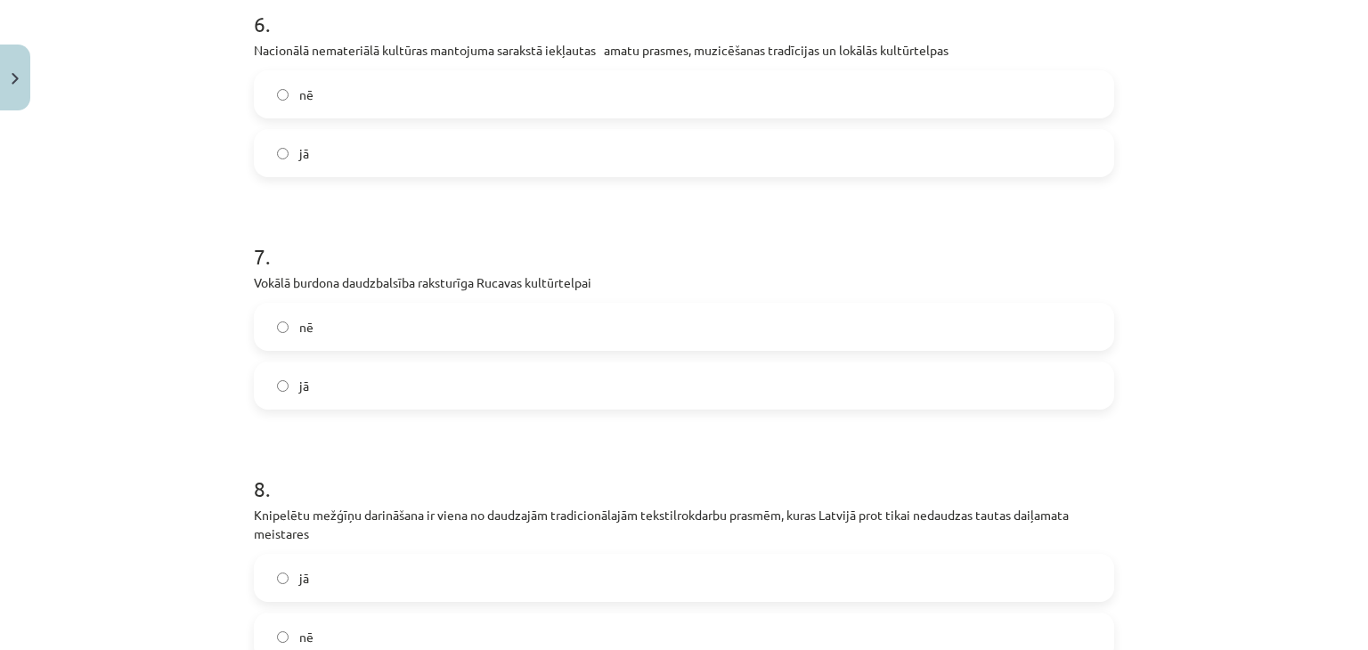
scroll to position [1613, 0]
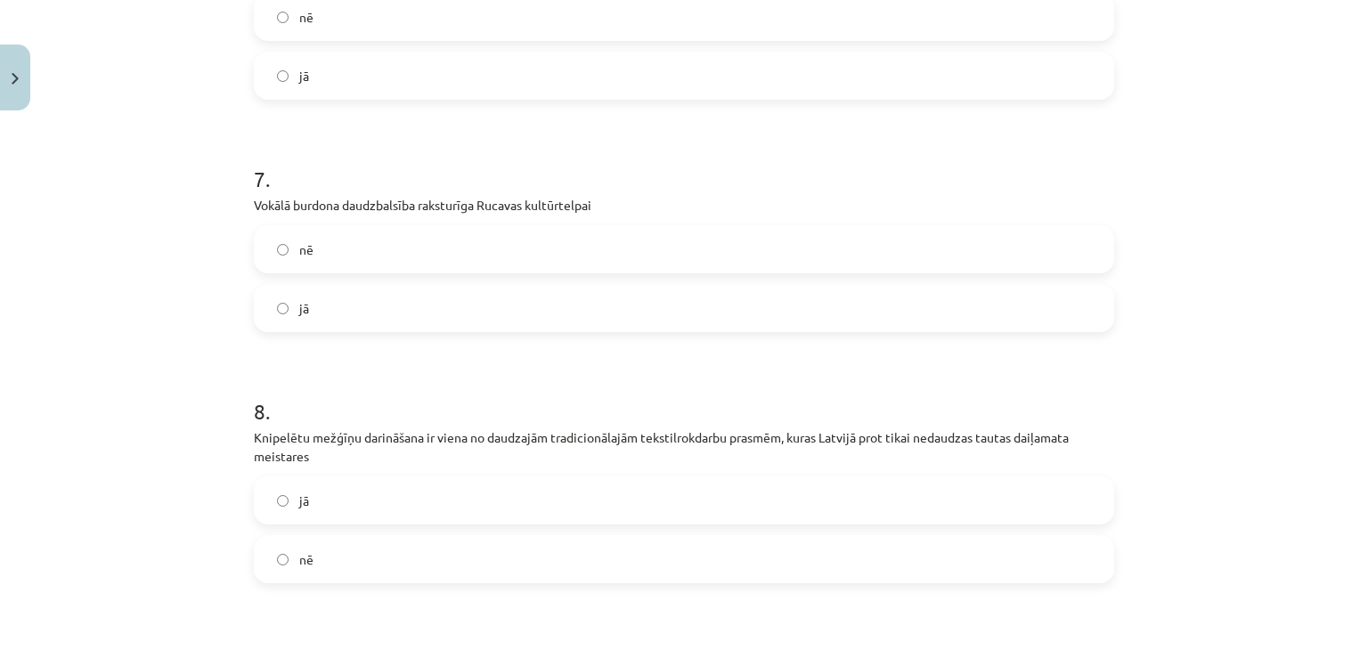
click at [420, 225] on div "7 . Vokālā burdona daudzbalsība raksturīga Rucavas kultūrtelpai nē jā" at bounding box center [684, 233] width 860 height 197
click at [381, 242] on label "nē" at bounding box center [684, 249] width 856 height 45
click at [442, 564] on label "nē" at bounding box center [684, 559] width 856 height 45
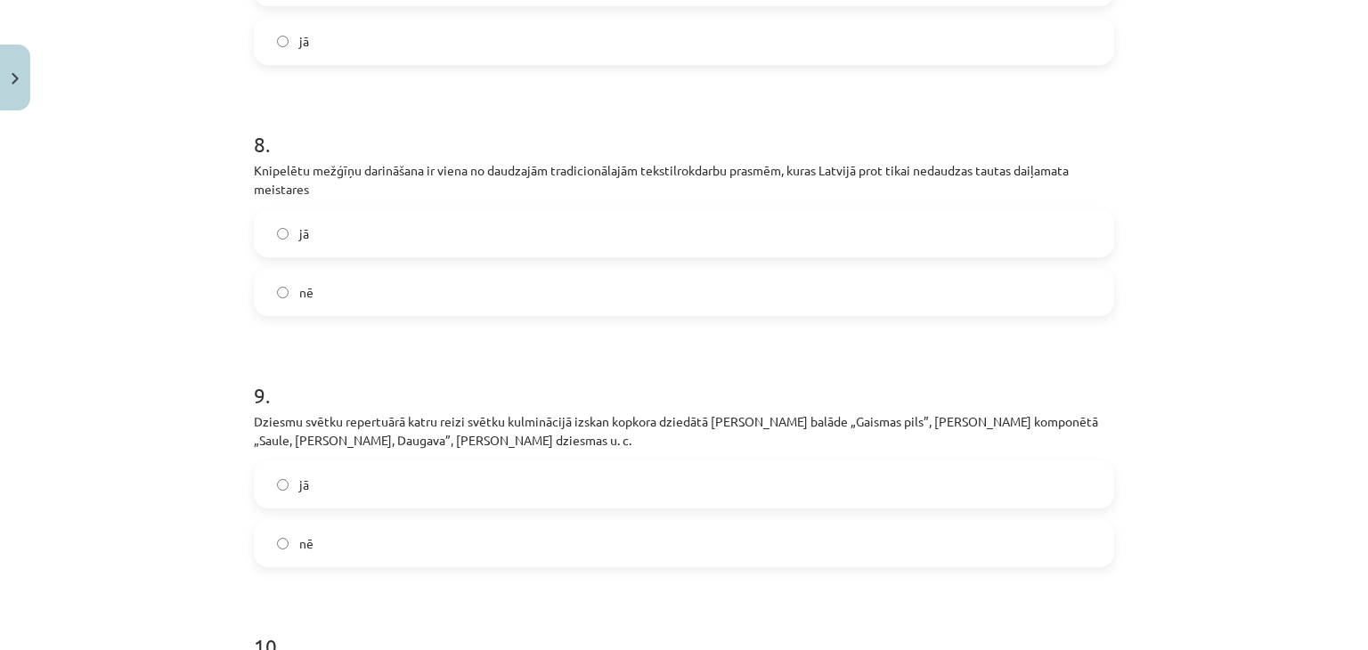
drag, startPoint x: 351, startPoint y: 524, endPoint x: 339, endPoint y: 539, distance: 18.4
click at [351, 528] on label "nē" at bounding box center [684, 543] width 856 height 45
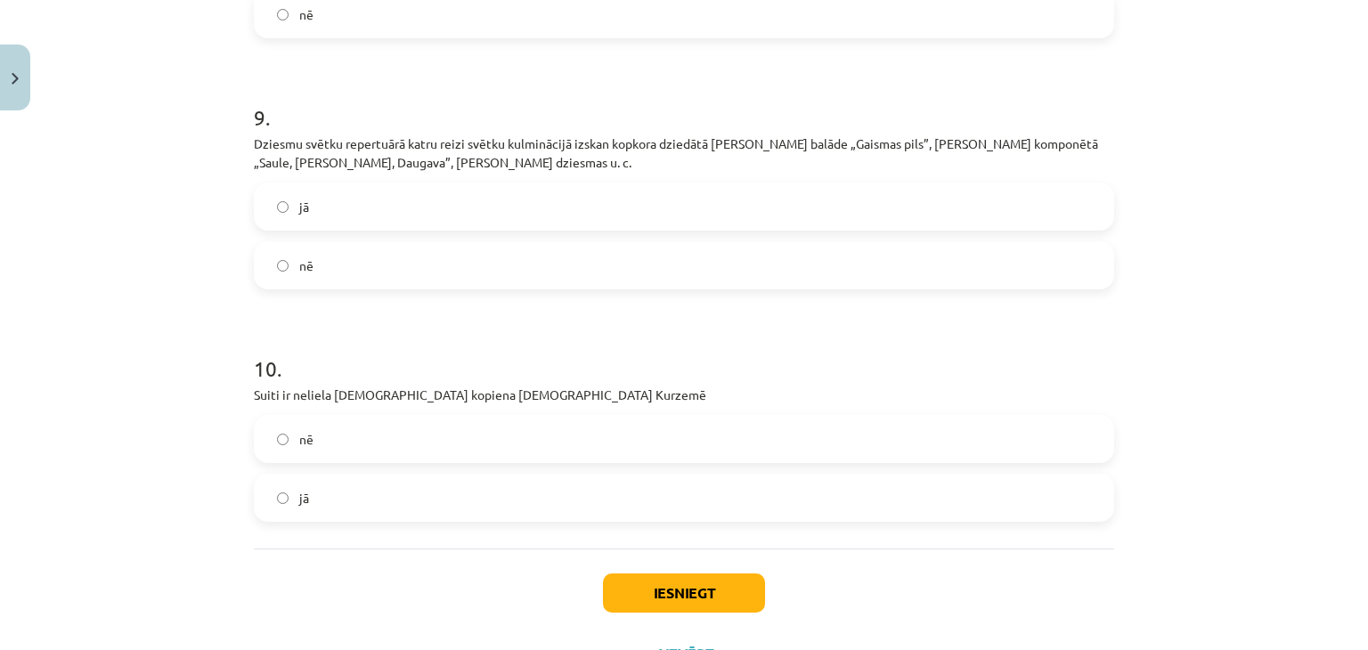
scroll to position [2236, 0]
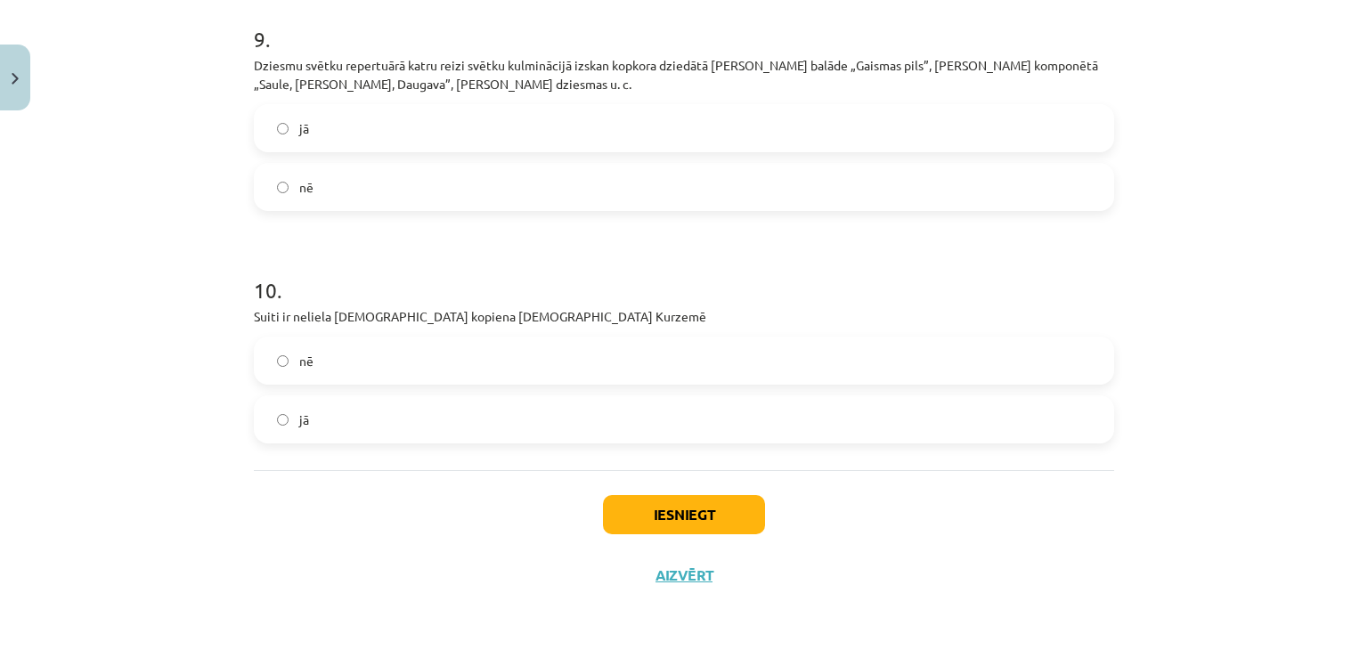
click at [349, 421] on label "jā" at bounding box center [684, 419] width 856 height 45
click at [669, 524] on button "Iesniegt" at bounding box center [684, 514] width 162 height 39
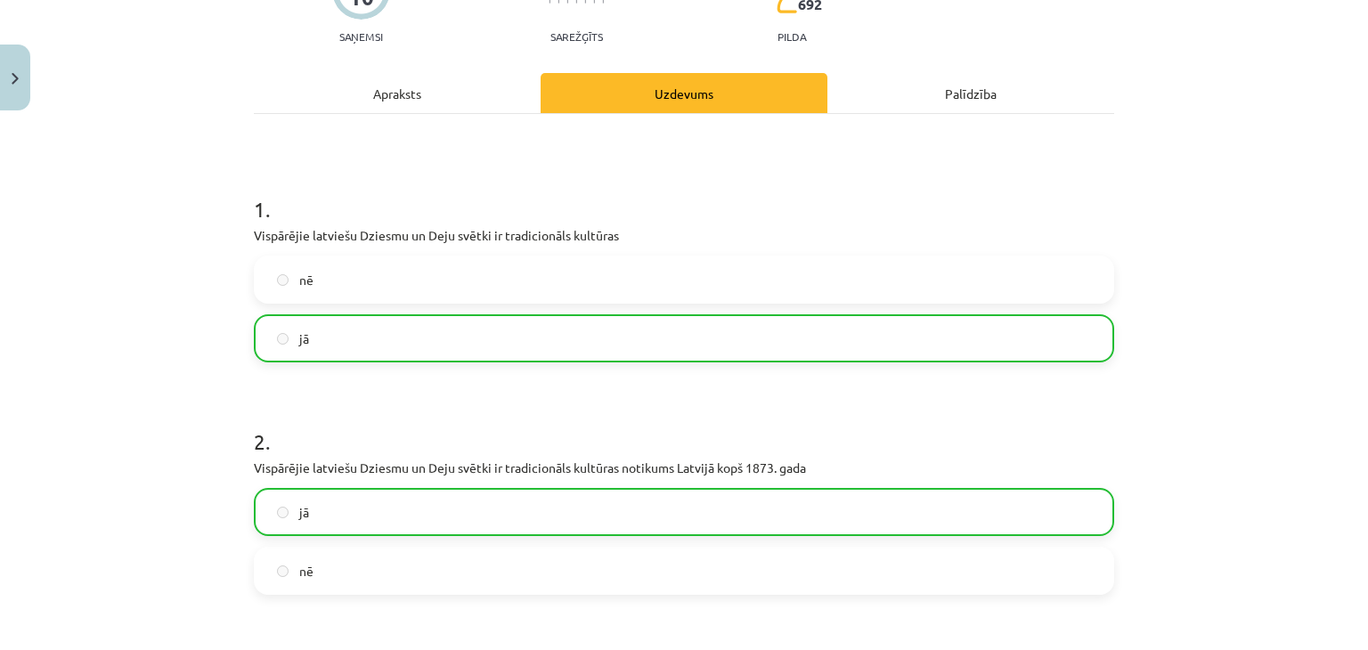
scroll to position [0, 0]
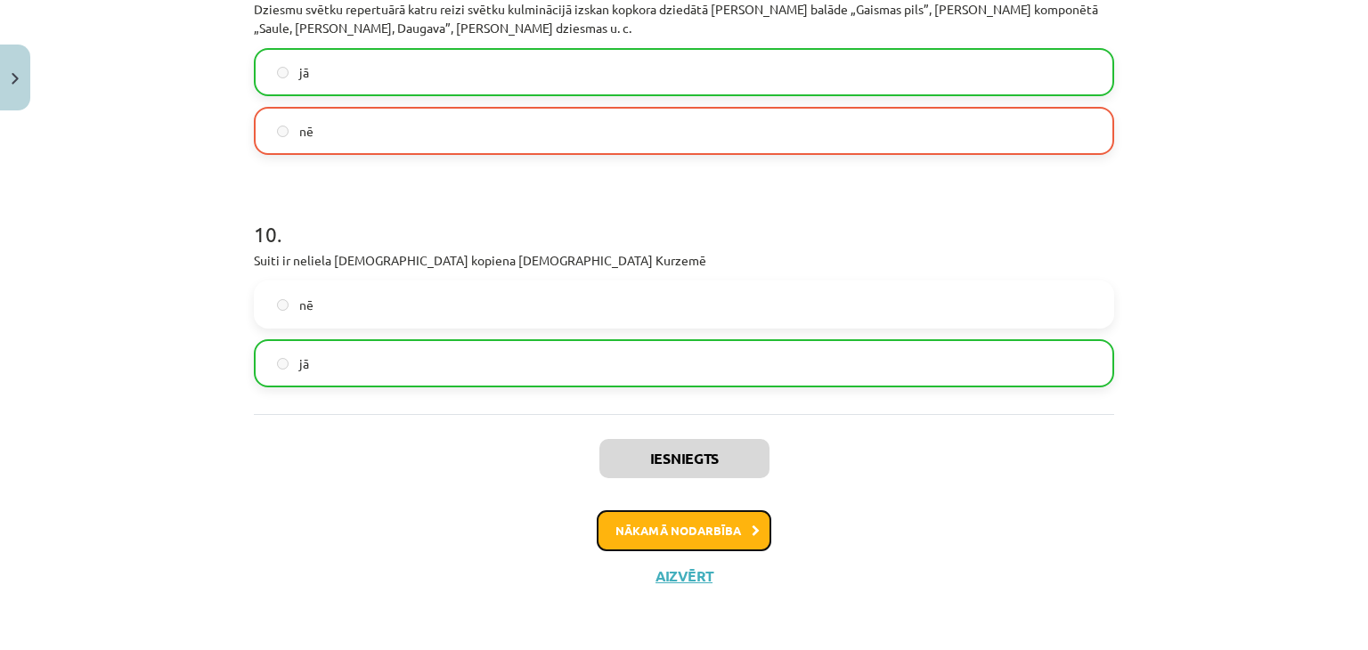
click at [669, 545] on button "Nākamā nodarbība" at bounding box center [684, 530] width 175 height 41
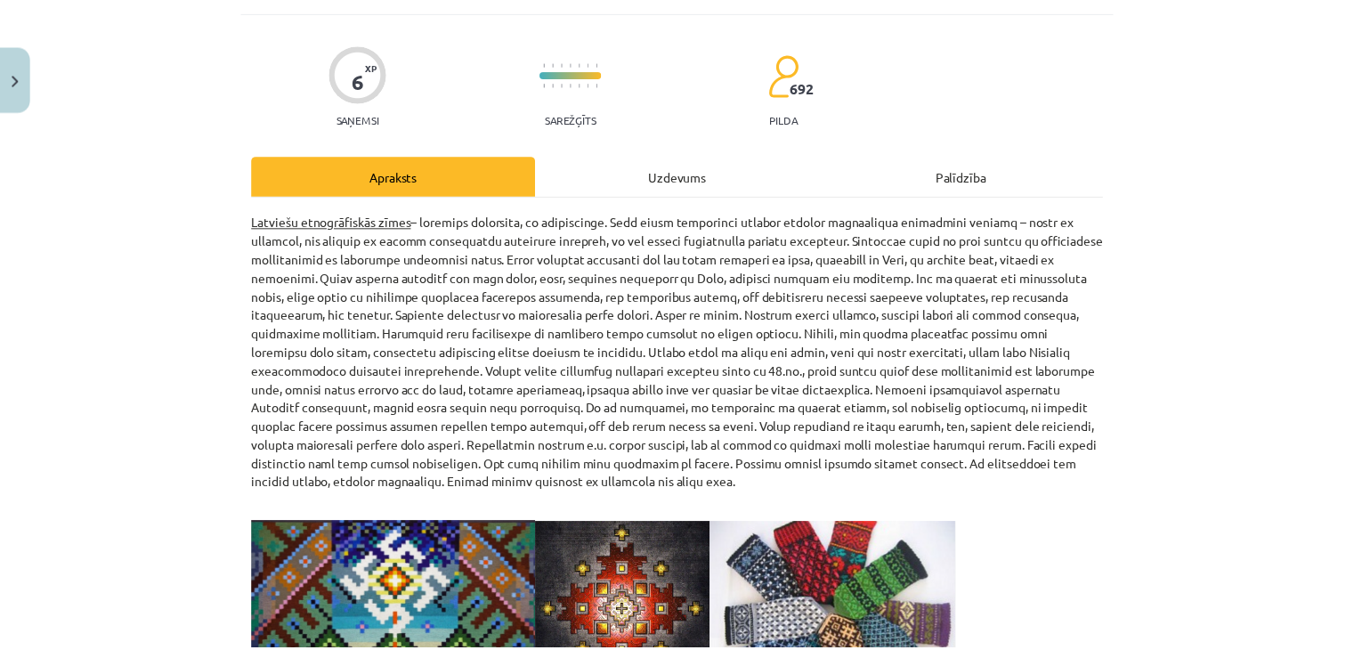
scroll to position [134, 0]
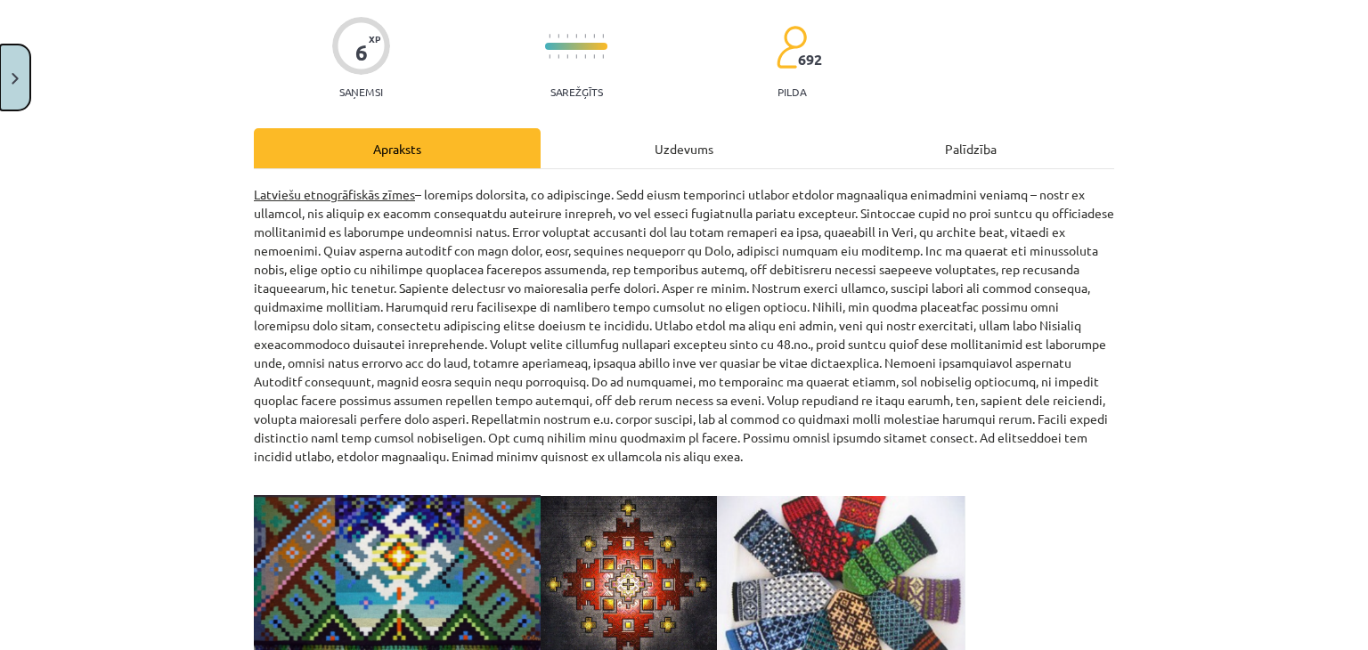
click at [7, 63] on button "Close" at bounding box center [15, 78] width 30 height 66
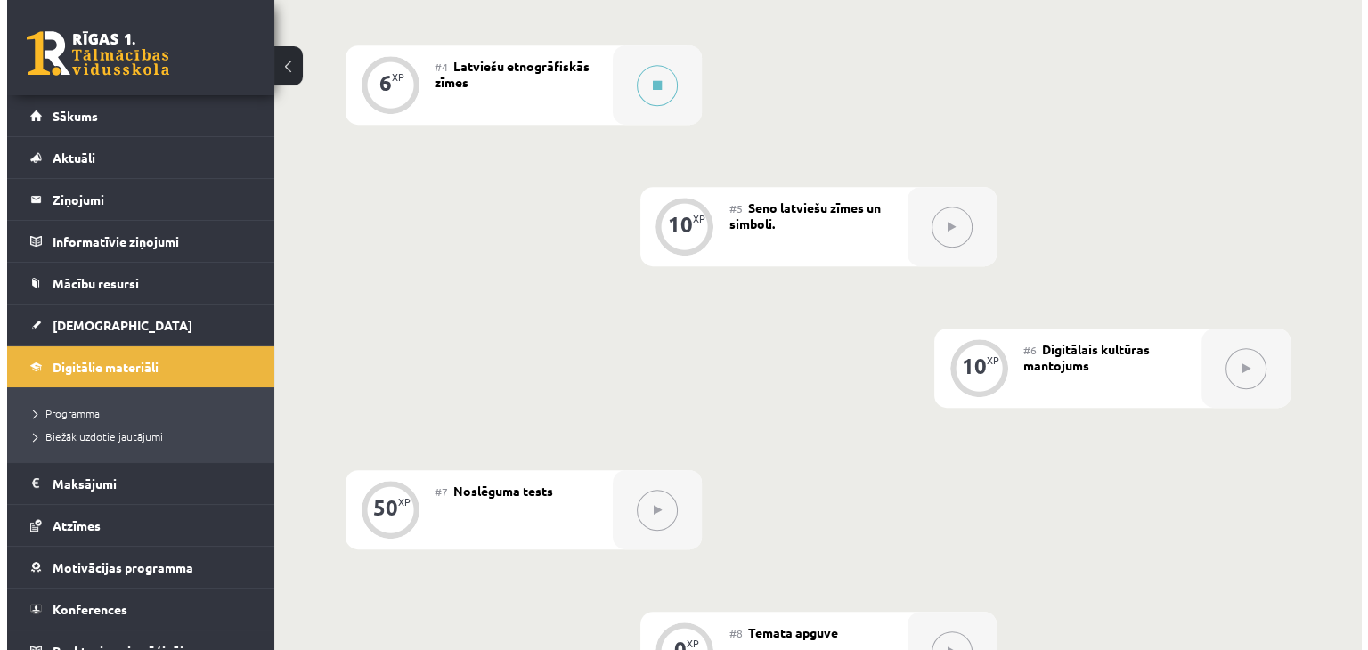
scroll to position [782, 0]
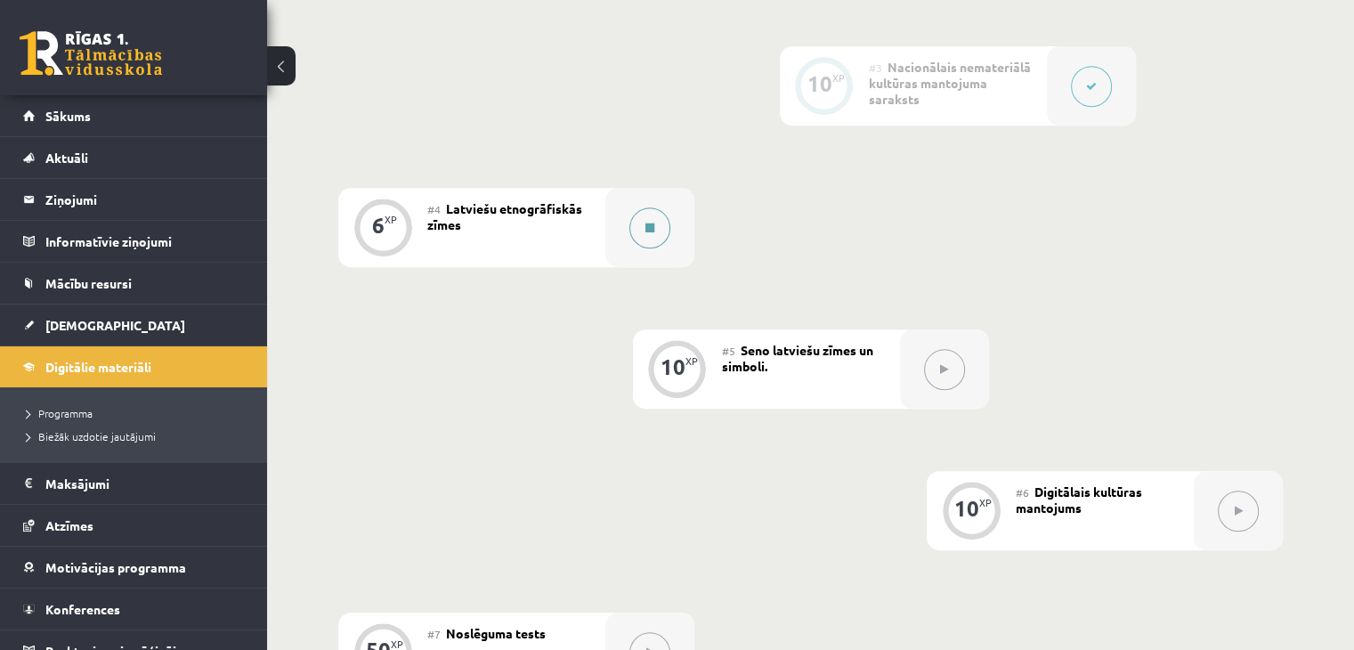
click at [672, 267] on div at bounding box center [649, 227] width 89 height 79
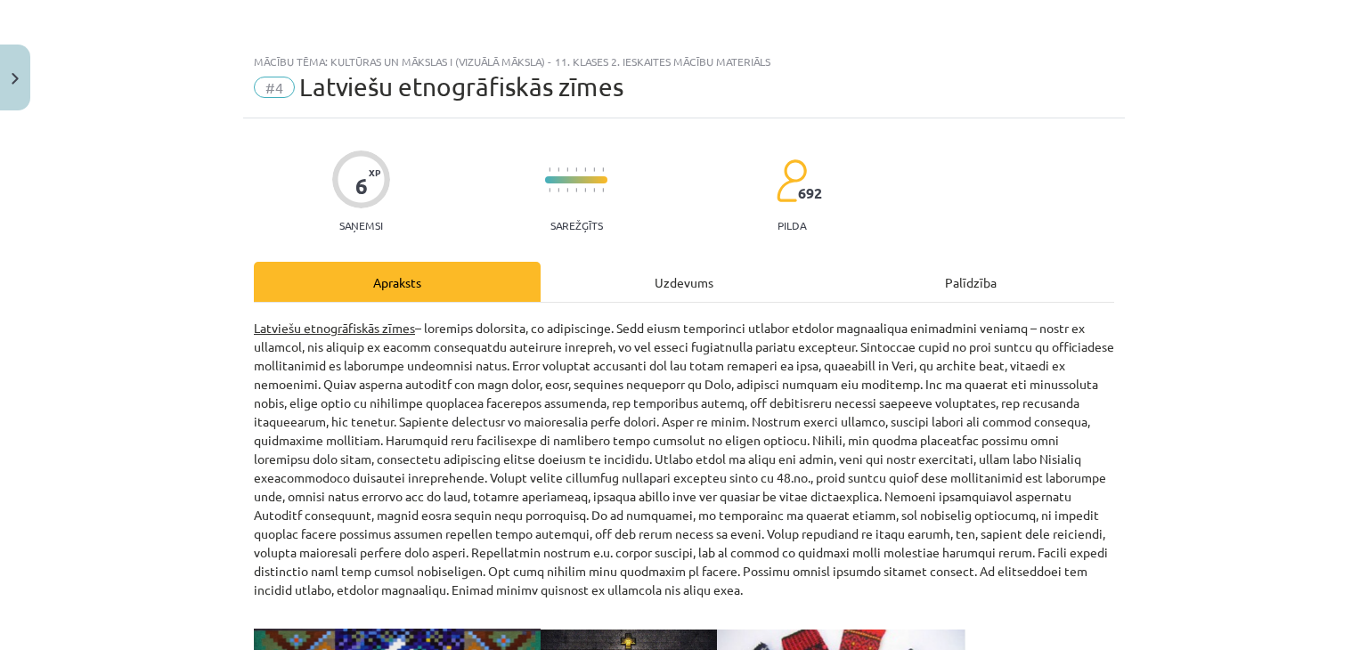
click at [672, 281] on div "Uzdevums" at bounding box center [683, 282] width 287 height 40
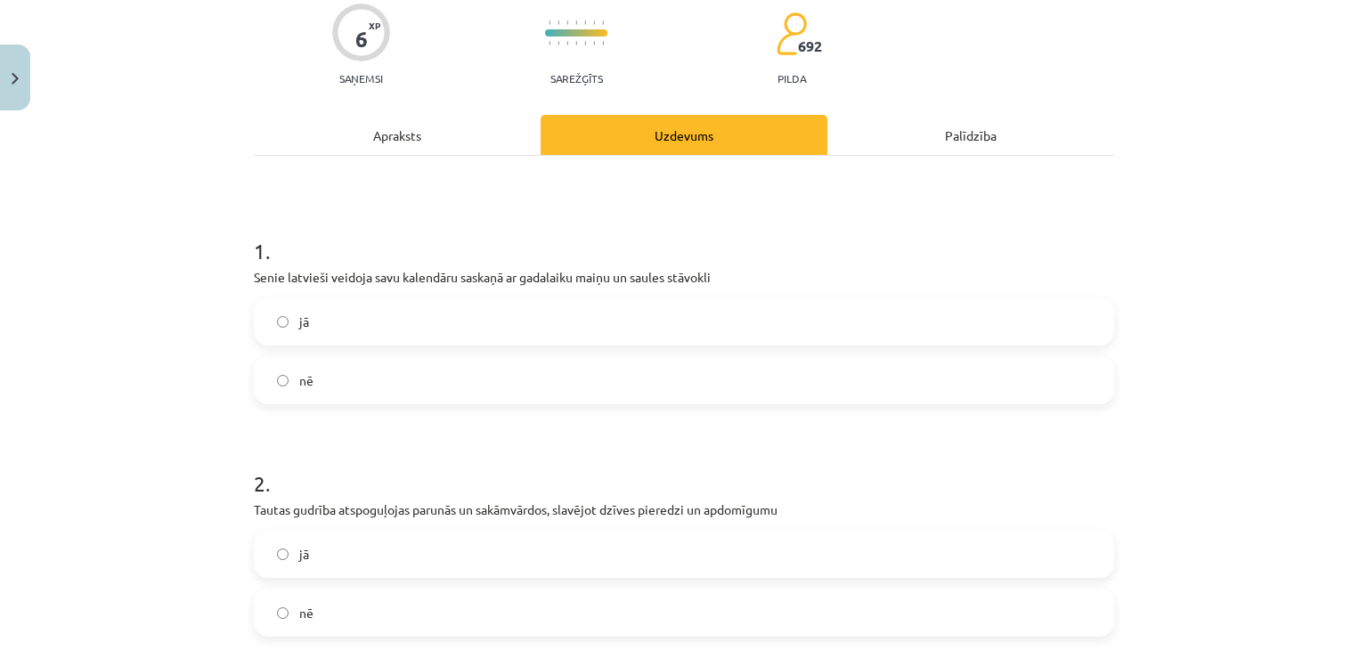
scroll to position [267, 0]
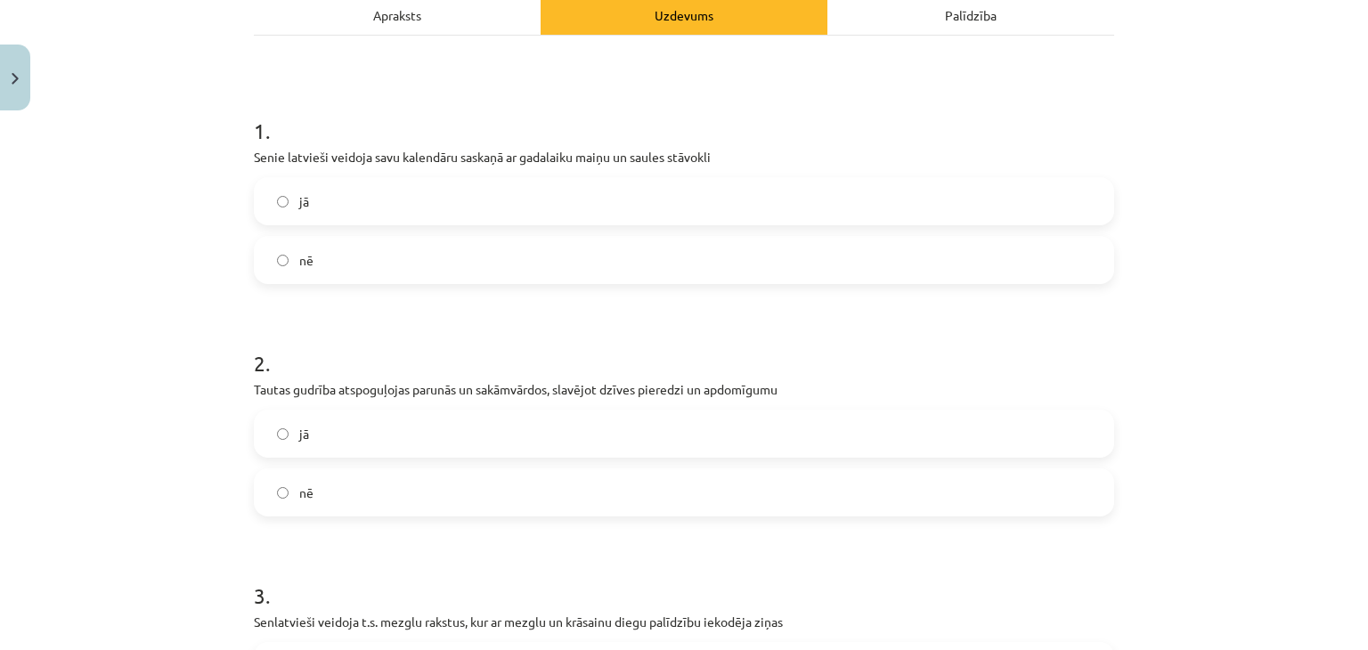
click at [560, 209] on label "jā" at bounding box center [684, 201] width 856 height 45
click at [299, 247] on label "nē" at bounding box center [684, 260] width 856 height 45
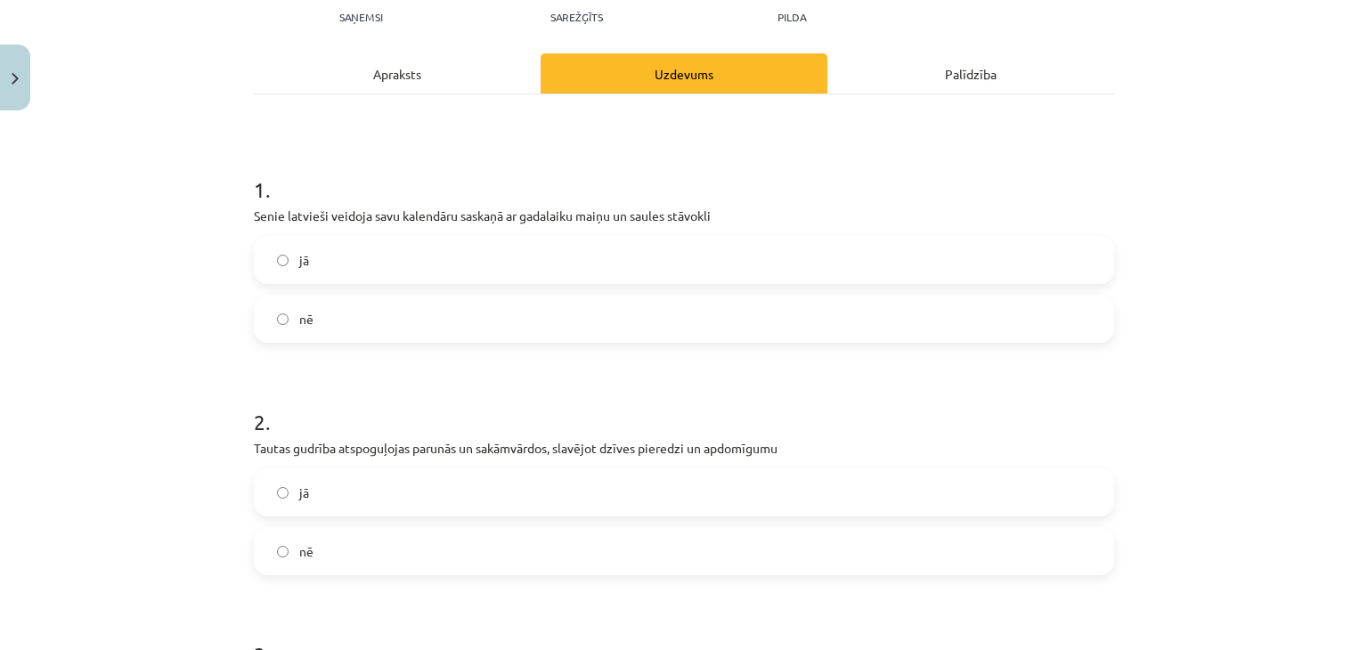
scroll to position [89, 0]
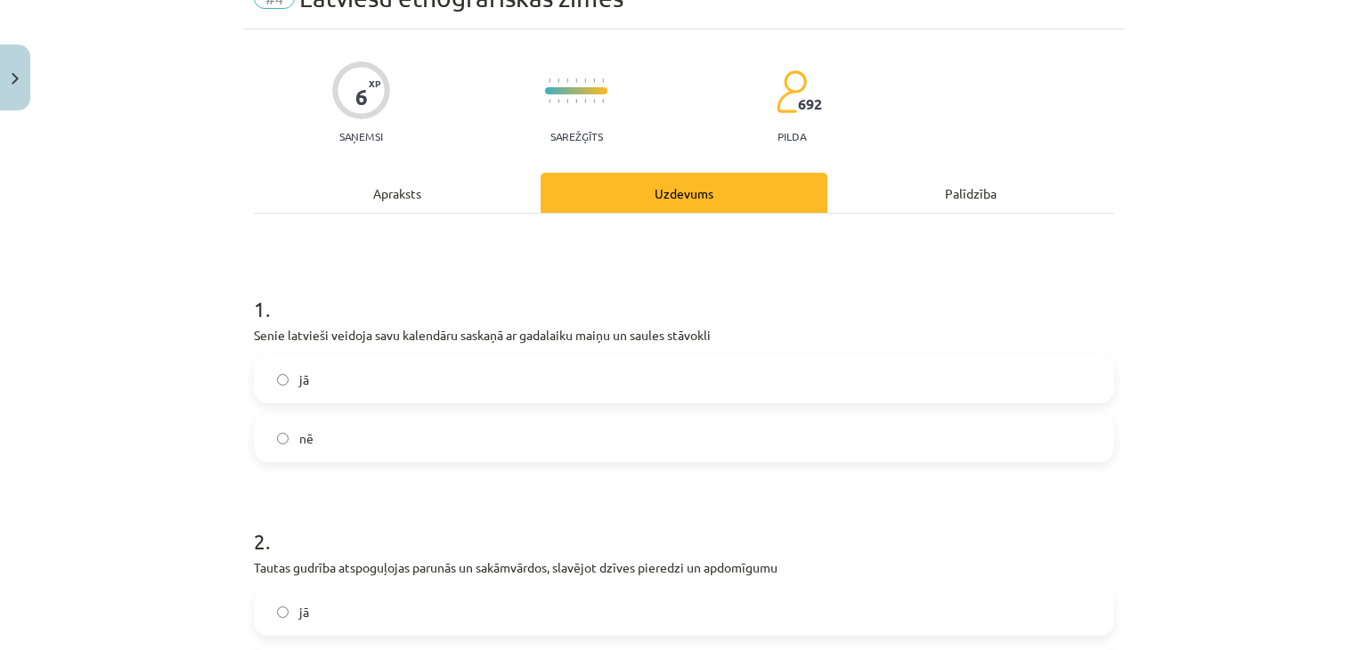
click at [392, 184] on div "Apraksts" at bounding box center [397, 193] width 287 height 40
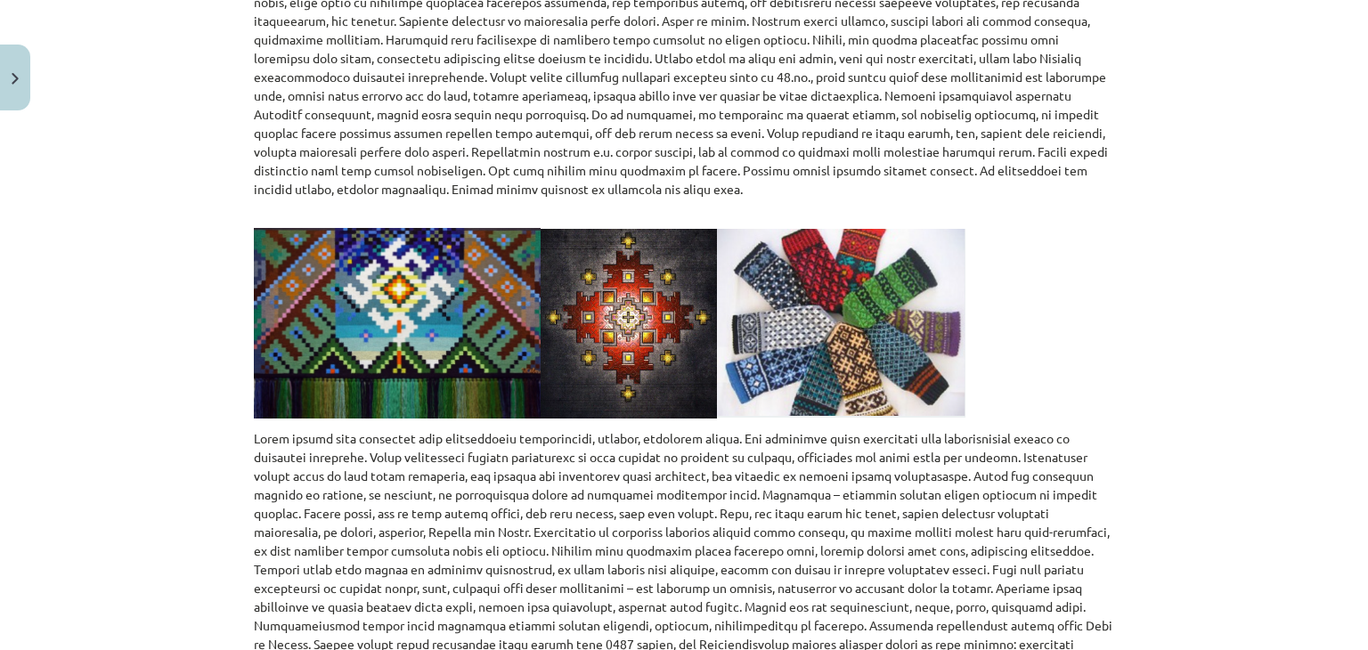
scroll to position [767, 0]
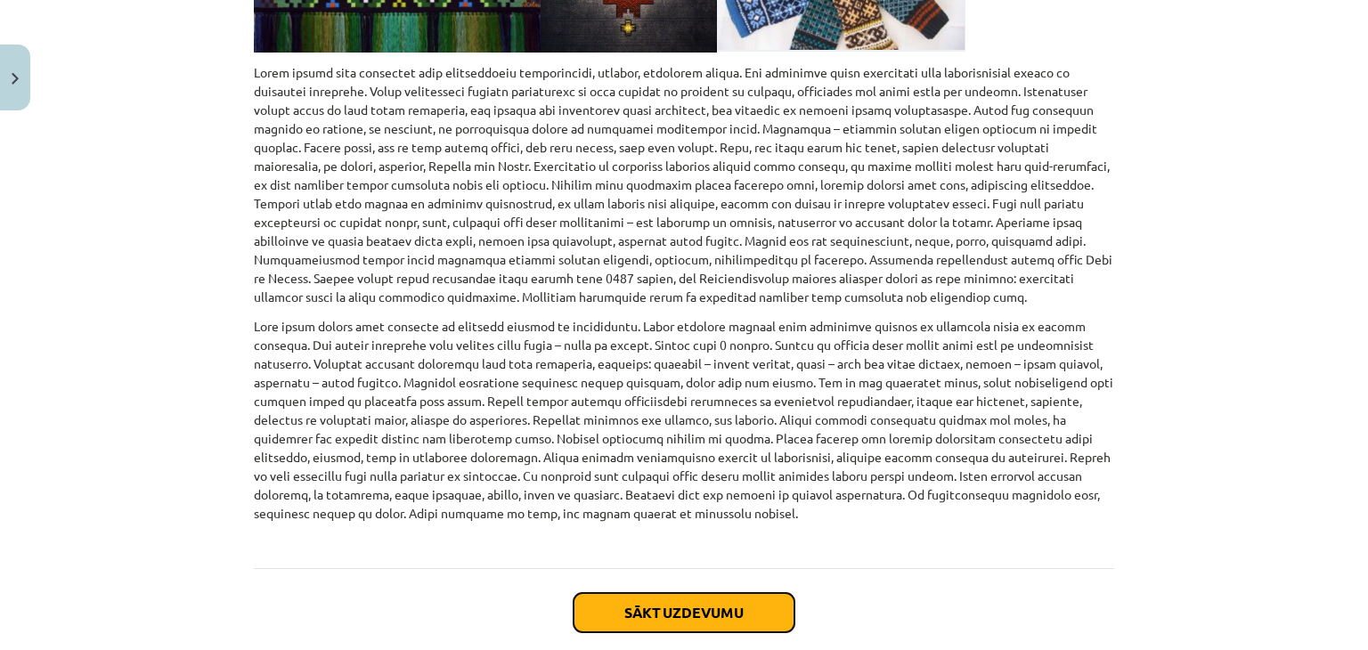
click at [740, 621] on button "Sākt uzdevumu" at bounding box center [683, 612] width 221 height 39
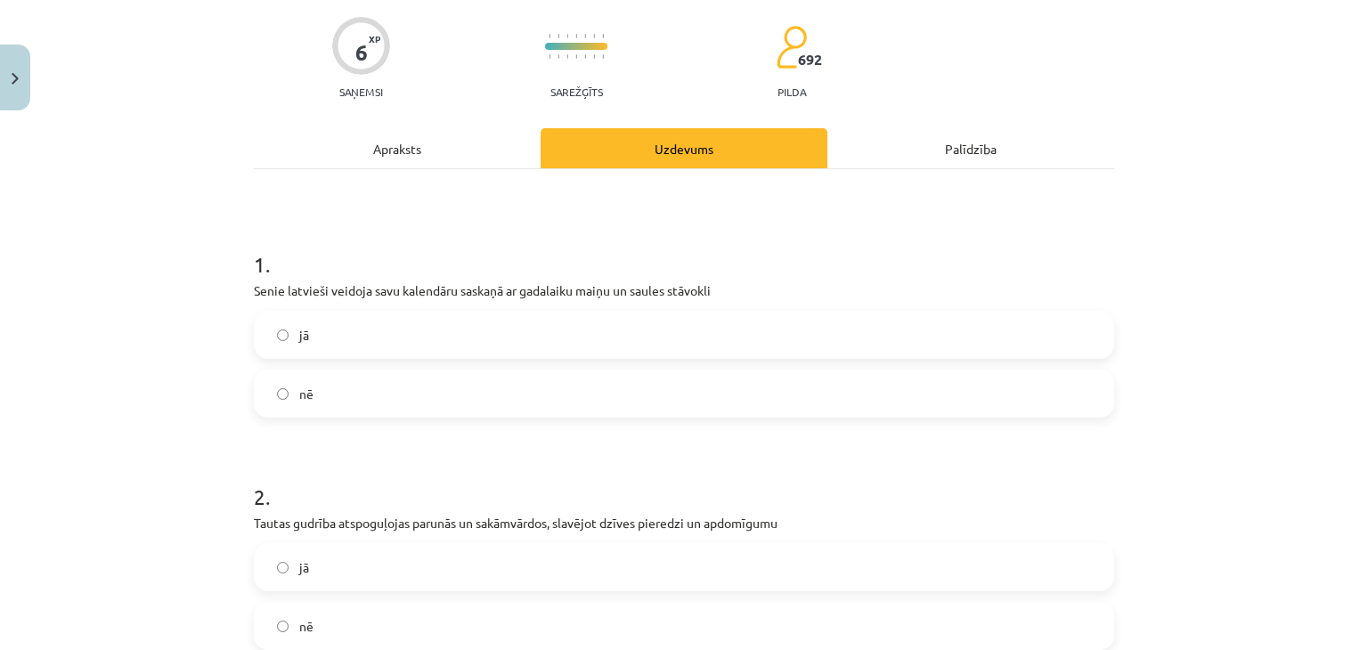
click at [421, 314] on label "jā" at bounding box center [684, 335] width 856 height 45
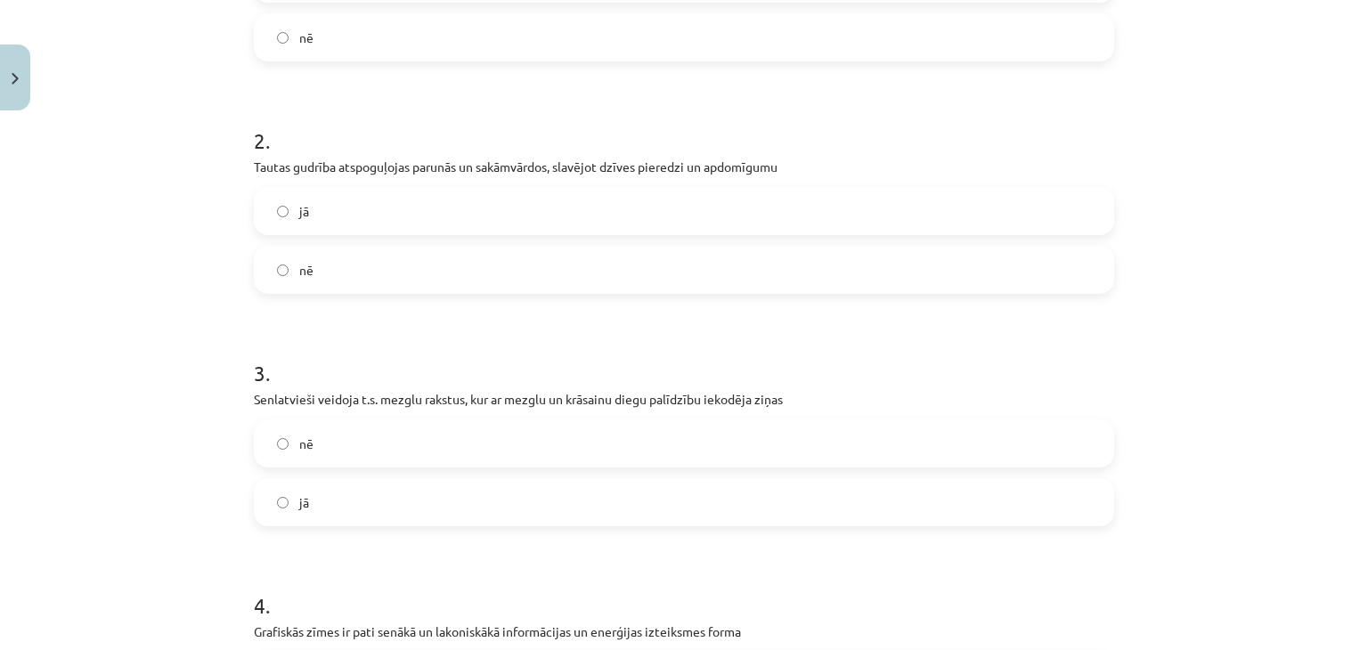
click at [569, 209] on label "jā" at bounding box center [684, 211] width 856 height 45
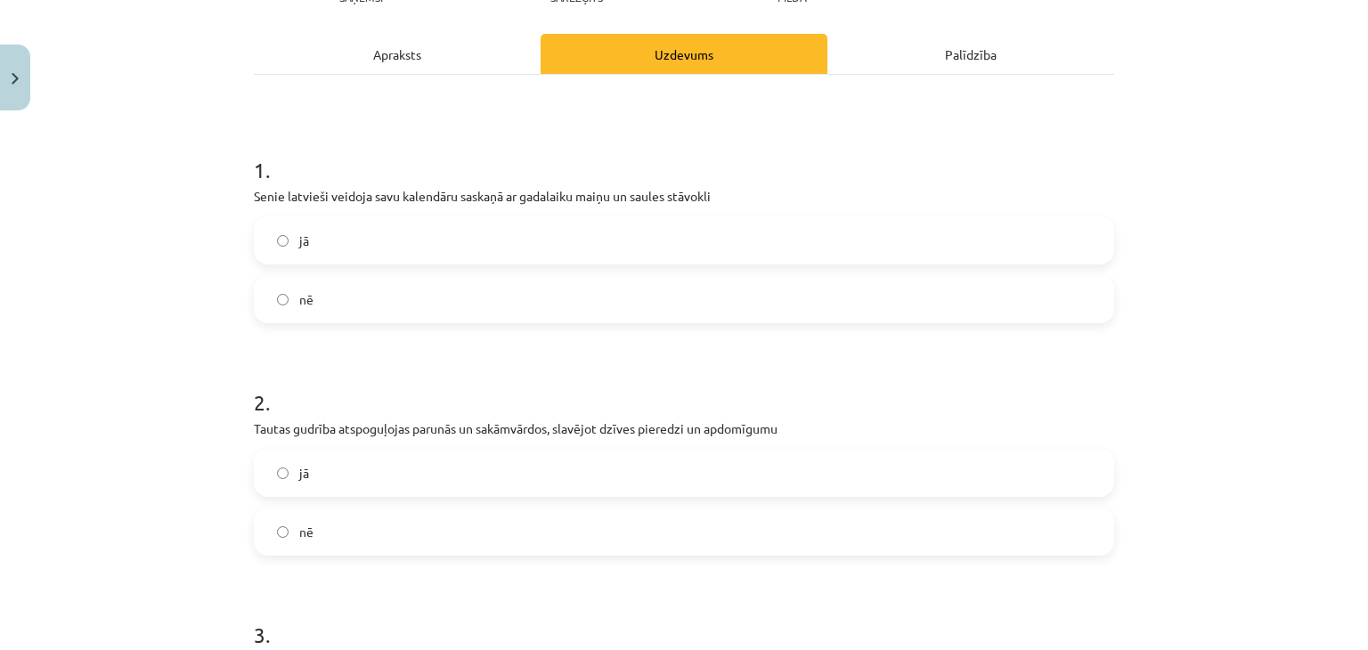
scroll to position [134, 0]
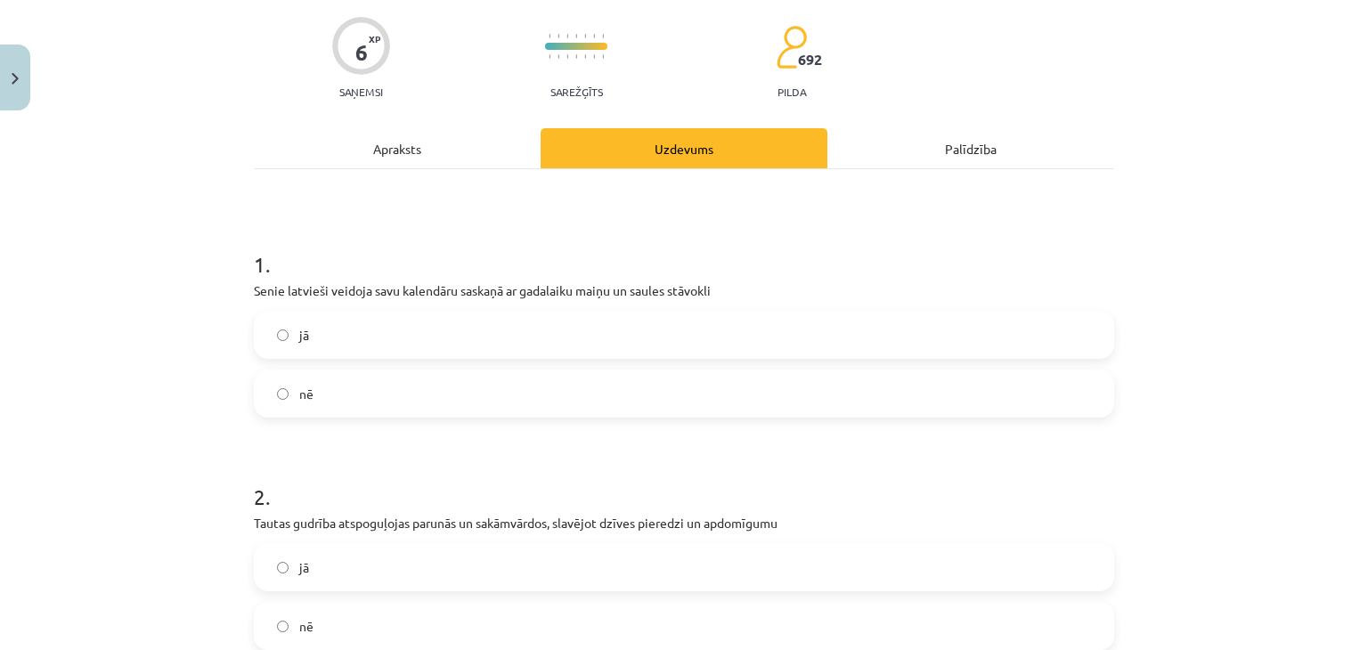
click at [402, 146] on div "Apraksts" at bounding box center [397, 148] width 287 height 40
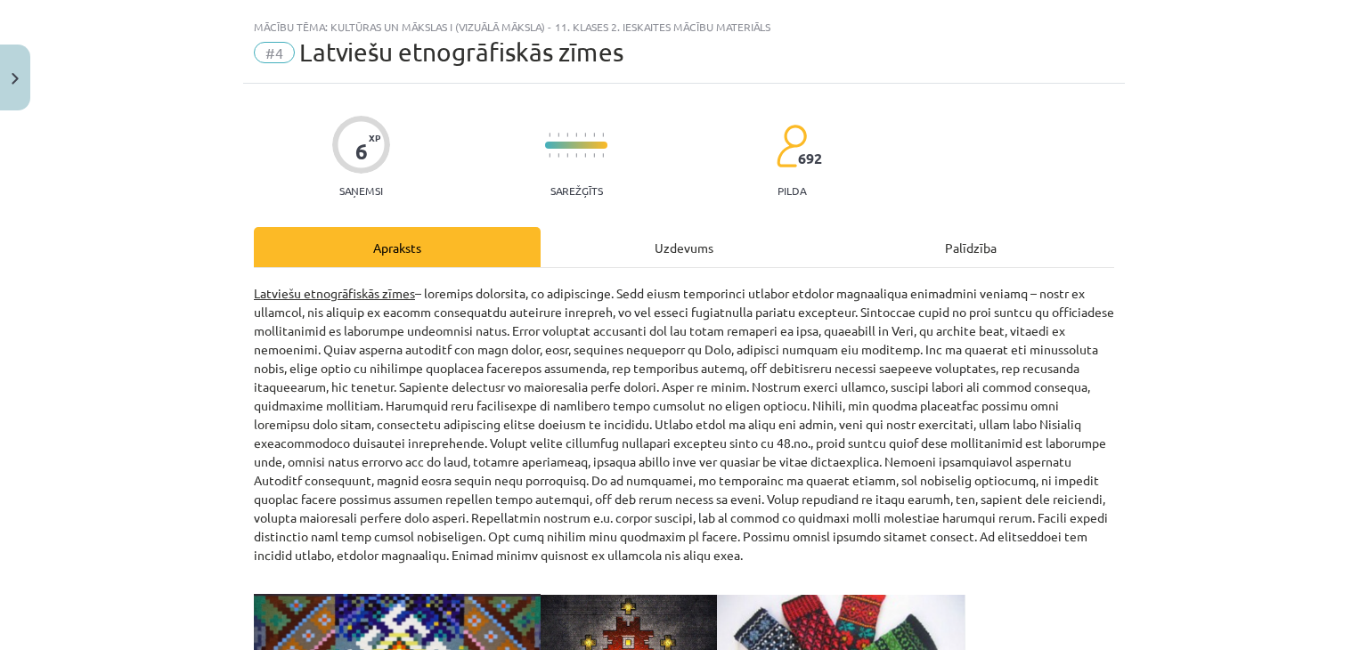
scroll to position [0, 0]
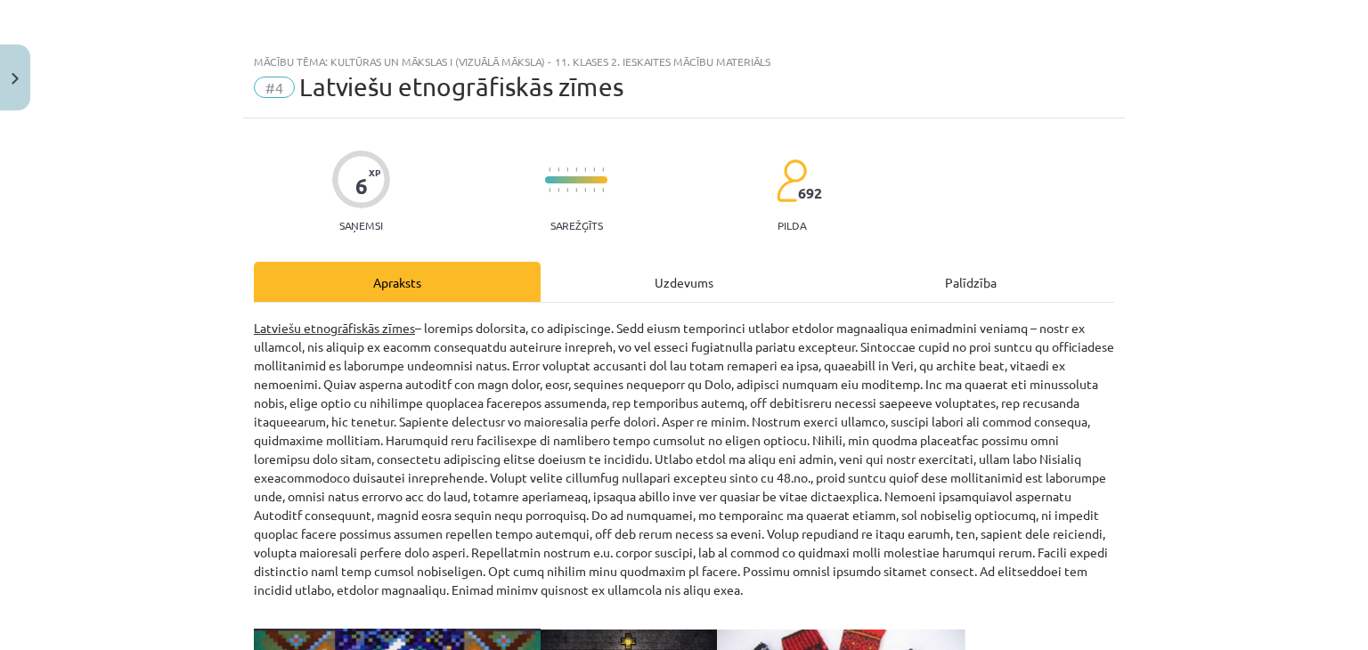
click at [716, 285] on div "Uzdevums" at bounding box center [683, 282] width 287 height 40
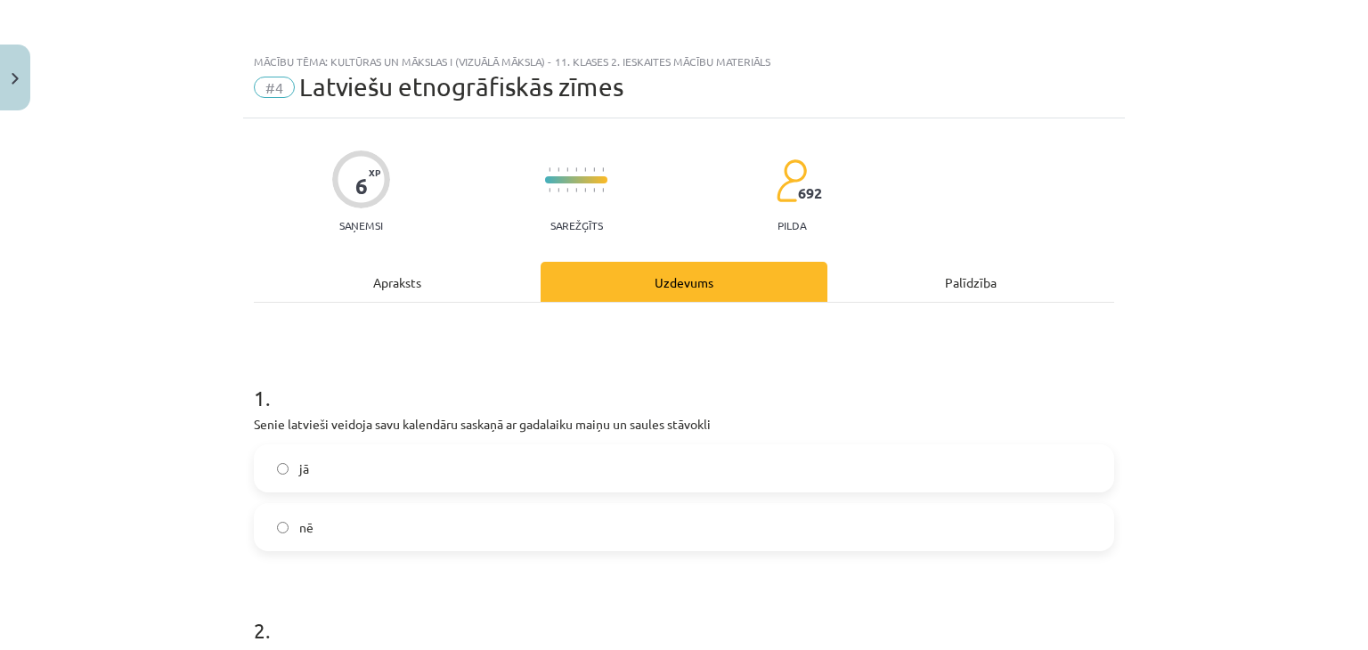
click at [394, 277] on div "Apraksts" at bounding box center [397, 282] width 287 height 40
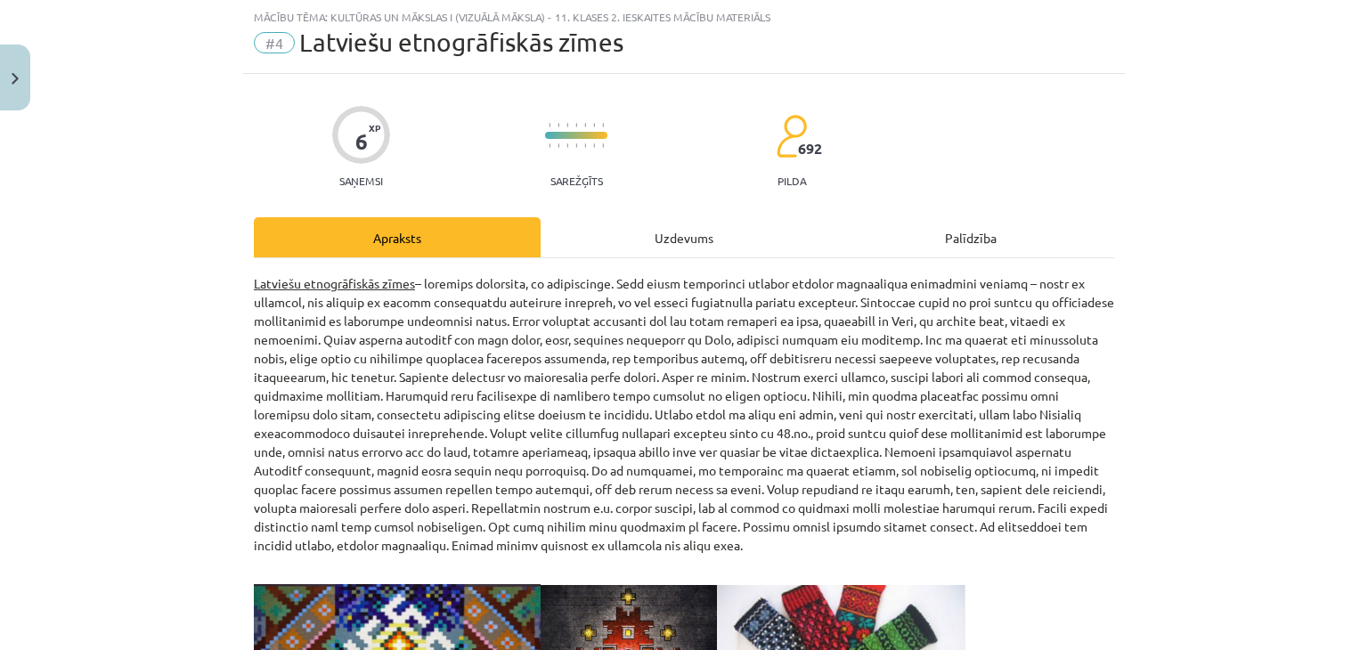
drag, startPoint x: 645, startPoint y: 247, endPoint x: 670, endPoint y: 258, distance: 26.7
click at [646, 247] on div "Uzdevums" at bounding box center [683, 237] width 287 height 40
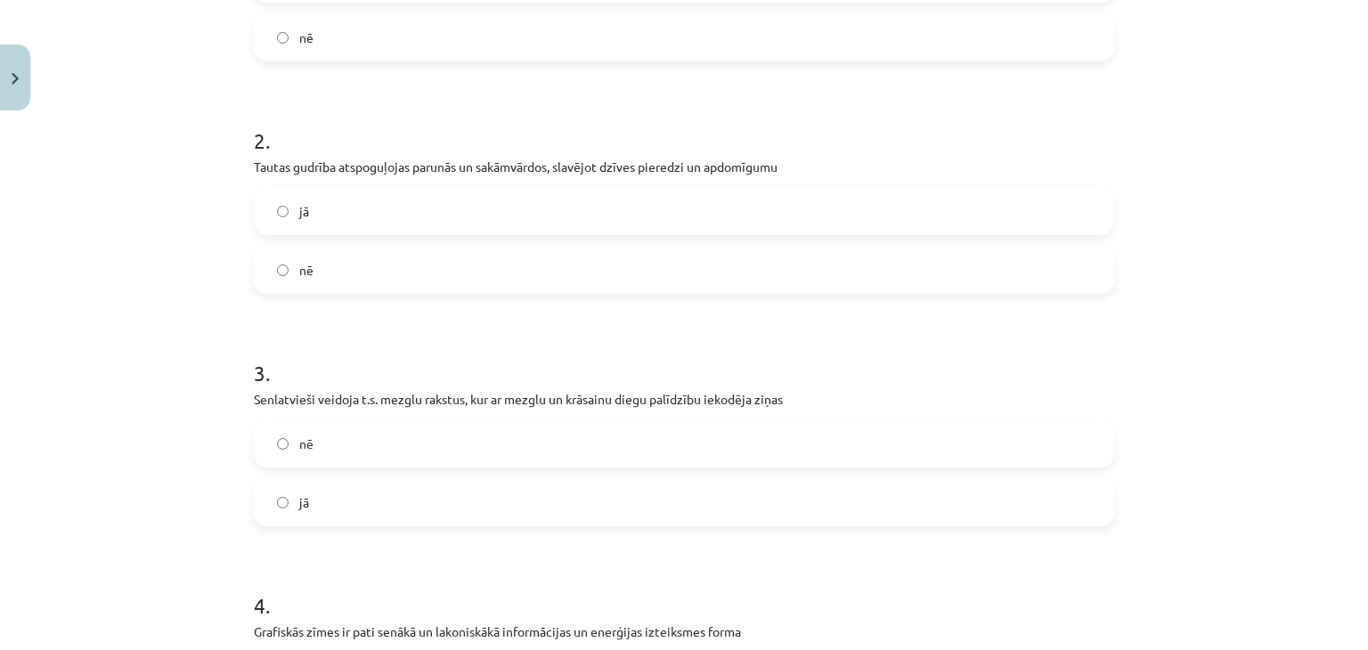
scroll to position [757, 0]
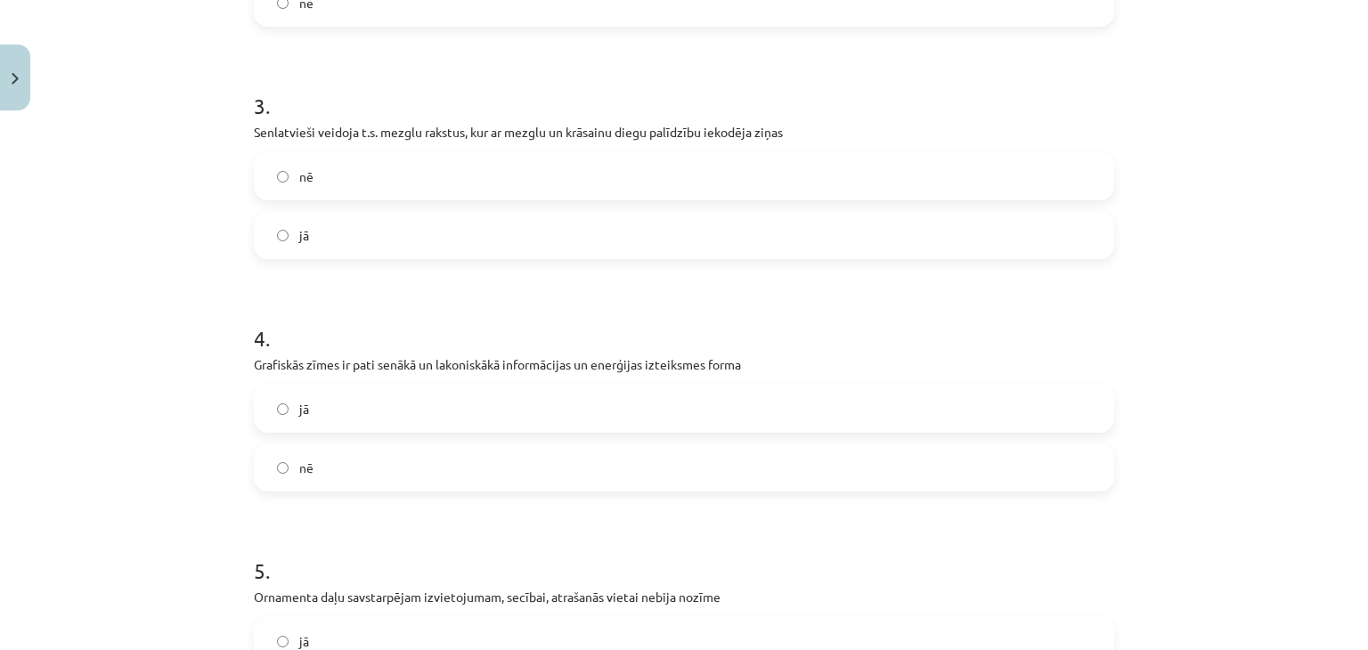
click at [338, 243] on label "jā" at bounding box center [684, 235] width 856 height 45
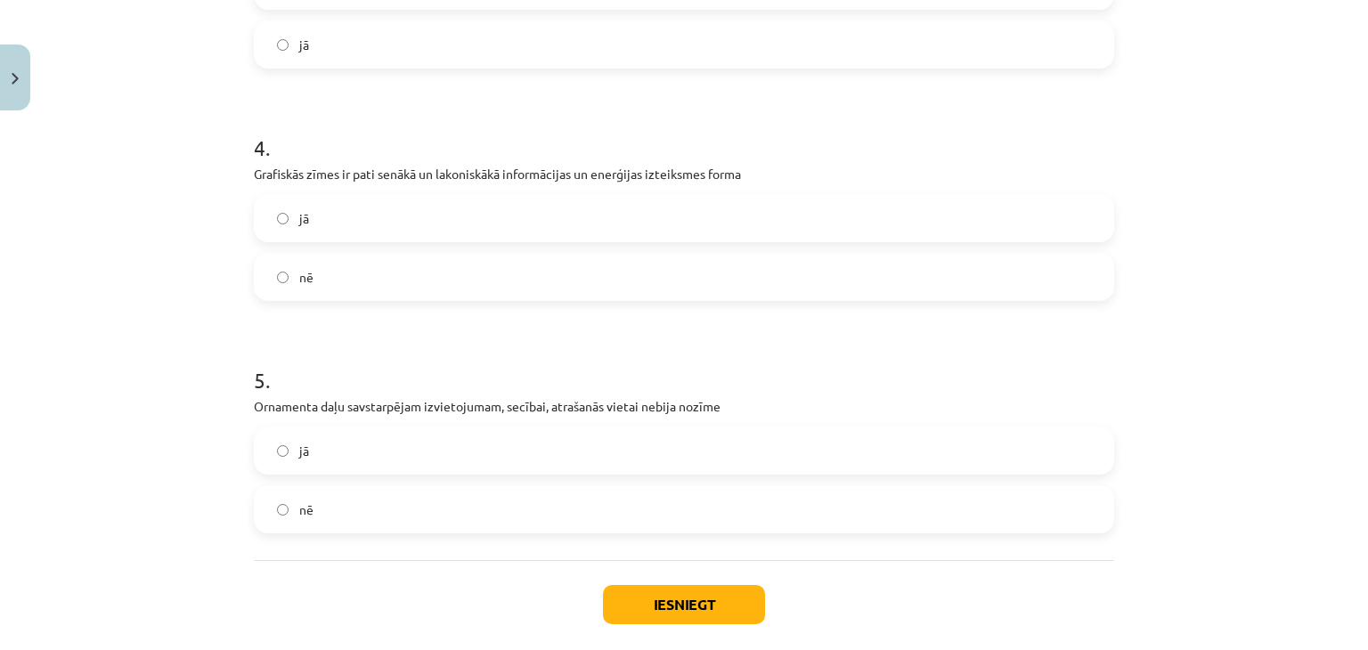
click at [484, 286] on label "nē" at bounding box center [684, 277] width 856 height 45
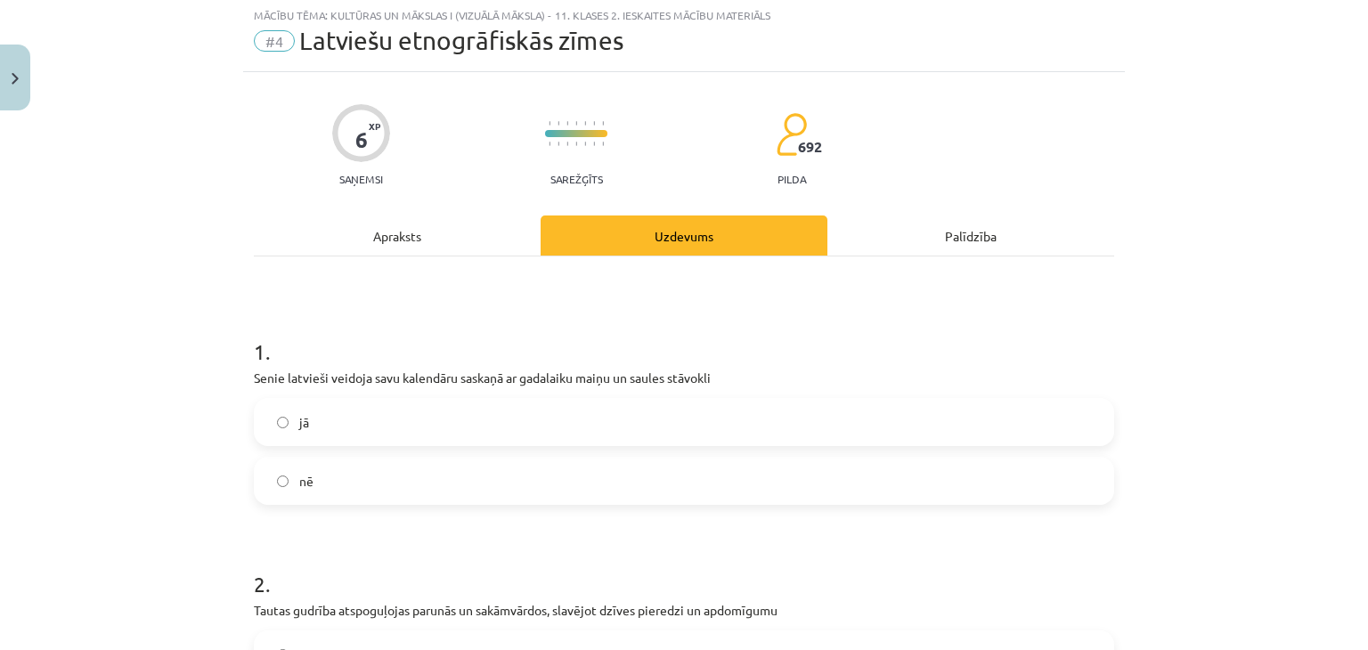
scroll to position [0, 0]
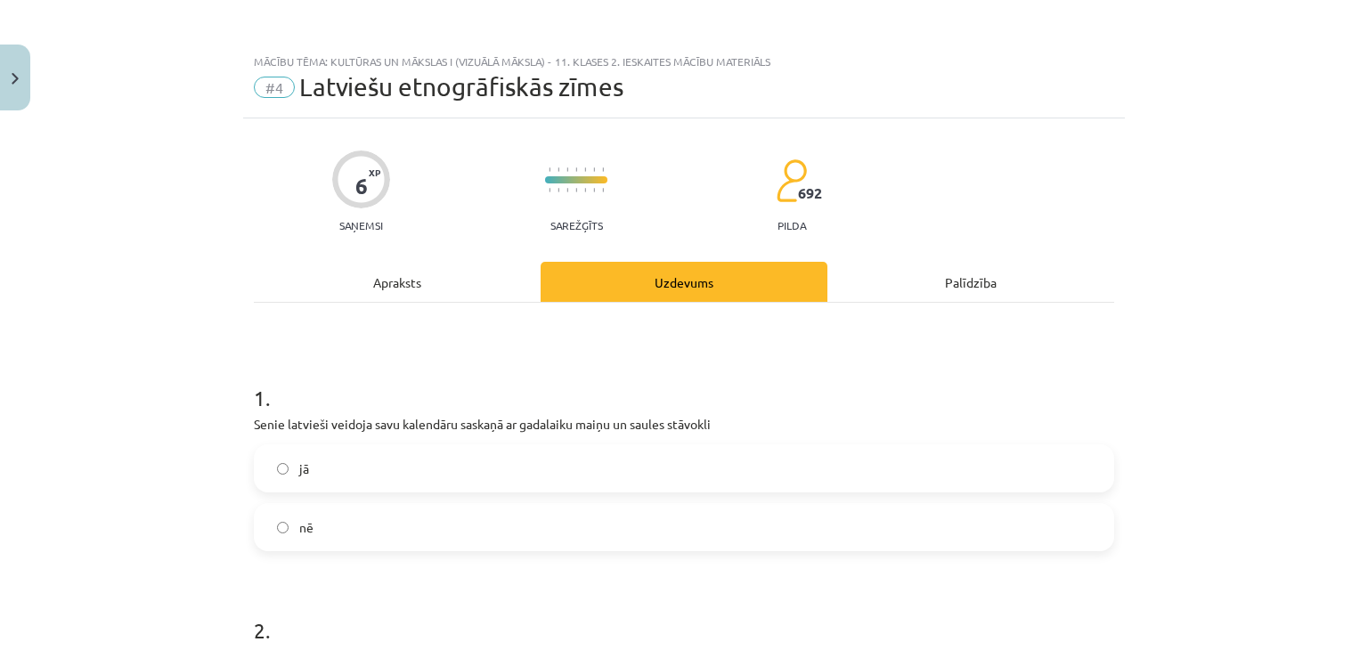
click at [395, 269] on div "Apraksts" at bounding box center [397, 282] width 287 height 40
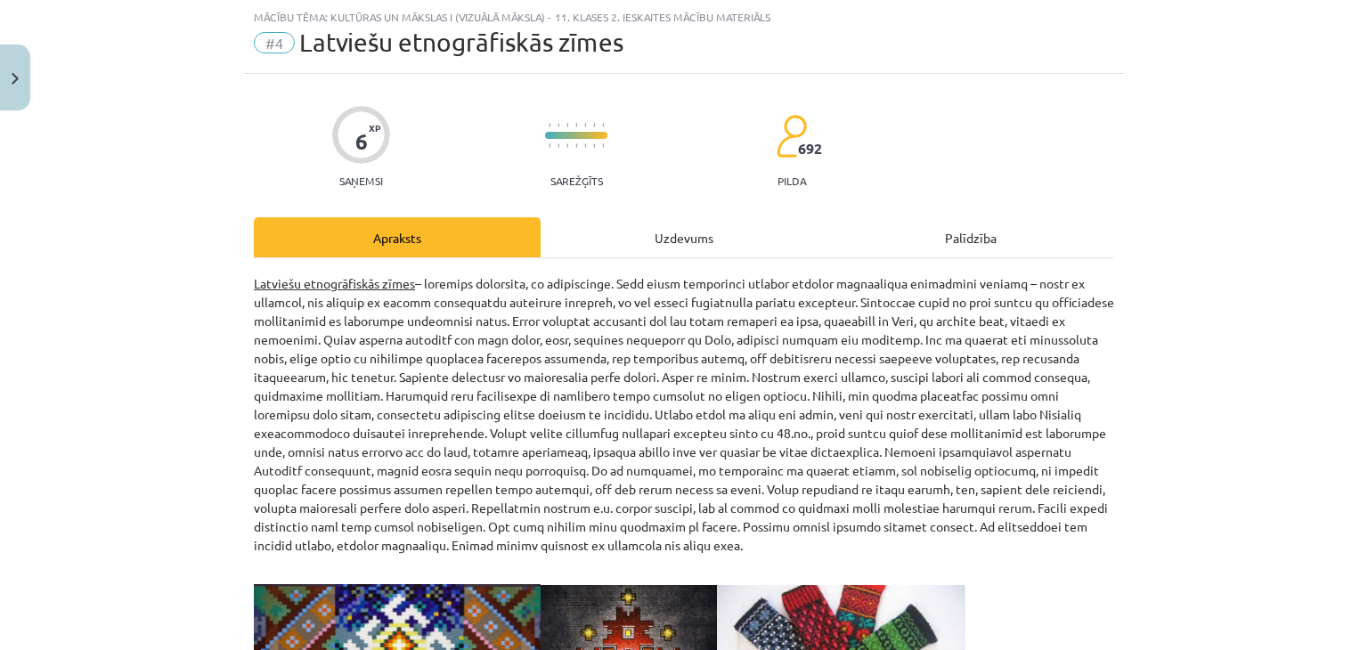
click at [690, 245] on div "Uzdevums" at bounding box center [683, 237] width 287 height 40
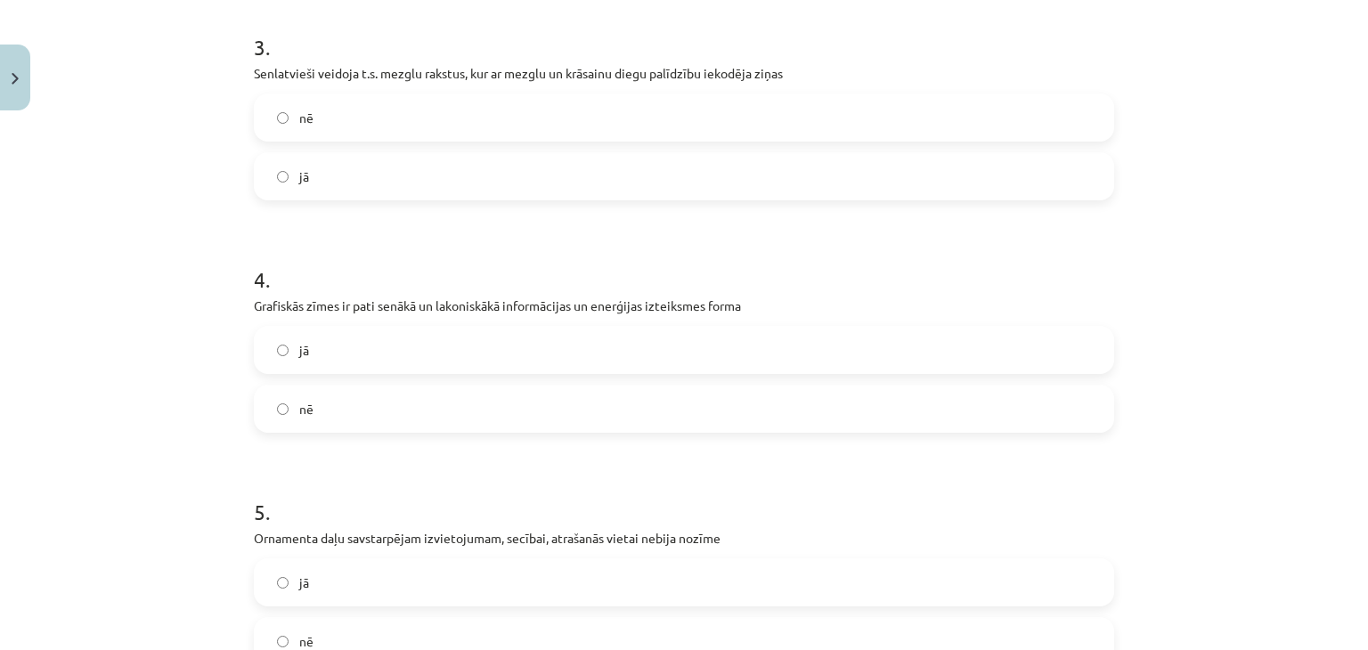
scroll to position [935, 0]
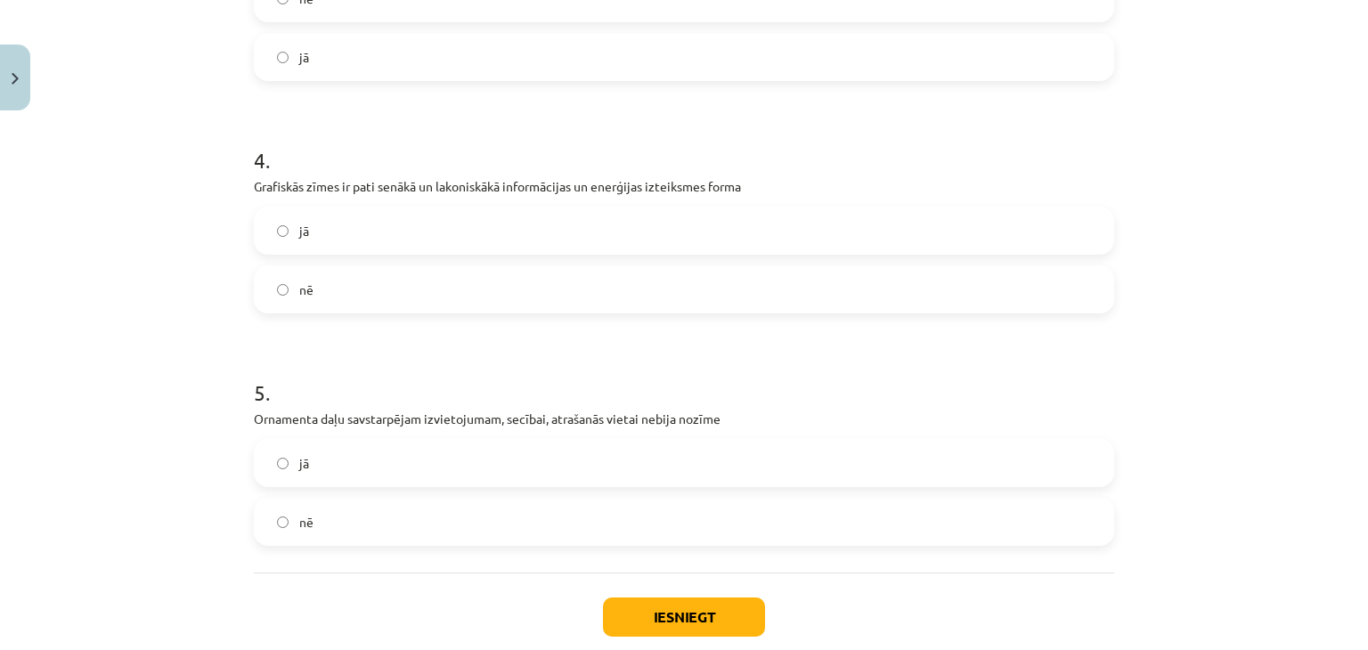
click at [647, 293] on label "nē" at bounding box center [684, 289] width 856 height 45
click at [692, 236] on label "jā" at bounding box center [684, 230] width 856 height 45
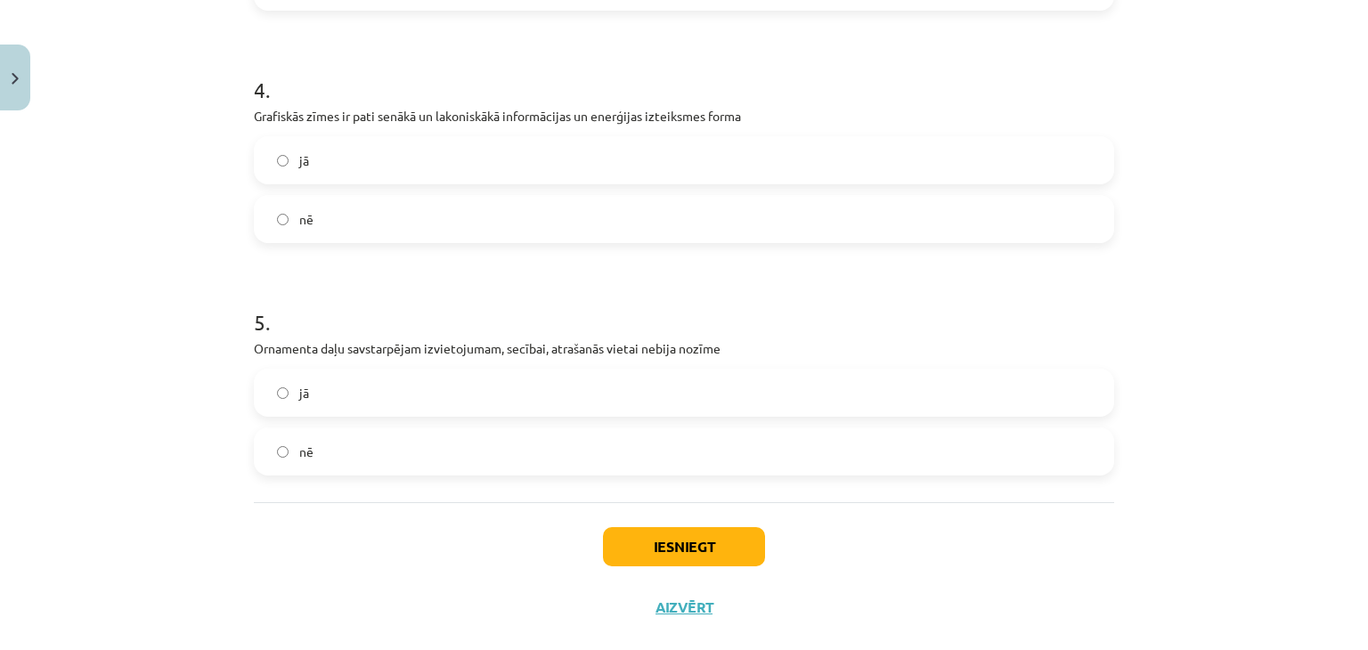
scroll to position [1036, 0]
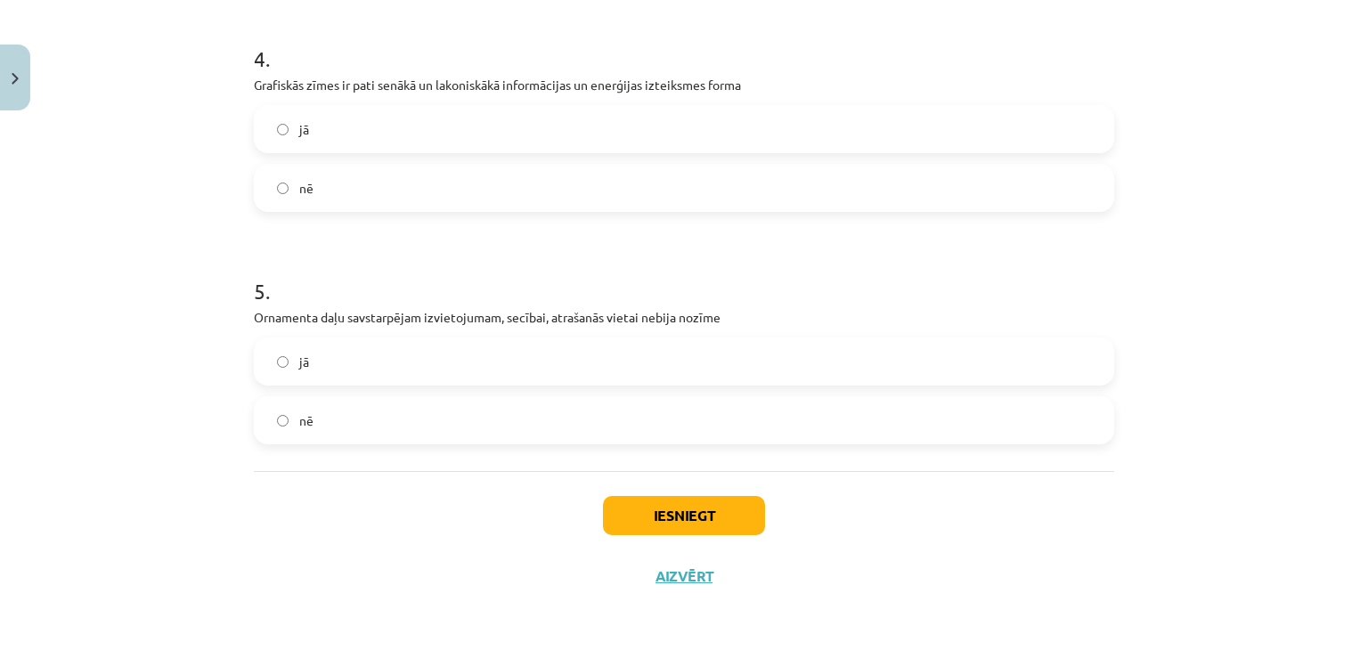
click at [411, 421] on label "nē" at bounding box center [684, 420] width 856 height 45
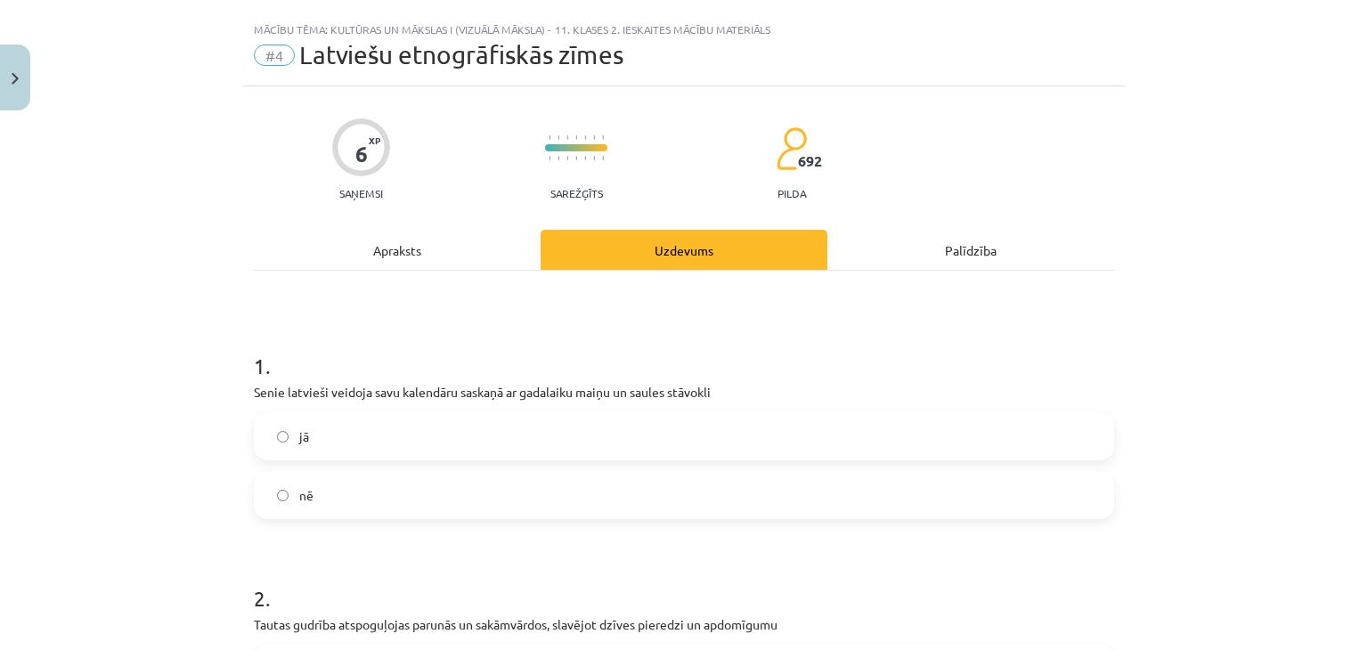
scroll to position [0, 0]
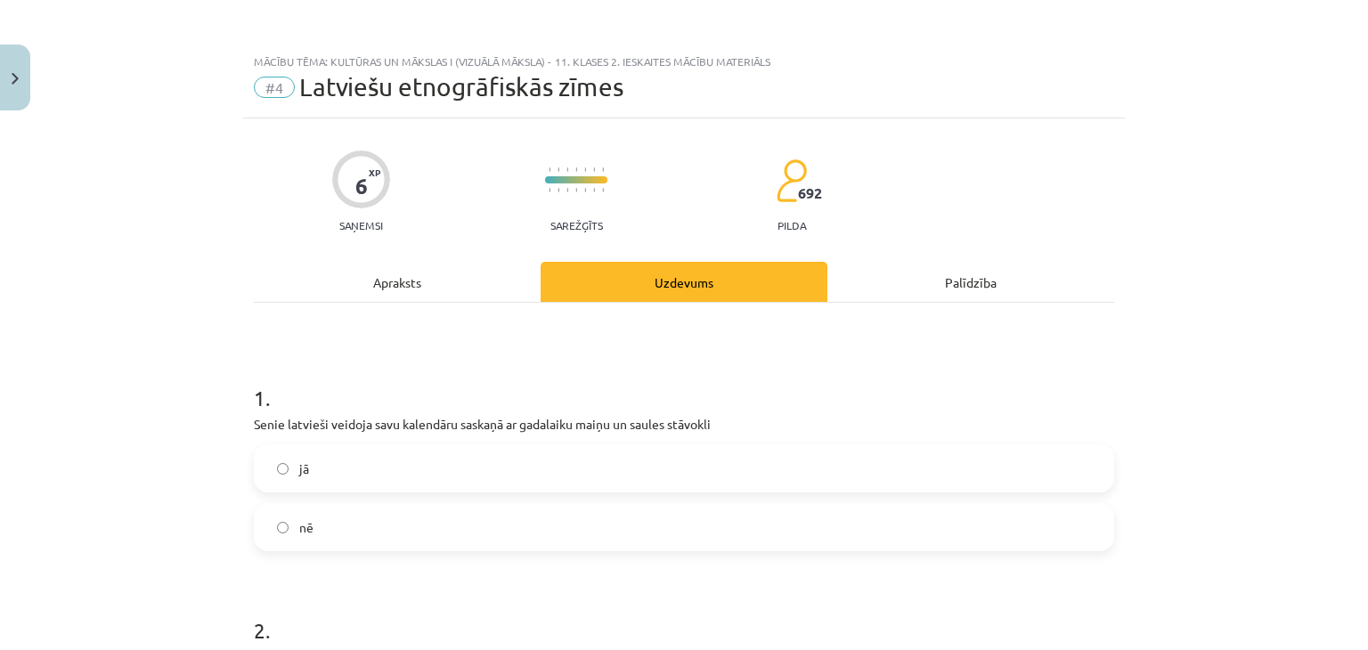
click at [407, 280] on div "Apraksts" at bounding box center [397, 282] width 287 height 40
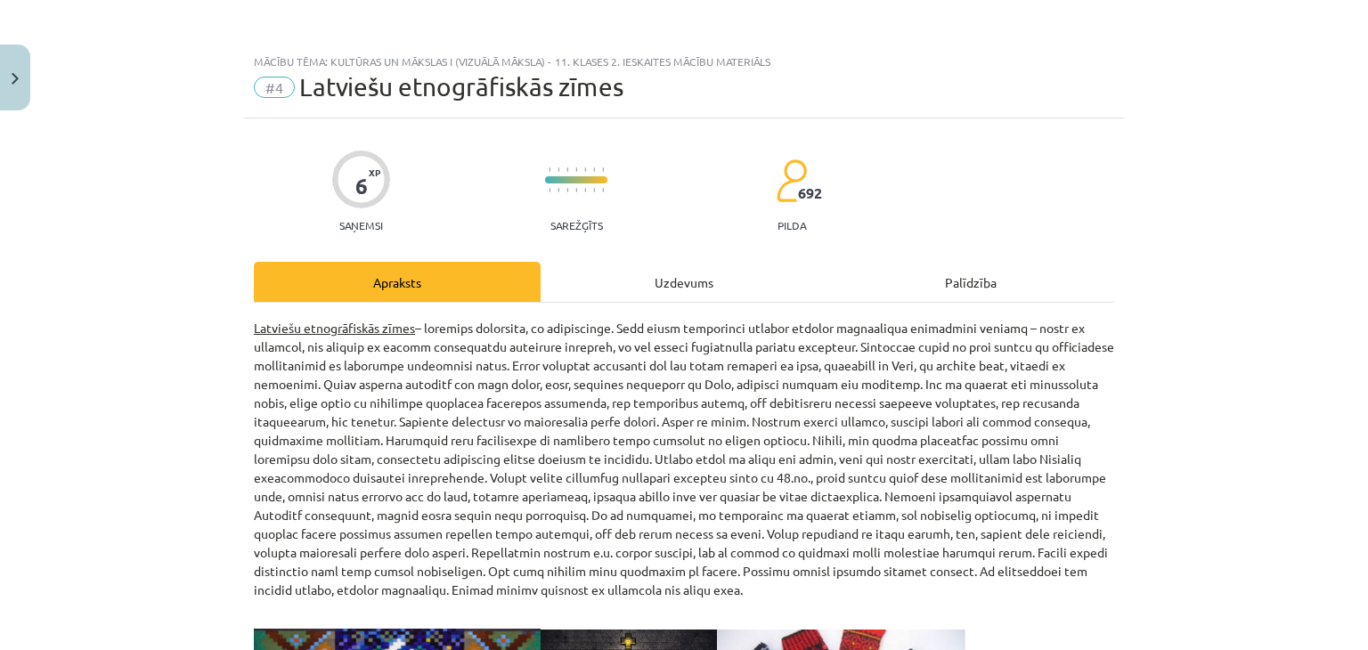
click at [674, 275] on div "Uzdevums" at bounding box center [683, 282] width 287 height 40
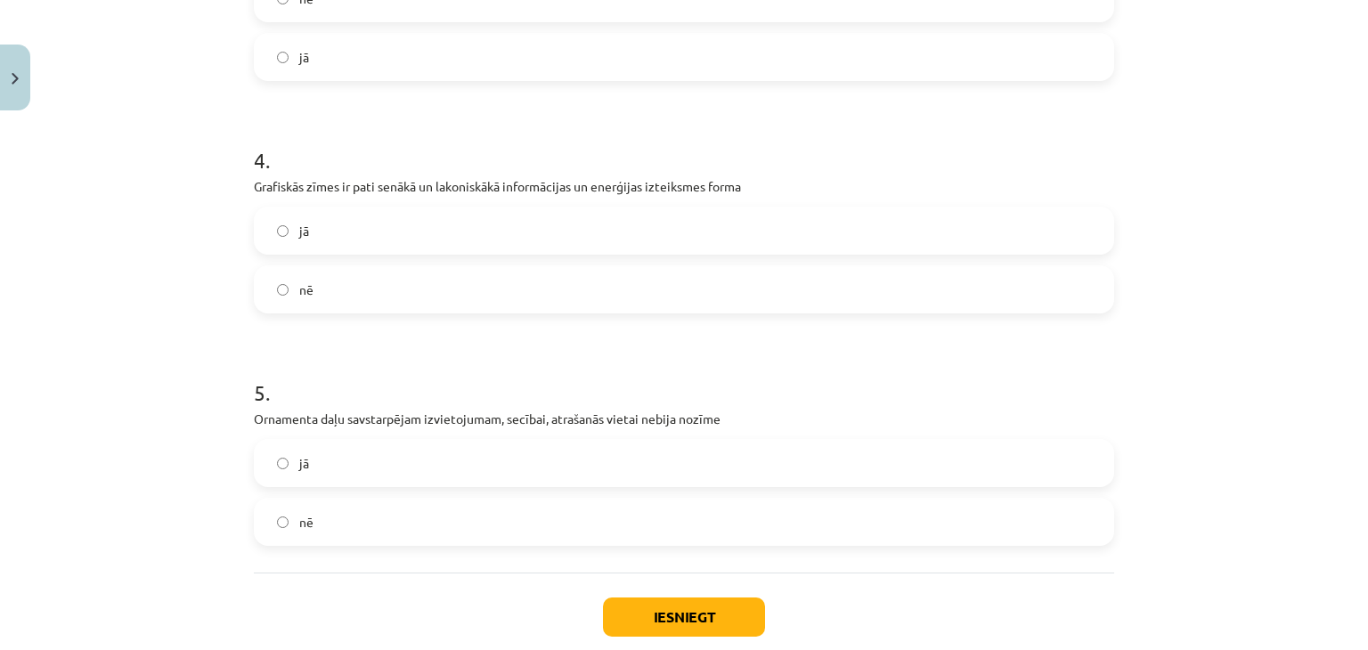
scroll to position [1036, 0]
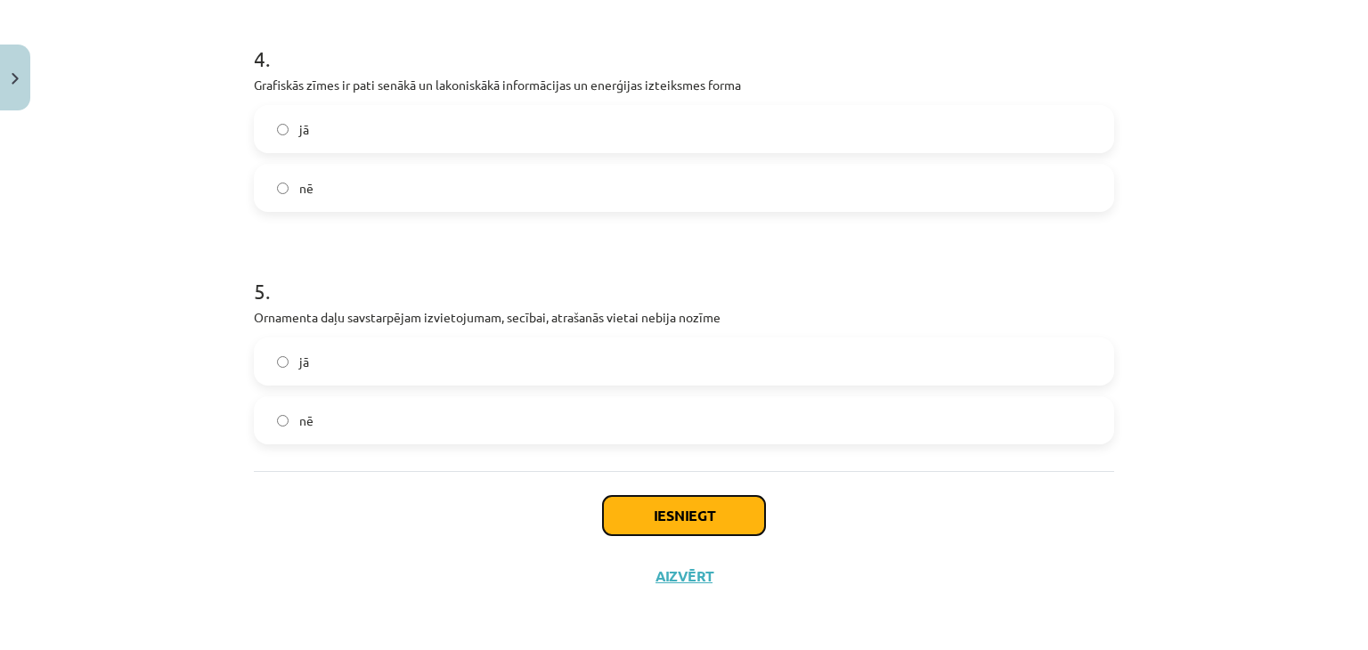
click at [706, 507] on button "Iesniegt" at bounding box center [684, 515] width 162 height 39
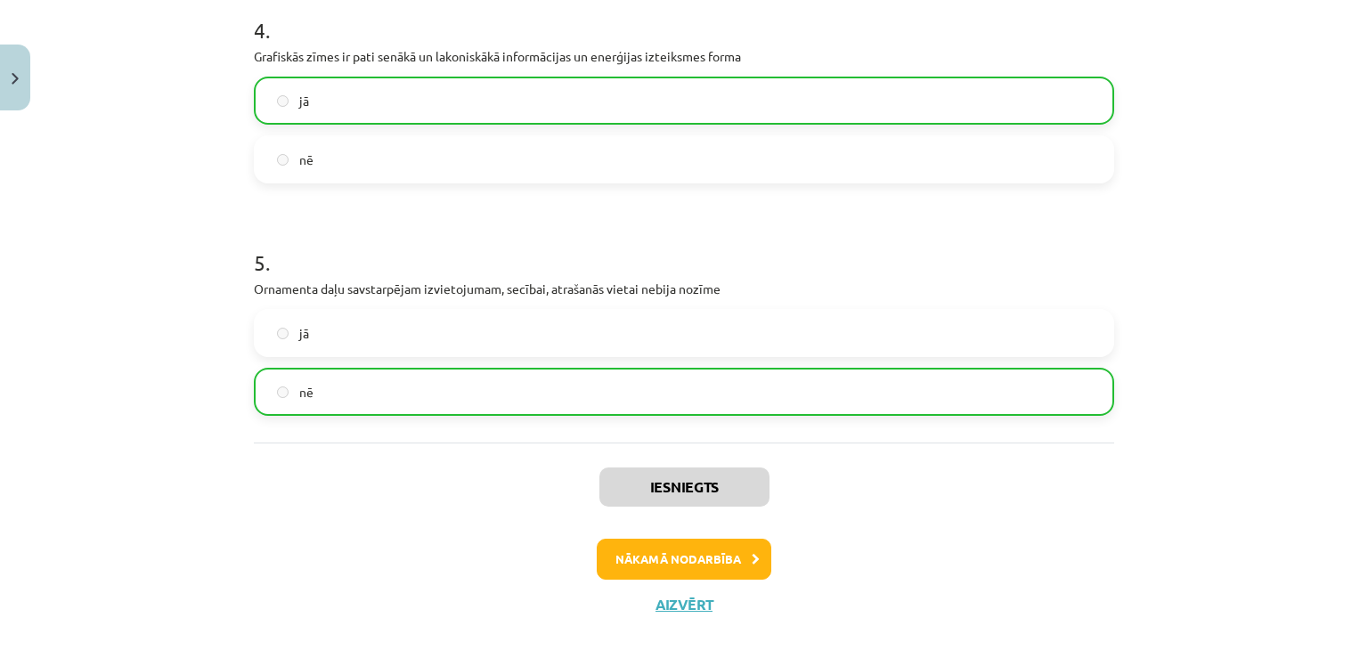
scroll to position [1093, 0]
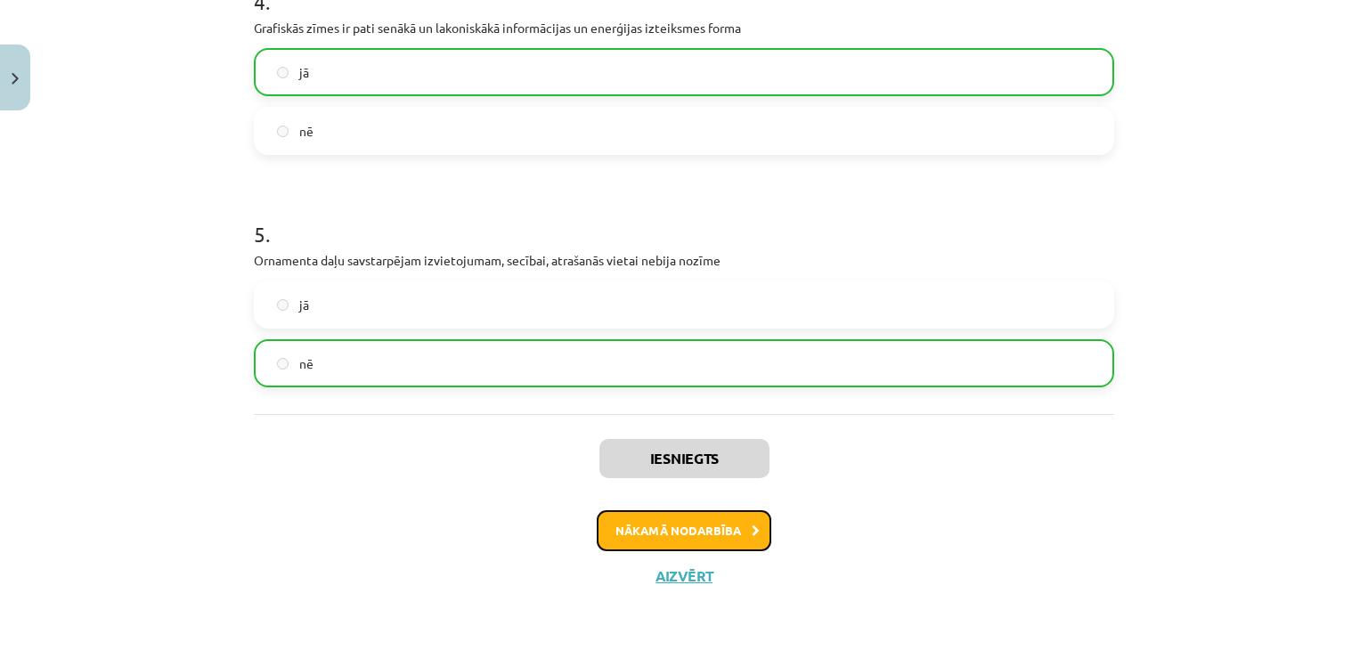
click at [672, 524] on button "Nākamā nodarbība" at bounding box center [684, 530] width 175 height 41
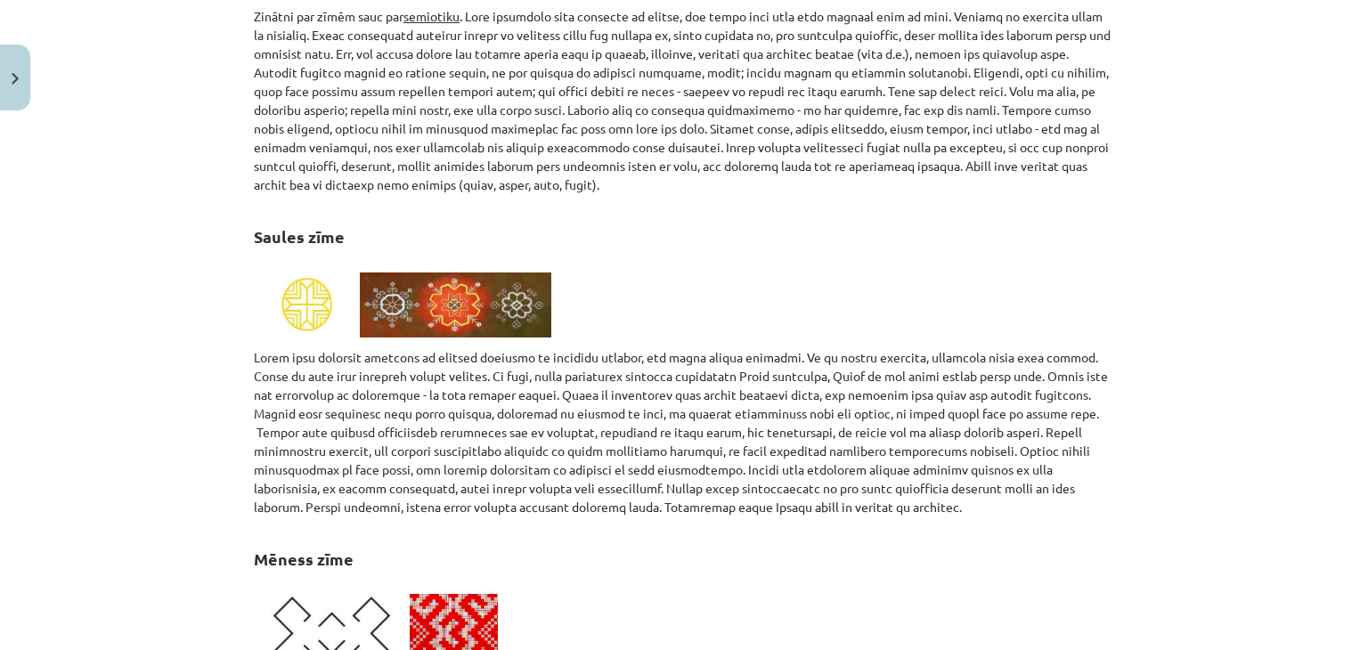
scroll to position [0, 0]
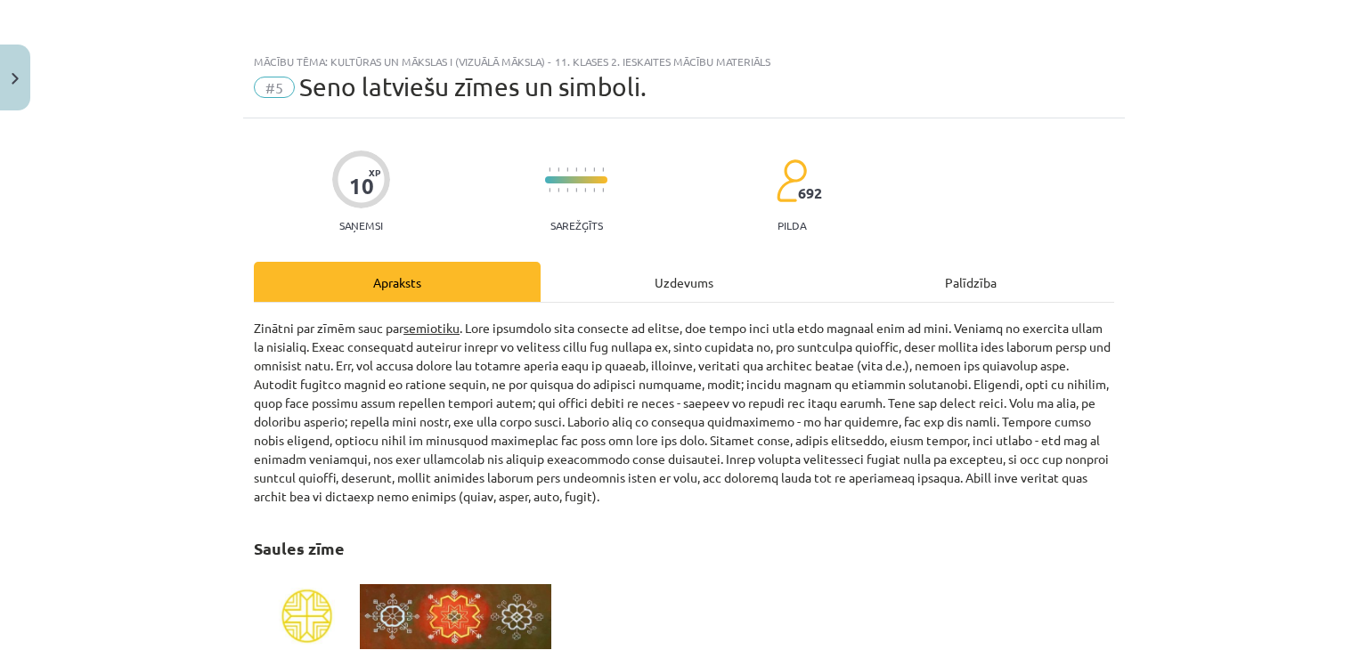
drag, startPoint x: 666, startPoint y: 270, endPoint x: 662, endPoint y: 250, distance: 19.9
click at [666, 268] on div "Uzdevums" at bounding box center [683, 282] width 287 height 40
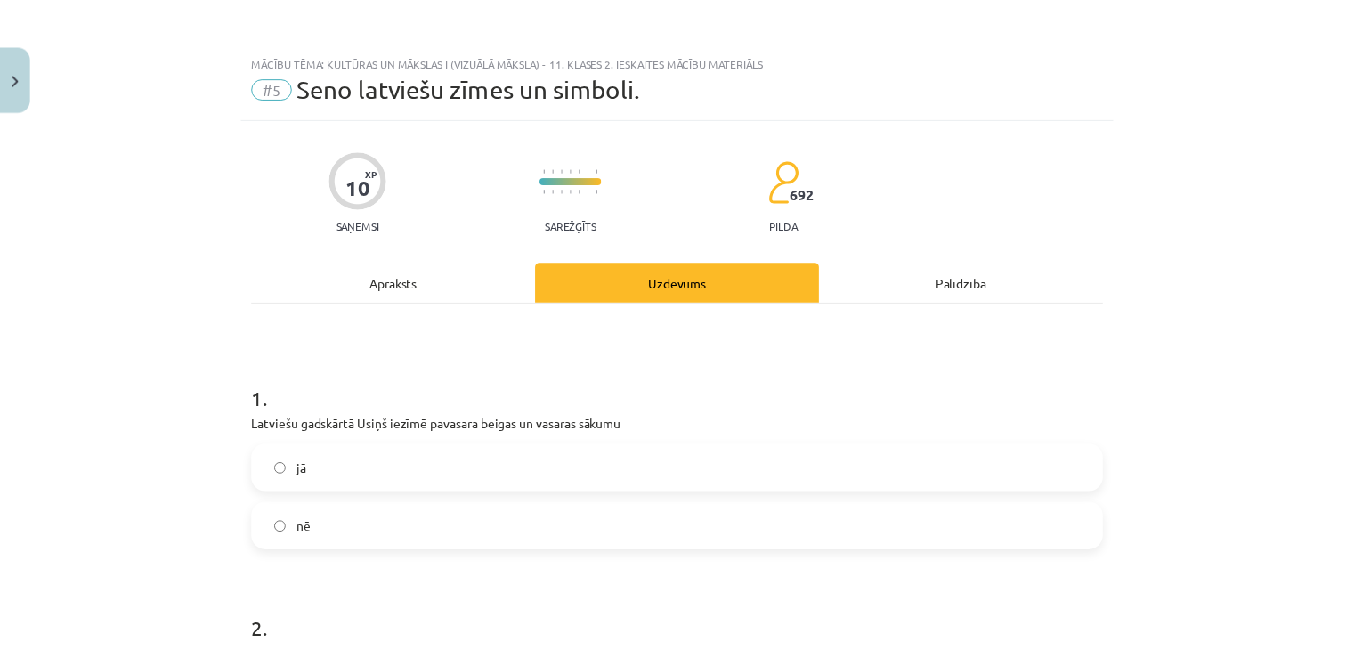
scroll to position [45, 0]
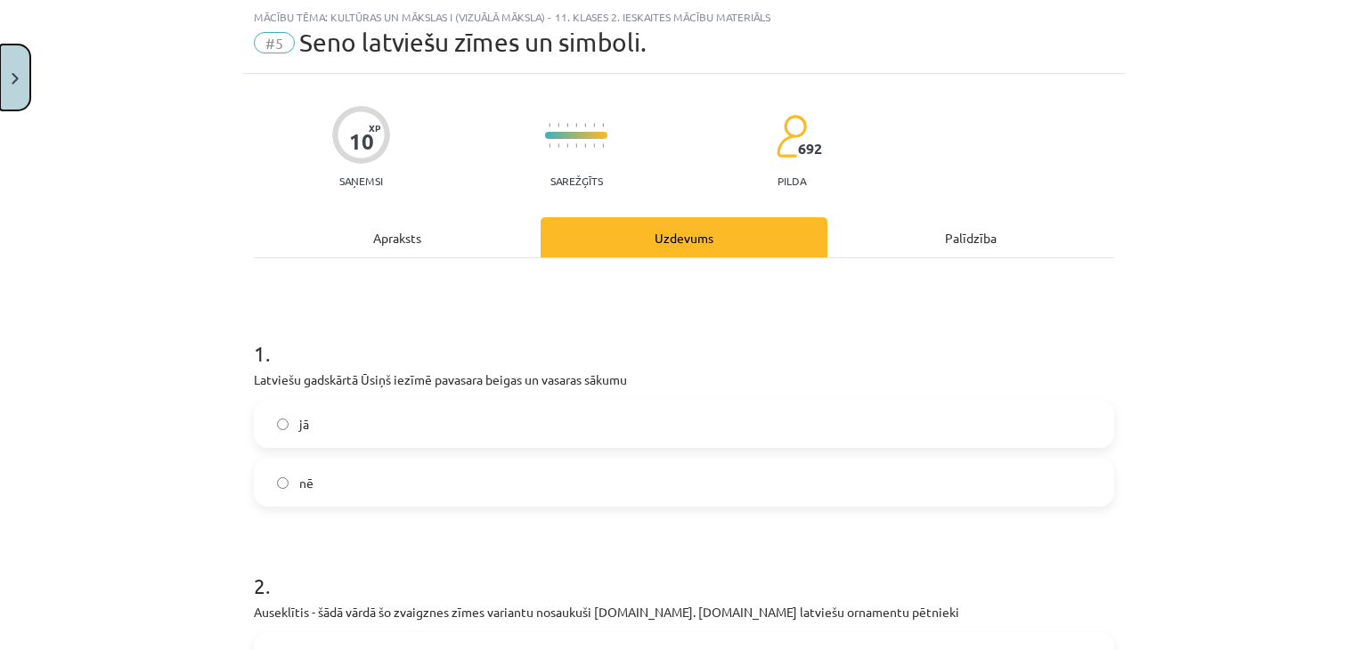
click at [20, 86] on button "Close" at bounding box center [15, 78] width 30 height 66
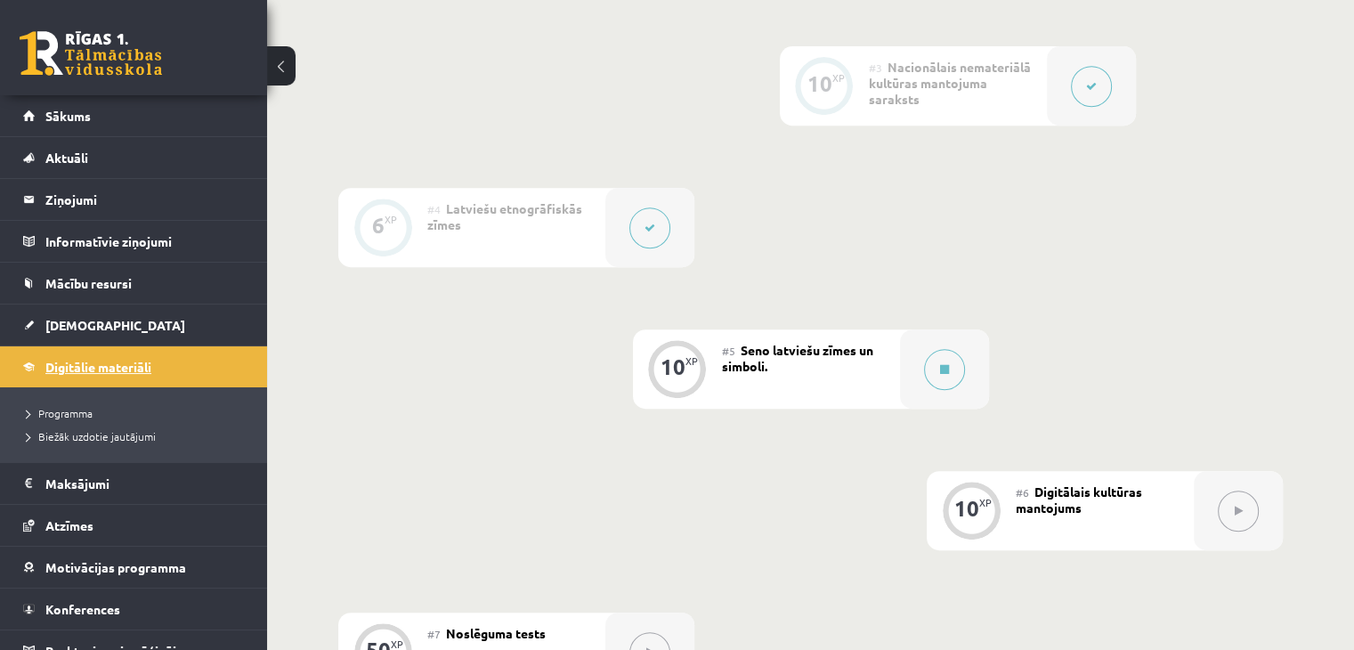
click at [174, 361] on link "Digitālie materiāli" at bounding box center [134, 366] width 222 height 41
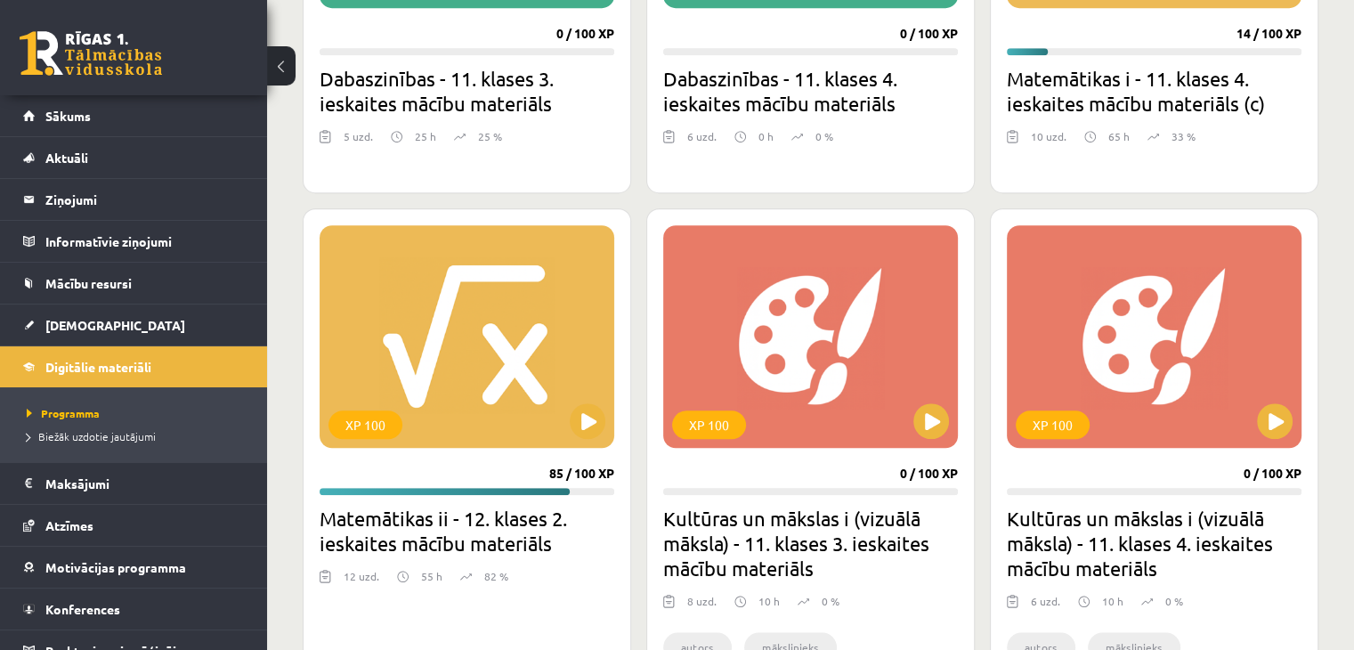
scroll to position [1425, 0]
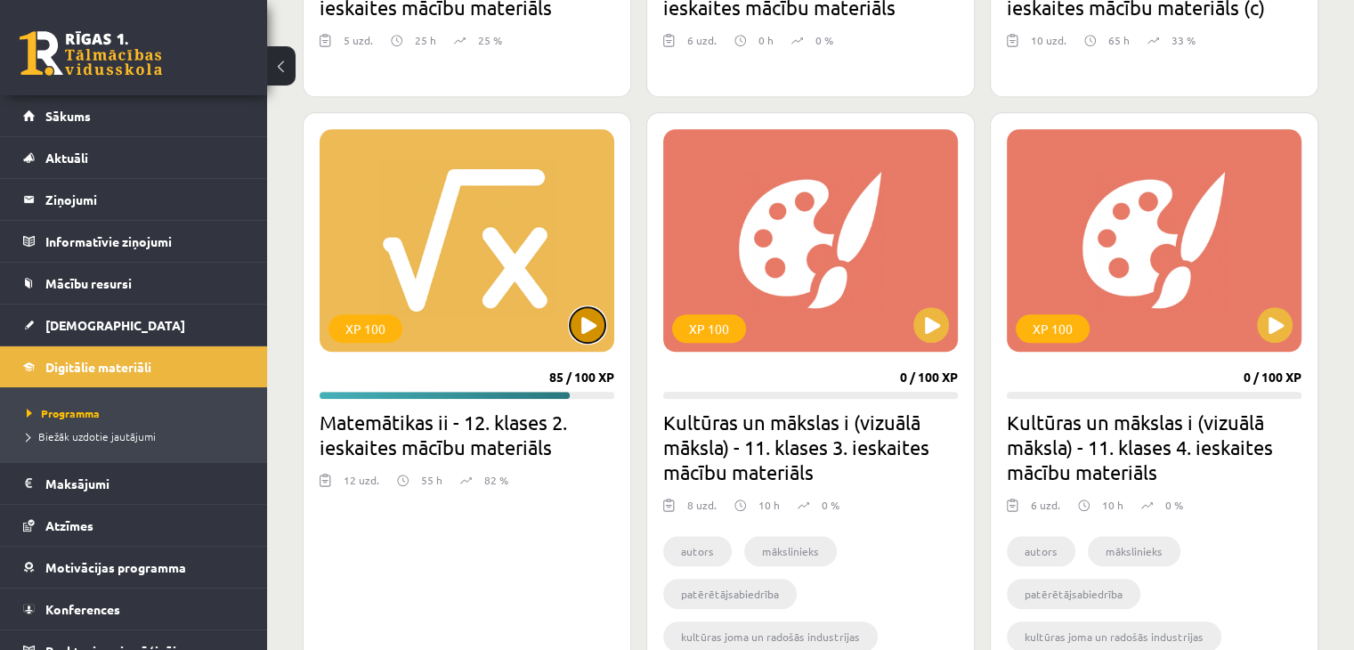
click at [590, 329] on button at bounding box center [588, 325] width 36 height 36
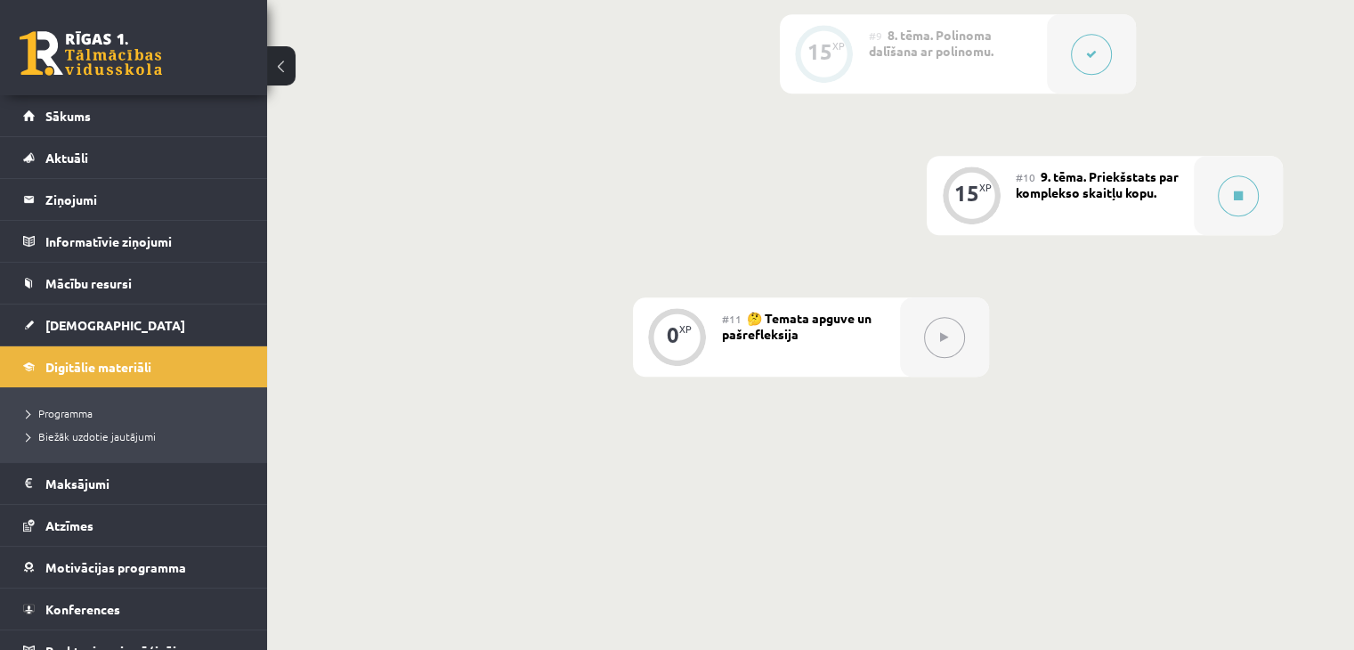
scroll to position [1683, 0]
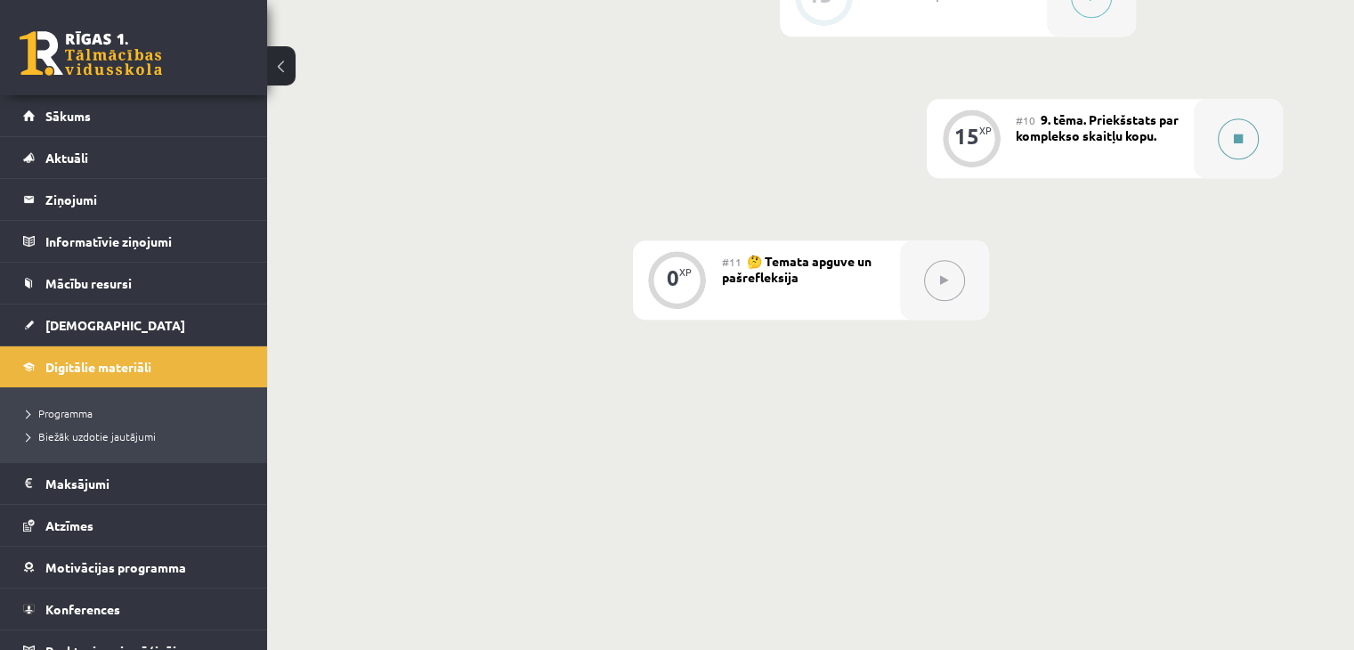
click at [1225, 171] on div at bounding box center [1238, 138] width 89 height 79
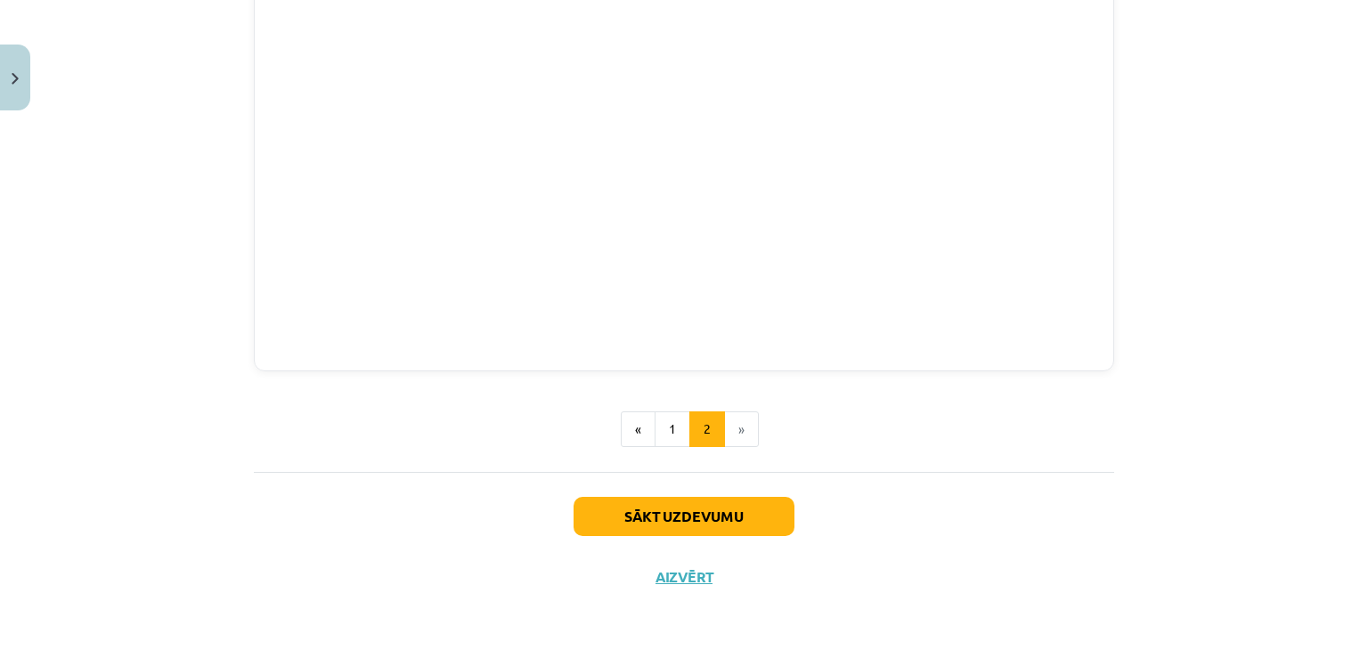
scroll to position [343, 0]
